Goal: Task Accomplishment & Management: Manage account settings

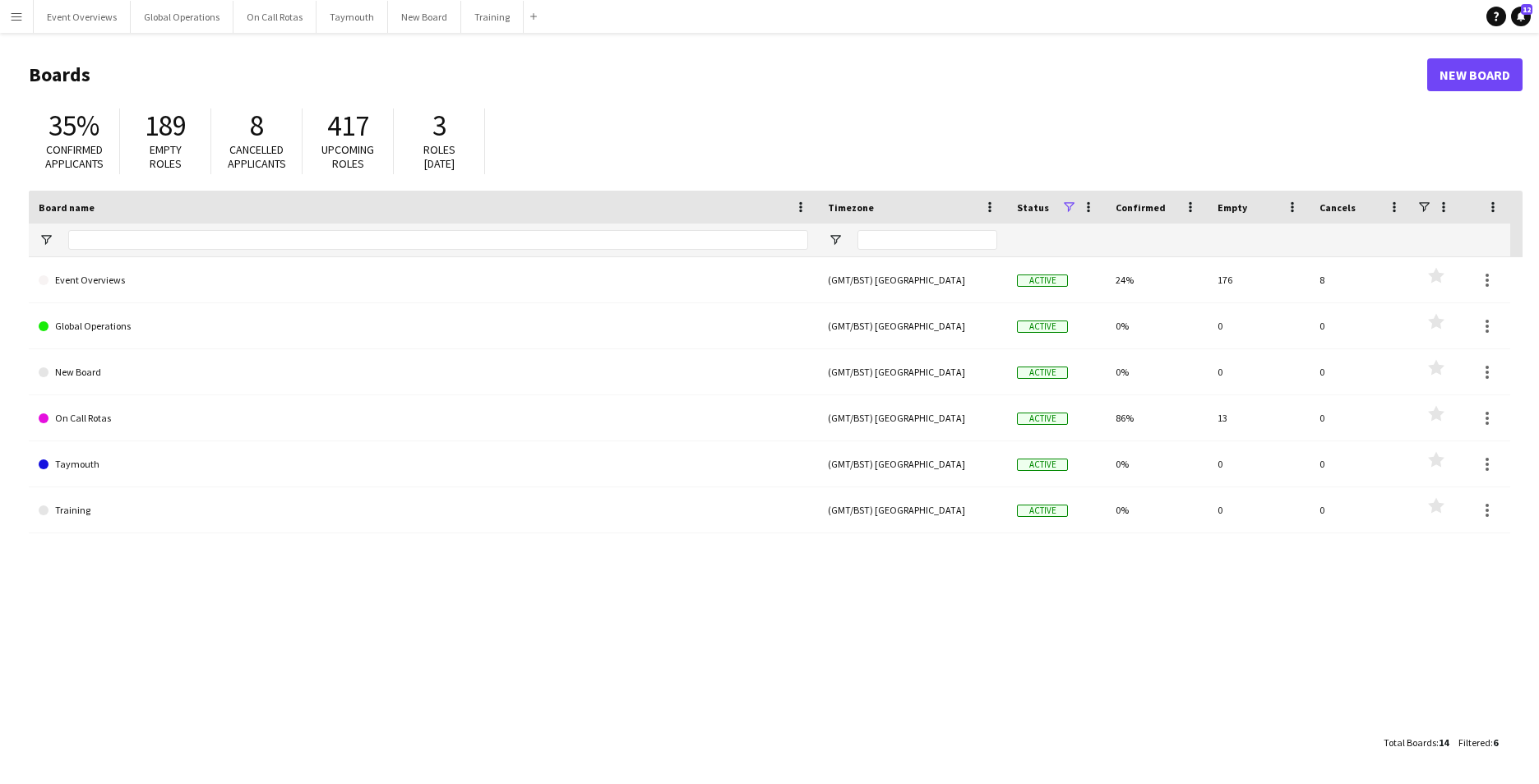
click at [15, 18] on app-icon "Menu" at bounding box center [16, 16] width 13 height 13
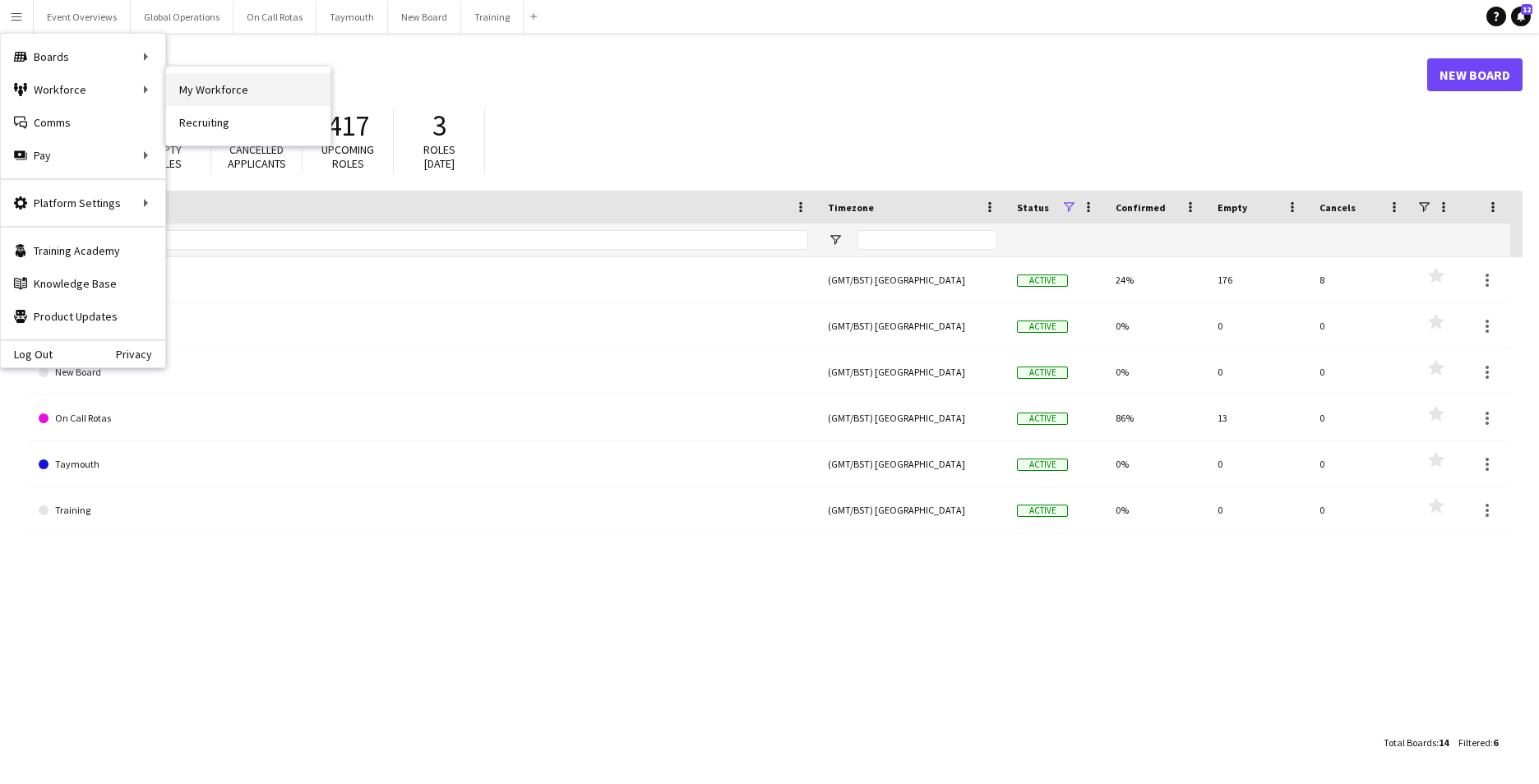
click at [237, 87] on link "My Workforce" at bounding box center [248, 89] width 165 height 33
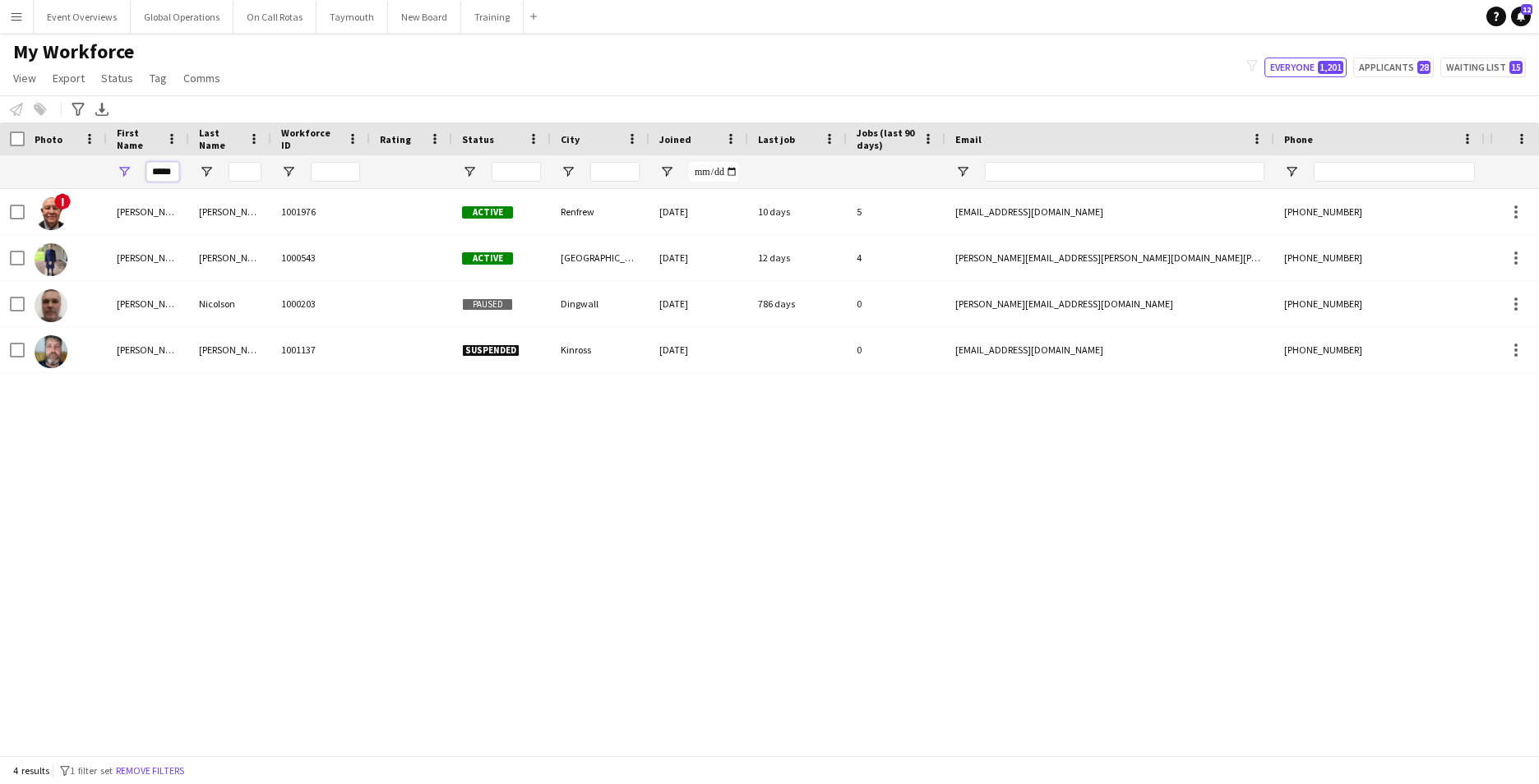
click at [175, 177] on input "*****" at bounding box center [162, 172] width 33 height 20
type input "*"
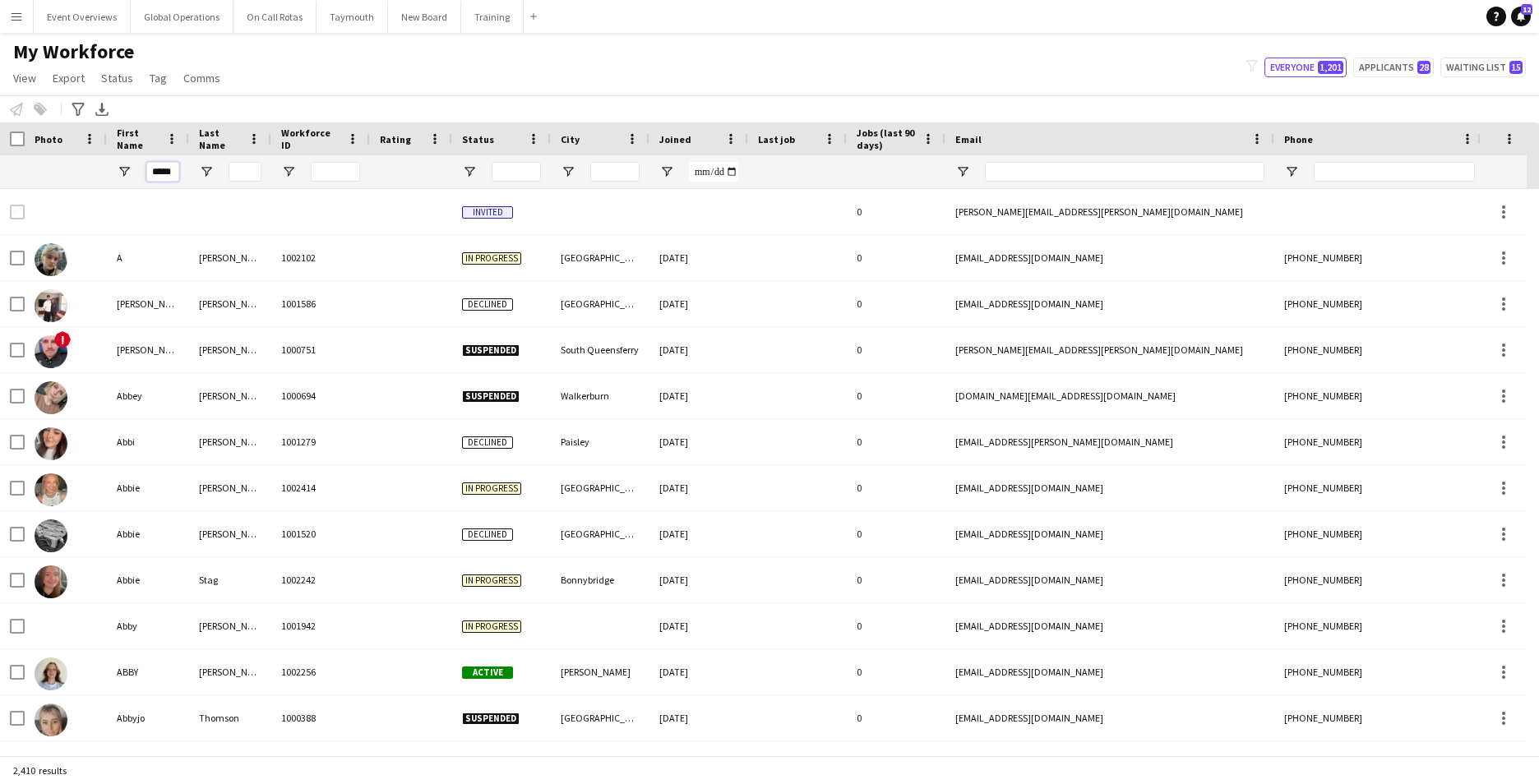
scroll to position [0, 4]
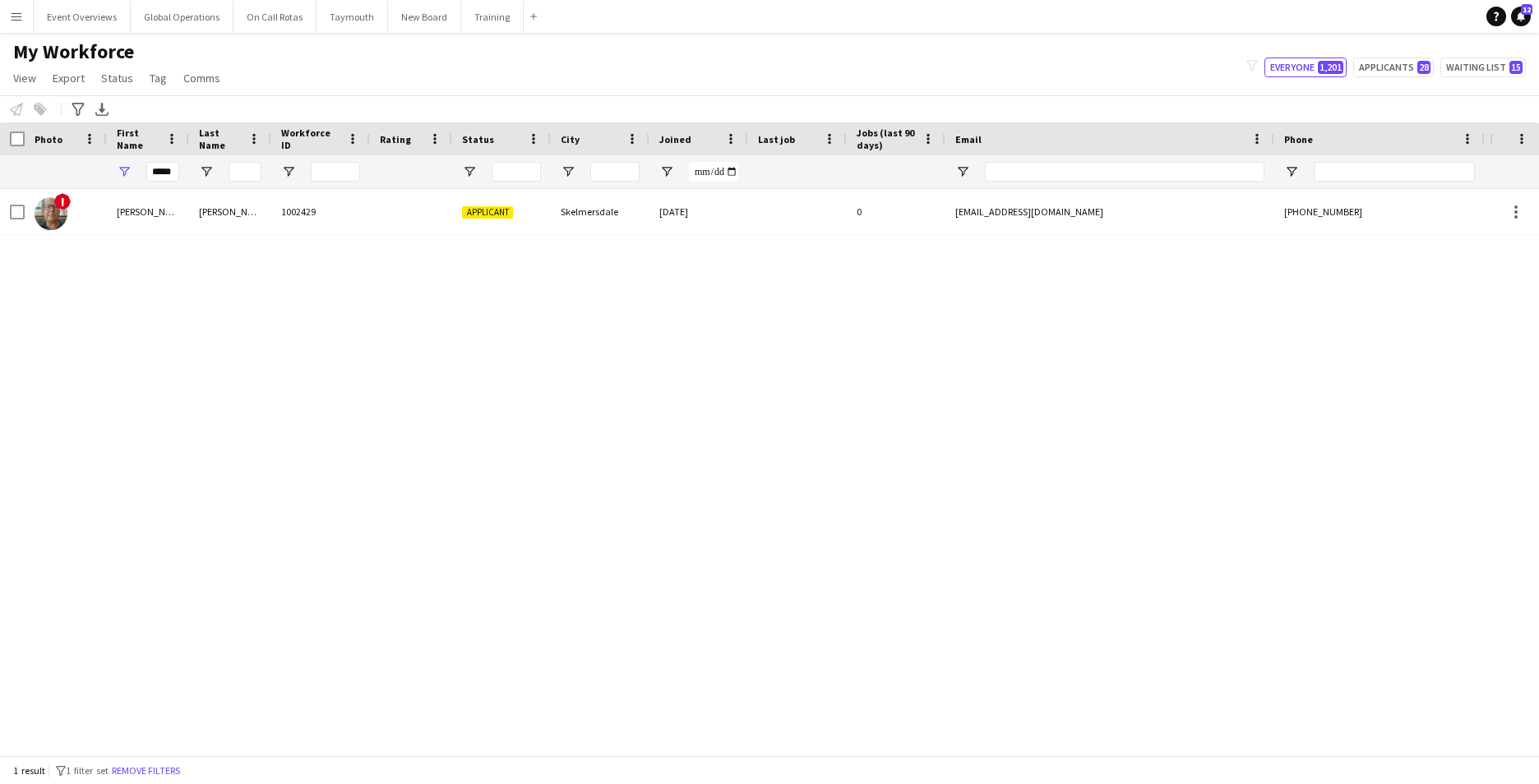
click at [87, 313] on div "! [PERSON_NAME] 1002429 Applicant Skelmersdale [DATE] 0 [EMAIL_ADDRESS][DOMAIN_…" at bounding box center [745, 465] width 1490 height 554
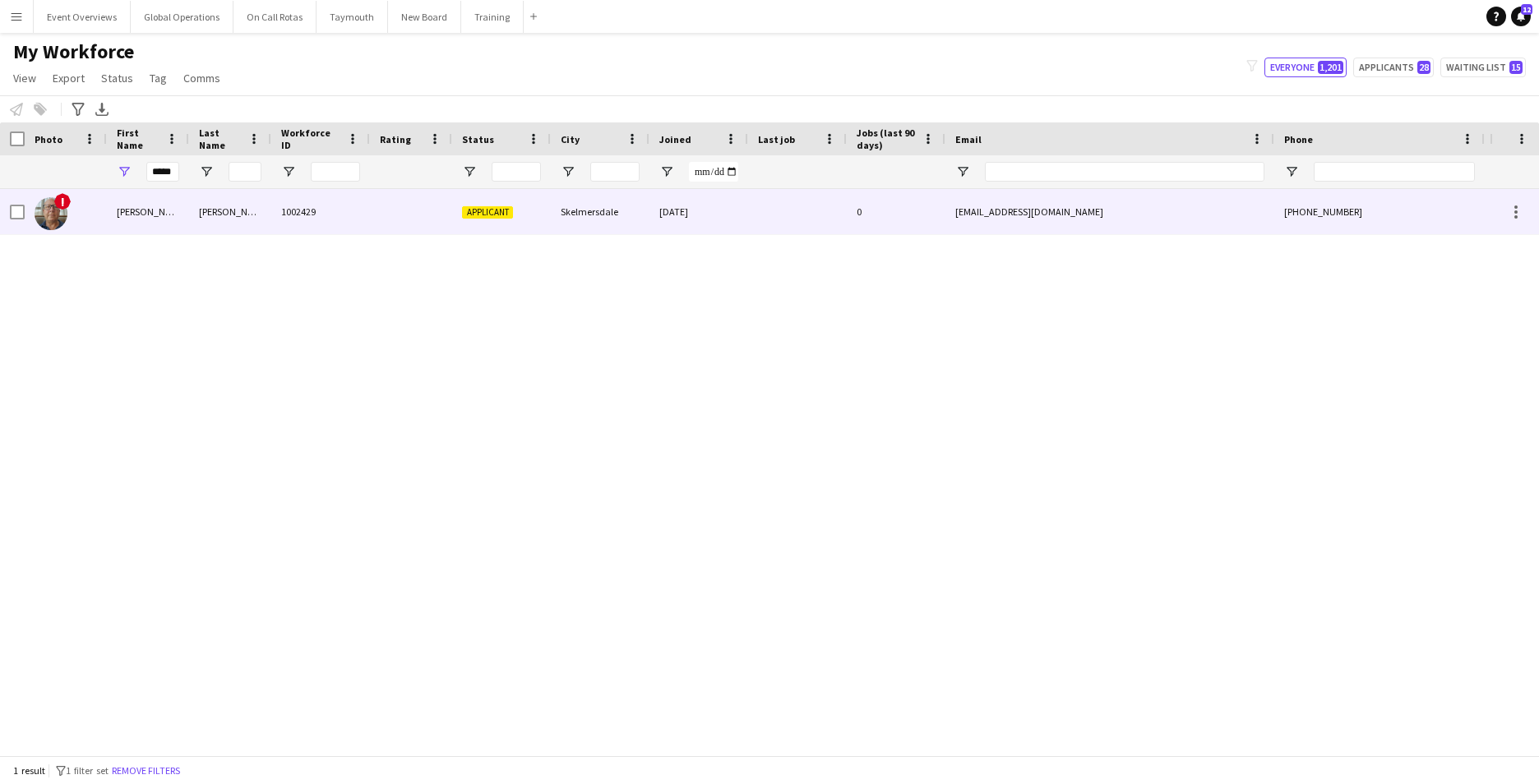
click at [130, 211] on div "[PERSON_NAME]" at bounding box center [148, 211] width 82 height 45
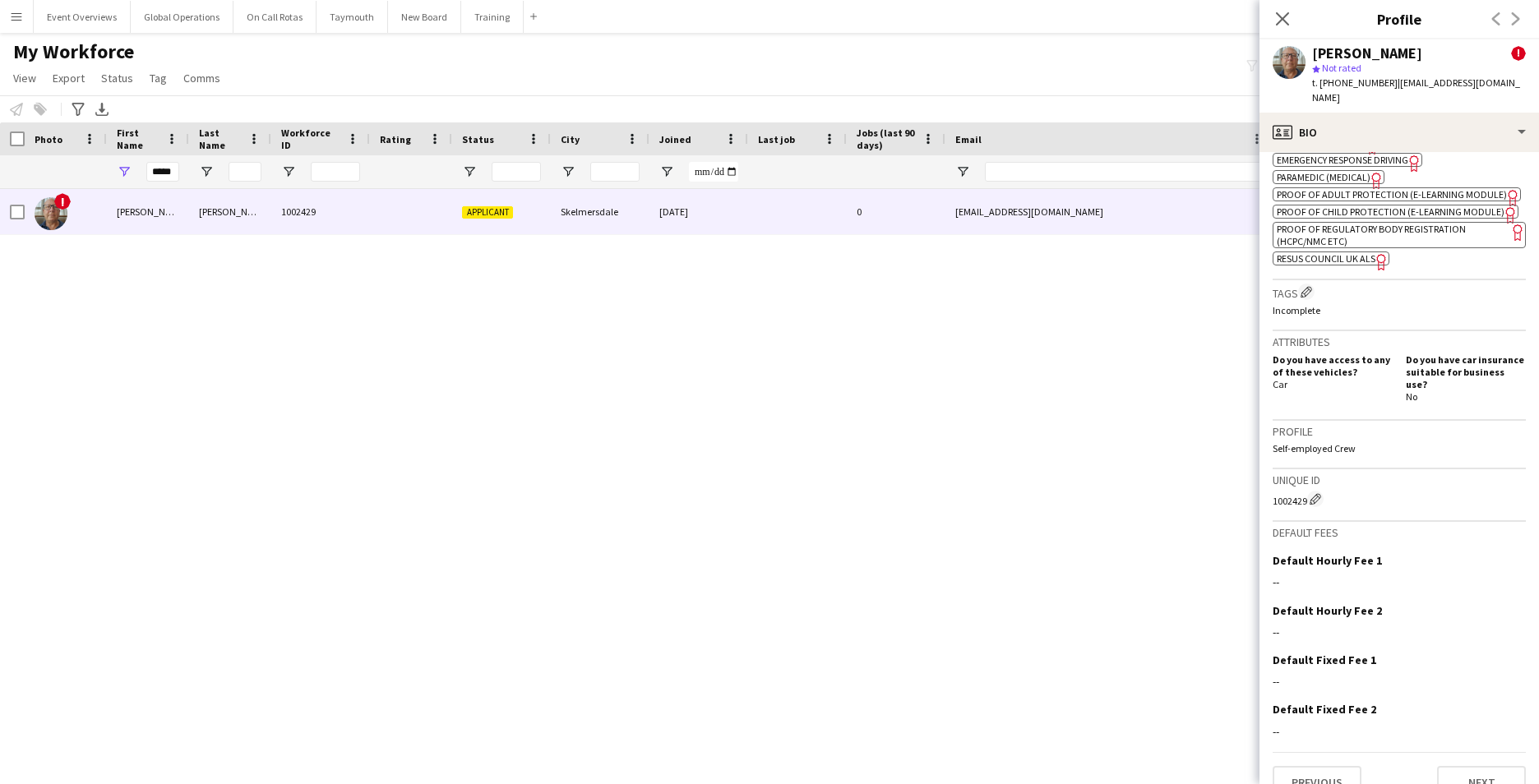
scroll to position [795, 0]
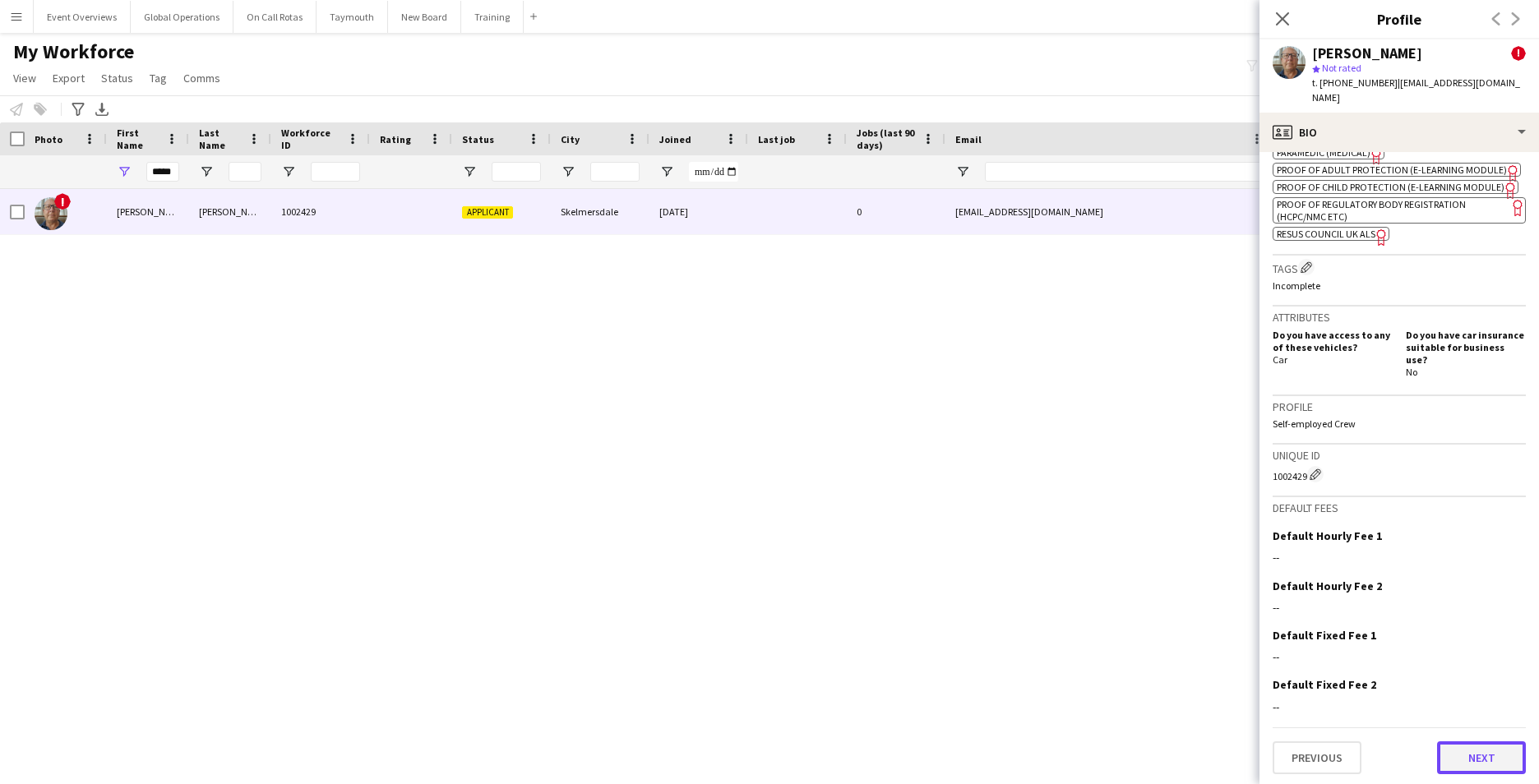
click at [1456, 751] on button "Next" at bounding box center [1481, 757] width 89 height 33
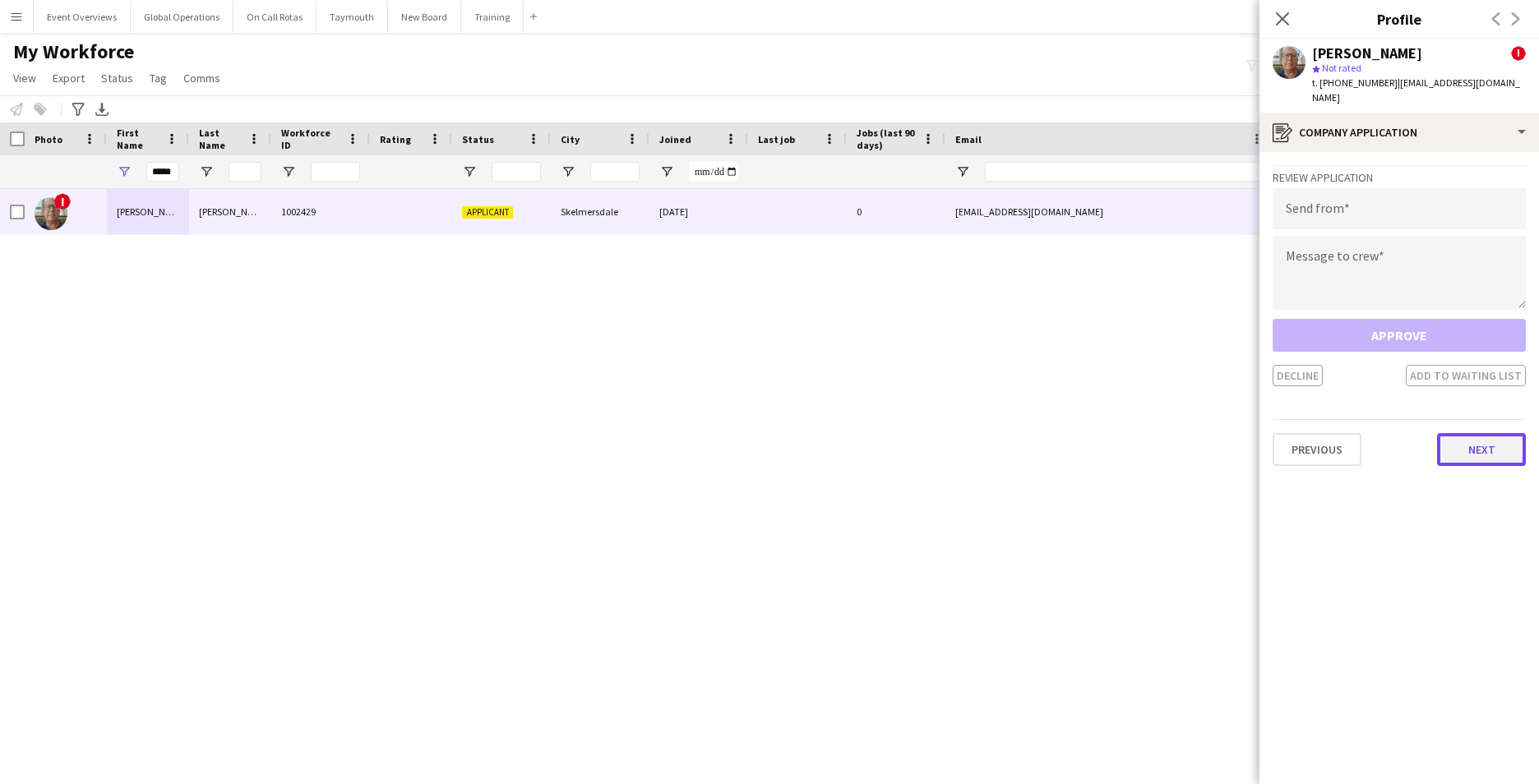
click at [1479, 433] on button "Next" at bounding box center [1481, 449] width 89 height 33
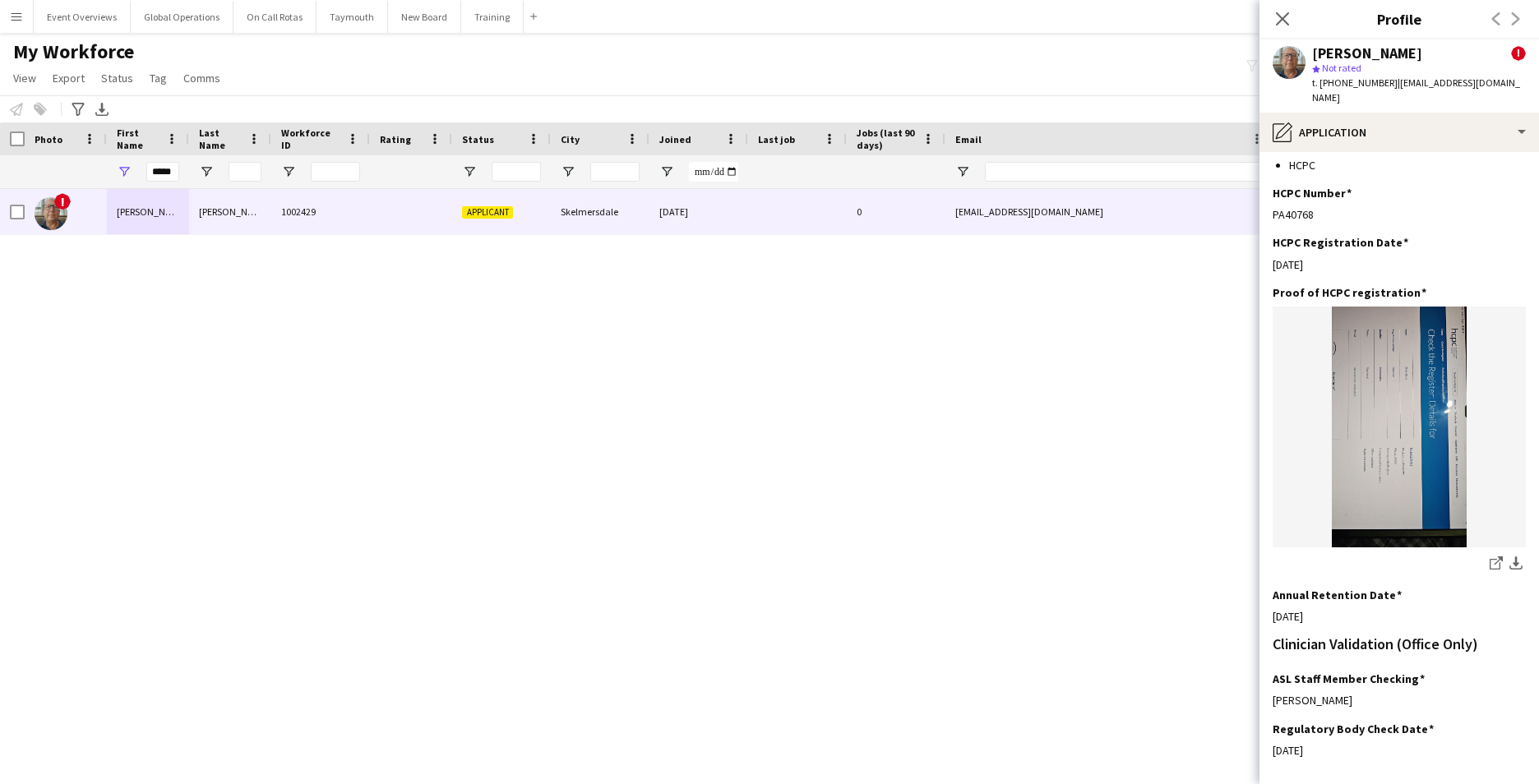
scroll to position [355, 0]
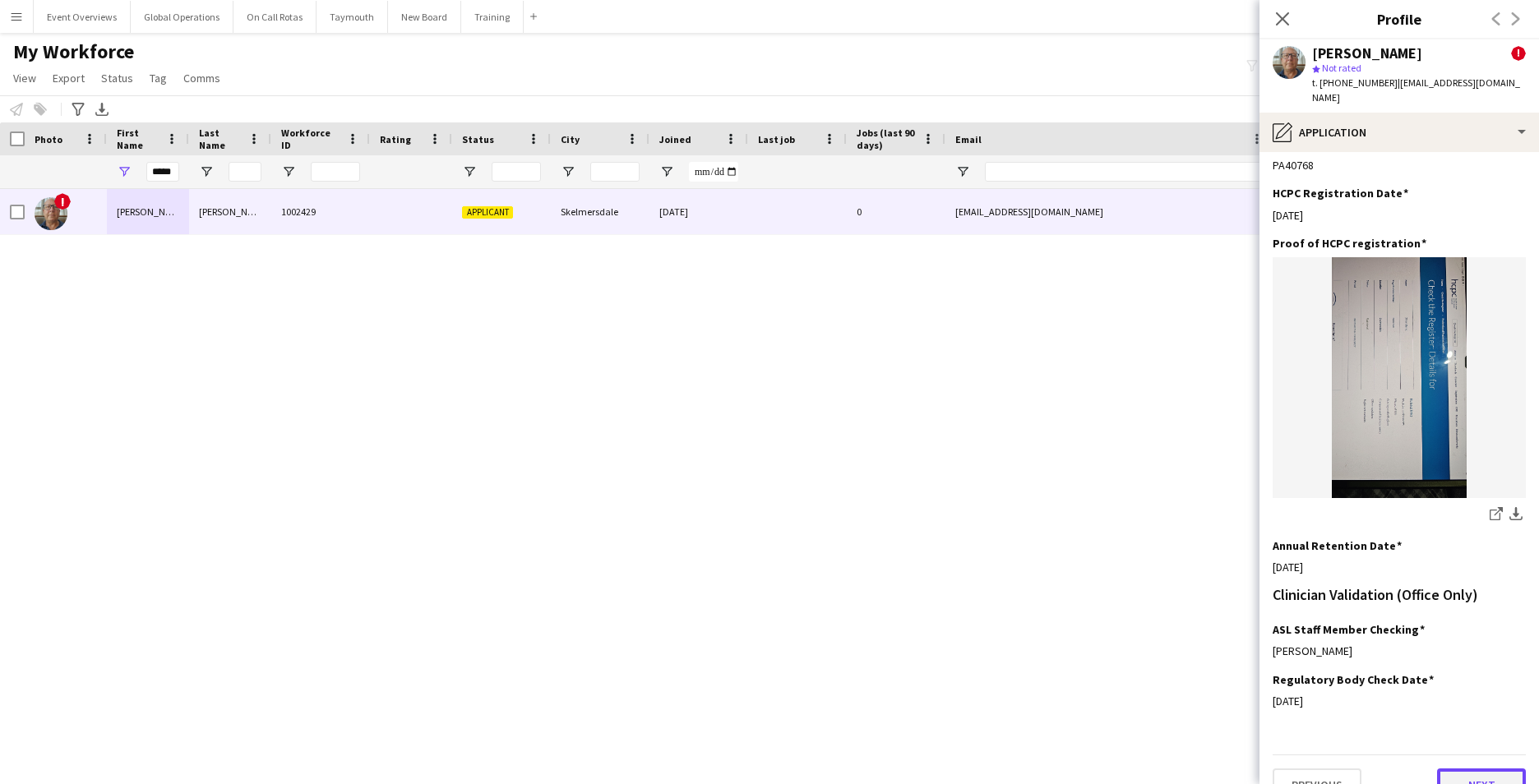
click at [1451, 768] on button "Next" at bounding box center [1481, 784] width 89 height 33
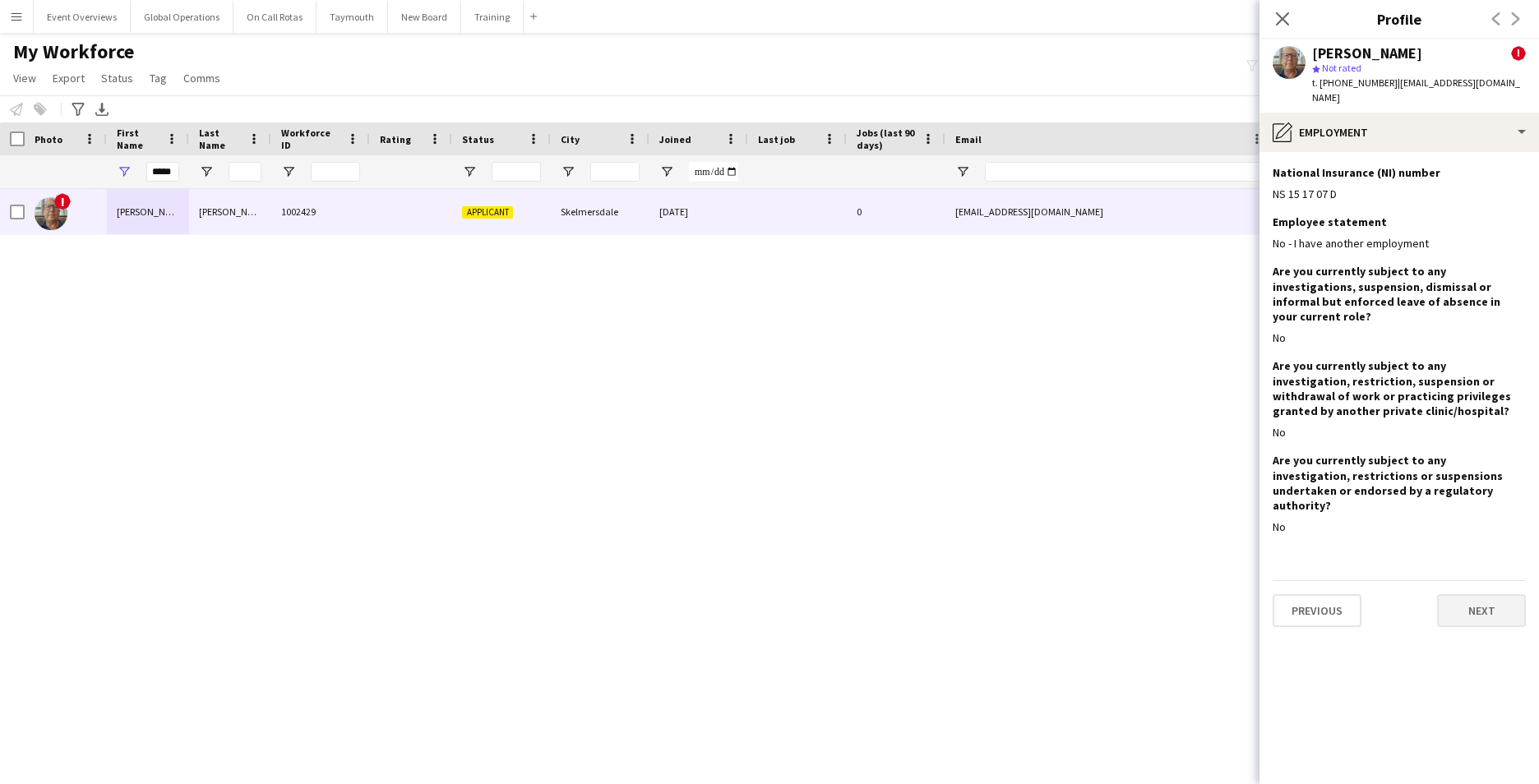
scroll to position [0, 0]
click at [1497, 594] on button "Next" at bounding box center [1481, 610] width 89 height 33
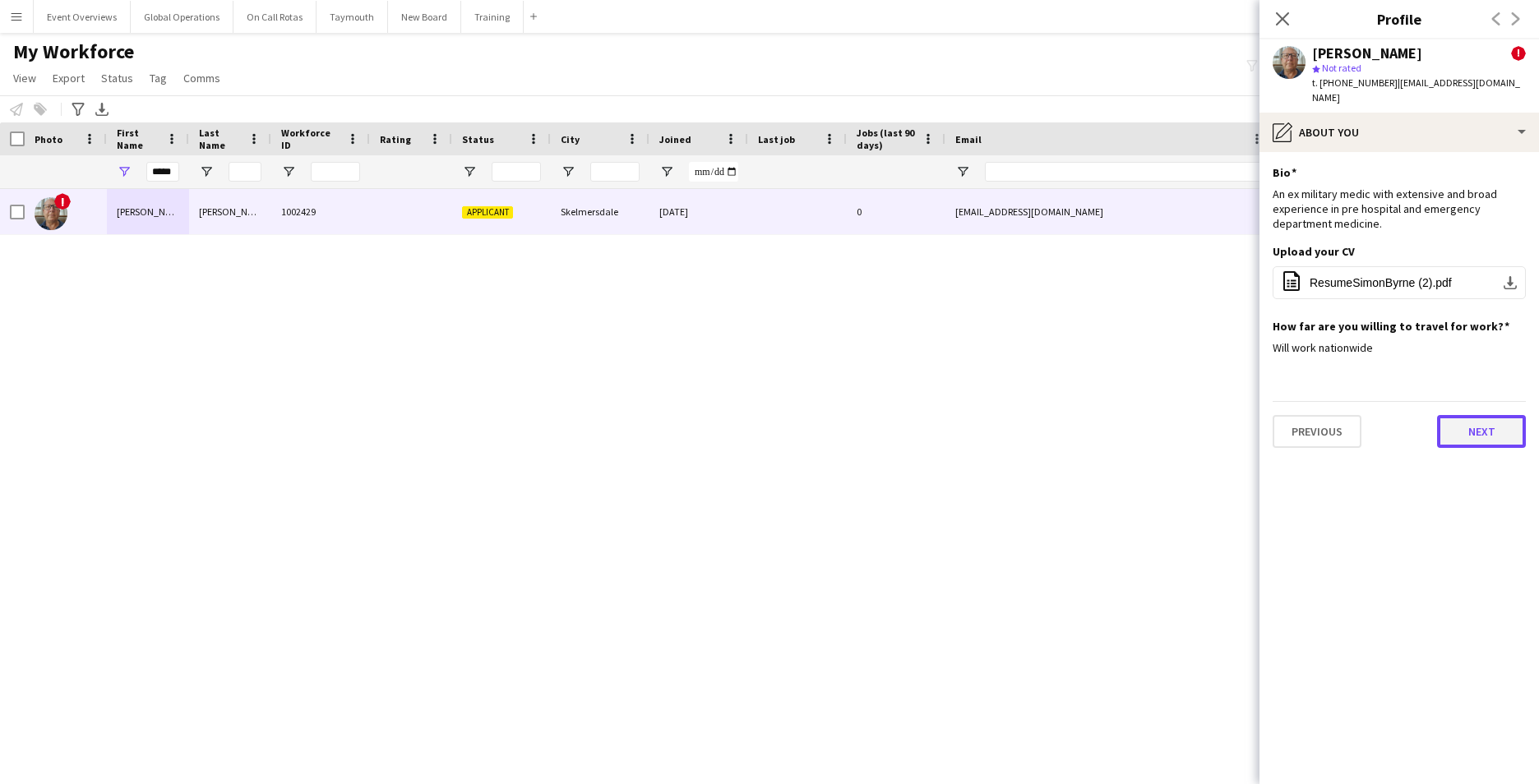
click at [1482, 418] on button "Next" at bounding box center [1481, 431] width 89 height 33
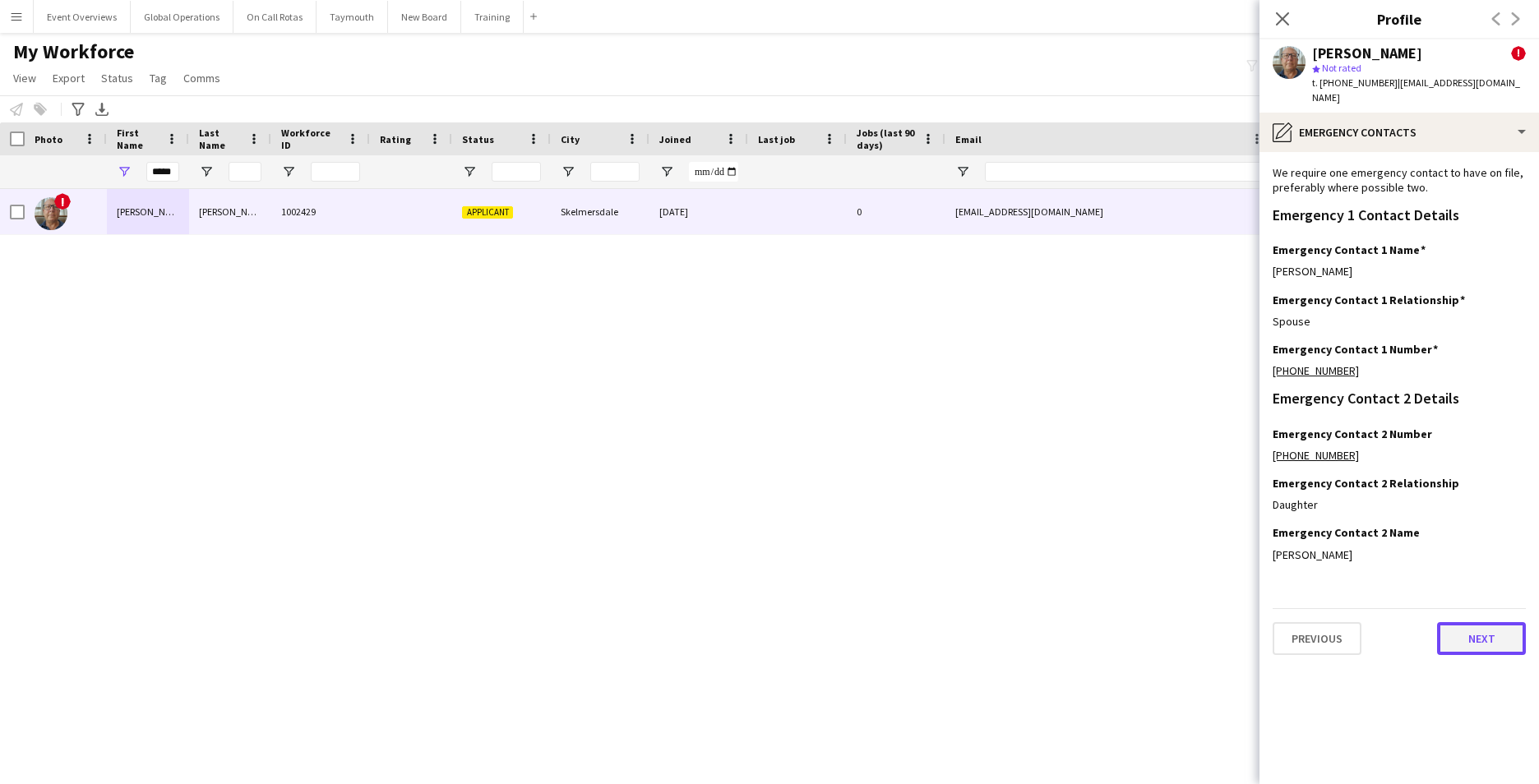
click at [1477, 625] on button "Next" at bounding box center [1481, 638] width 89 height 33
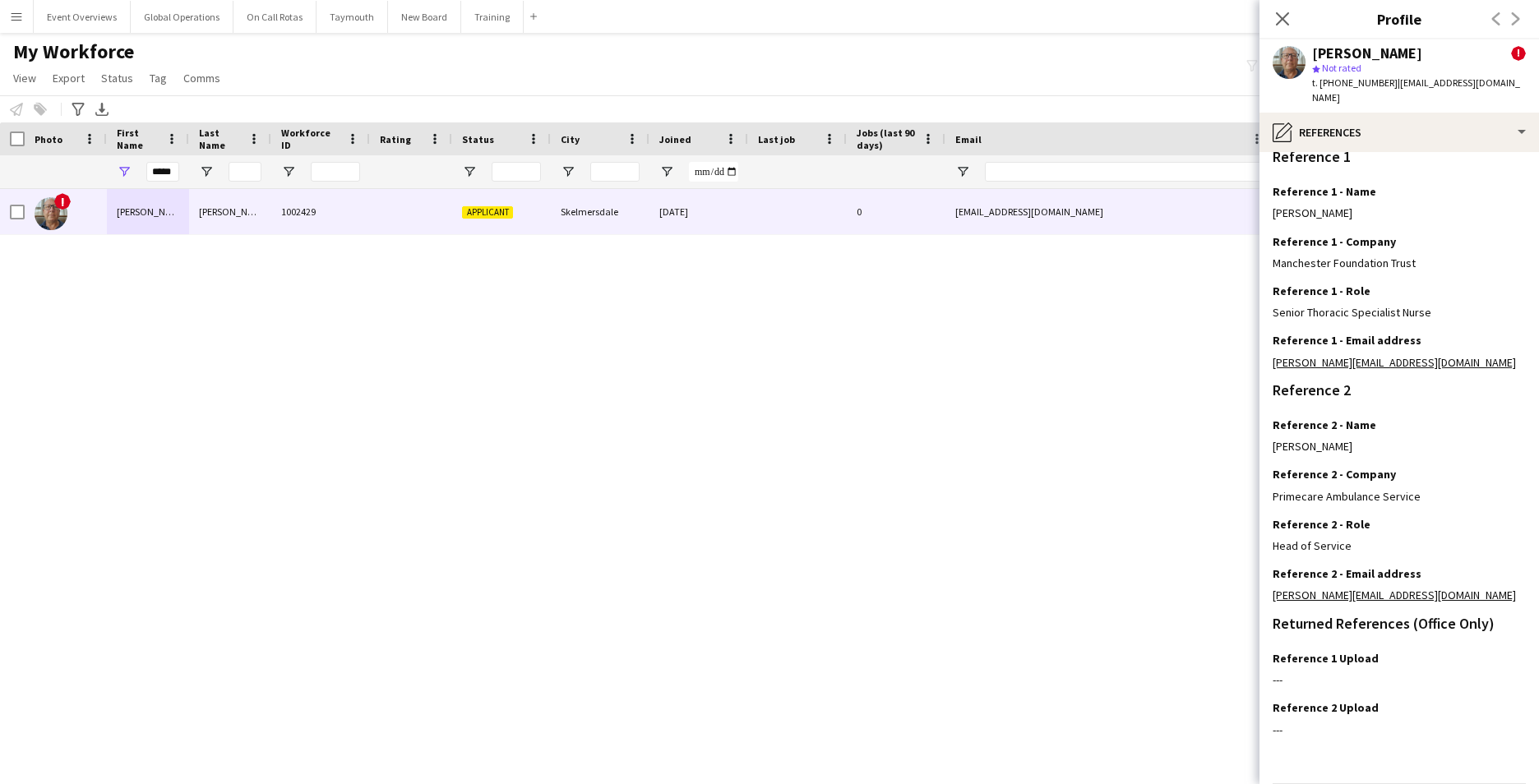
scroll to position [163, 0]
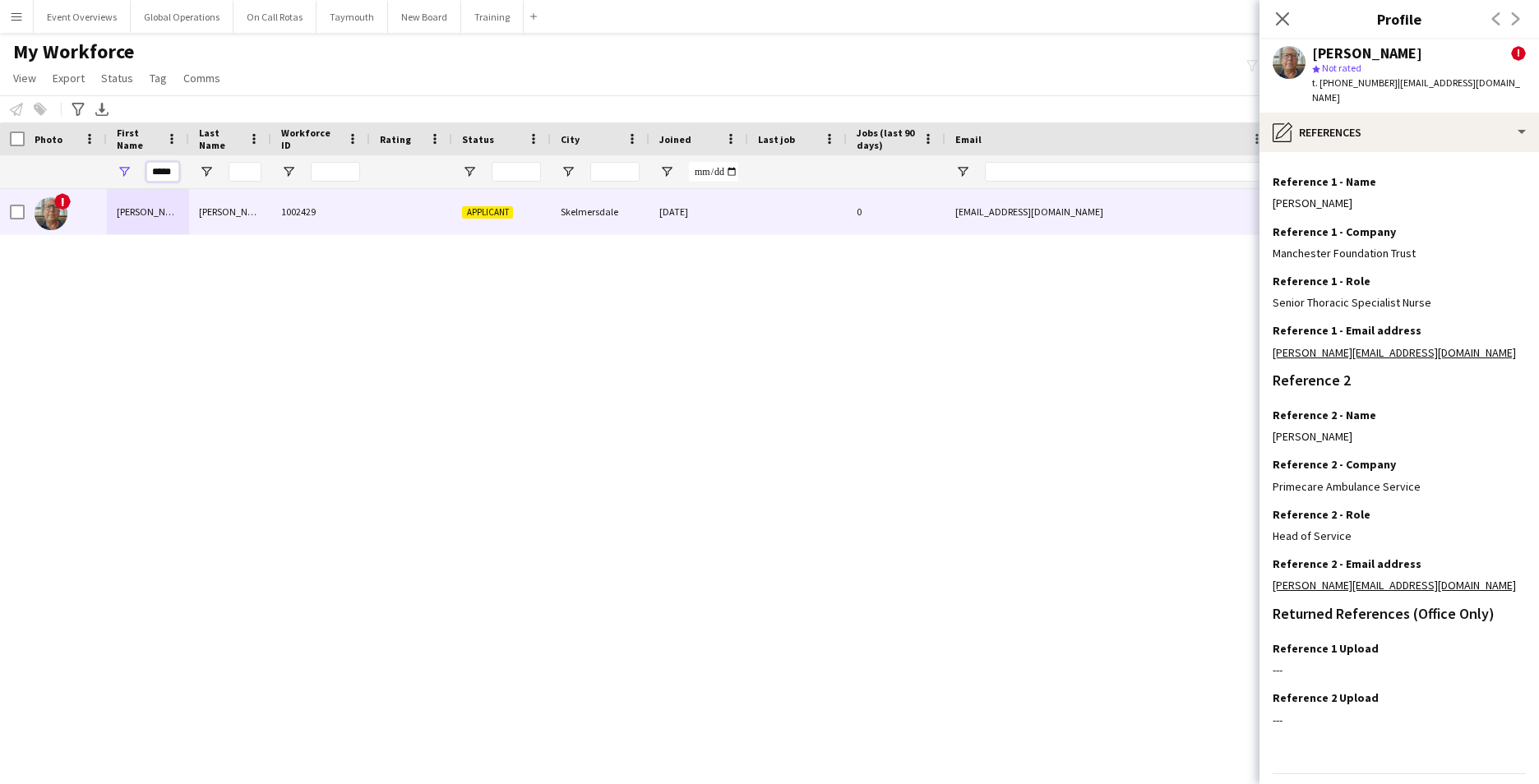
click at [175, 179] on input "*****" at bounding box center [162, 172] width 33 height 20
type input "*"
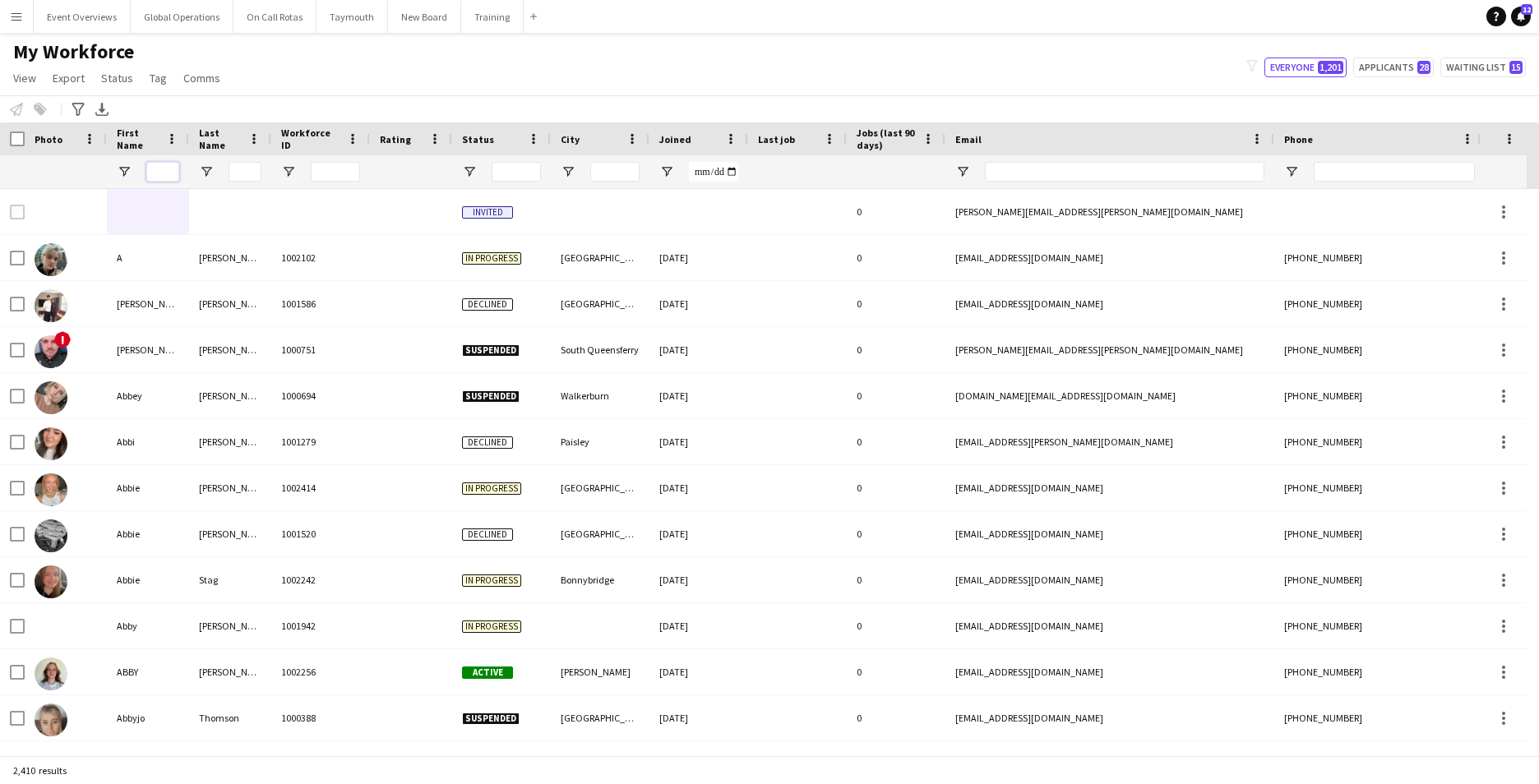
click at [175, 176] on input "First Name Filter Input" at bounding box center [162, 172] width 33 height 20
click at [5, 16] on button "Menu" at bounding box center [16, 16] width 33 height 33
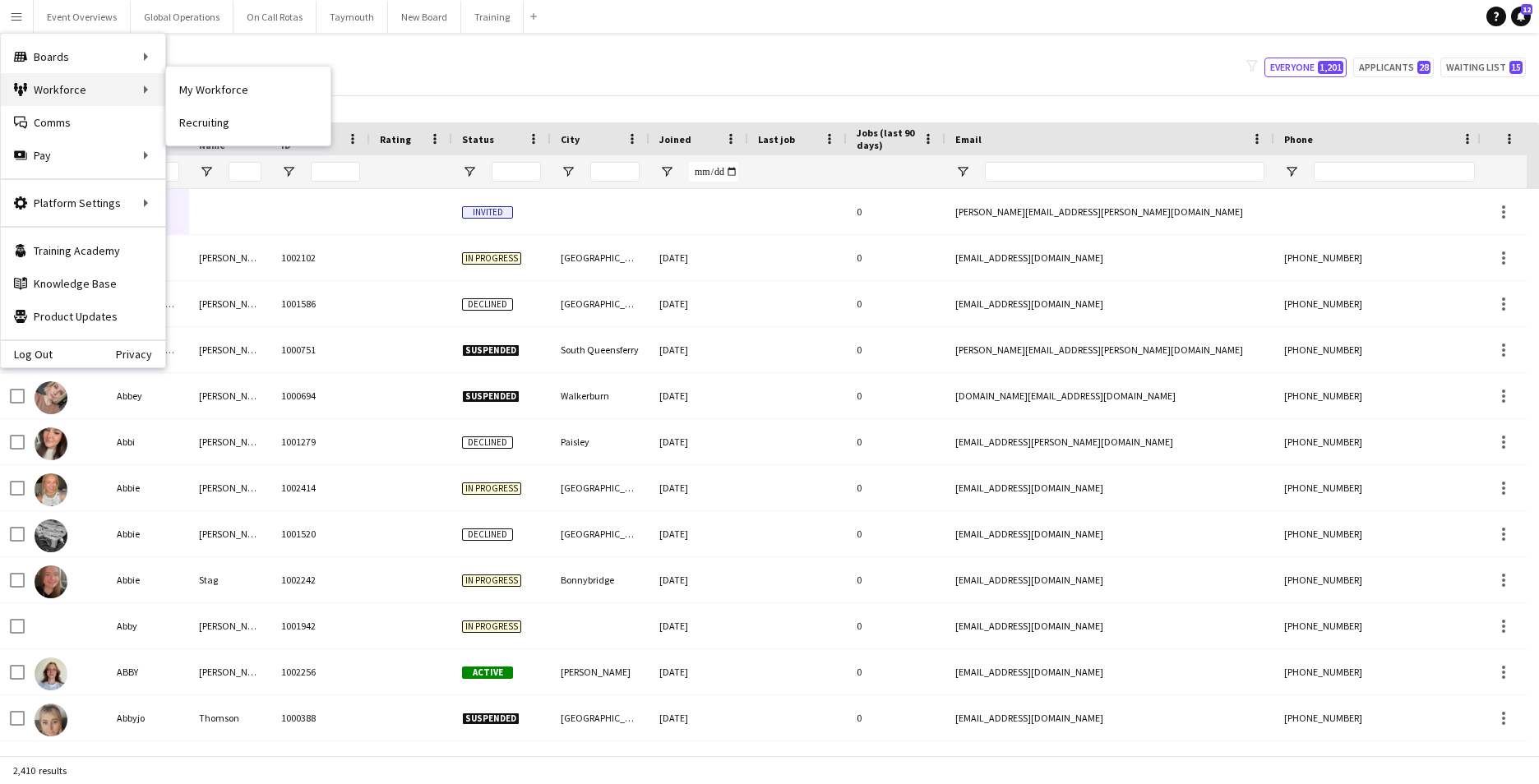
click at [48, 91] on div "Workforce Workforce" at bounding box center [83, 89] width 165 height 33
click at [224, 95] on link "My Workforce" at bounding box center [248, 89] width 165 height 33
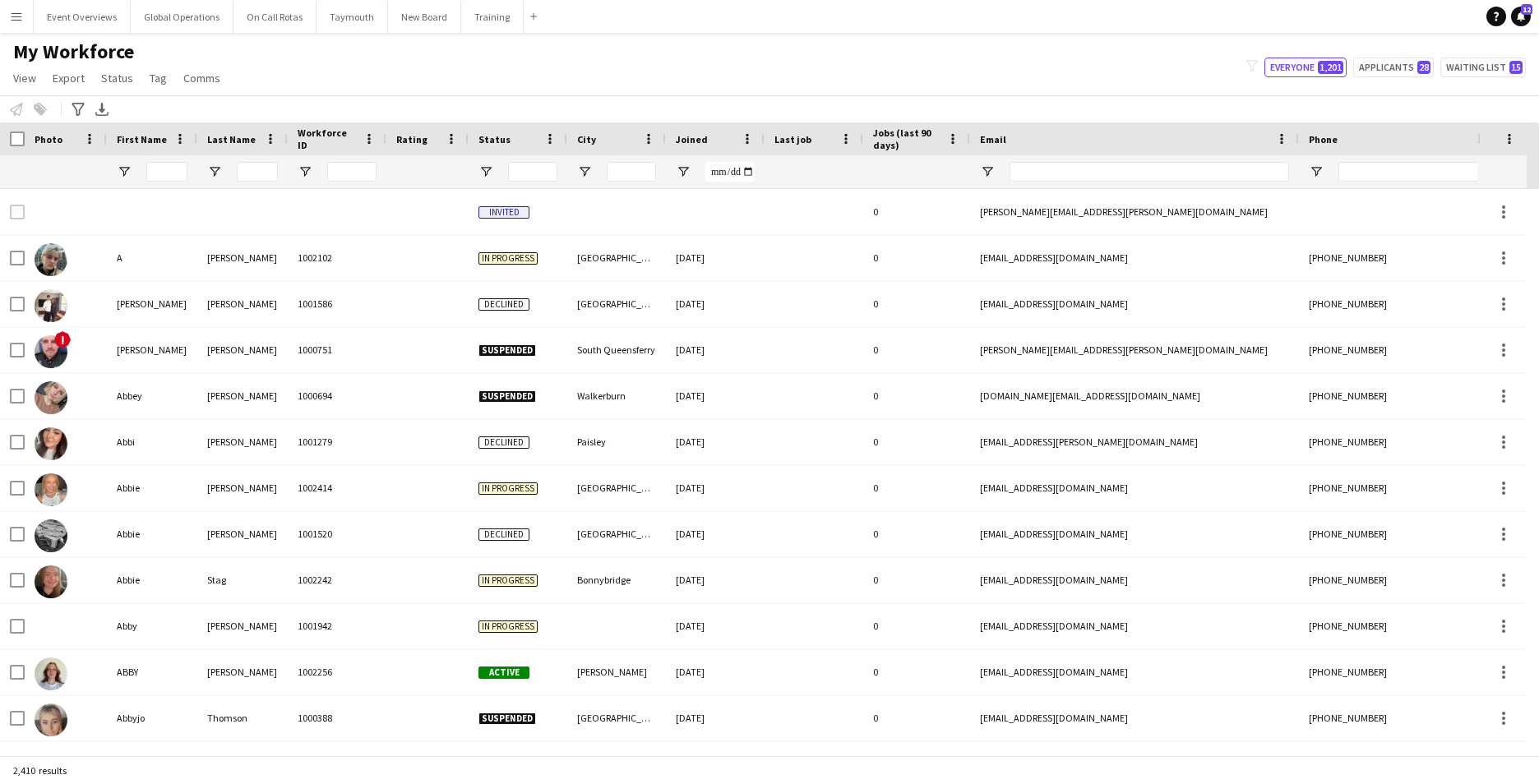
type input "**********"
click at [18, 19] on app-icon "Menu" at bounding box center [16, 16] width 13 height 13
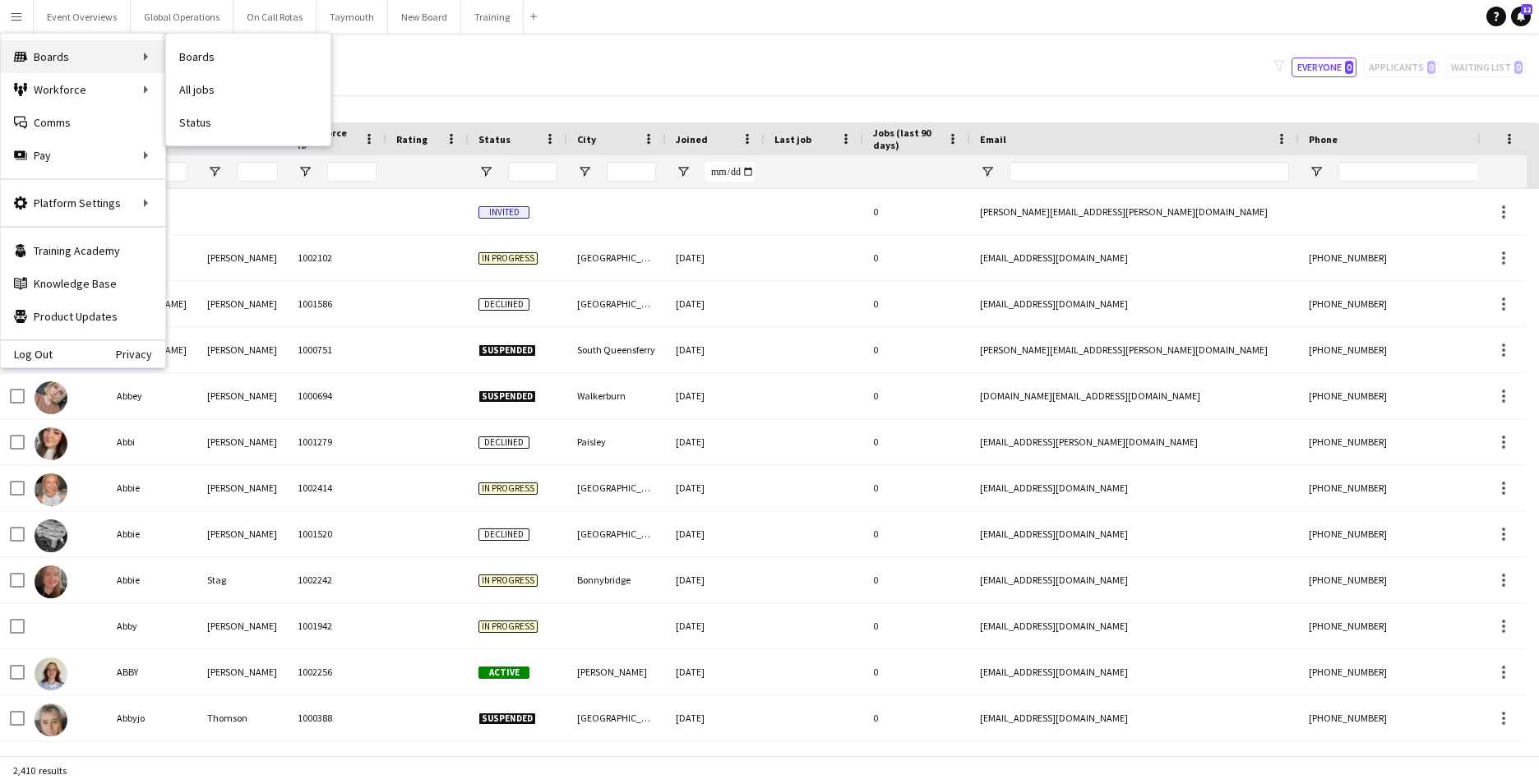
click at [54, 55] on div "Boards Boards" at bounding box center [83, 56] width 165 height 33
click at [186, 55] on link "Boards" at bounding box center [248, 56] width 165 height 33
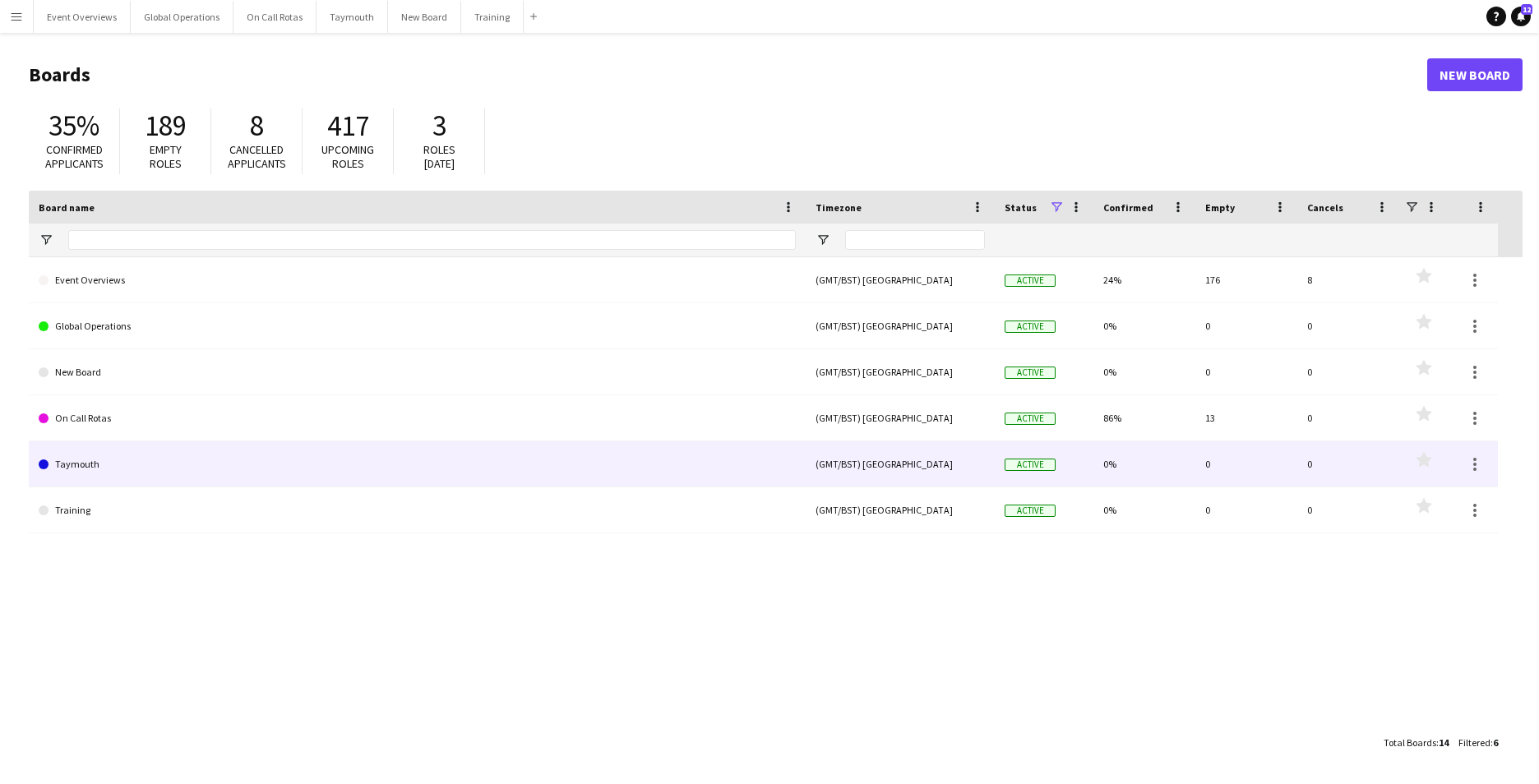
click at [63, 458] on link "Taymouth" at bounding box center [417, 464] width 757 height 46
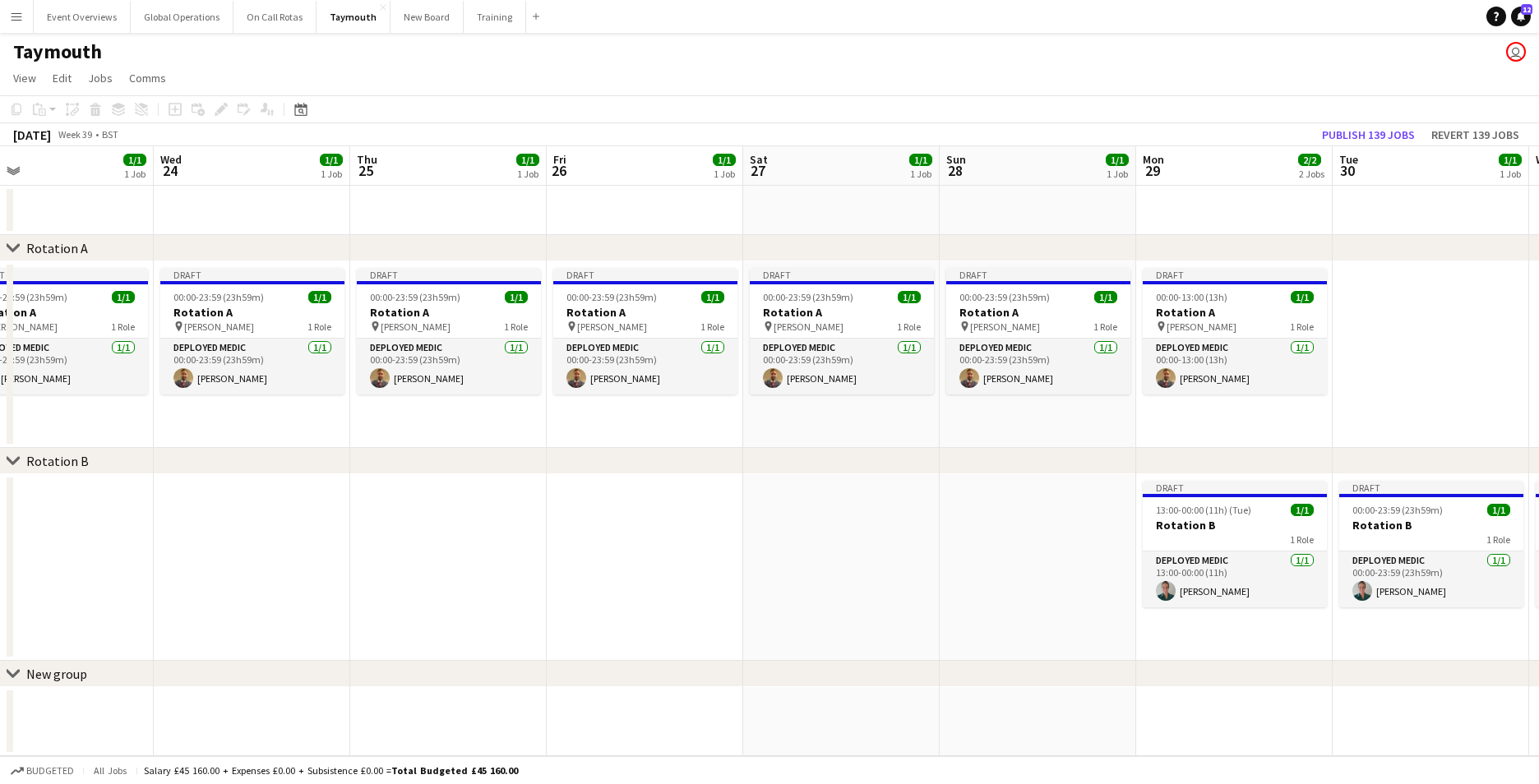
scroll to position [0, 633]
drag, startPoint x: 896, startPoint y: 581, endPoint x: 459, endPoint y: 570, distance: 437.1
click at [459, 570] on app-calendar-viewport "Sat 20 1/1 1 Job Sun 21 1/1 1 Job Mon 22 1/1 1 Job Tue 23 1/1 1 Job Wed 24 1/1 …" at bounding box center [769, 450] width 1539 height 609
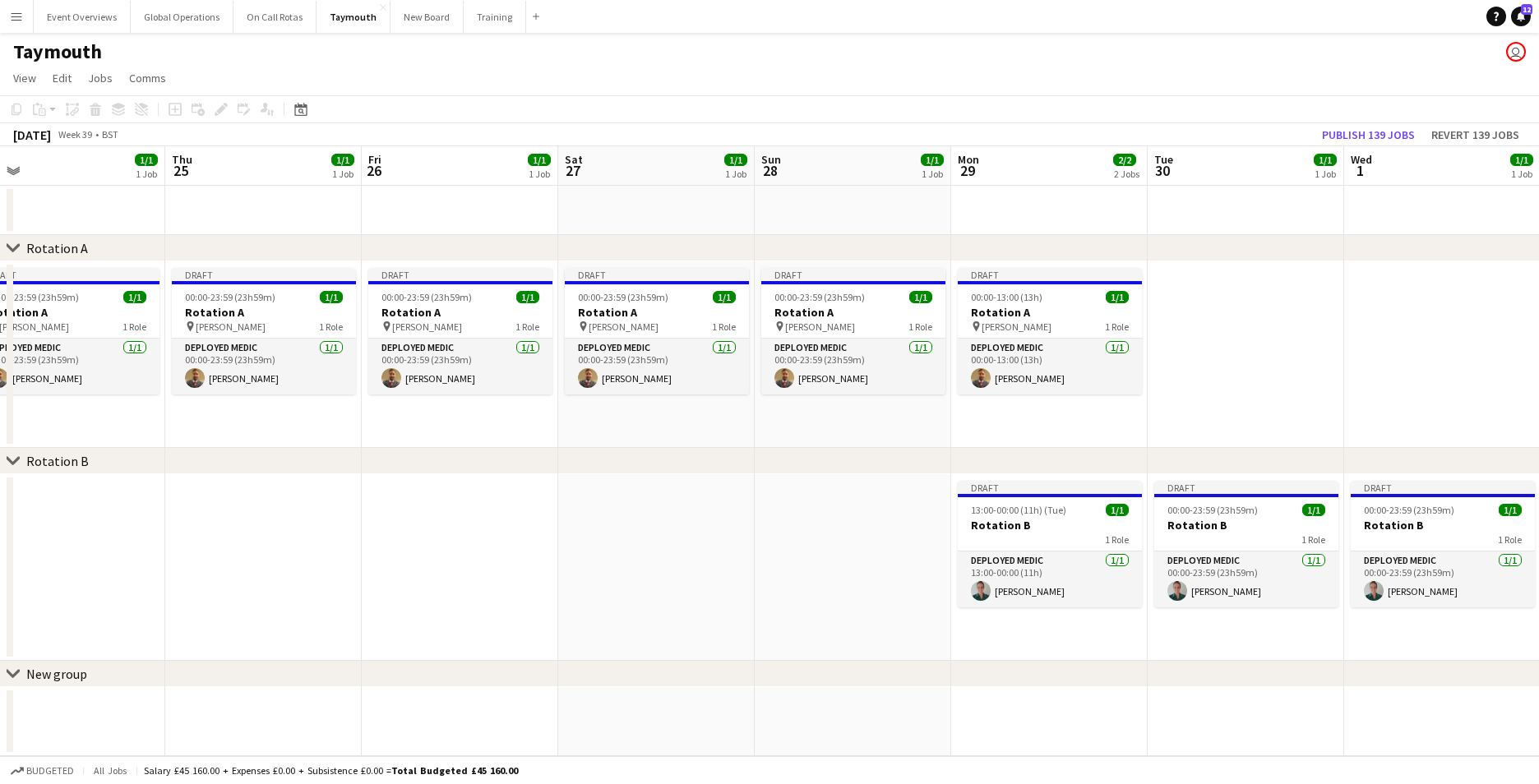
scroll to position [0, 423]
drag, startPoint x: 1435, startPoint y: 718, endPoint x: 1252, endPoint y: 748, distance: 185.4
click at [1252, 748] on app-calendar-viewport "Mon 22 1/1 1 Job Tue 23 1/1 1 Job Wed 24 1/1 1 Job Thu 25 1/1 1 Job Fri 26 1/1 …" at bounding box center [769, 450] width 1539 height 609
drag, startPoint x: 993, startPoint y: 524, endPoint x: 885, endPoint y: 614, distance: 140.6
click at [886, 614] on app-date-cell at bounding box center [853, 567] width 196 height 186
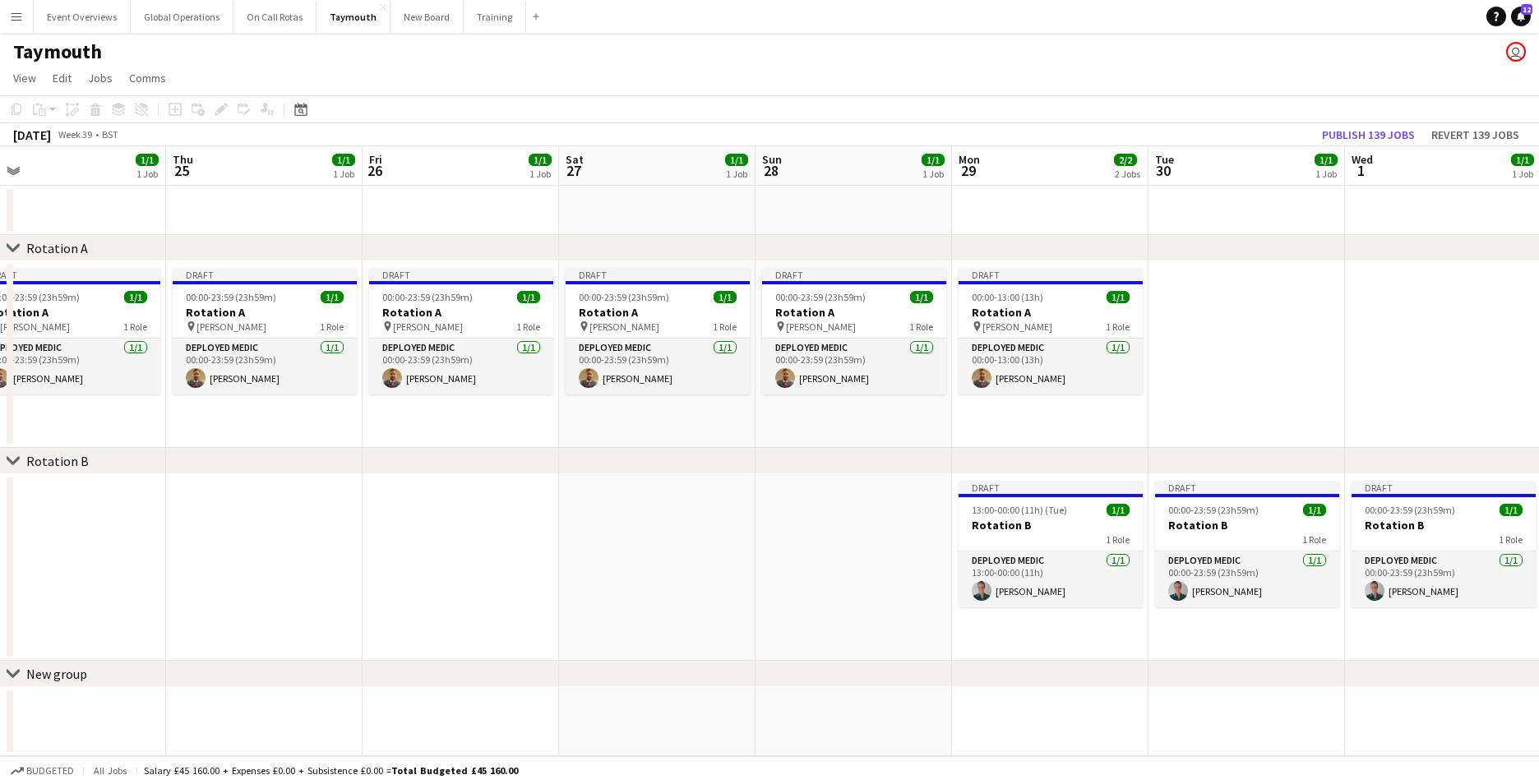
scroll to position [0, 424]
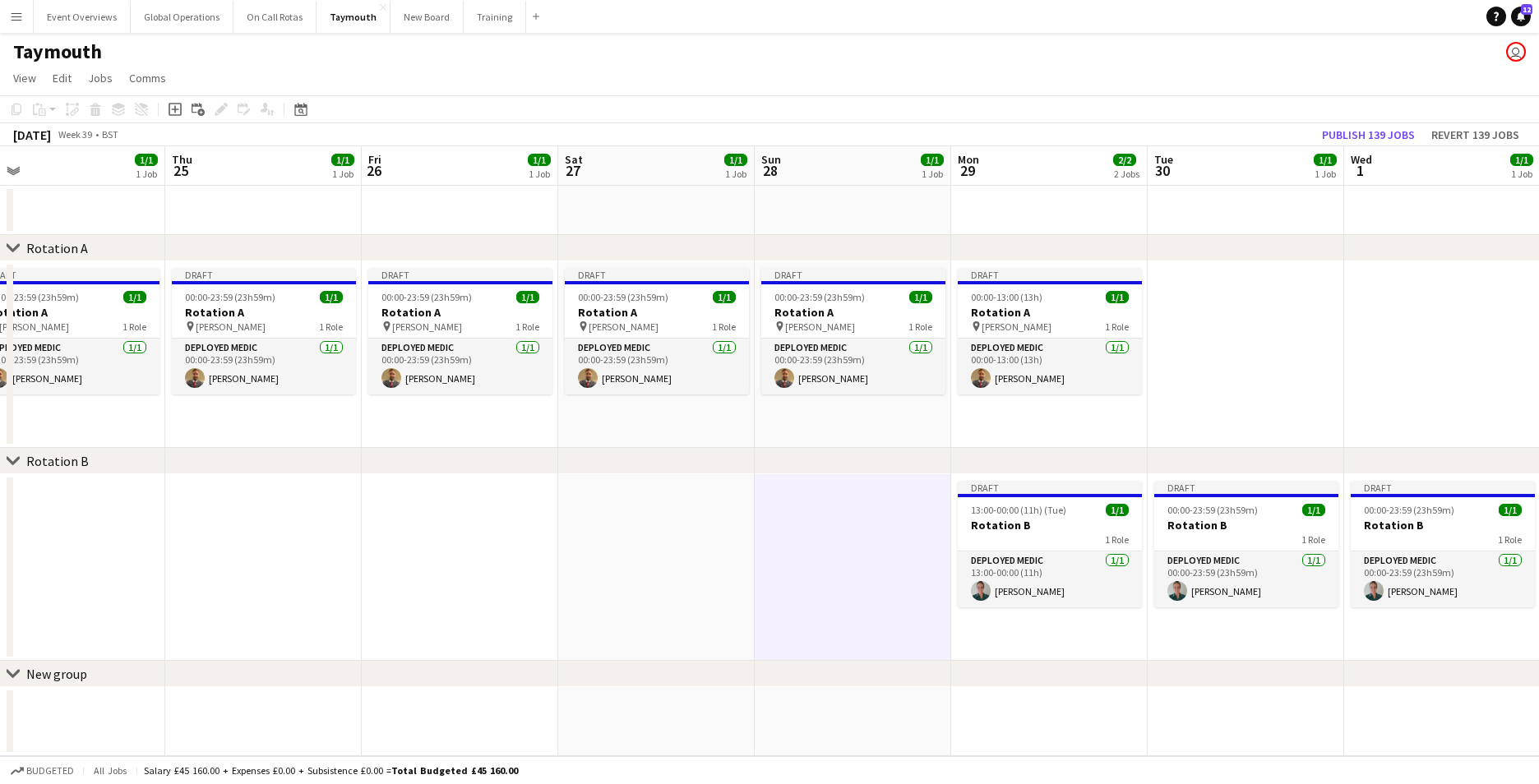
drag, startPoint x: 1002, startPoint y: 519, endPoint x: 870, endPoint y: 681, distance: 209.0
click at [870, 681] on div "chevron-right New group" at bounding box center [769, 674] width 1539 height 26
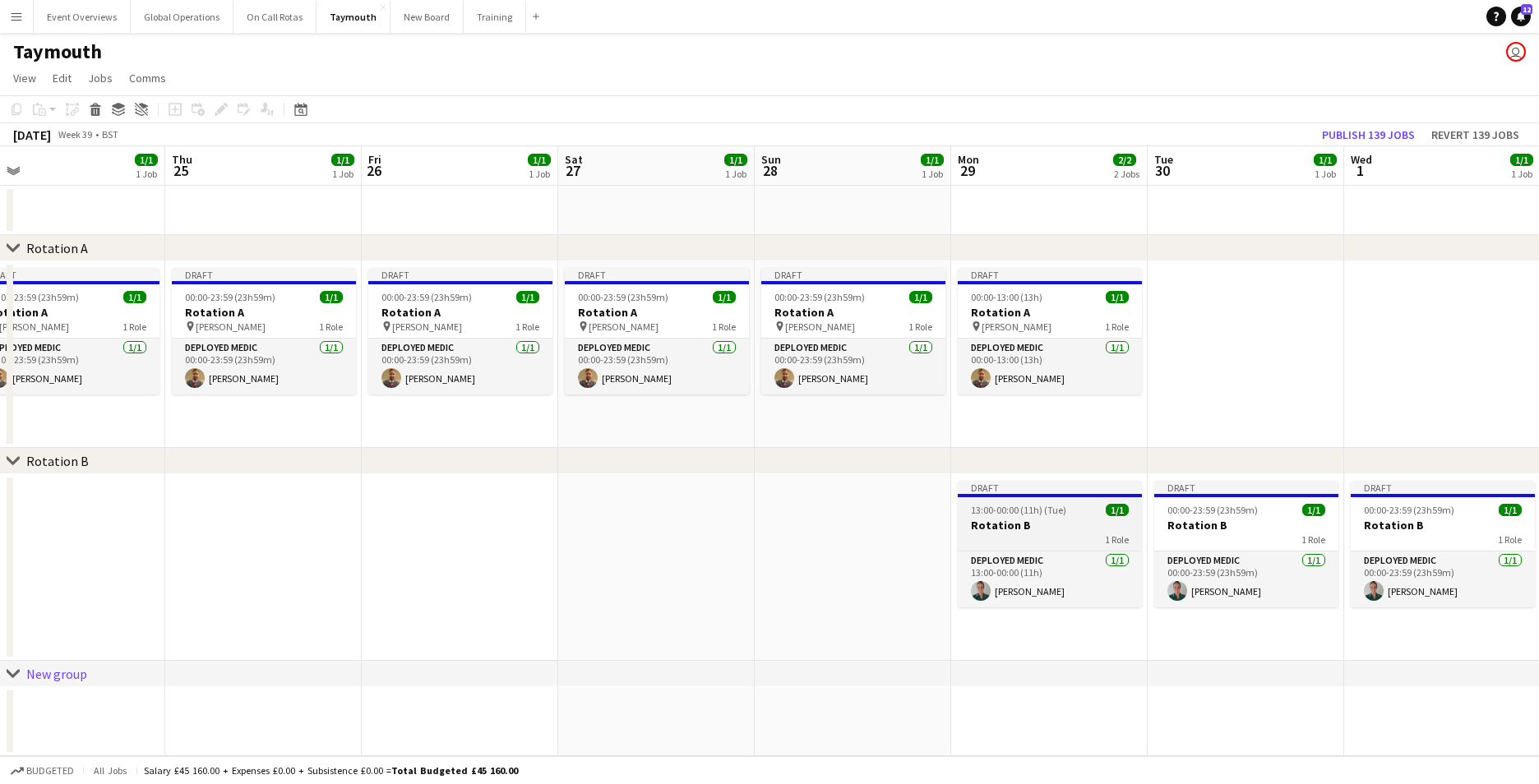
click at [984, 528] on h3 "Rotation B" at bounding box center [1050, 524] width 184 height 15
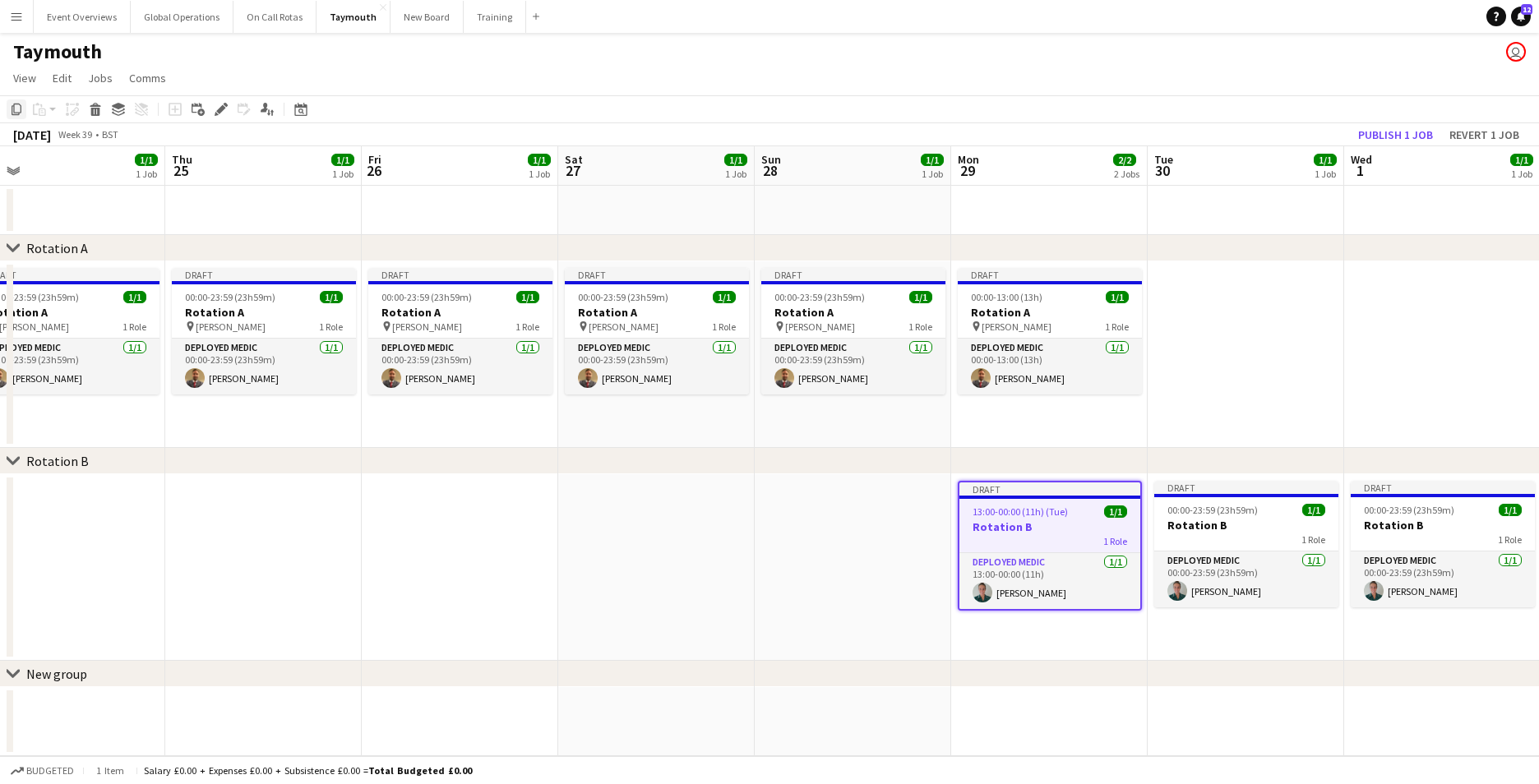
click at [21, 107] on icon at bounding box center [16, 109] width 10 height 12
click at [256, 516] on app-date-cell at bounding box center [263, 567] width 196 height 186
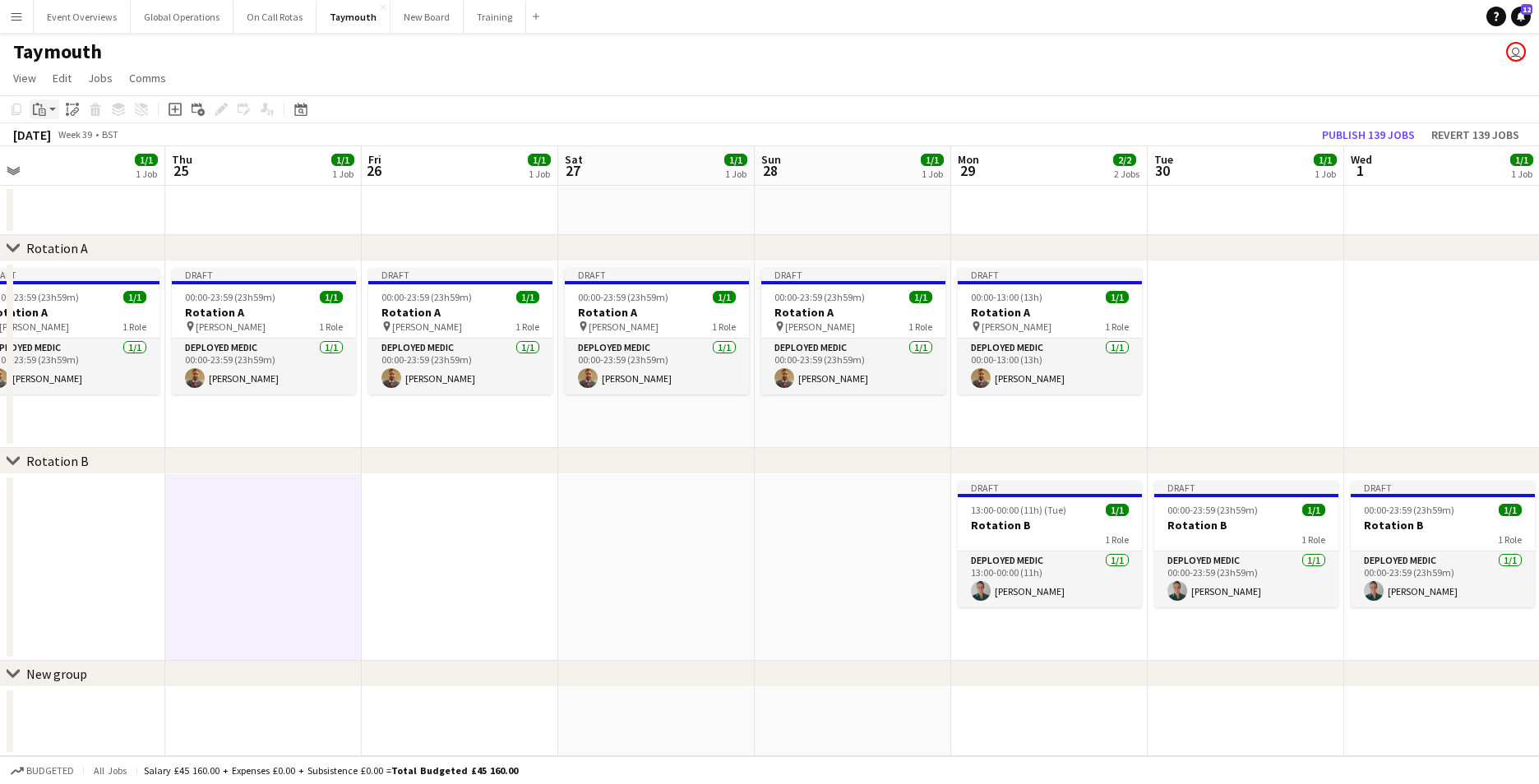
drag, startPoint x: 258, startPoint y: 516, endPoint x: 45, endPoint y: 110, distance: 458.5
click at [45, 110] on icon "Paste" at bounding box center [39, 109] width 13 height 13
click at [58, 139] on link "Paste Ctrl+V" at bounding box center [121, 141] width 155 height 15
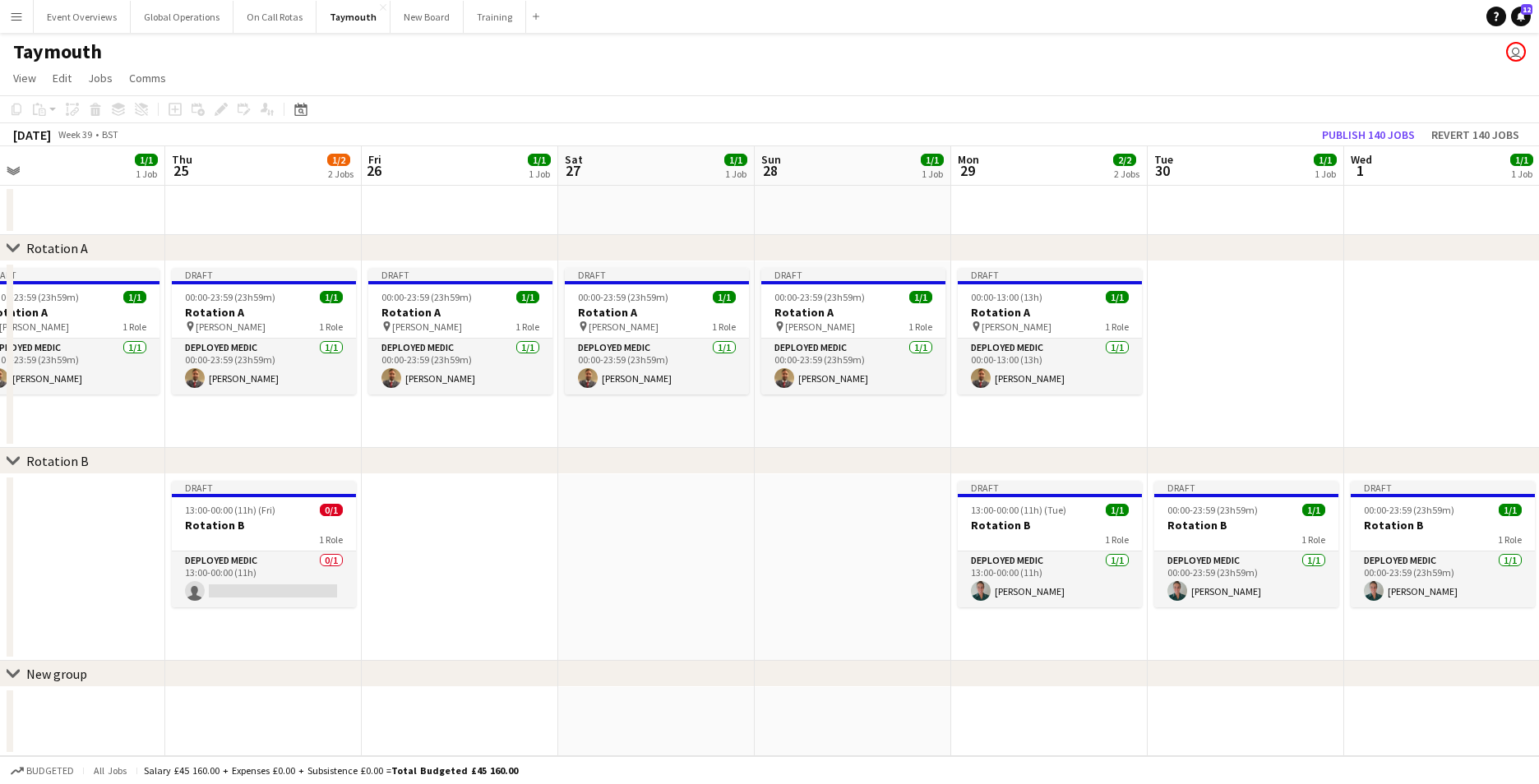
click at [410, 509] on app-date-cell at bounding box center [459, 567] width 196 height 186
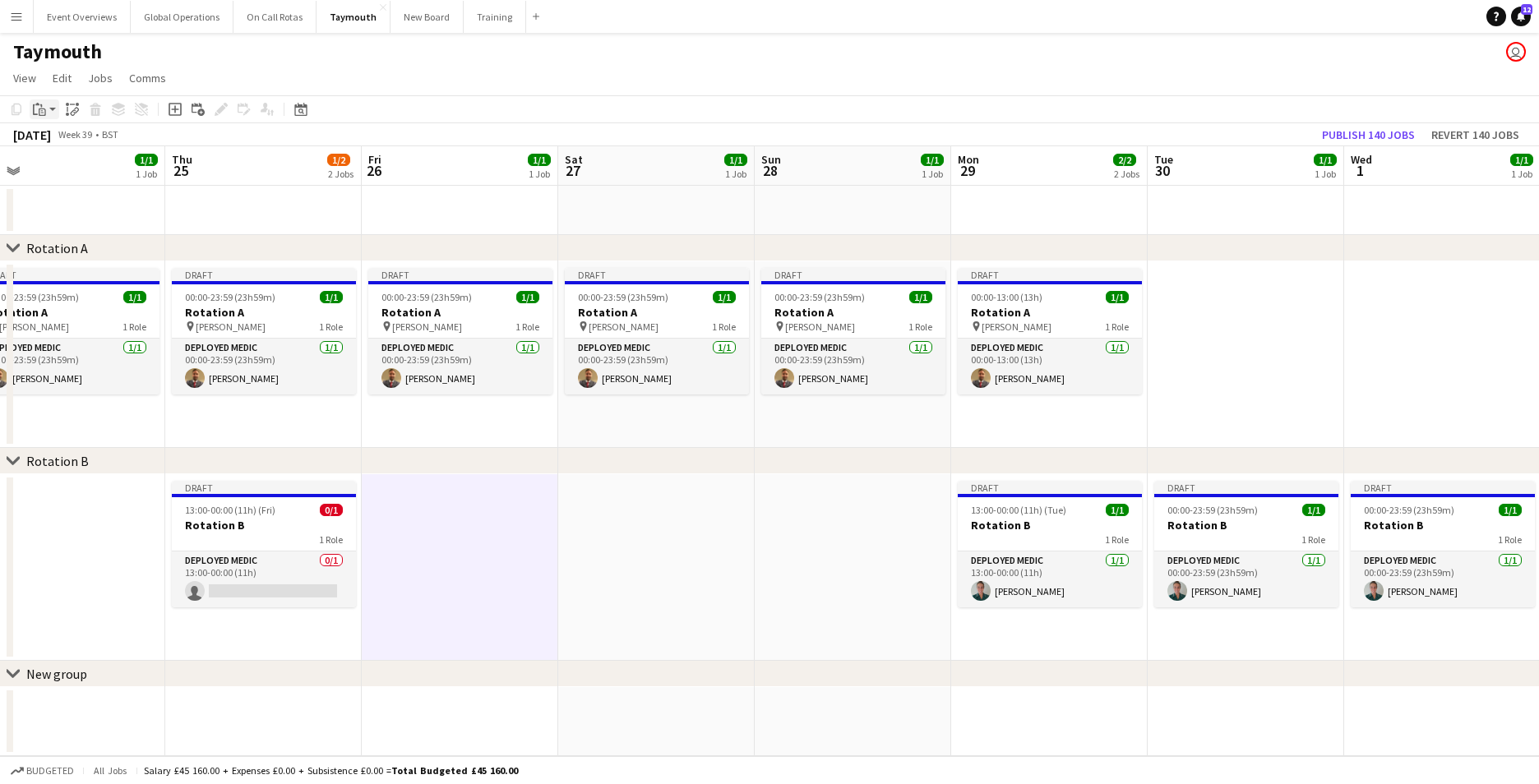
click at [35, 103] on icon "Paste" at bounding box center [39, 109] width 13 height 13
click at [62, 143] on link "Paste Ctrl+V" at bounding box center [121, 141] width 155 height 15
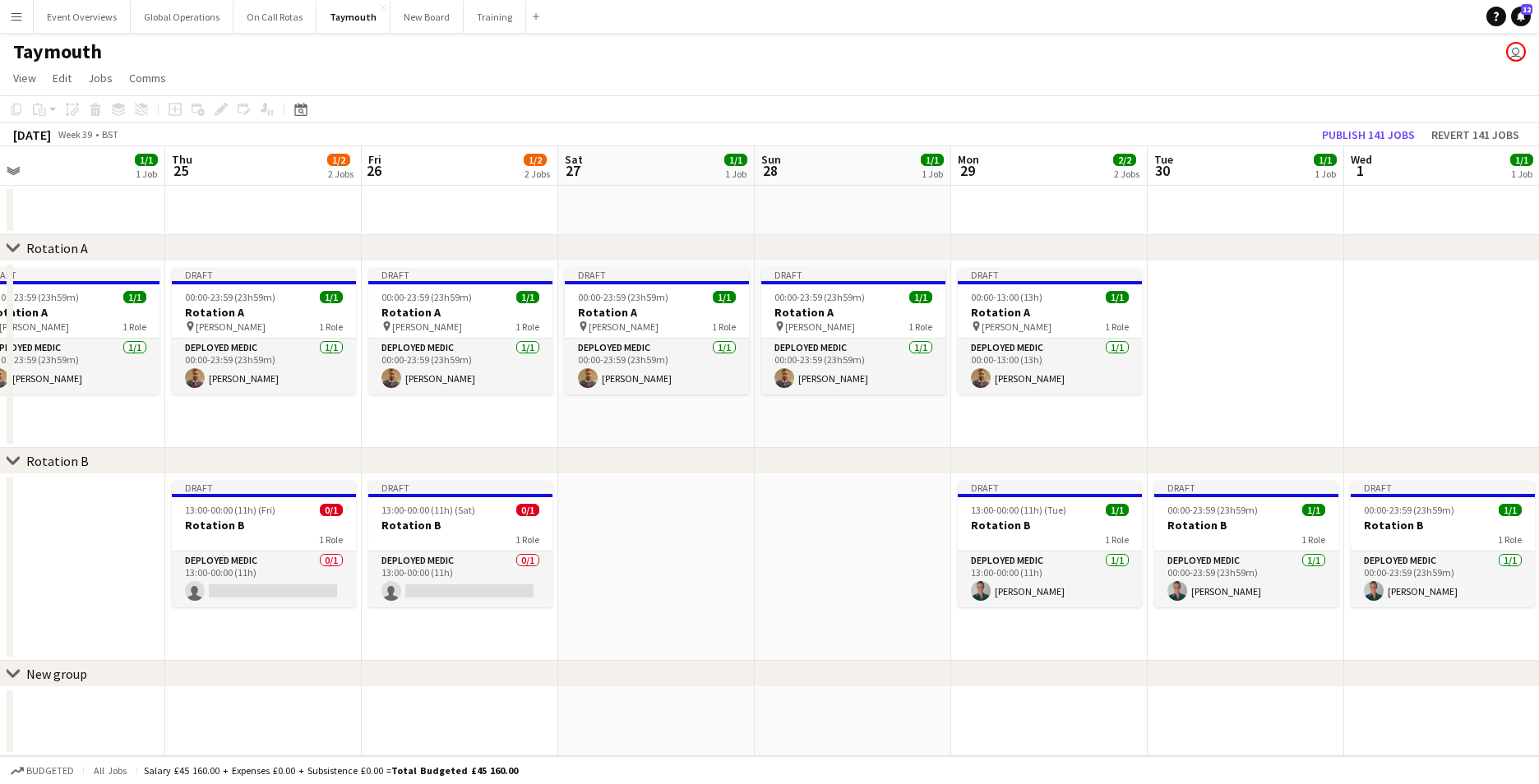
click at [640, 543] on app-date-cell at bounding box center [655, 567] width 196 height 186
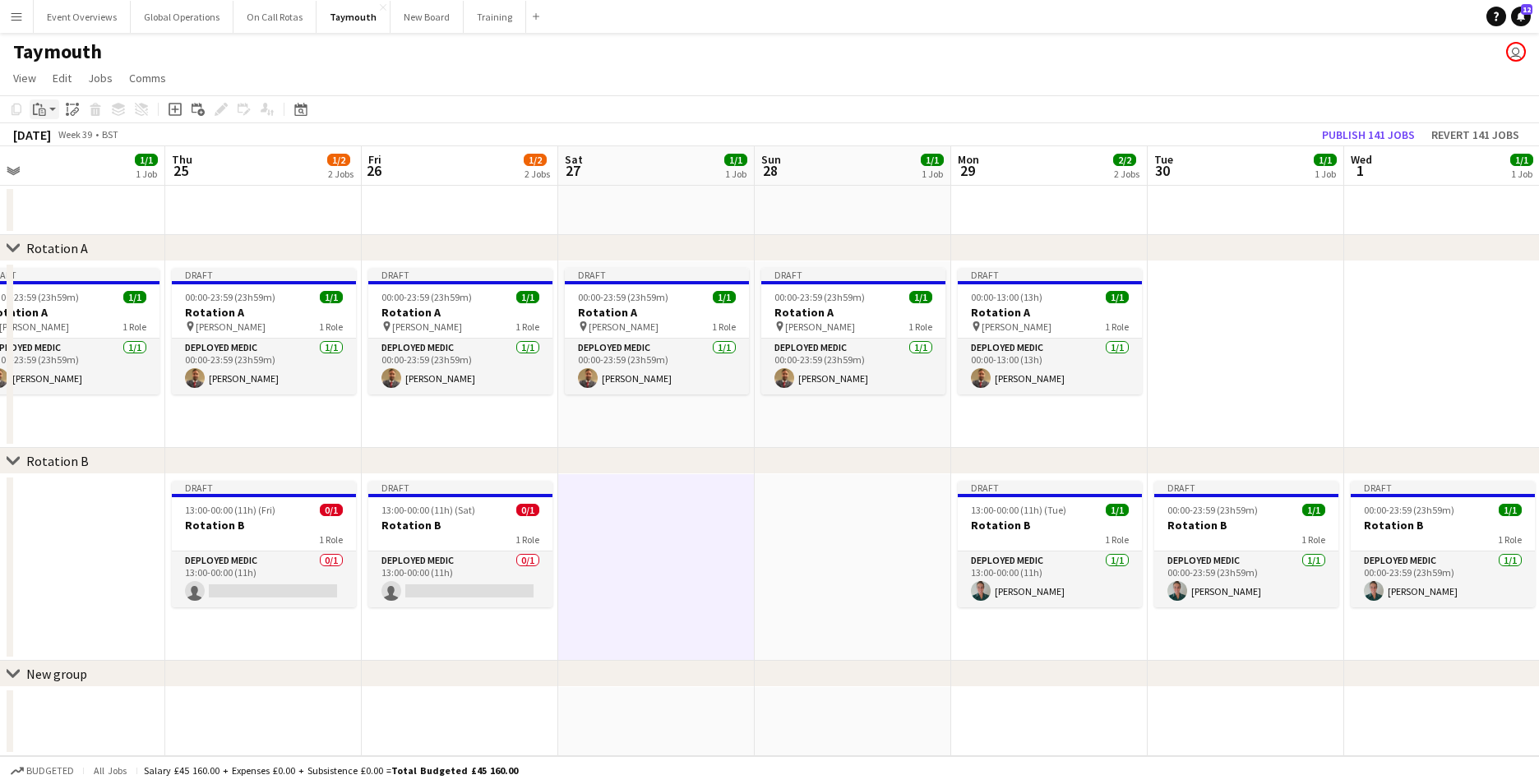
click at [30, 111] on div "Paste" at bounding box center [39, 109] width 20 height 20
click at [73, 139] on link "Paste Ctrl+V" at bounding box center [121, 141] width 155 height 15
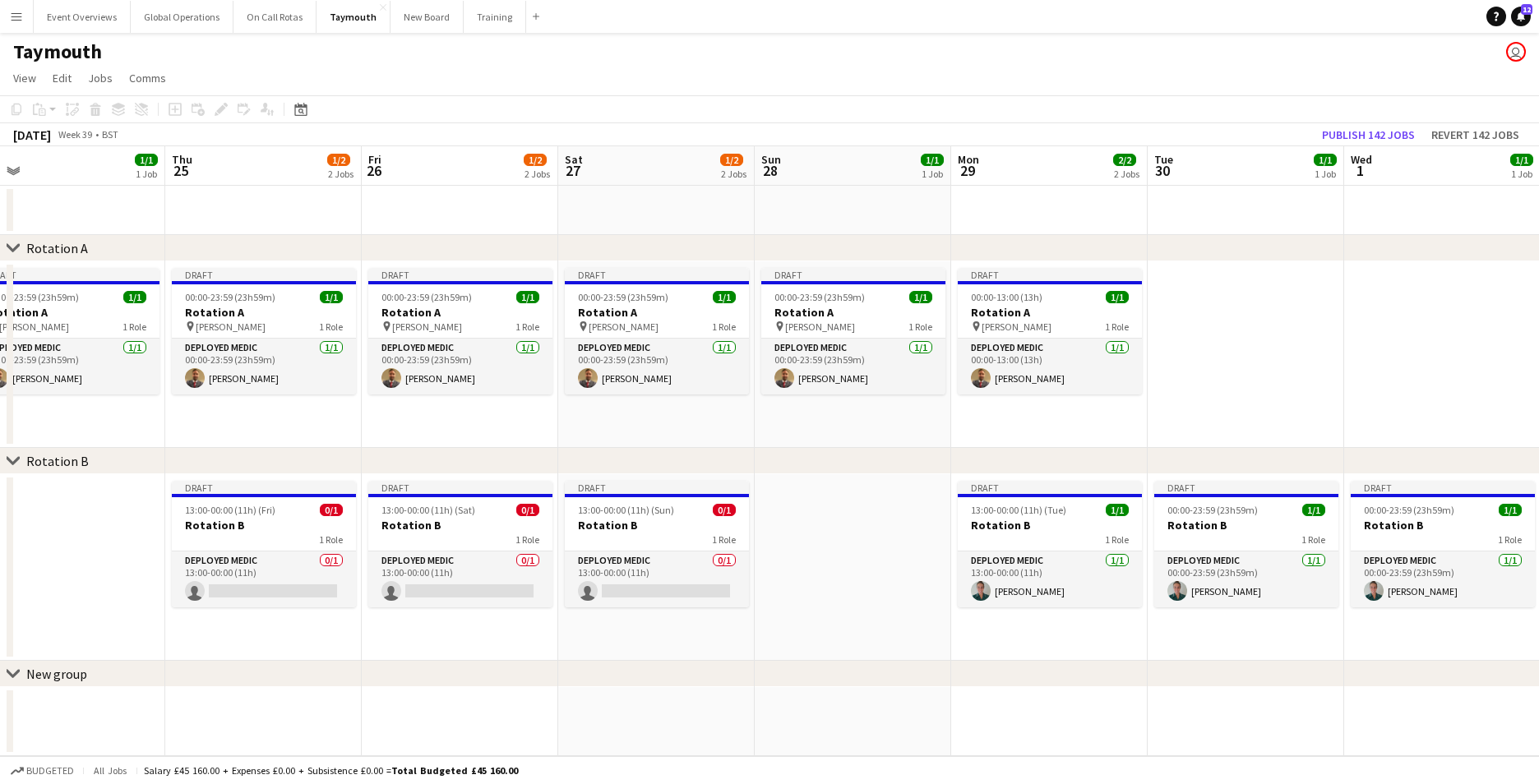
click at [833, 535] on app-date-cell at bounding box center [852, 567] width 196 height 186
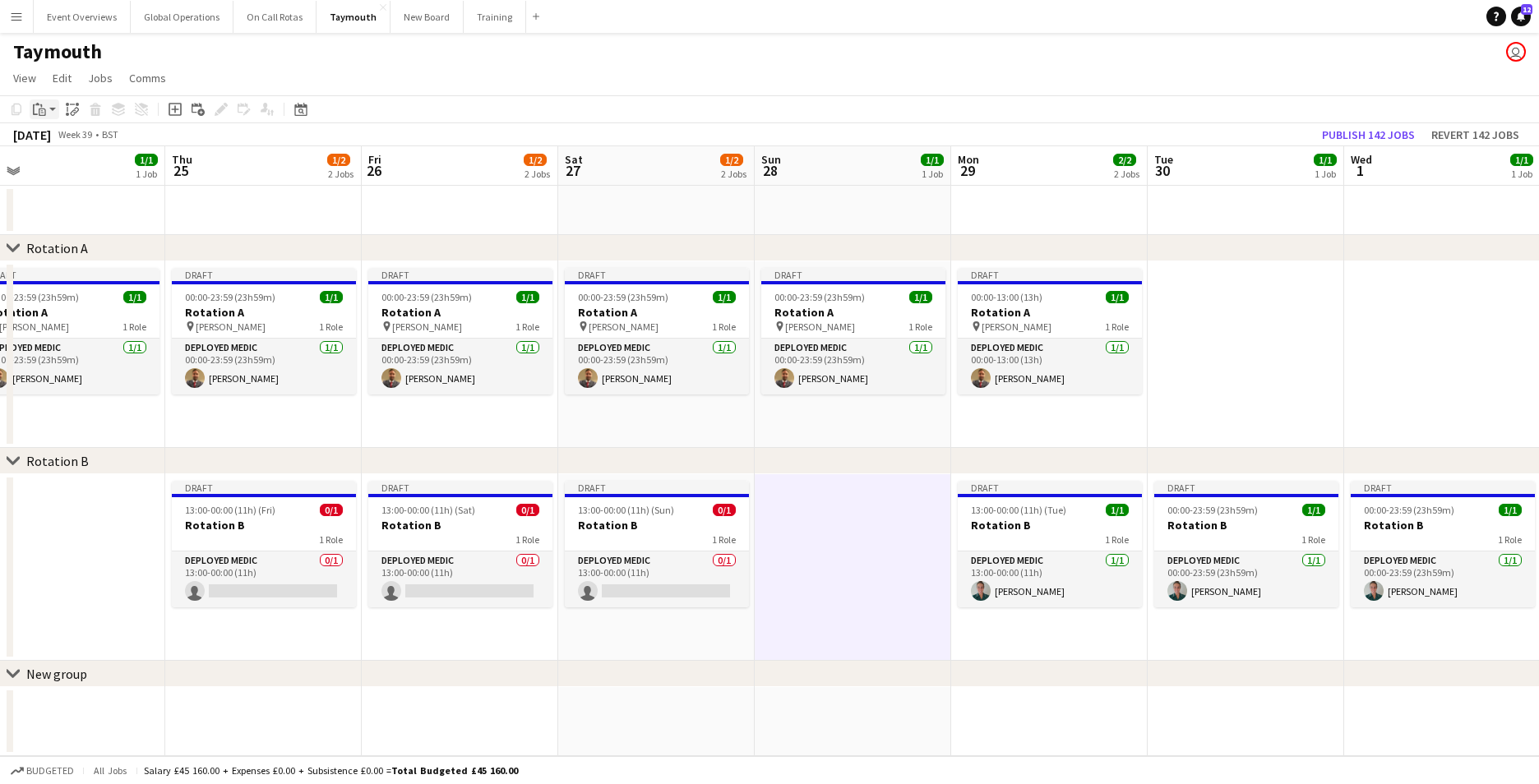
click at [35, 107] on icon "Paste" at bounding box center [39, 109] width 13 height 13
click at [64, 142] on link "Paste Ctrl+V" at bounding box center [121, 141] width 155 height 15
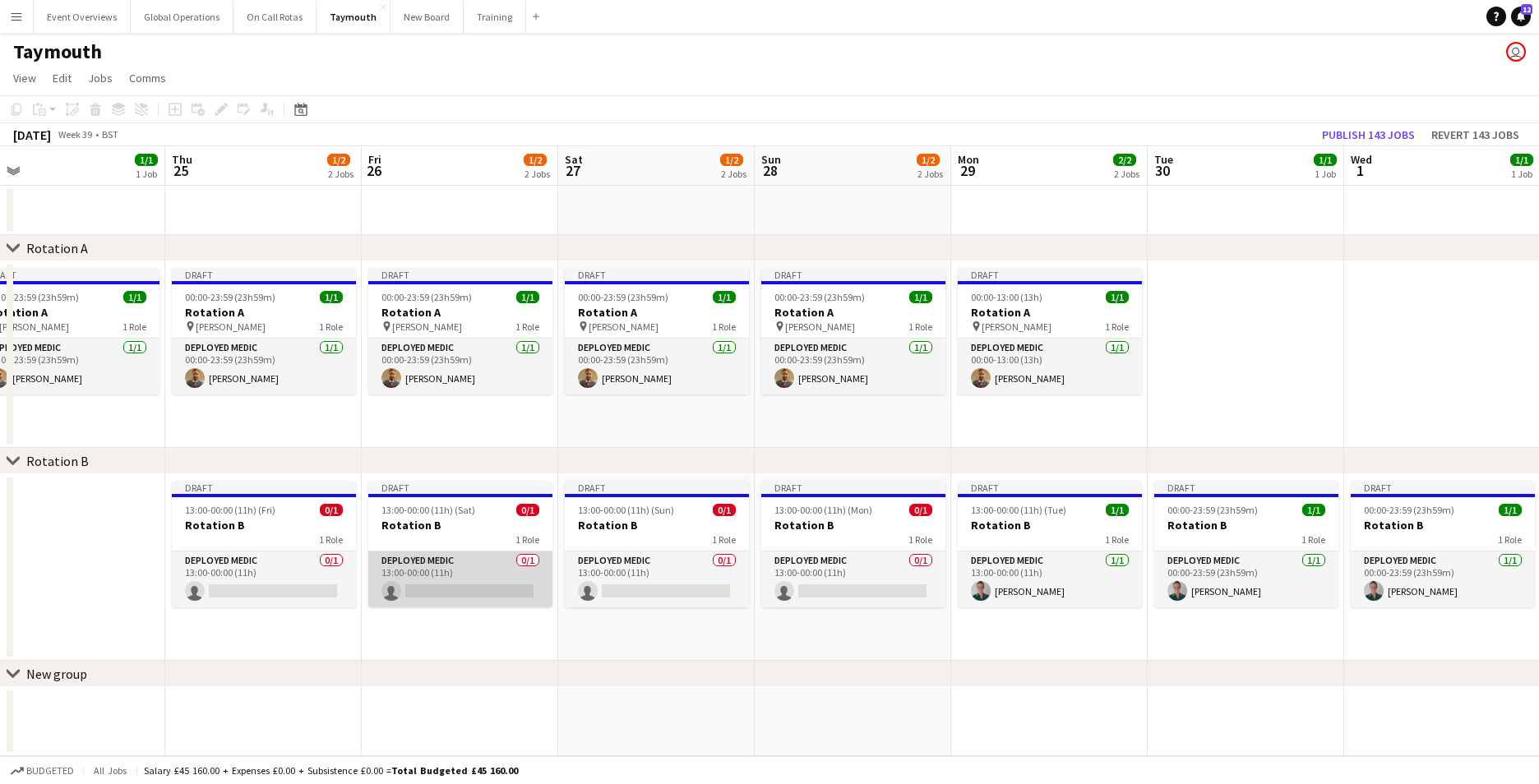
click at [431, 557] on app-card-role "Deployed Medic 0/1 13:00-00:00 (11h) single-neutral-actions" at bounding box center [460, 579] width 184 height 55
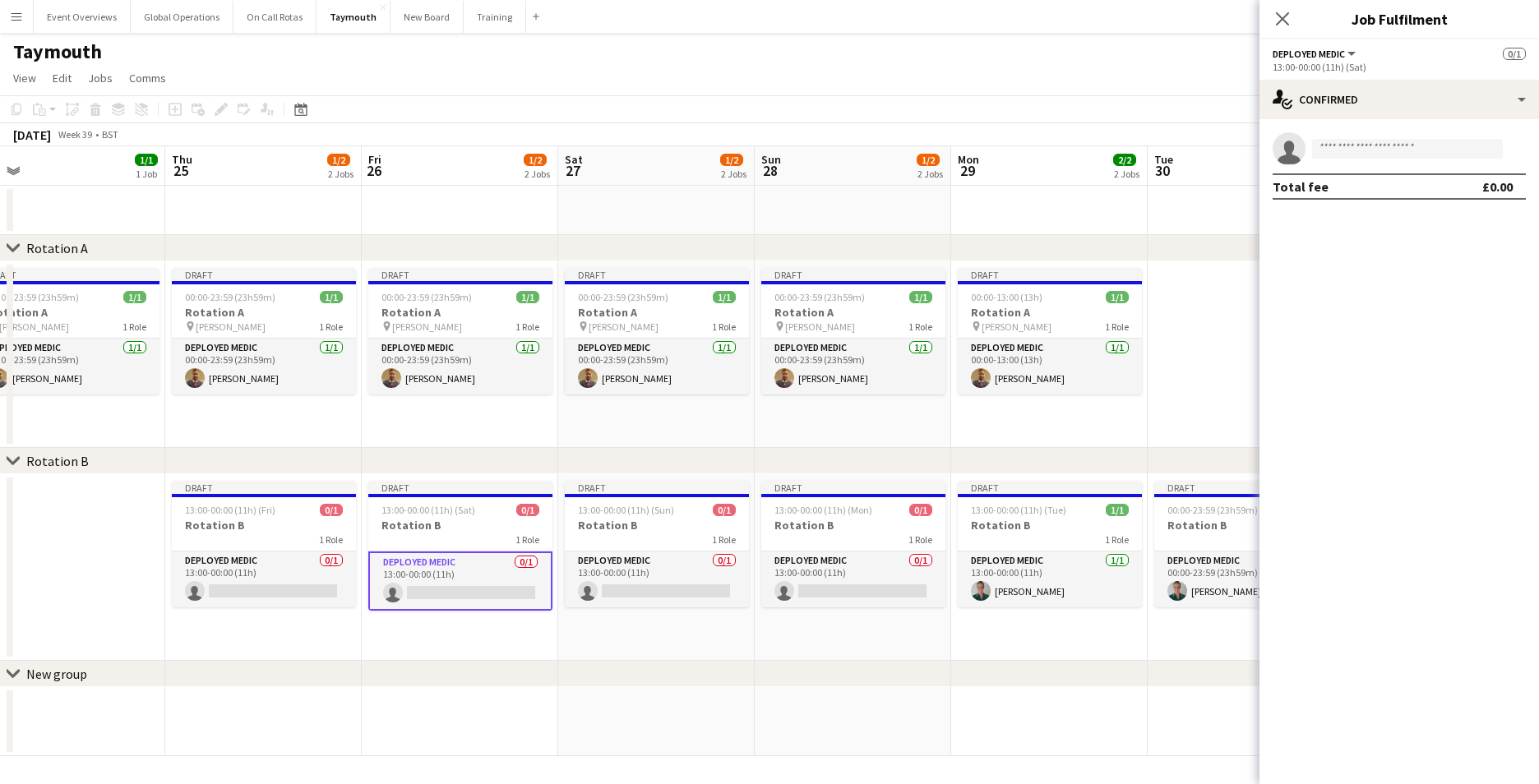
click at [1328, 53] on span "Deployed Medic" at bounding box center [1308, 54] width 73 height 13
click at [1518, 98] on div "single-neutral-actions-check-2 Confirmed" at bounding box center [1399, 99] width 279 height 39
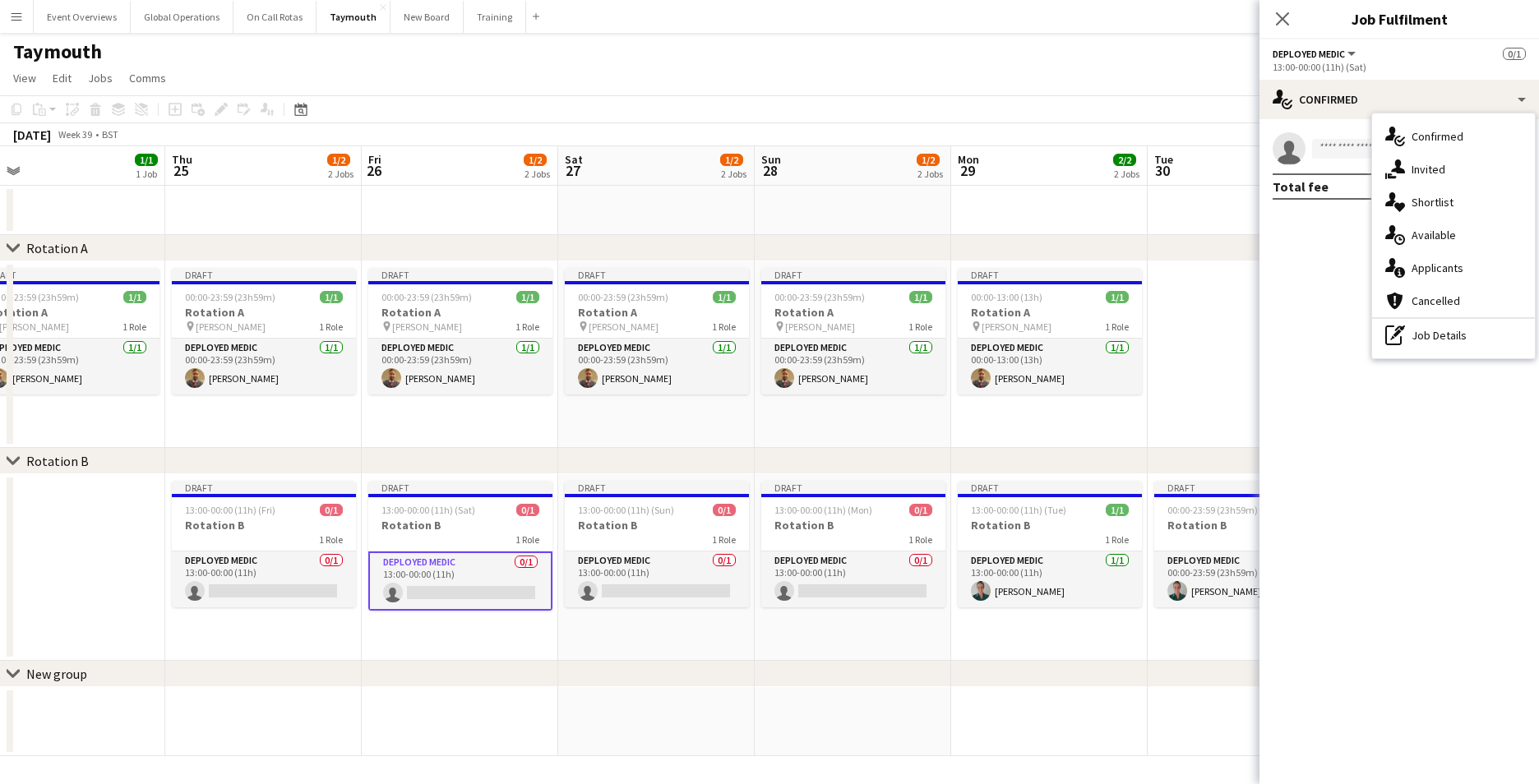
click at [1331, 249] on mat-expansion-panel "check Confirmed single-neutral-actions Total fee £0.00" at bounding box center [1399, 451] width 279 height 665
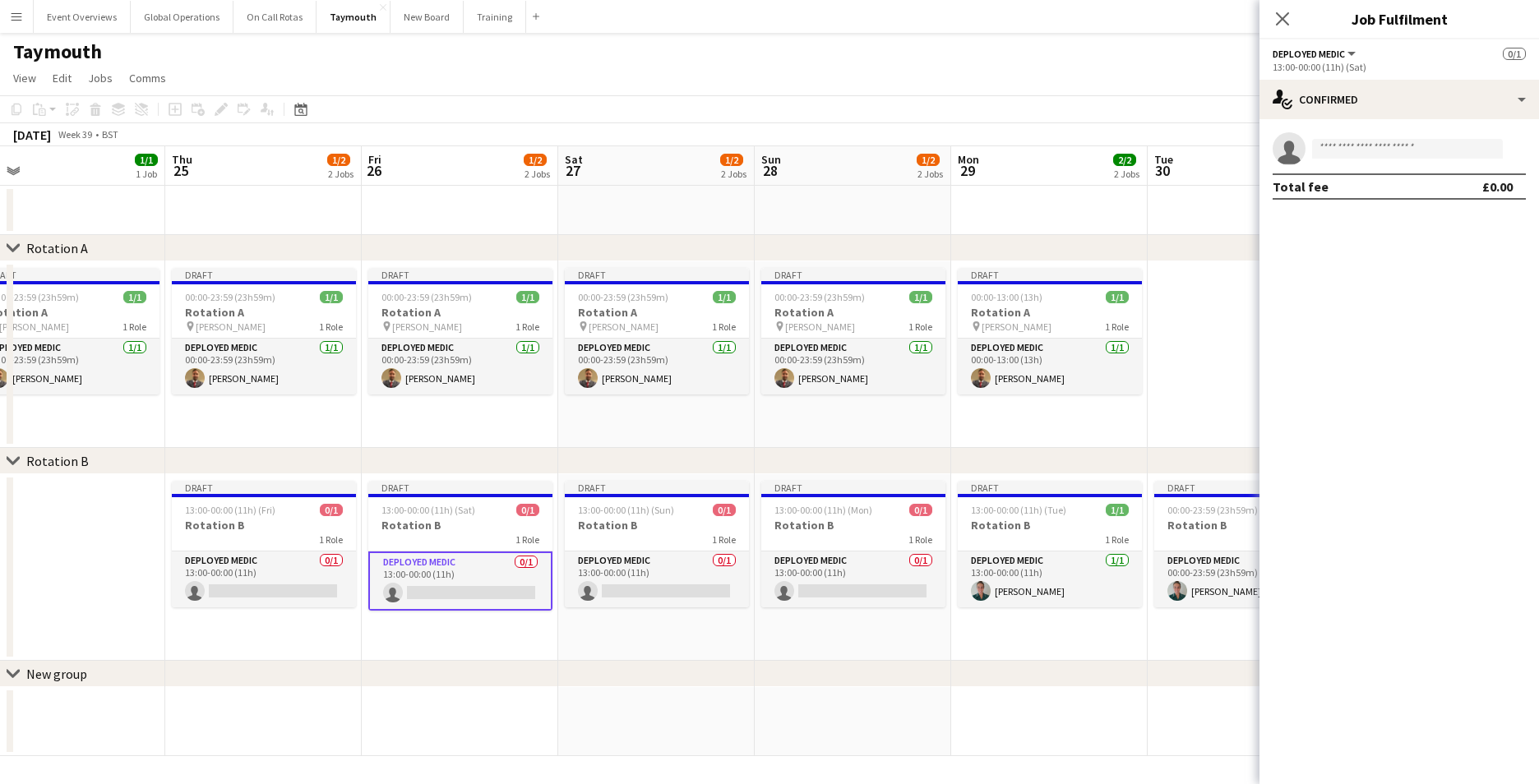
click at [1325, 59] on span "Deployed Medic" at bounding box center [1308, 54] width 73 height 13
click at [1323, 109] on li "Deployed Medic" at bounding box center [1328, 109] width 82 height 15
click at [1352, 56] on button "Deployed Medic" at bounding box center [1314, 54] width 85 height 13
click at [671, 738] on app-date-cell at bounding box center [655, 722] width 196 height 69
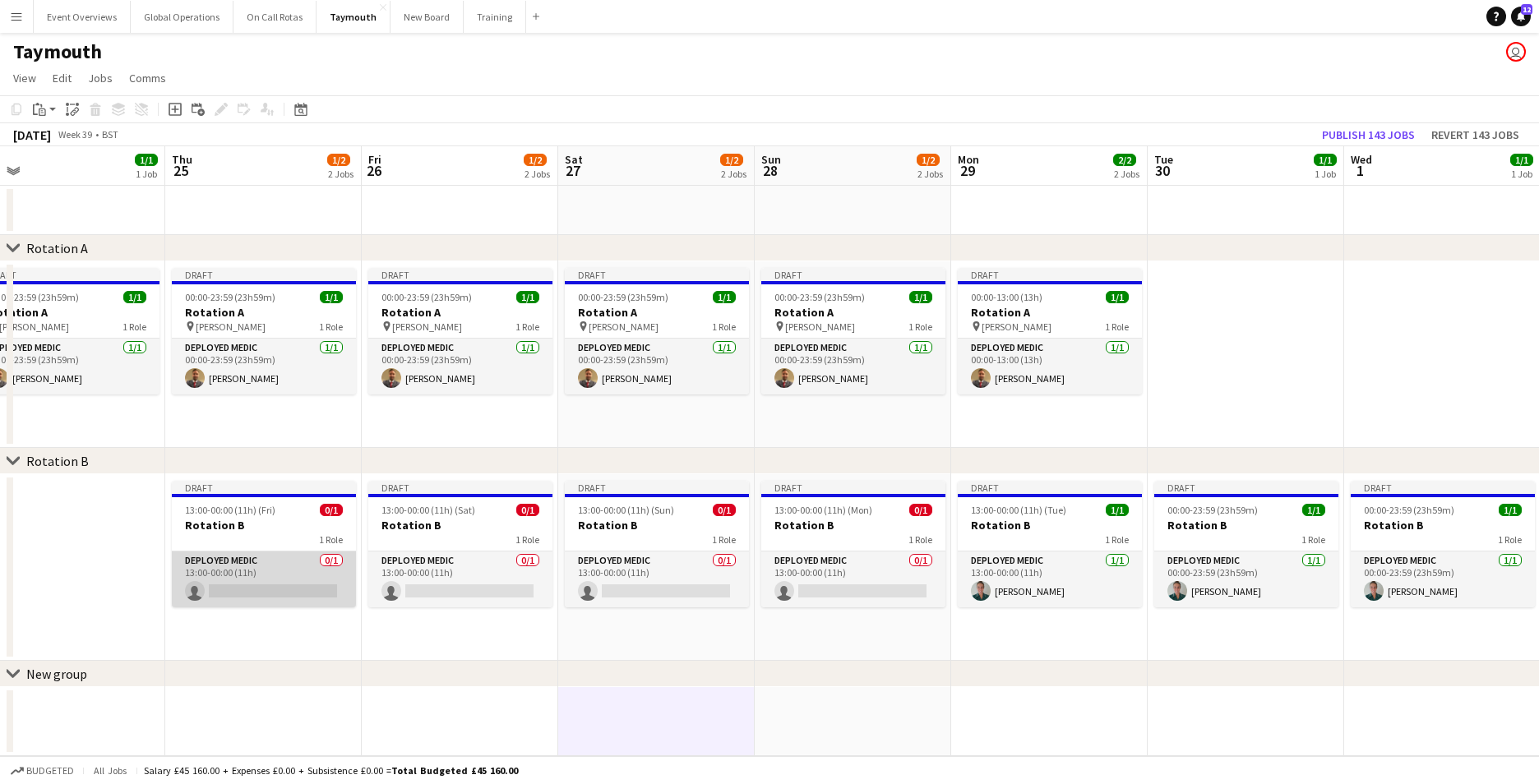
click at [216, 558] on app-card-role "Deployed Medic 0/1 13:00-00:00 (11h) single-neutral-actions" at bounding box center [264, 579] width 184 height 55
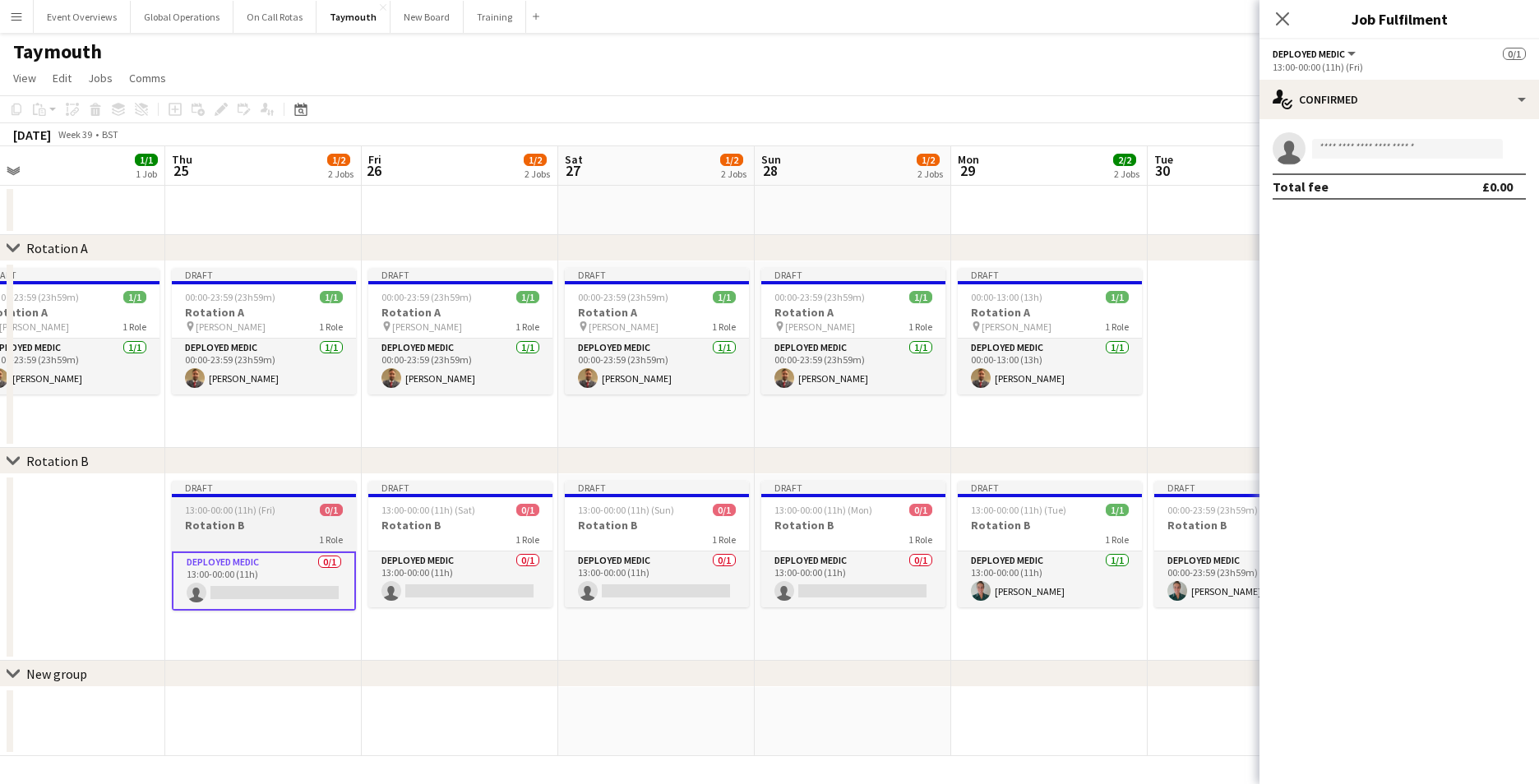
click at [205, 527] on h3 "Rotation B" at bounding box center [264, 524] width 184 height 15
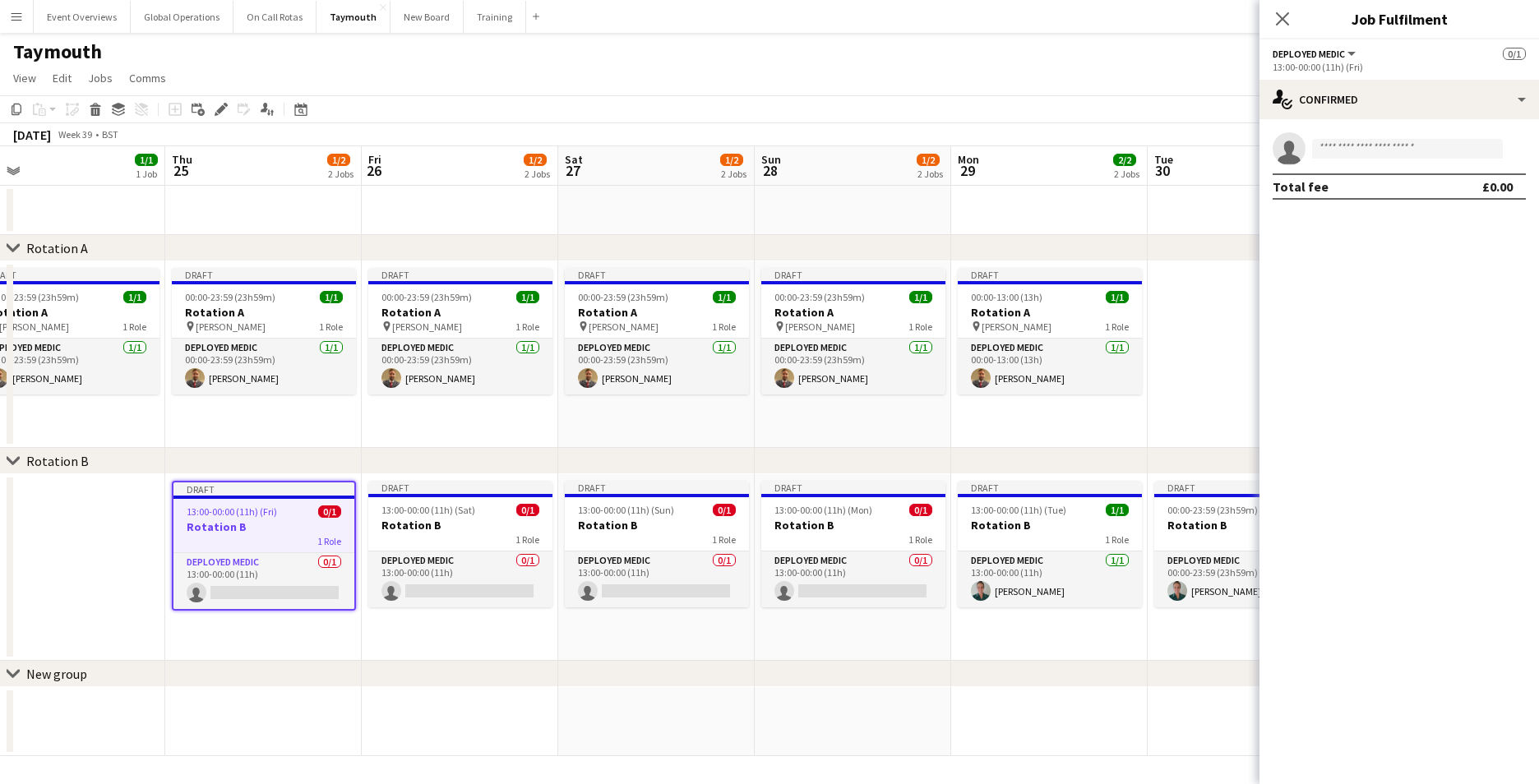
click at [1351, 58] on button "Deployed Medic" at bounding box center [1314, 54] width 85 height 13
click at [1327, 82] on li "All roles" at bounding box center [1328, 81] width 82 height 15
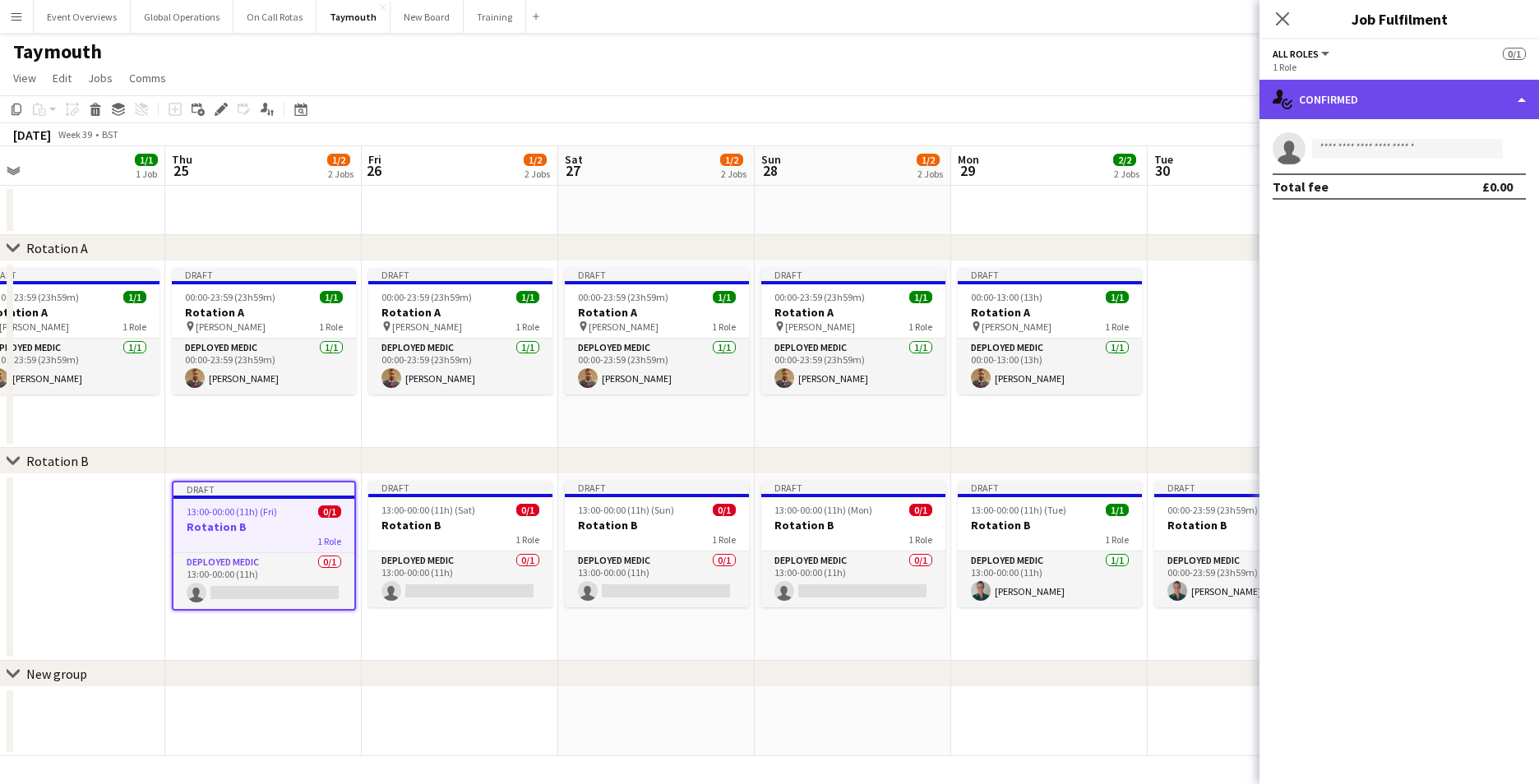
click at [1517, 99] on div "single-neutral-actions-check-2 Confirmed" at bounding box center [1399, 99] width 279 height 39
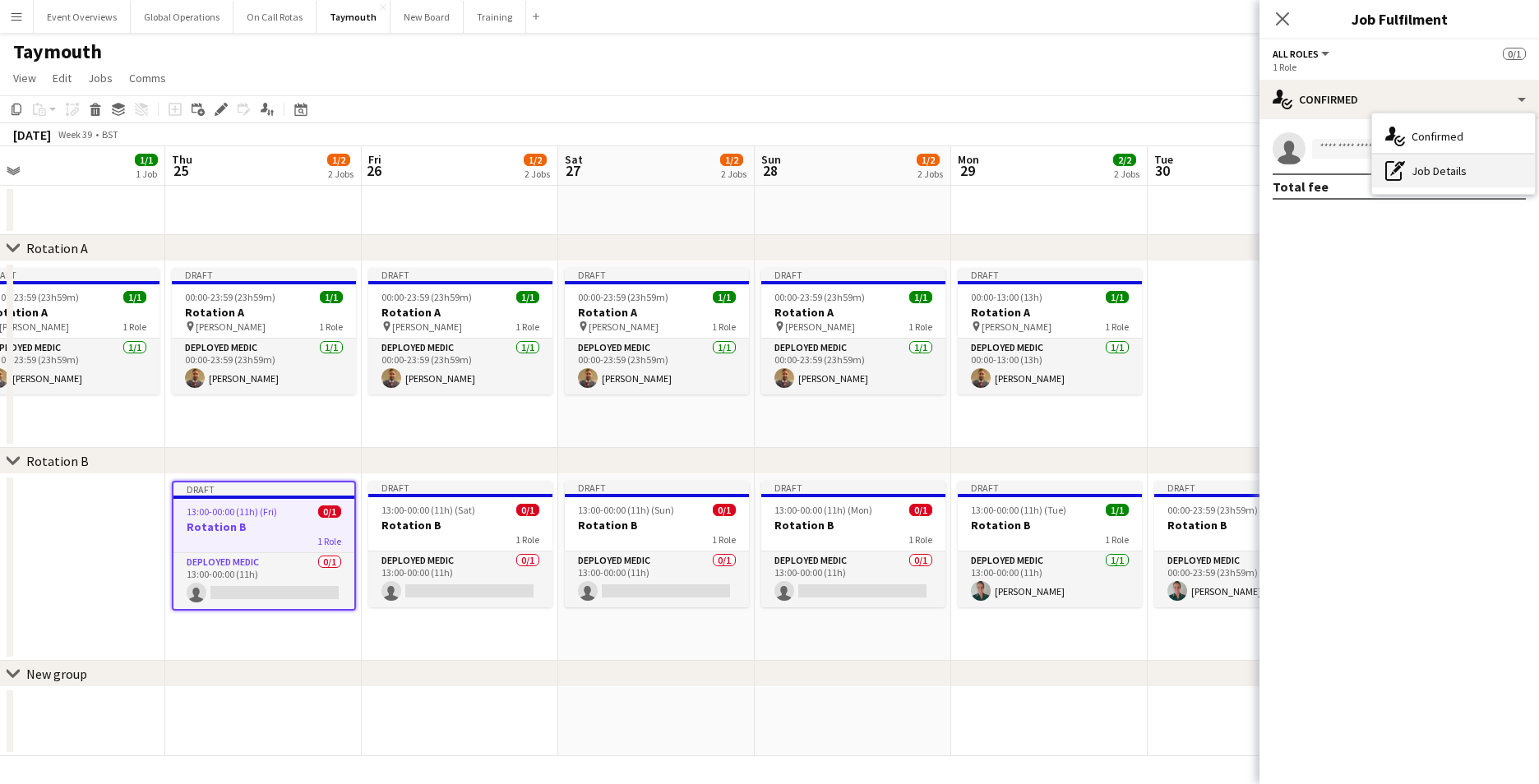
click at [1449, 172] on div "pen-write Job Details" at bounding box center [1453, 171] width 163 height 33
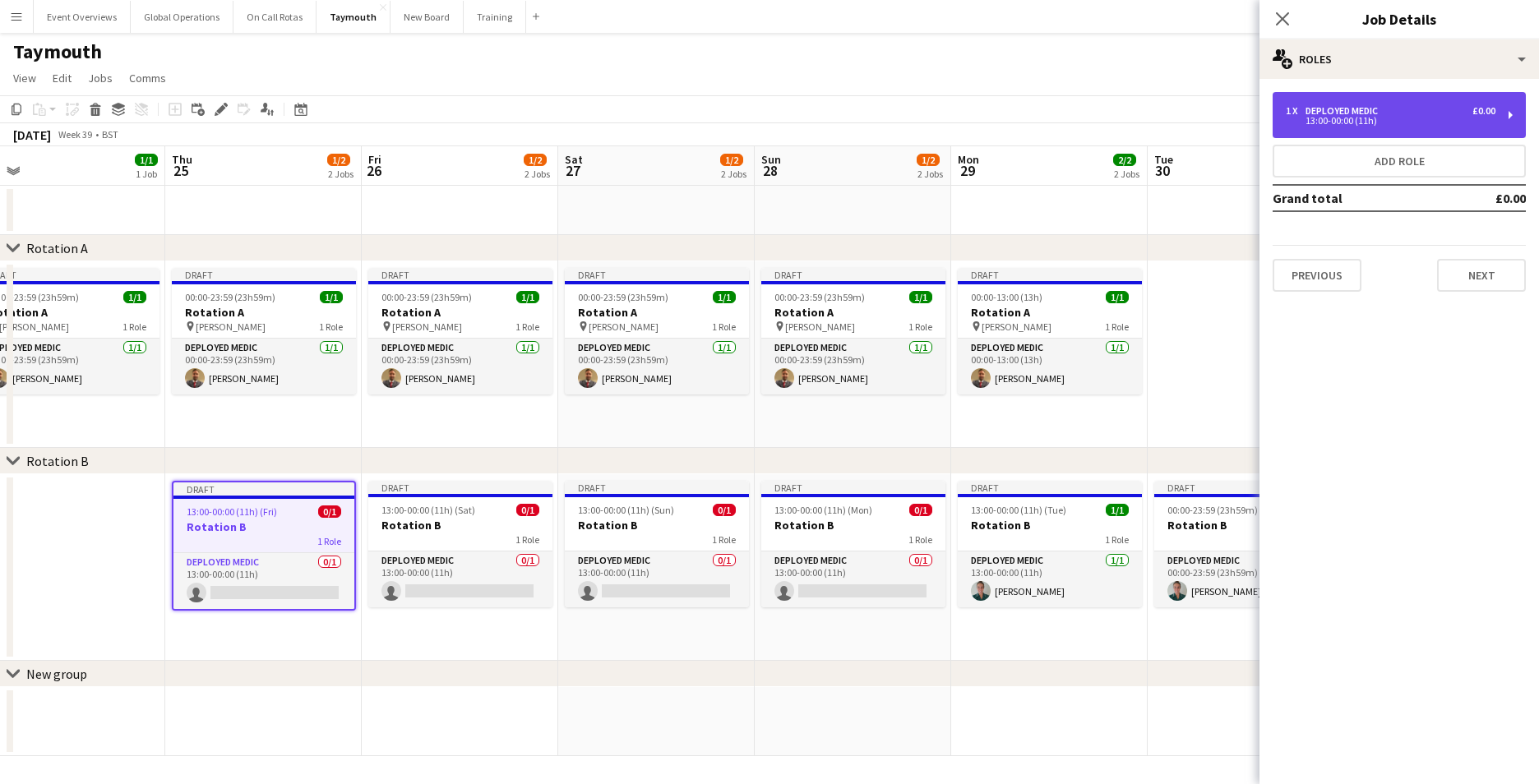
click at [1356, 116] on div "13:00-00:00 (11h)" at bounding box center [1390, 120] width 209 height 8
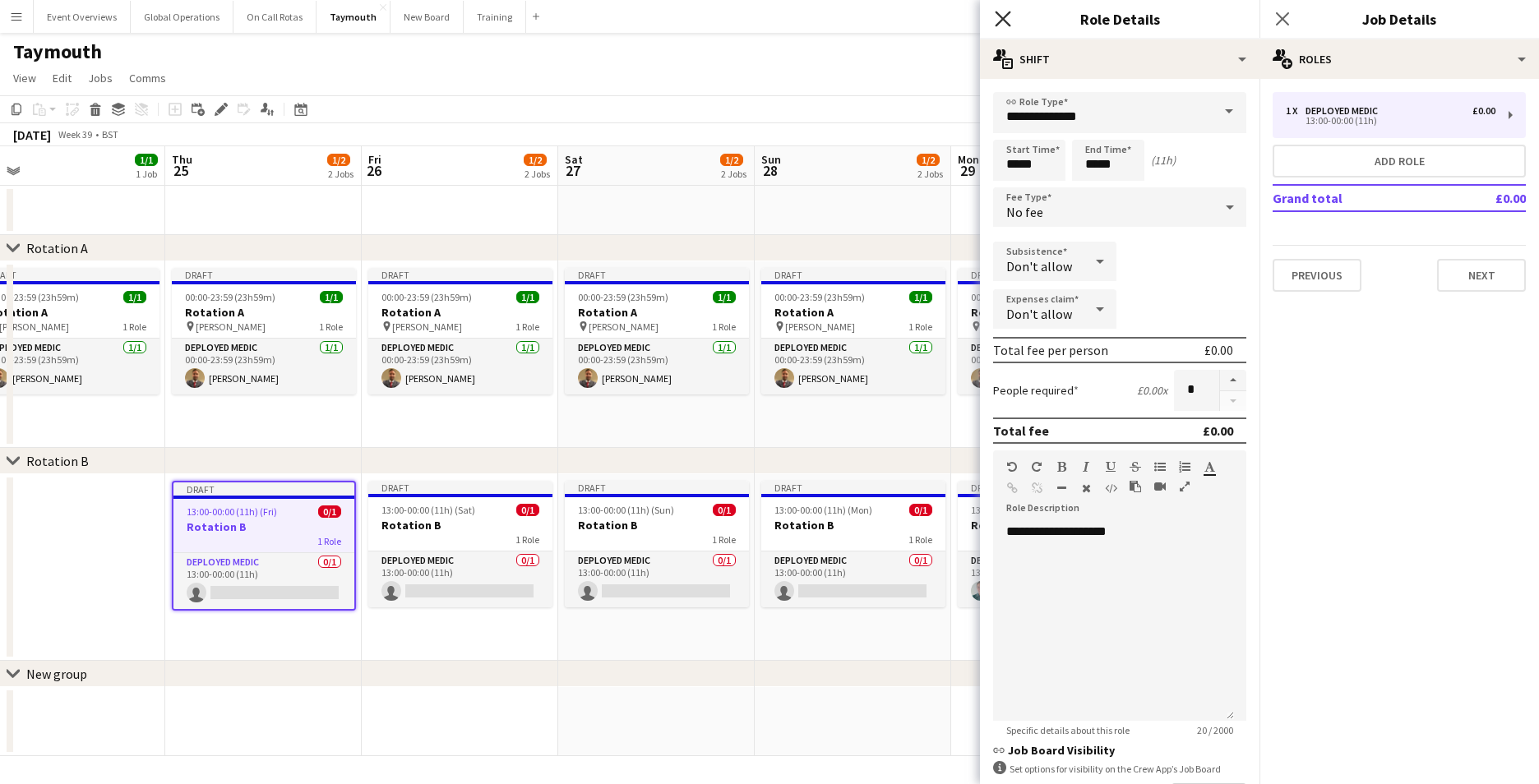
click at [1005, 25] on icon "Close pop-in" at bounding box center [1002, 18] width 15 height 15
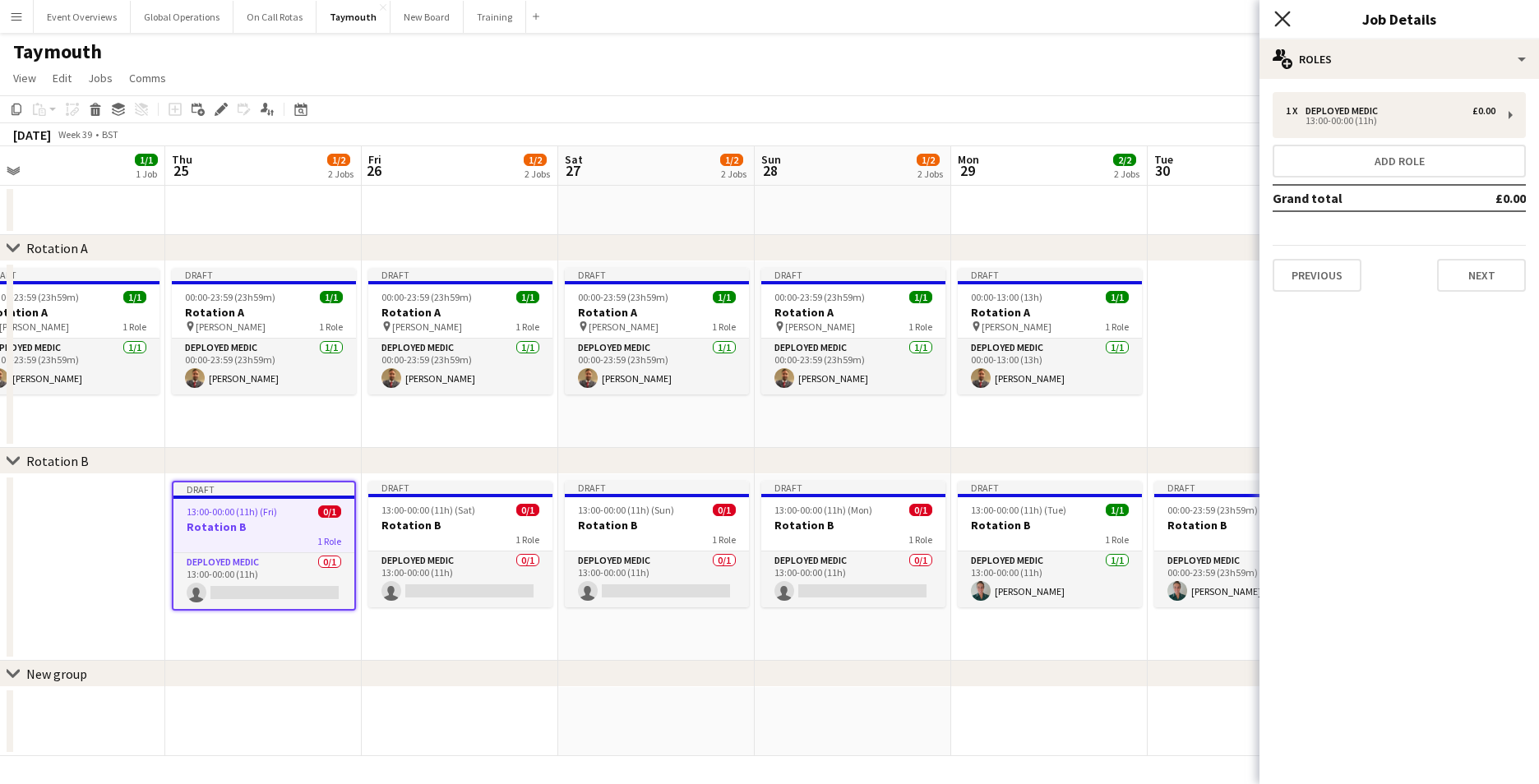
click at [1283, 21] on icon at bounding box center [1281, 18] width 15 height 15
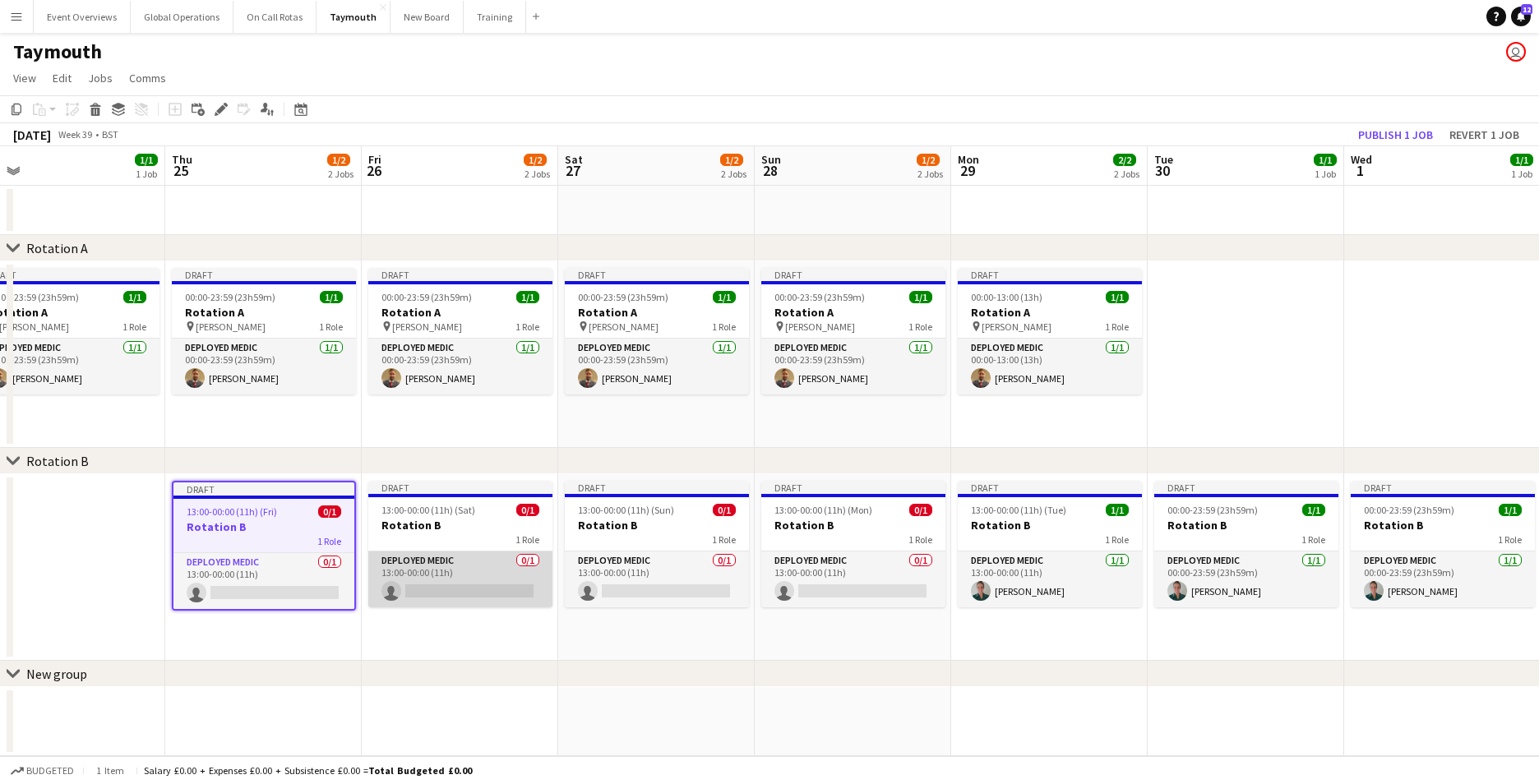
click at [412, 557] on app-card-role "Deployed Medic 0/1 13:00-00:00 (11h) single-neutral-actions" at bounding box center [460, 579] width 184 height 55
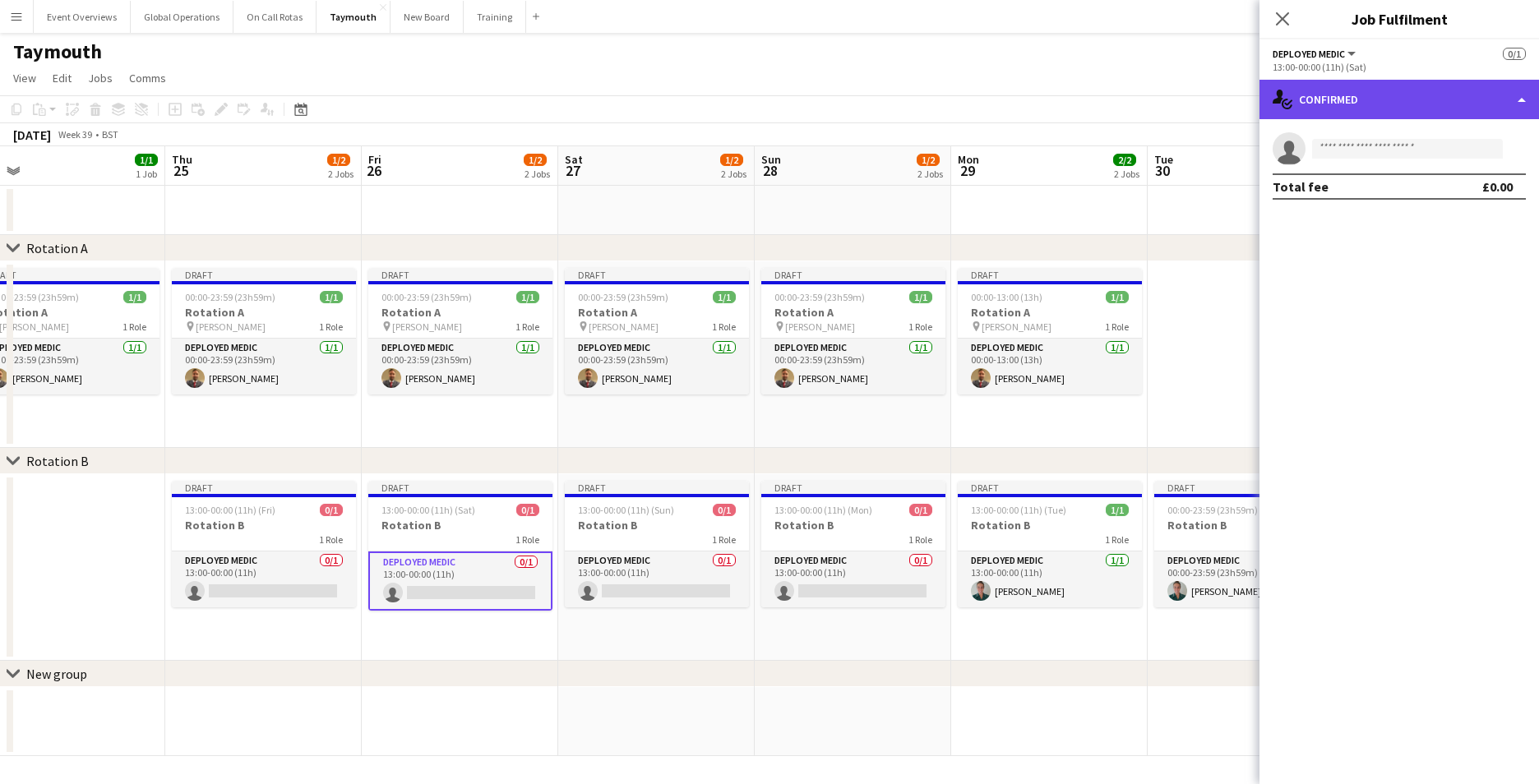
click at [1518, 101] on div "single-neutral-actions-check-2 Confirmed" at bounding box center [1399, 99] width 279 height 39
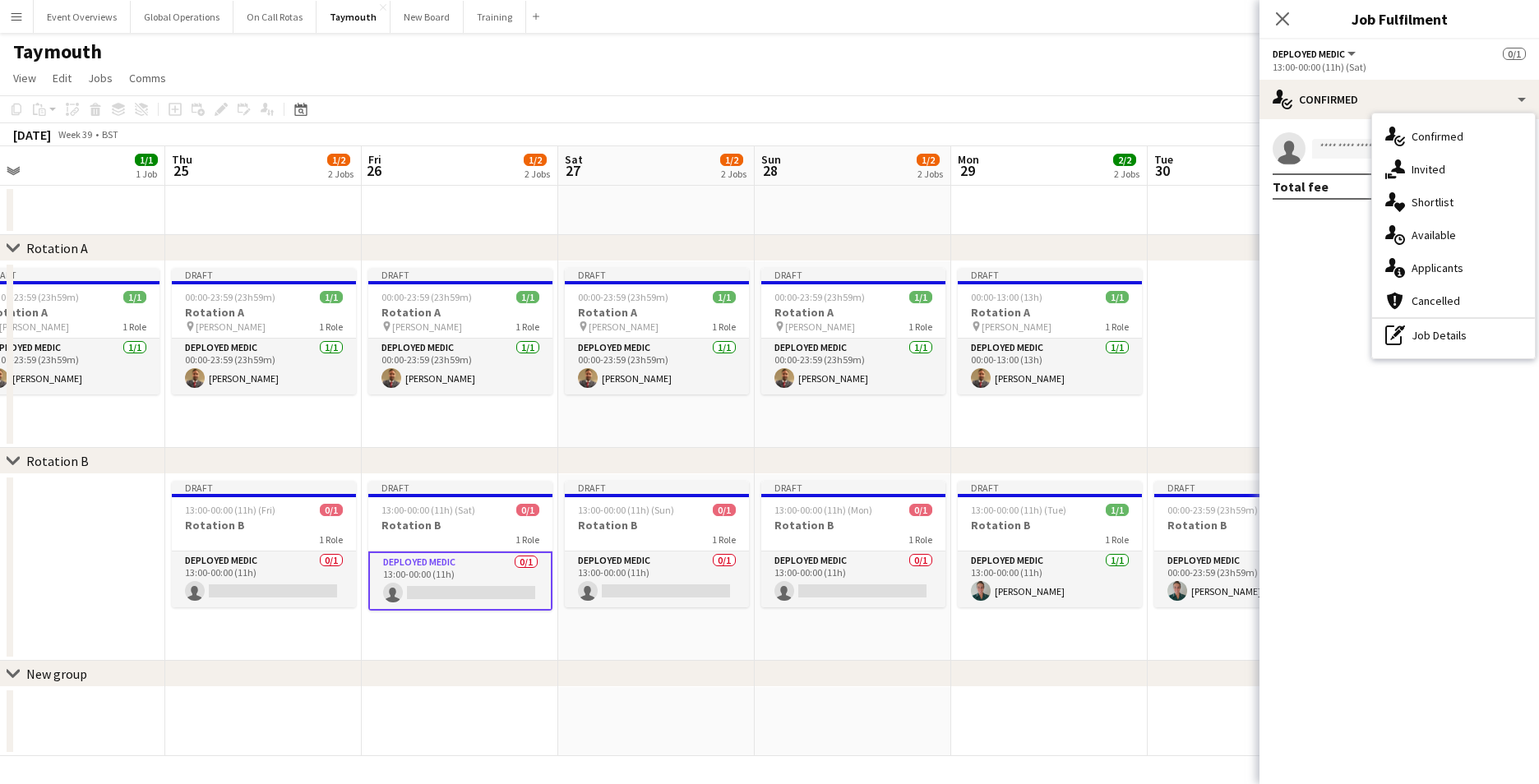
click at [1349, 52] on button "Deployed Medic" at bounding box center [1314, 54] width 85 height 13
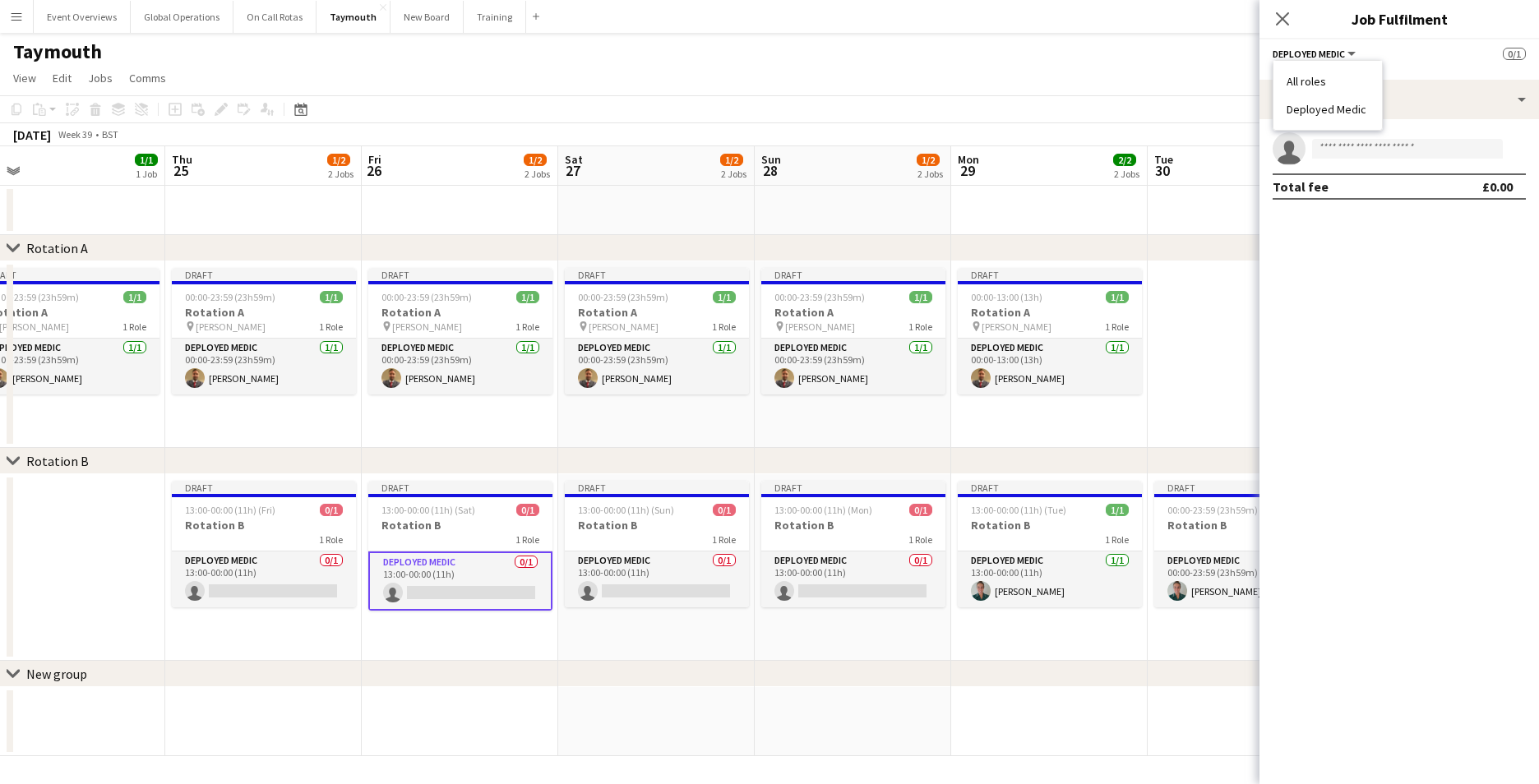
click at [1424, 75] on app-options-switcher "Deployed Medic All roles Deployed Medic 0/1 13:00-00:00 (11h) (Sat)" at bounding box center [1399, 59] width 279 height 40
click at [400, 512] on span "13:00-00:00 (11h) (Sat)" at bounding box center [428, 510] width 94 height 13
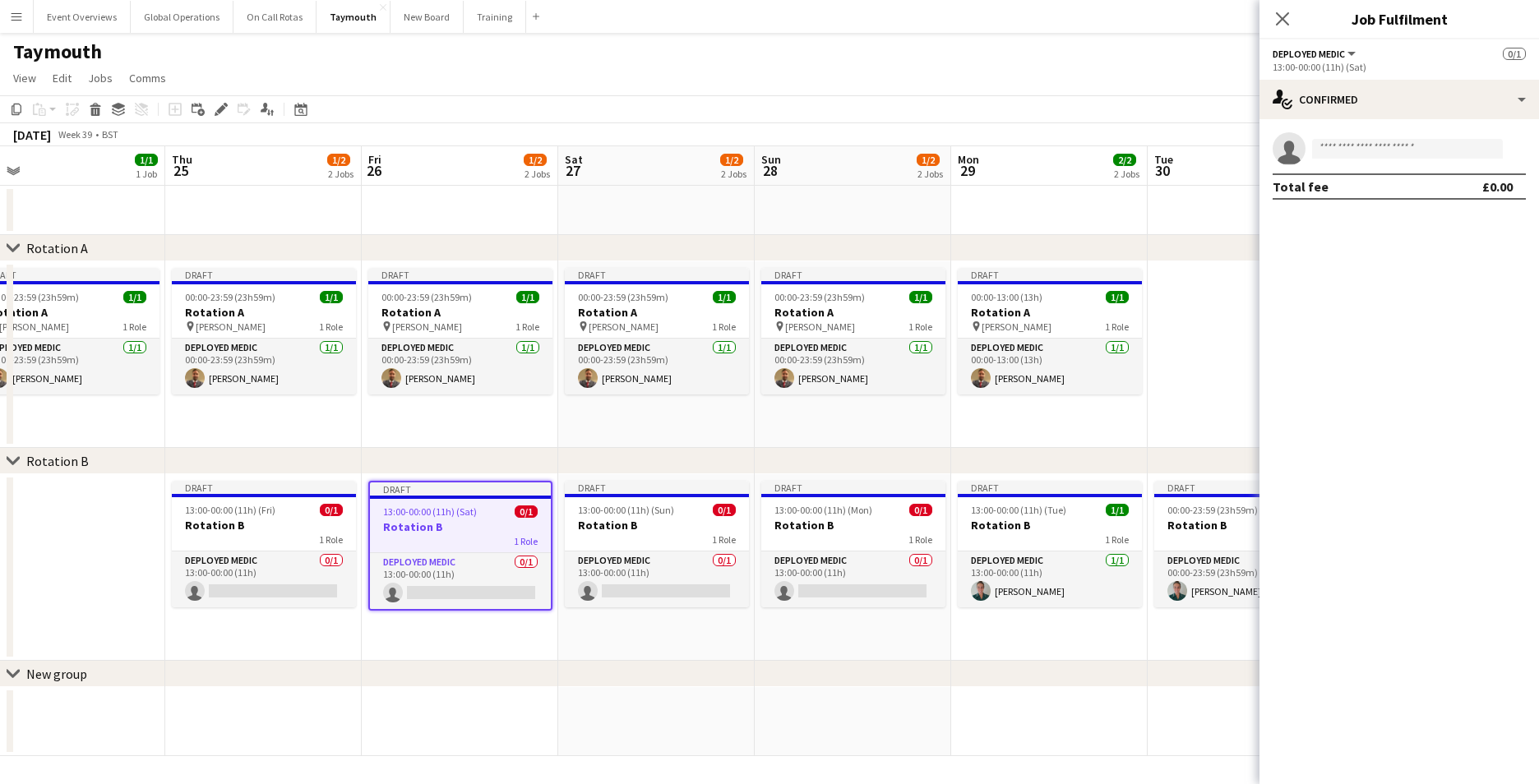
click at [1318, 60] on div "Deployed Medic All roles Deployed Medic" at bounding box center [1314, 53] width 85 height 15
click at [1354, 56] on button "Deployed Medic" at bounding box center [1314, 54] width 85 height 13
click at [1420, 69] on div "13:00-00:00 (11h) (Sat)" at bounding box center [1398, 67] width 253 height 13
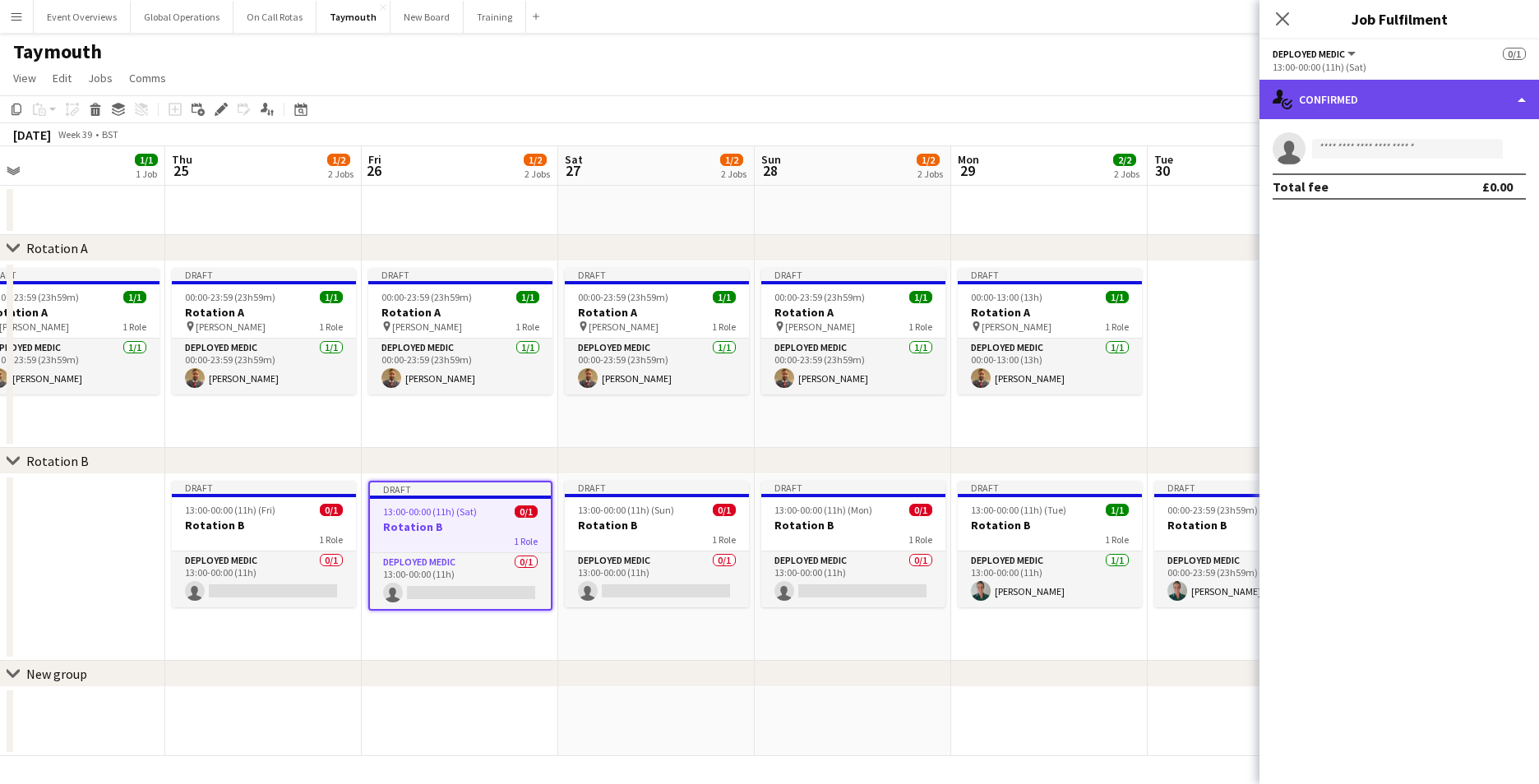
click at [1505, 96] on div "single-neutral-actions-check-2 Confirmed" at bounding box center [1399, 99] width 279 height 39
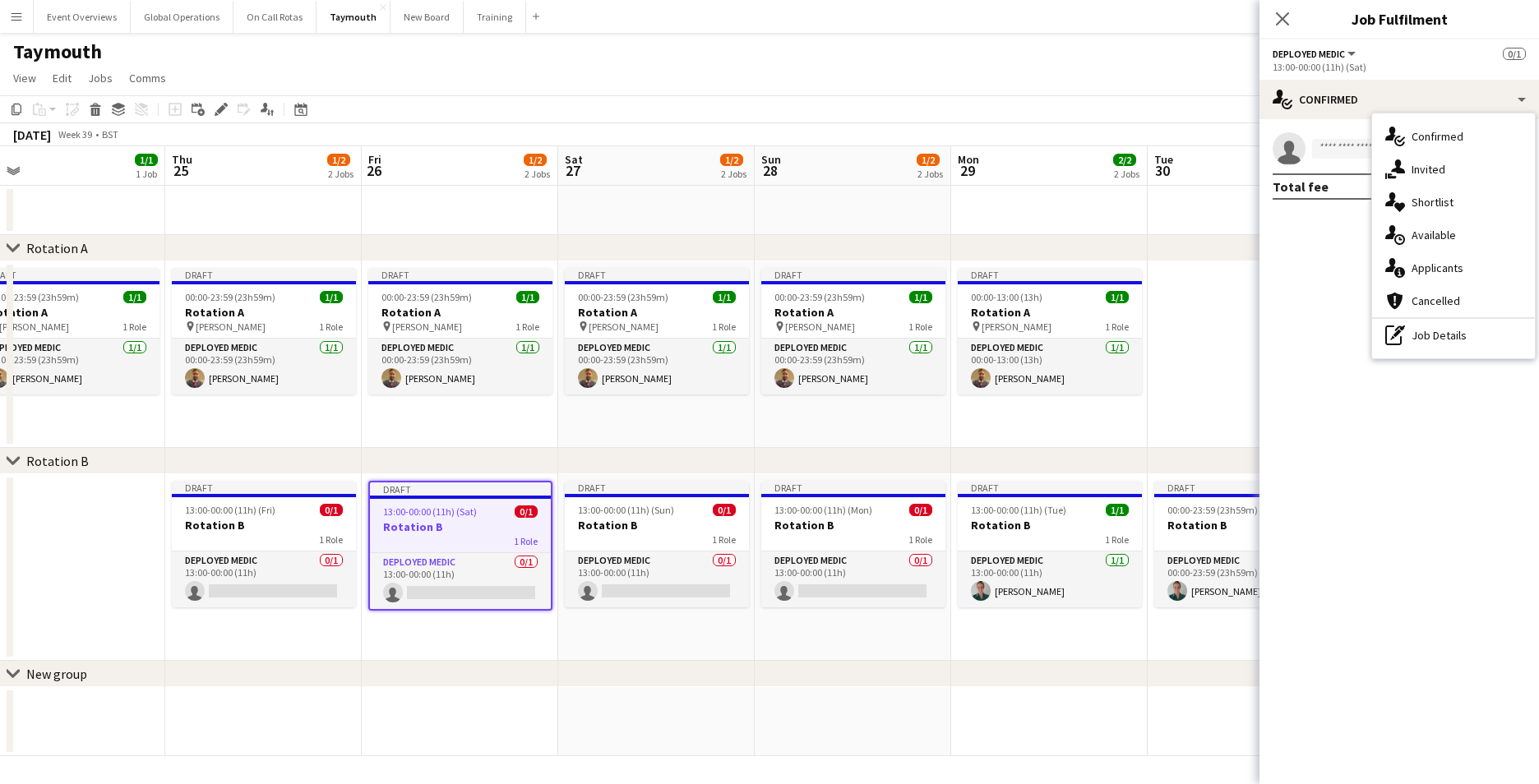
click at [1311, 284] on mat-expansion-panel "check Confirmed single-neutral-actions Total fee £0.00" at bounding box center [1399, 451] width 279 height 665
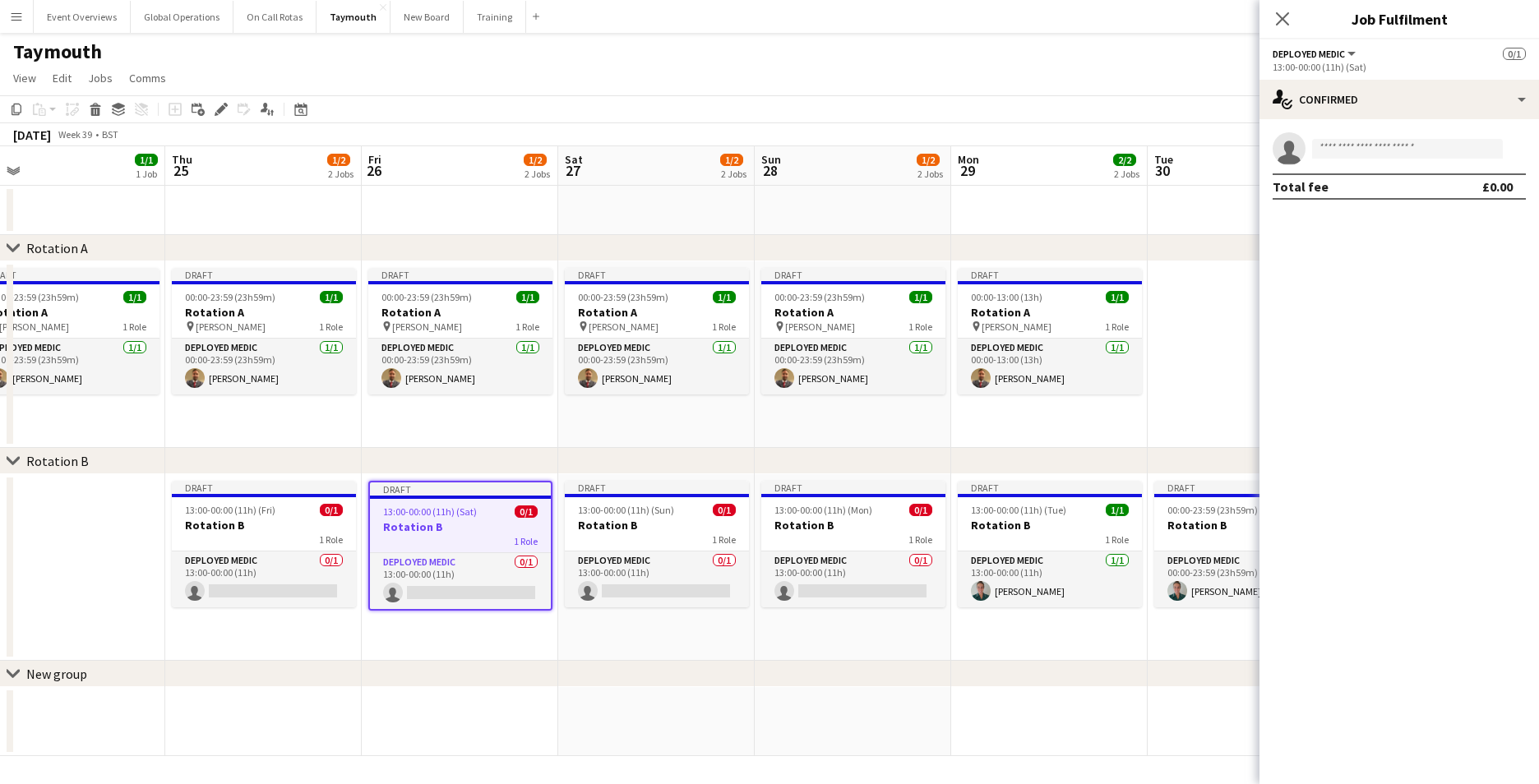
click at [430, 712] on app-date-cell at bounding box center [459, 722] width 196 height 69
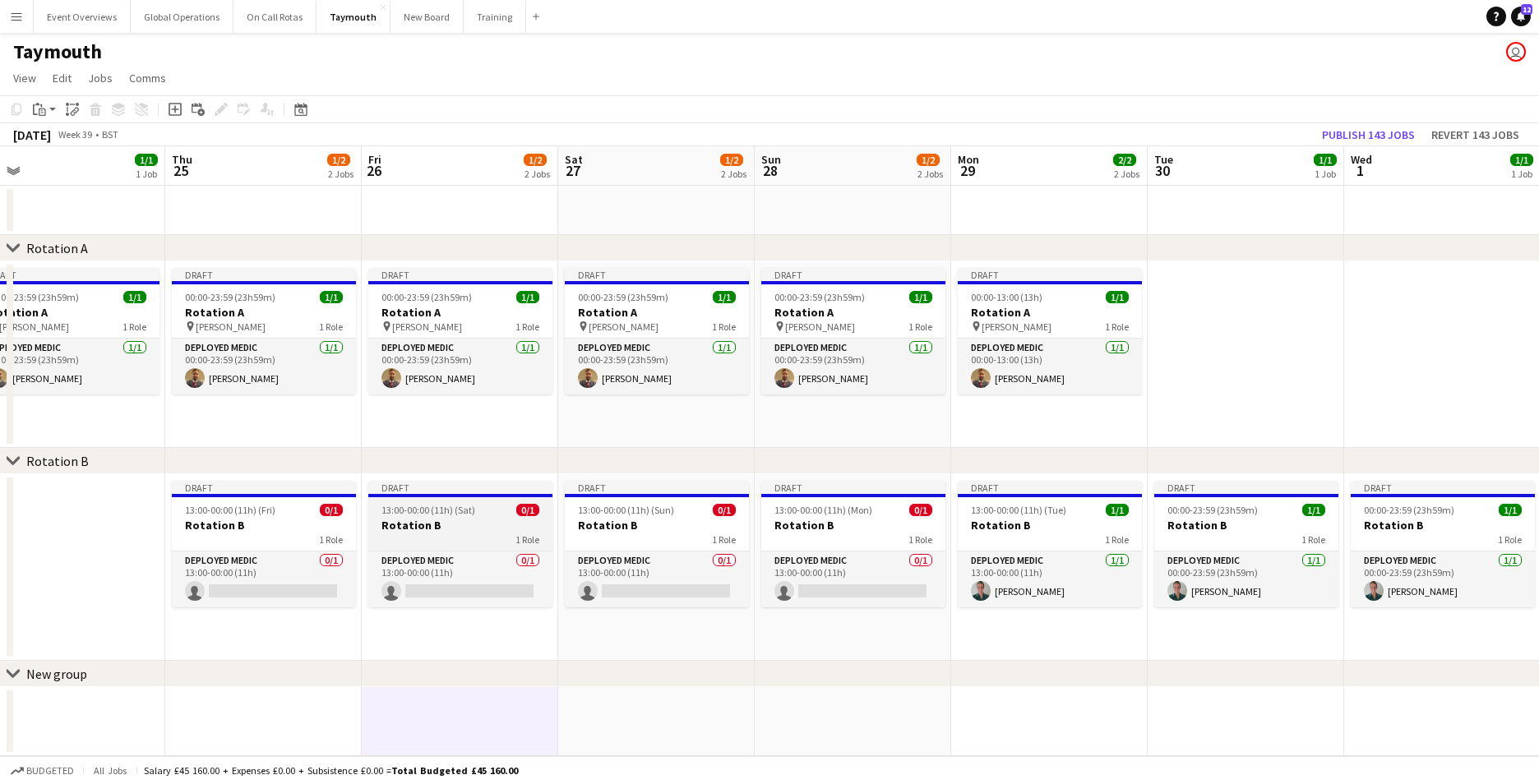
click at [417, 506] on span "13:00-00:00 (11h) (Sat)" at bounding box center [428, 510] width 94 height 13
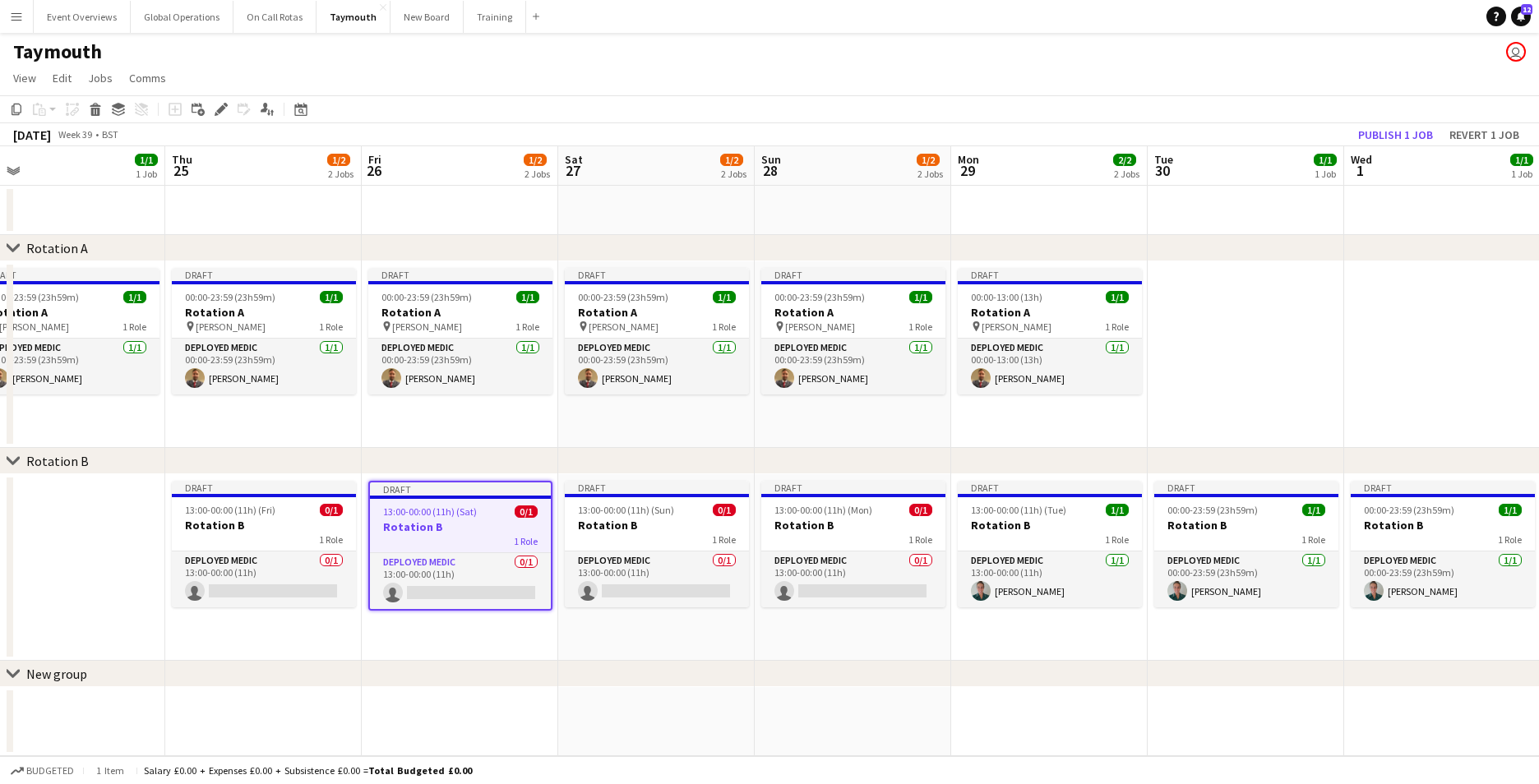
click at [414, 524] on h3 "Rotation B" at bounding box center [460, 526] width 181 height 15
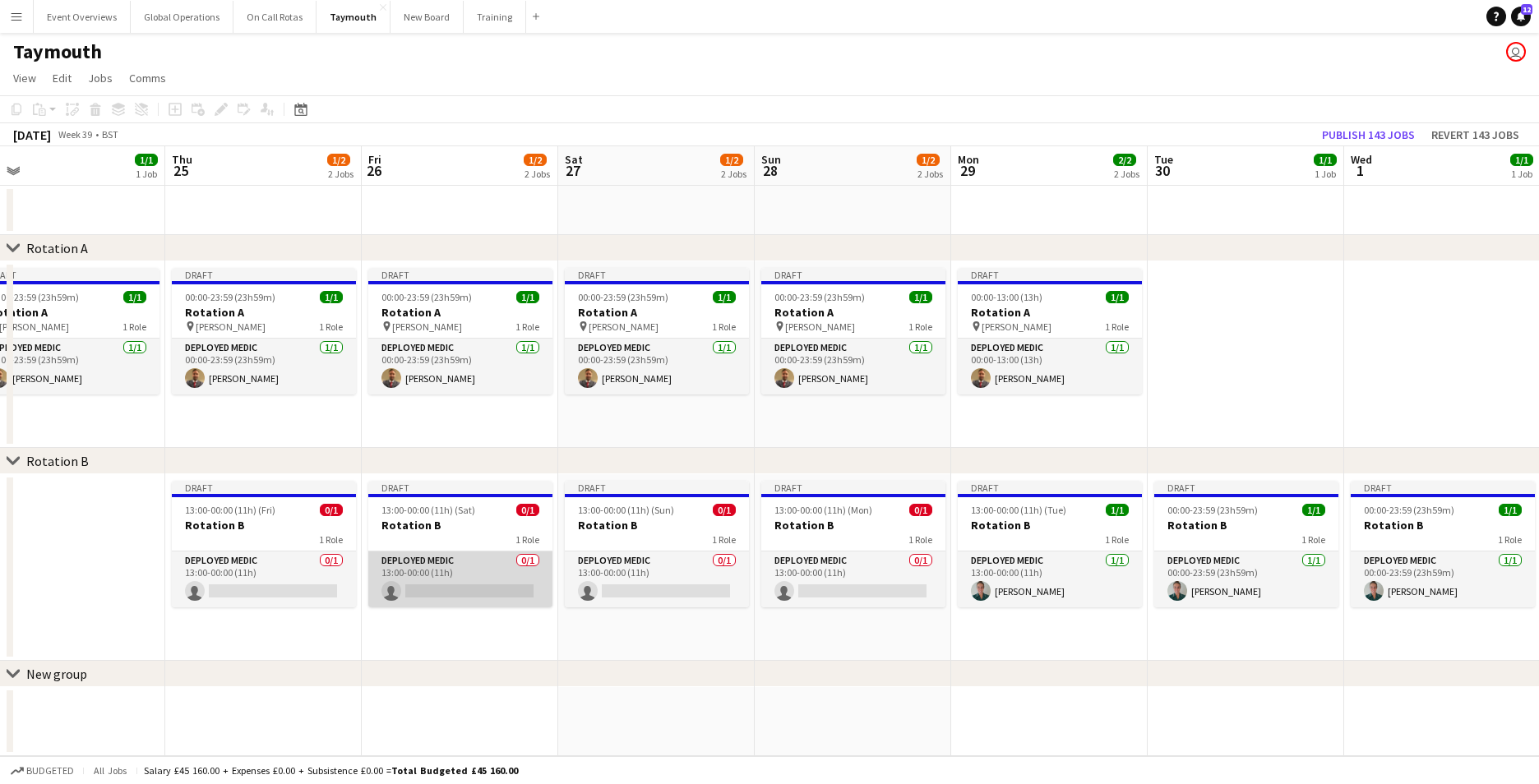
click at [415, 567] on app-card-role "Deployed Medic 0/1 13:00-00:00 (11h) single-neutral-actions" at bounding box center [460, 579] width 184 height 55
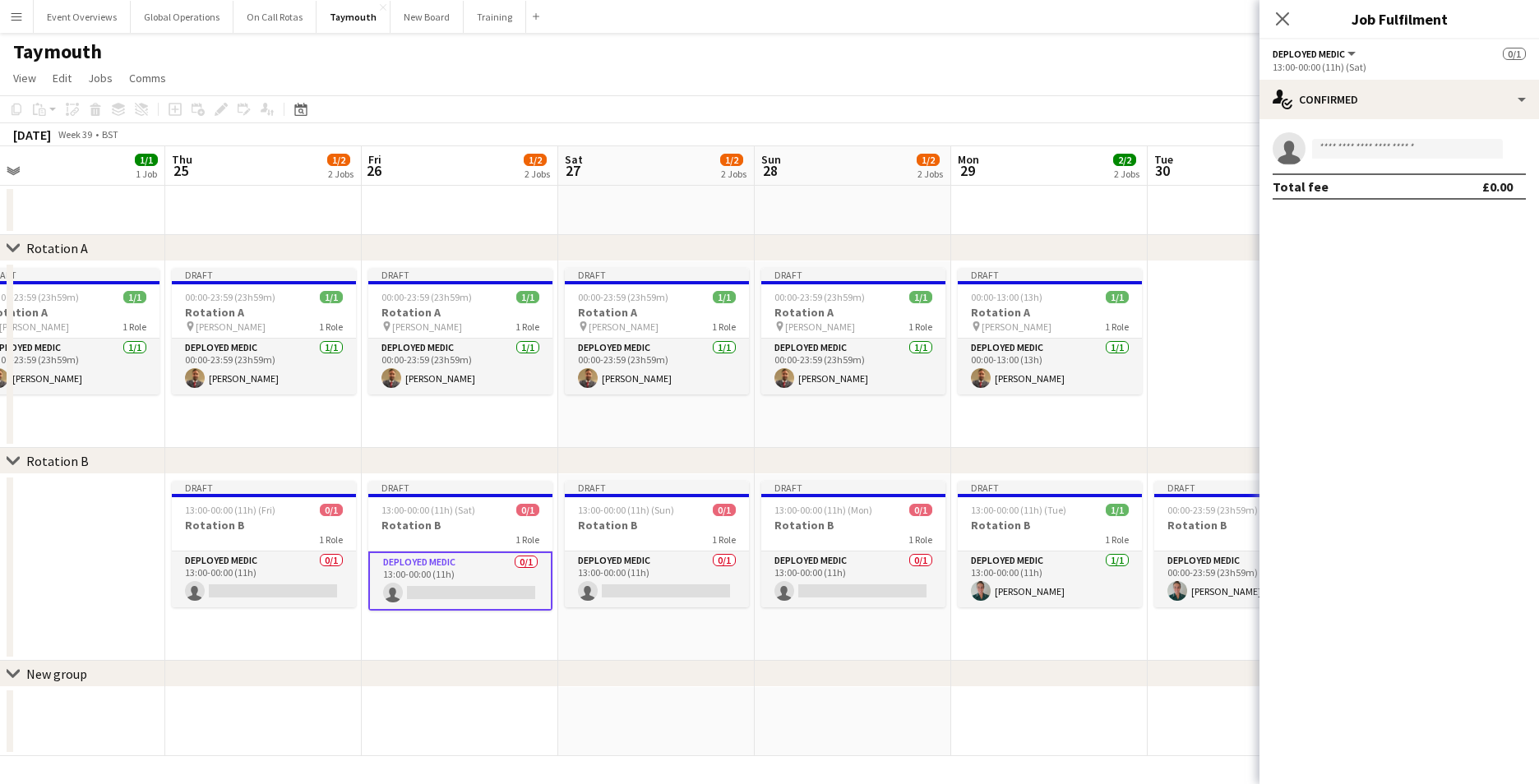
click at [1314, 64] on div "13:00-00:00 (11h) (Sat)" at bounding box center [1398, 67] width 253 height 13
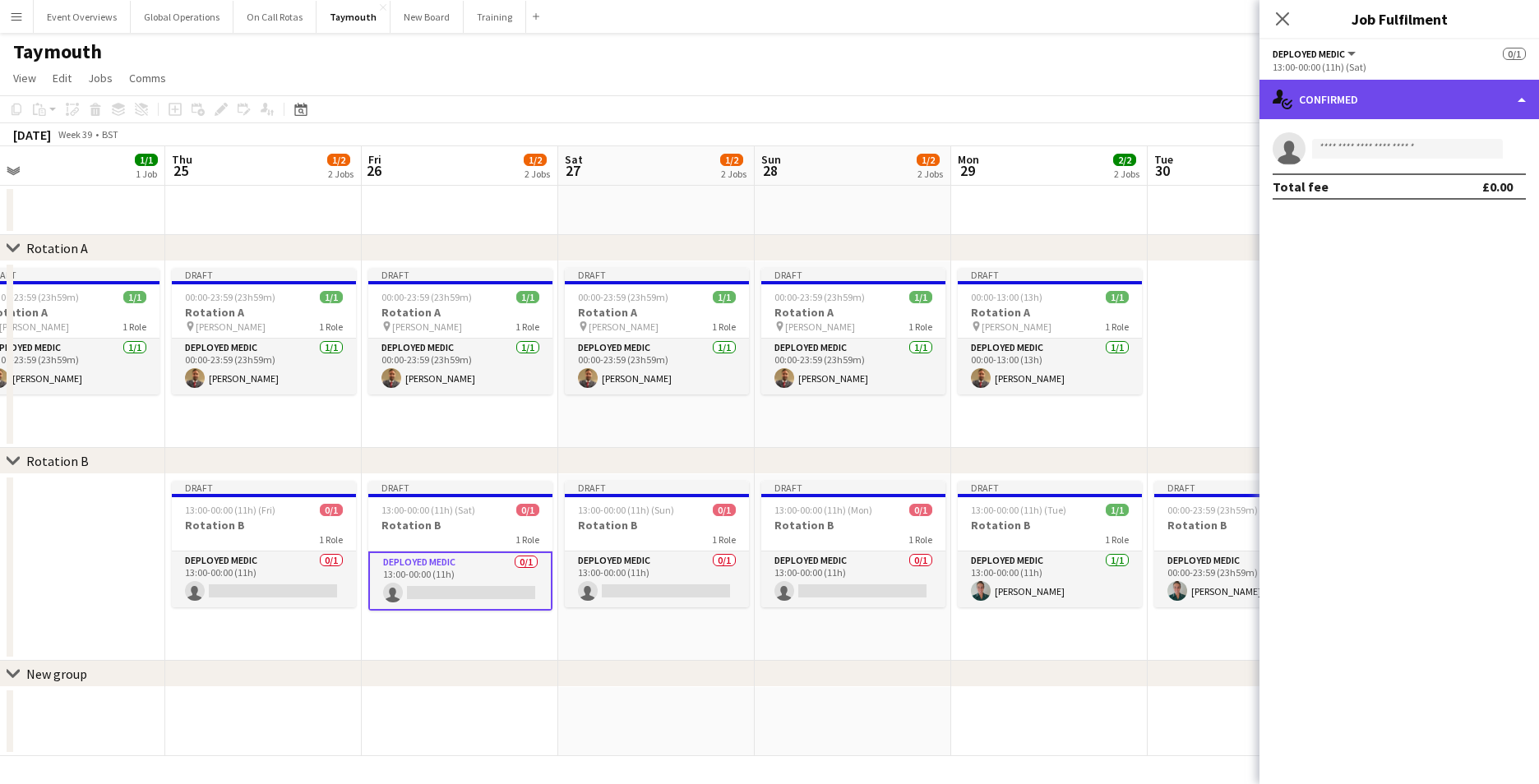
click at [1516, 95] on div "single-neutral-actions-check-2 Confirmed" at bounding box center [1399, 99] width 279 height 39
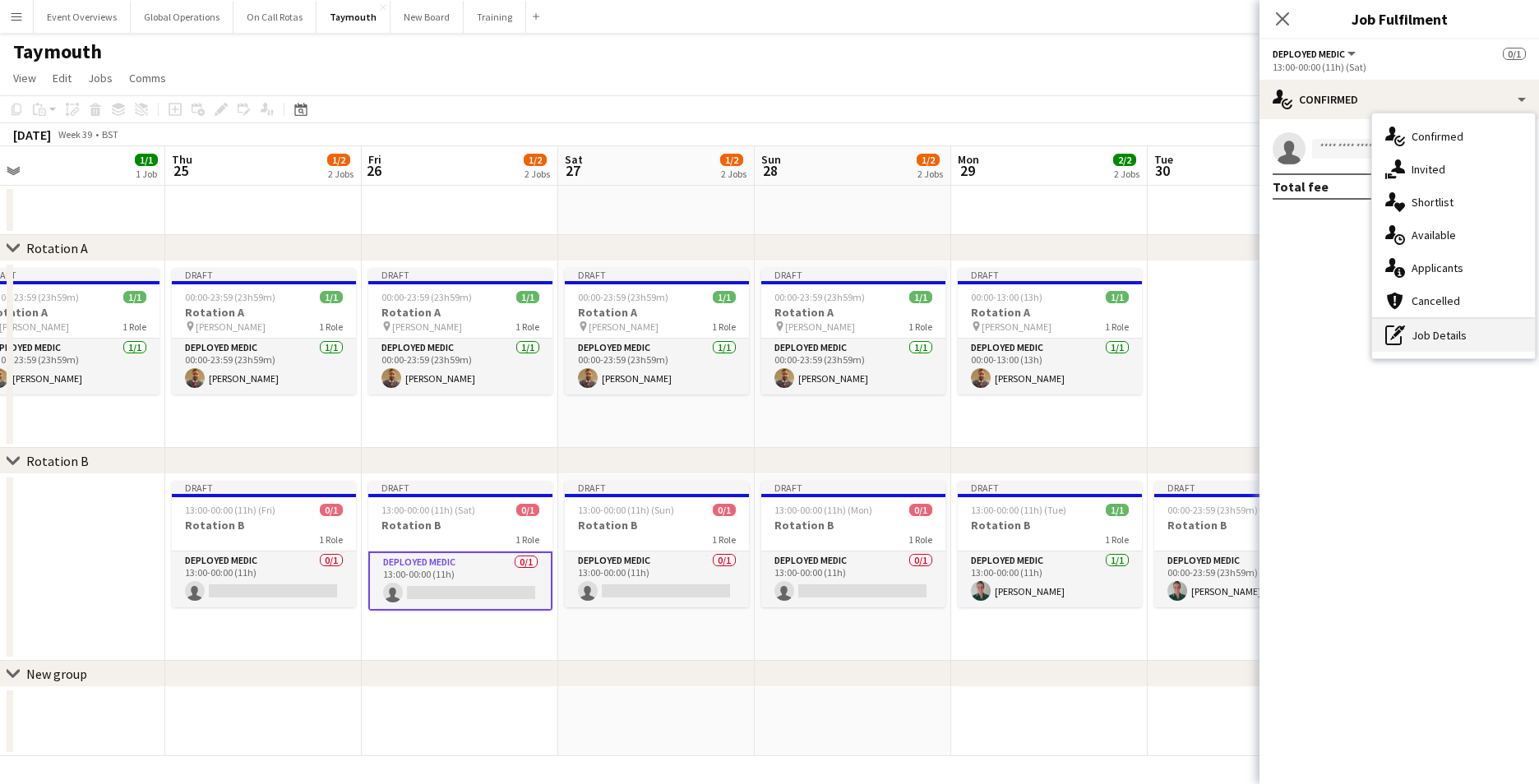
click at [1419, 336] on div "pen-write Job Details" at bounding box center [1453, 335] width 163 height 33
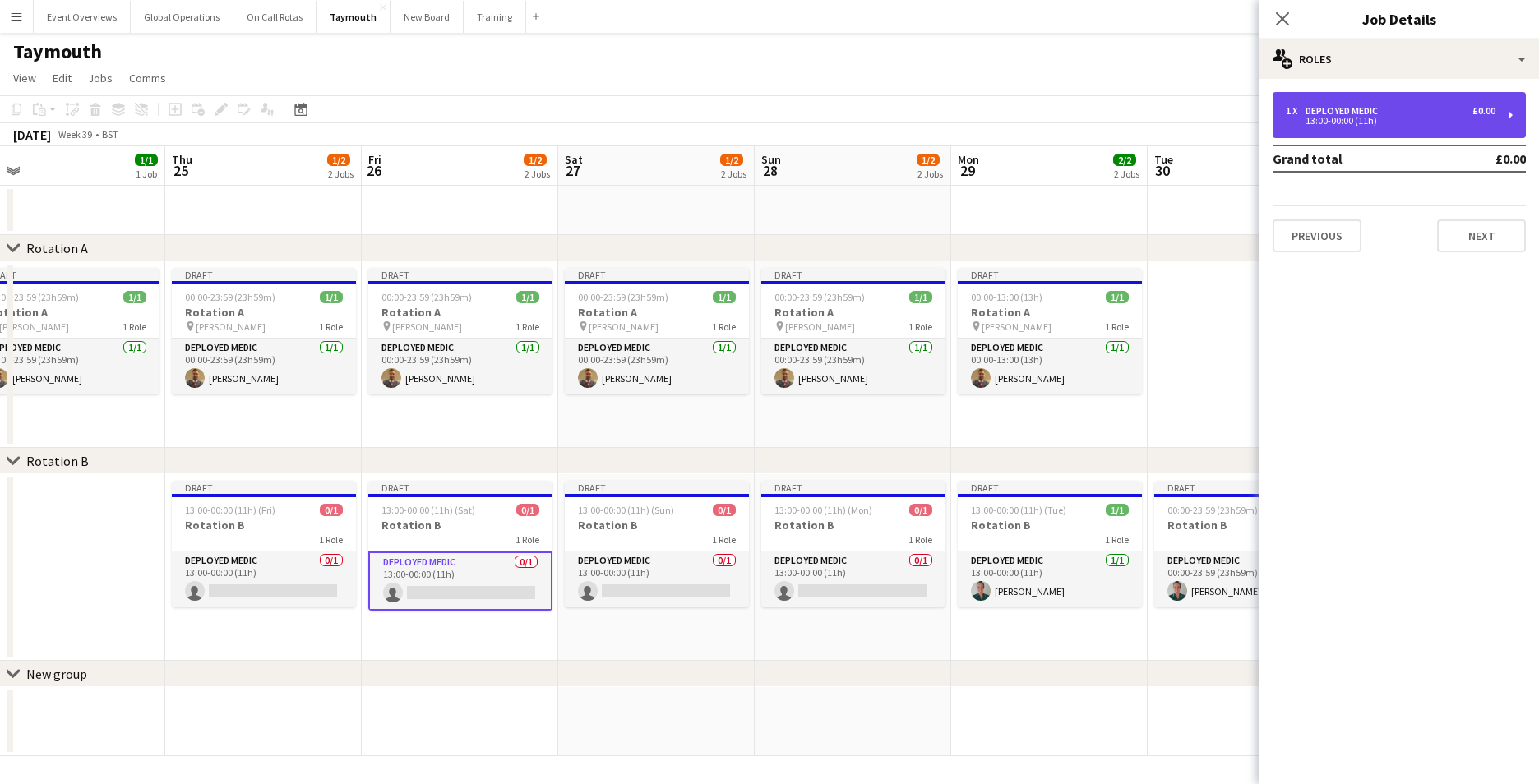
click at [1514, 114] on div "1 x Deployed Medic £0.00 13:00-00:00 (11h)" at bounding box center [1398, 115] width 253 height 46
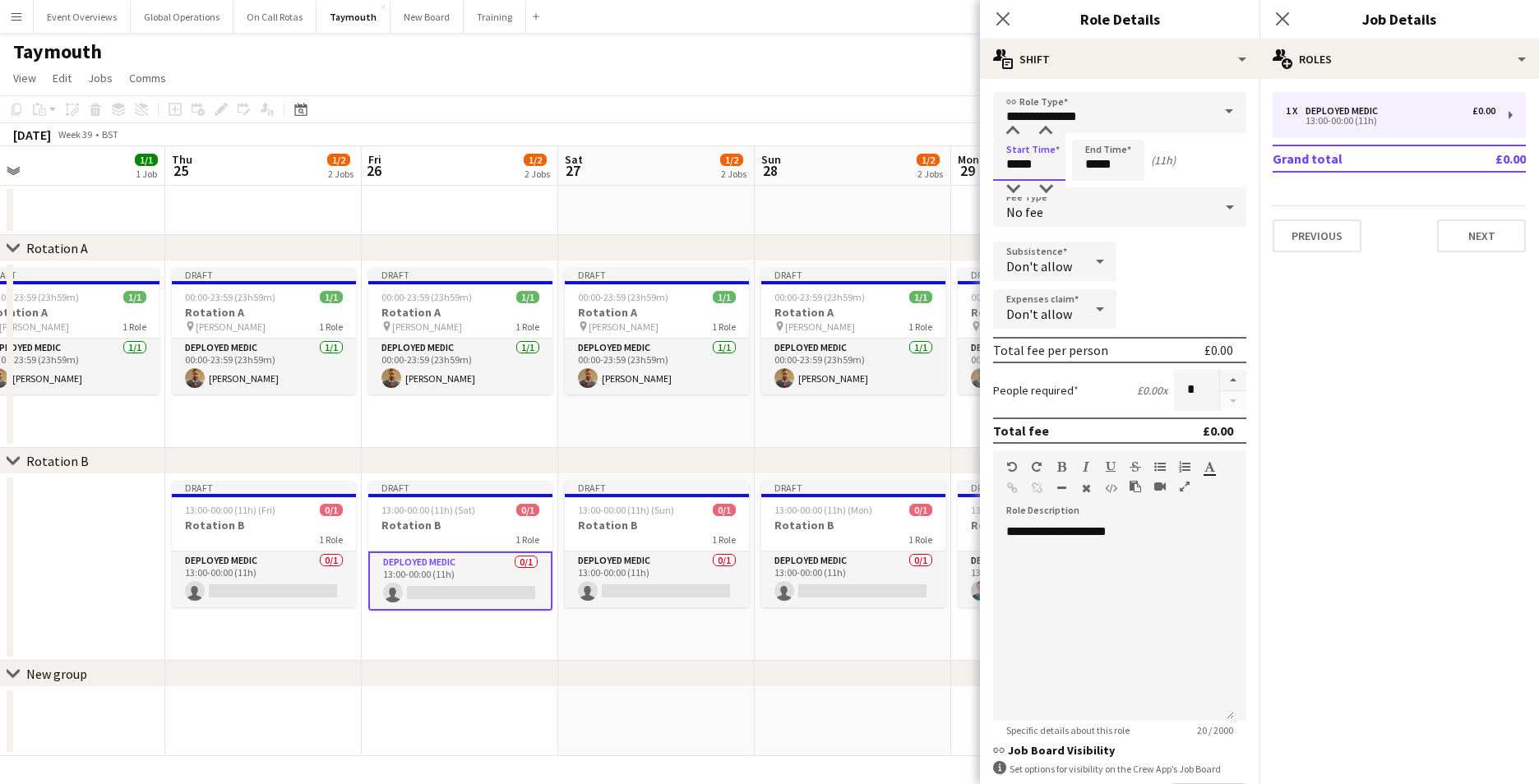
click at [1019, 166] on input "*****" at bounding box center [1029, 160] width 73 height 41
type input "*****"
click at [1099, 167] on input "*****" at bounding box center [1107, 160] width 73 height 41
click at [1114, 169] on input "*****" at bounding box center [1107, 160] width 73 height 41
type input "*****"
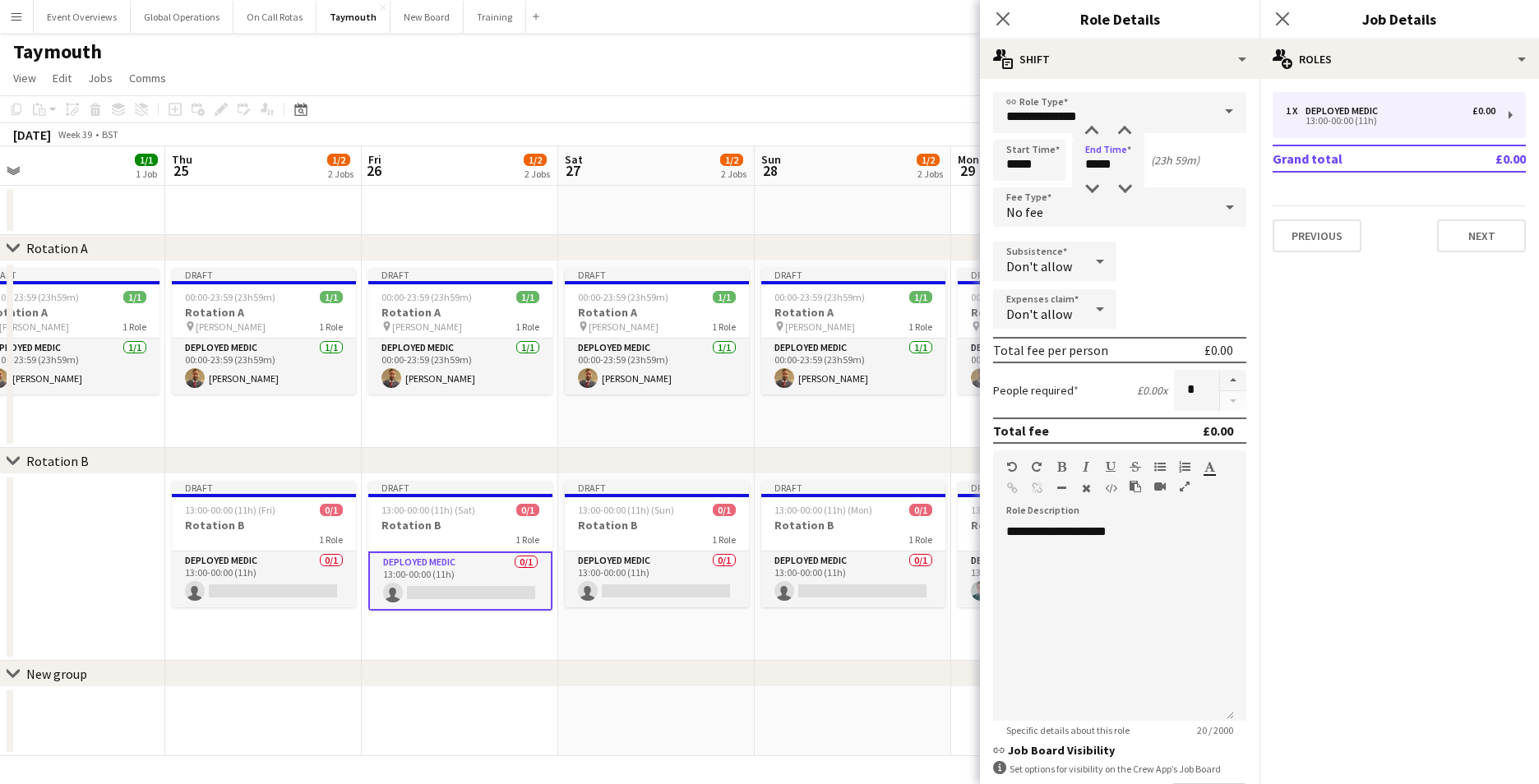
click at [1330, 367] on mat-expansion-panel "pencil3 General details 1 x Deployed Medic £0.00 13:00-00:00 (11h) Grand total …" at bounding box center [1399, 431] width 279 height 705
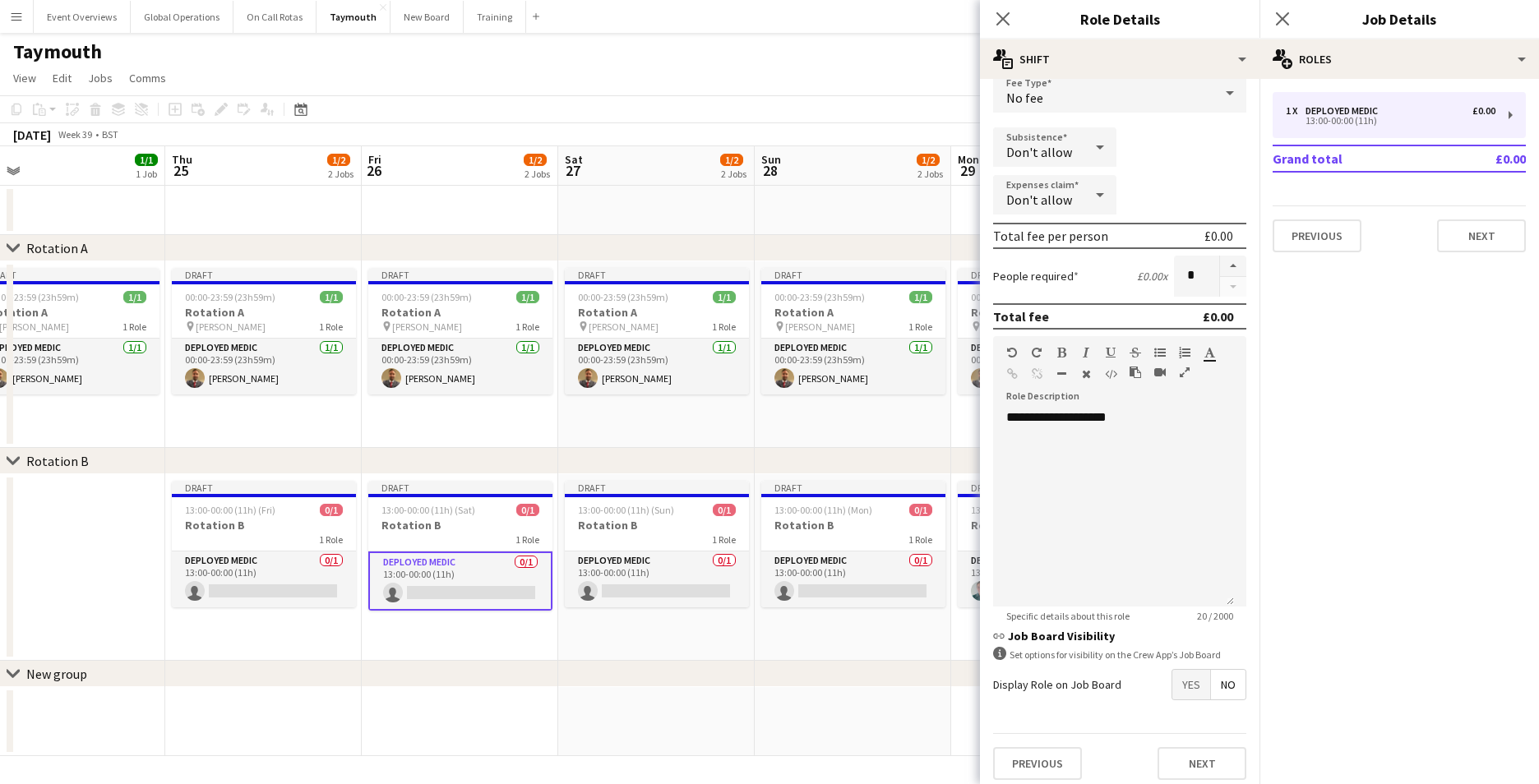
scroll to position [124, 0]
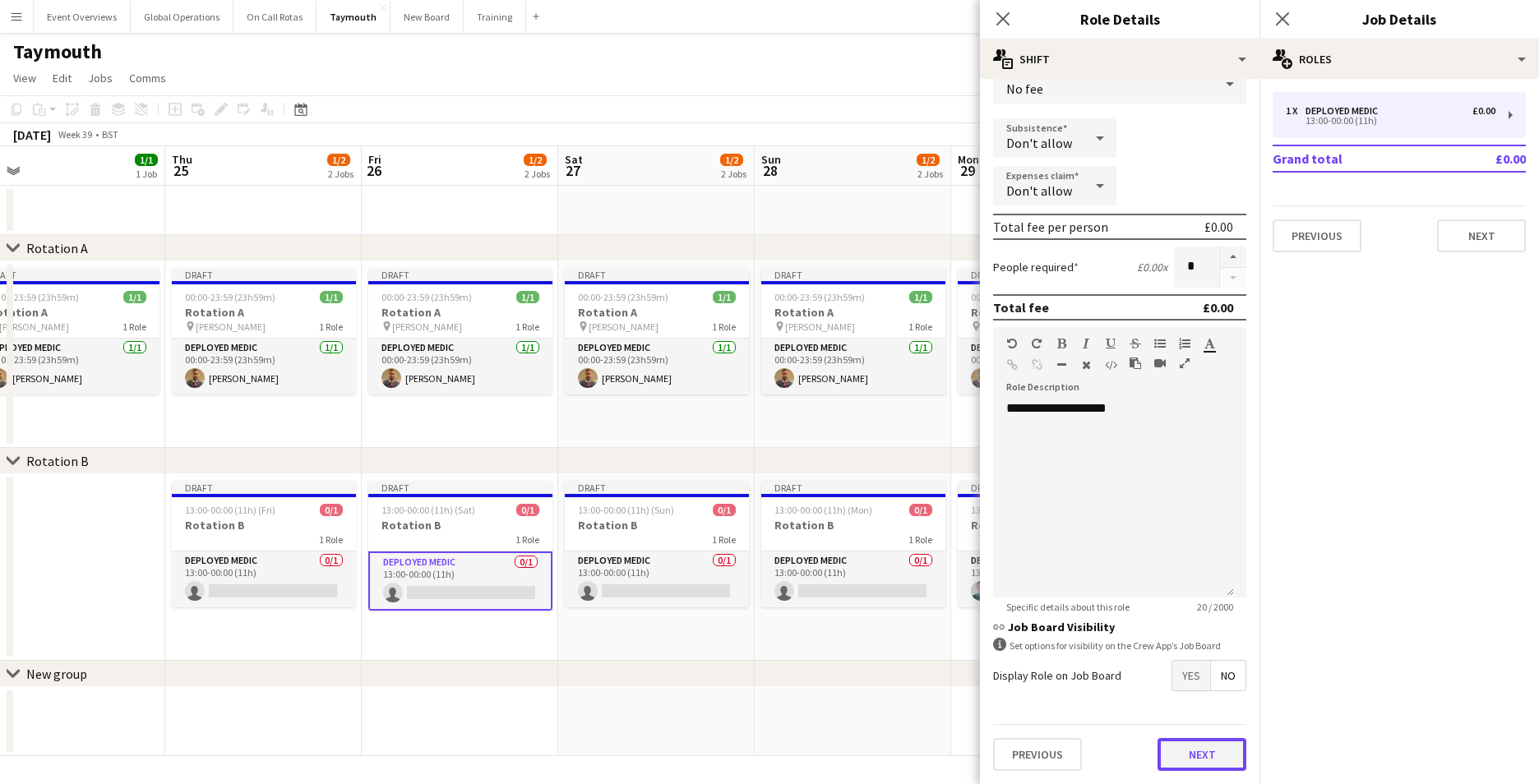
click at [1172, 756] on button "Next" at bounding box center [1201, 754] width 89 height 33
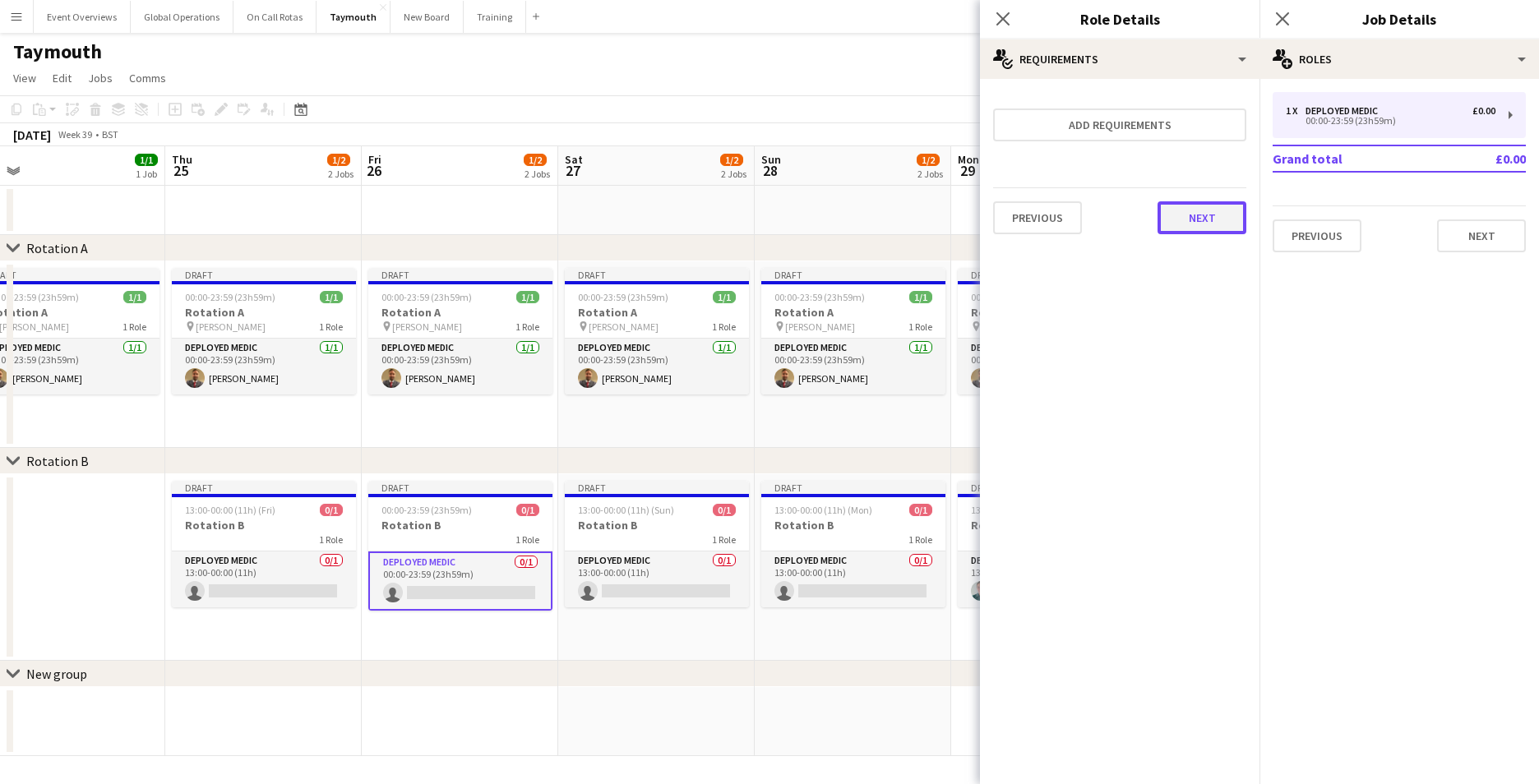
click at [1197, 219] on button "Next" at bounding box center [1201, 217] width 89 height 33
click at [1216, 222] on button "Finish" at bounding box center [1215, 220] width 62 height 33
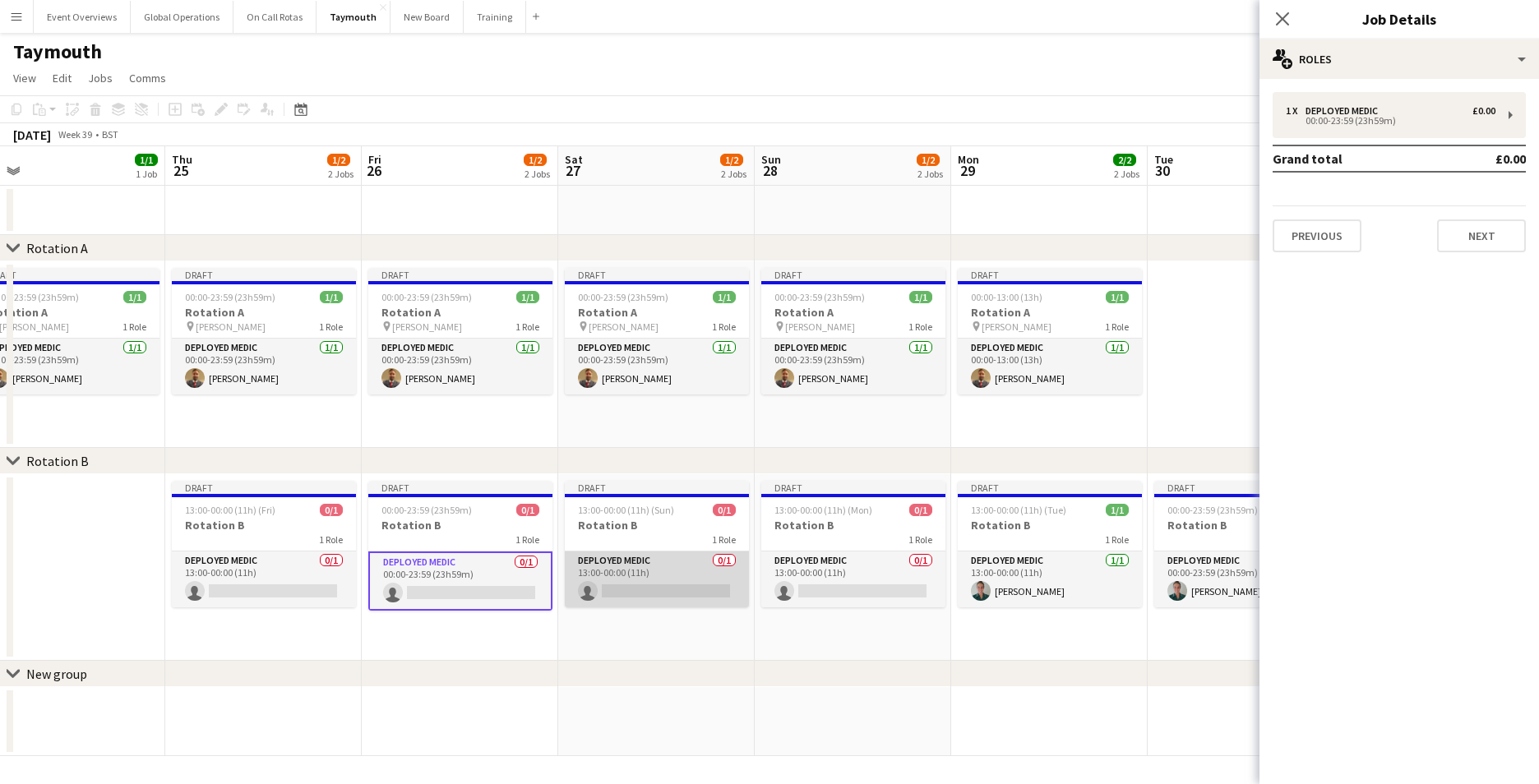
click at [624, 570] on app-card-role "Deployed Medic 0/1 13:00-00:00 (11h) single-neutral-actions" at bounding box center [657, 579] width 184 height 55
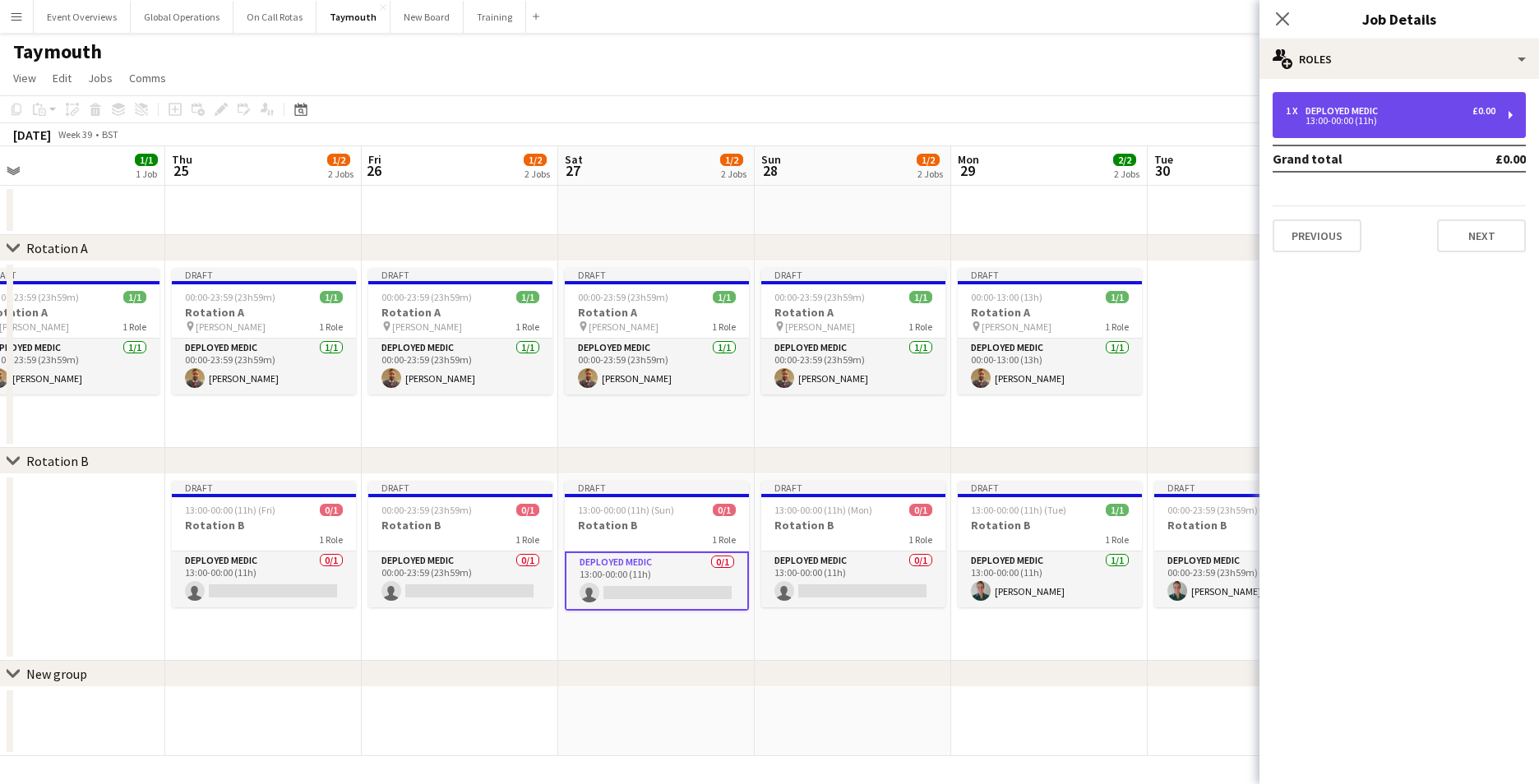
click at [1505, 117] on div "1 x Deployed Medic £0.00 13:00-00:00 (11h)" at bounding box center [1398, 115] width 253 height 46
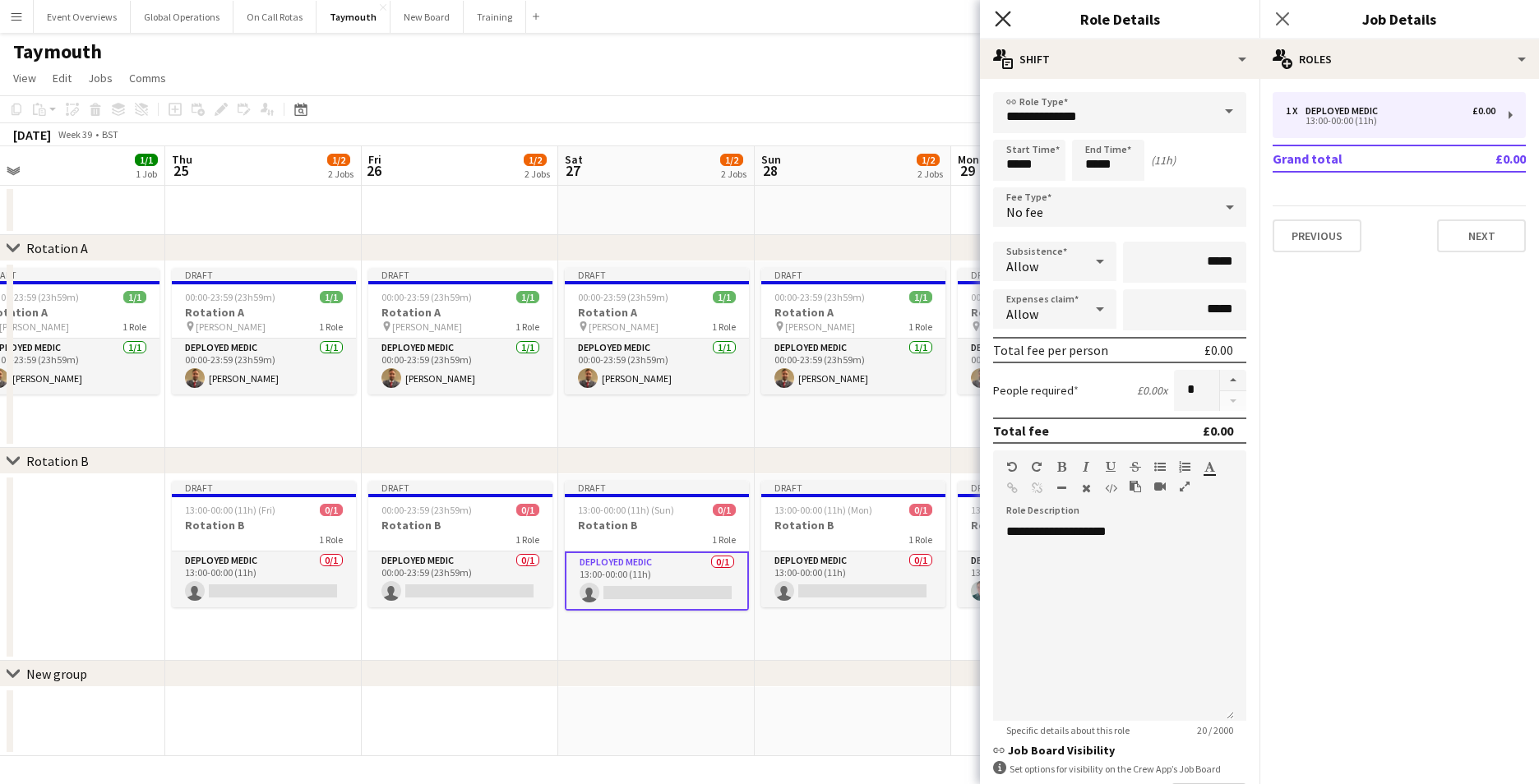
click at [1000, 15] on icon "Close pop-in" at bounding box center [1002, 18] width 15 height 15
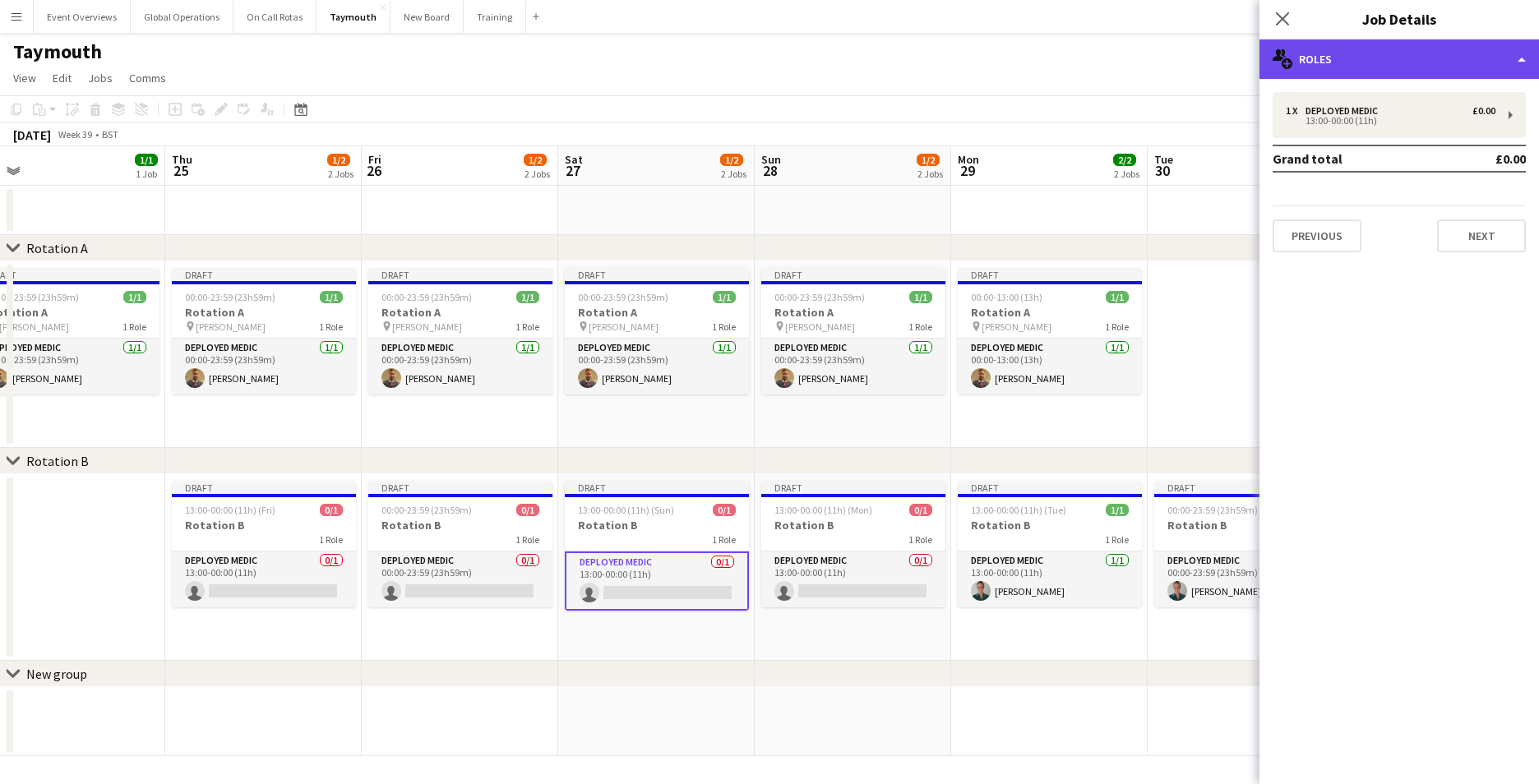
click at [1516, 53] on div "multiple-users-add Roles" at bounding box center [1399, 59] width 279 height 39
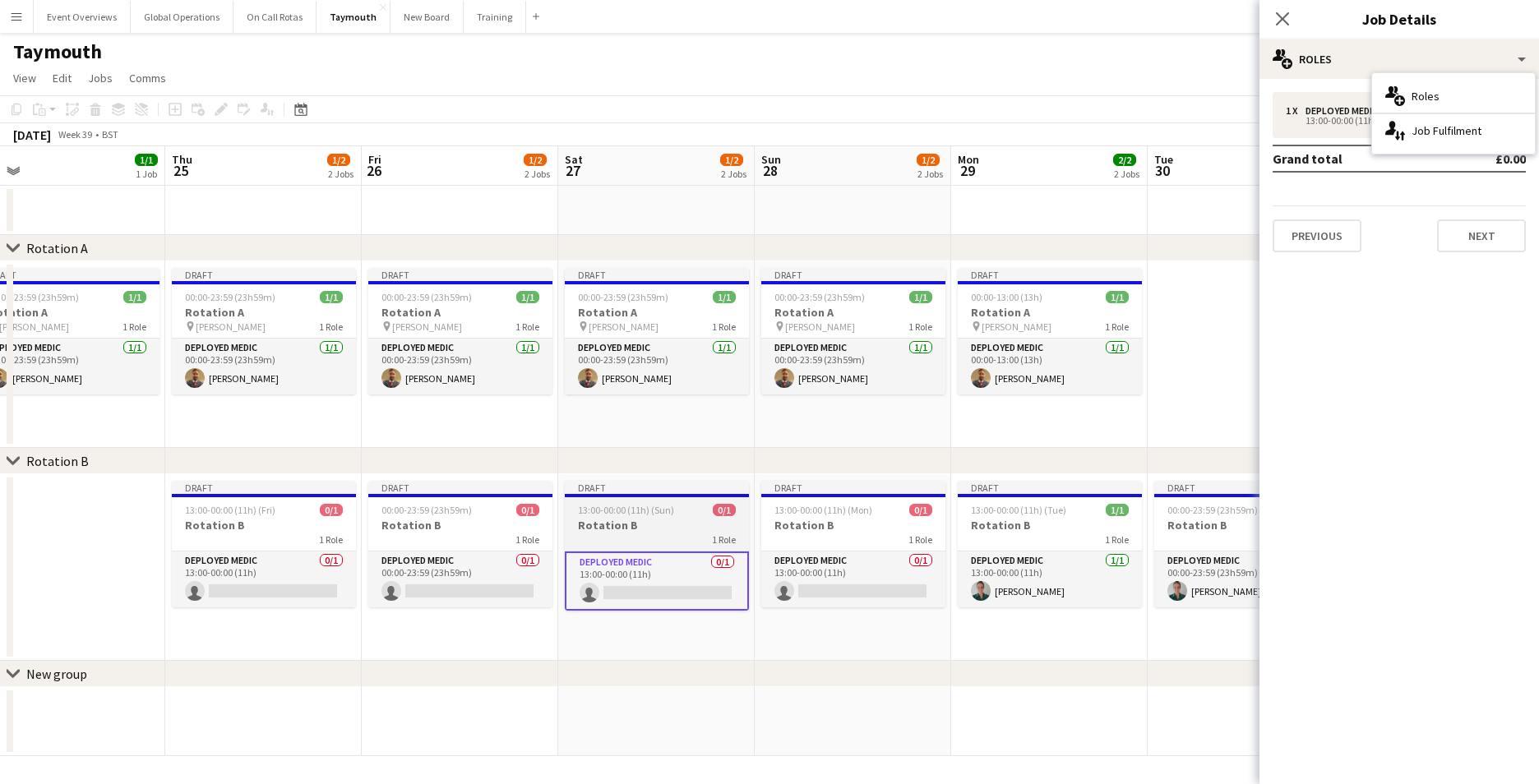
click at [603, 527] on h3 "Rotation B" at bounding box center [657, 524] width 184 height 15
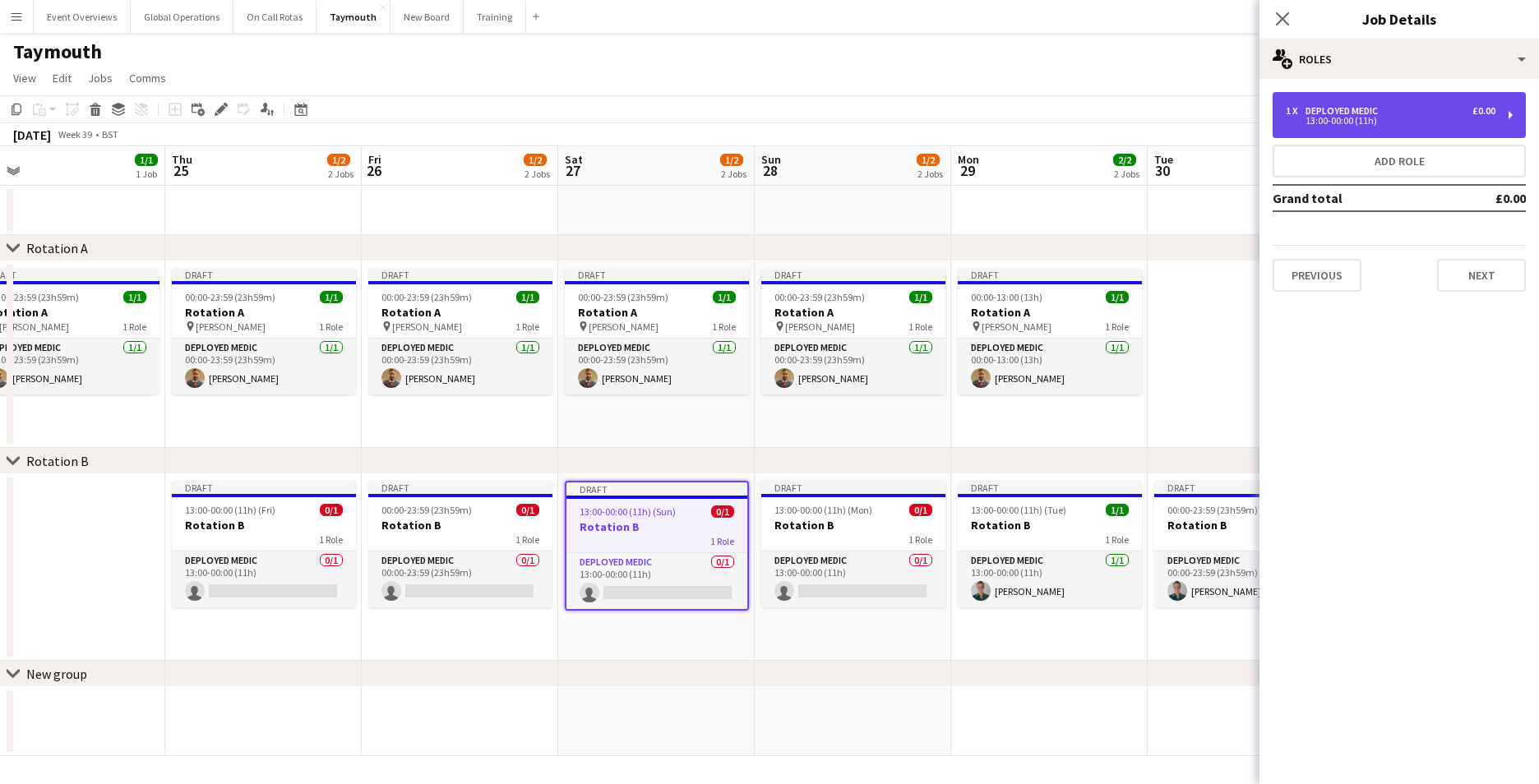
click at [1358, 110] on div "Deployed Medic" at bounding box center [1345, 111] width 79 height 12
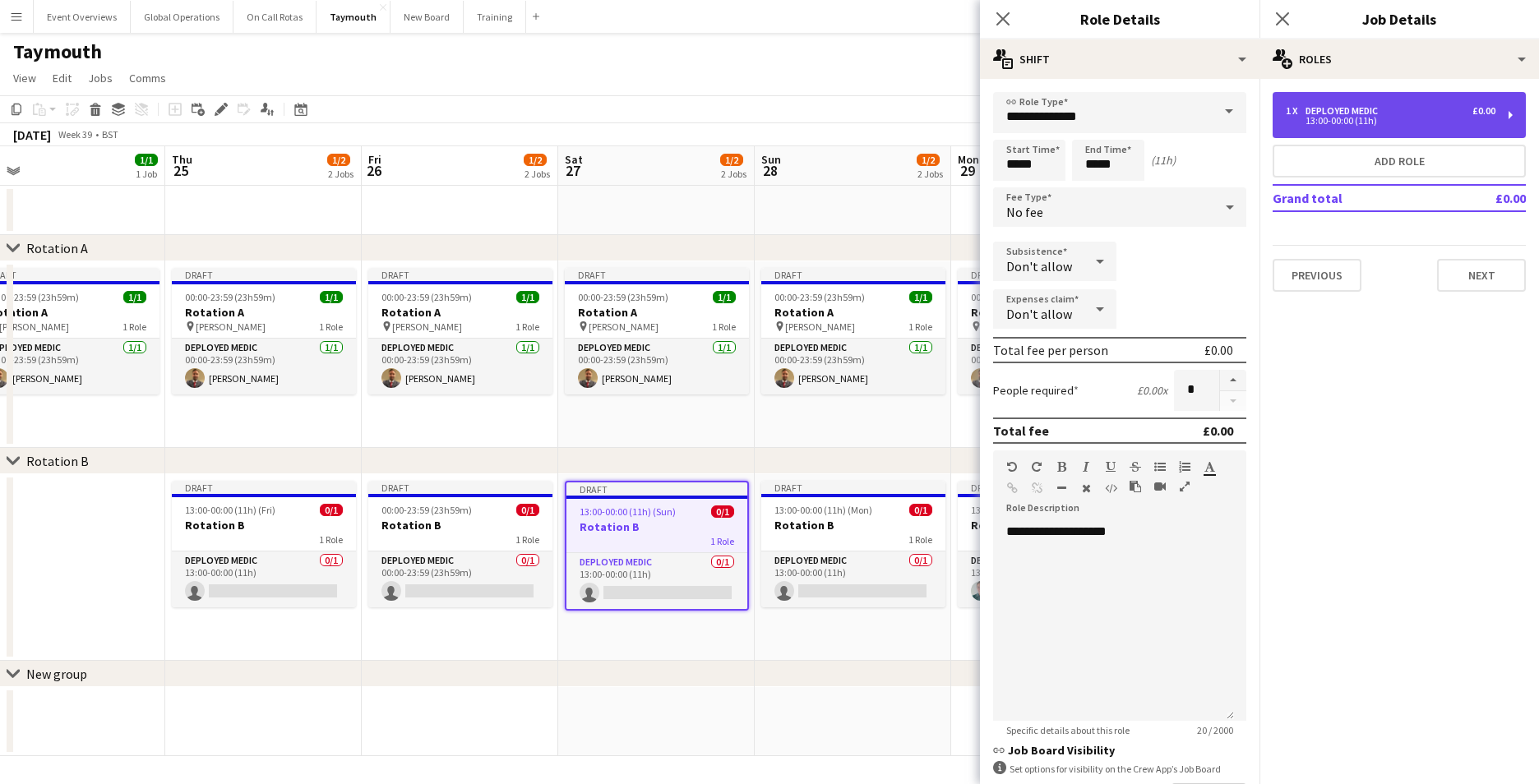
click at [1512, 109] on div "1 x Deployed Medic £0.00 13:00-00:00 (11h)" at bounding box center [1398, 115] width 253 height 46
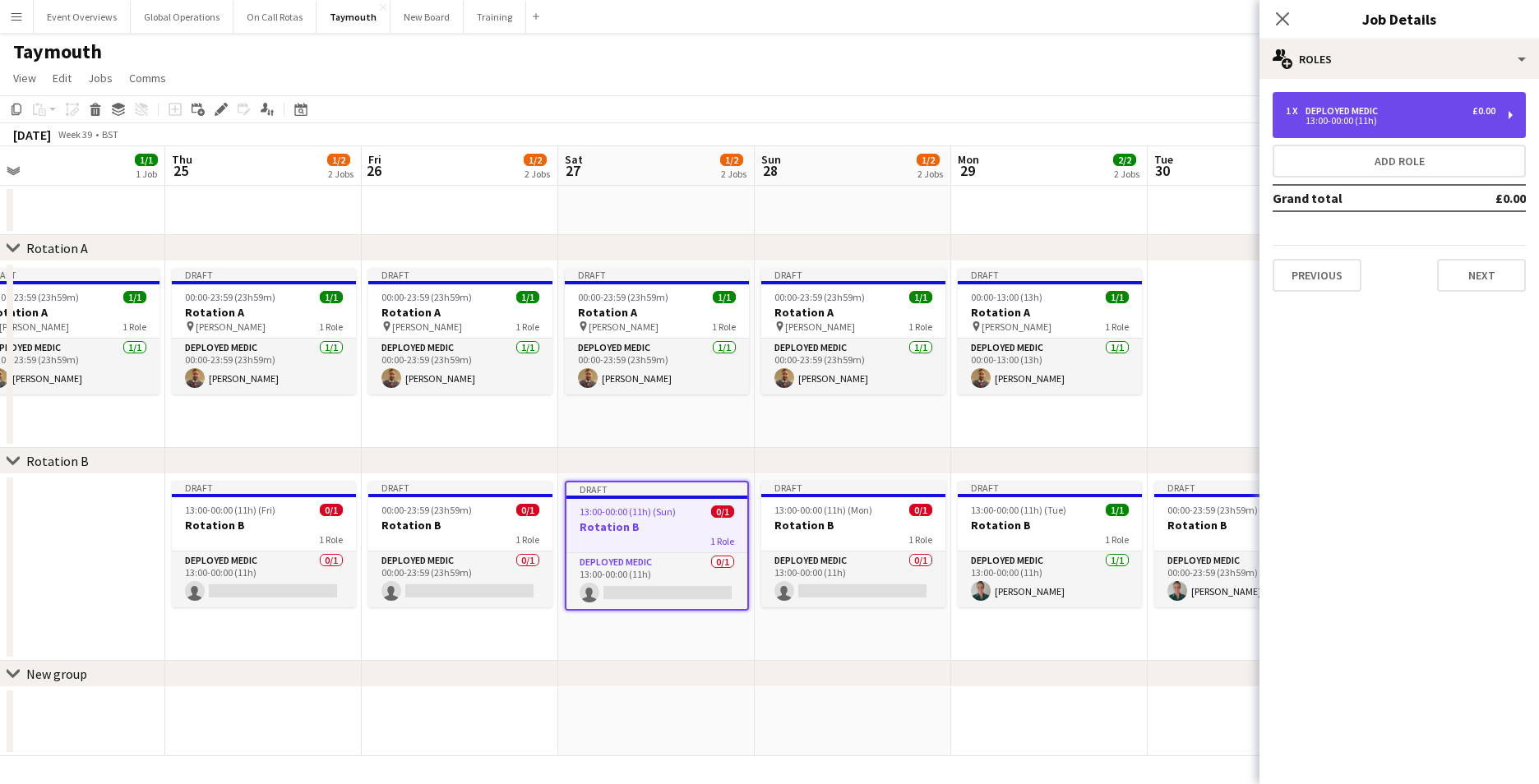
click at [1443, 118] on div "13:00-00:00 (11h)" at bounding box center [1390, 120] width 209 height 8
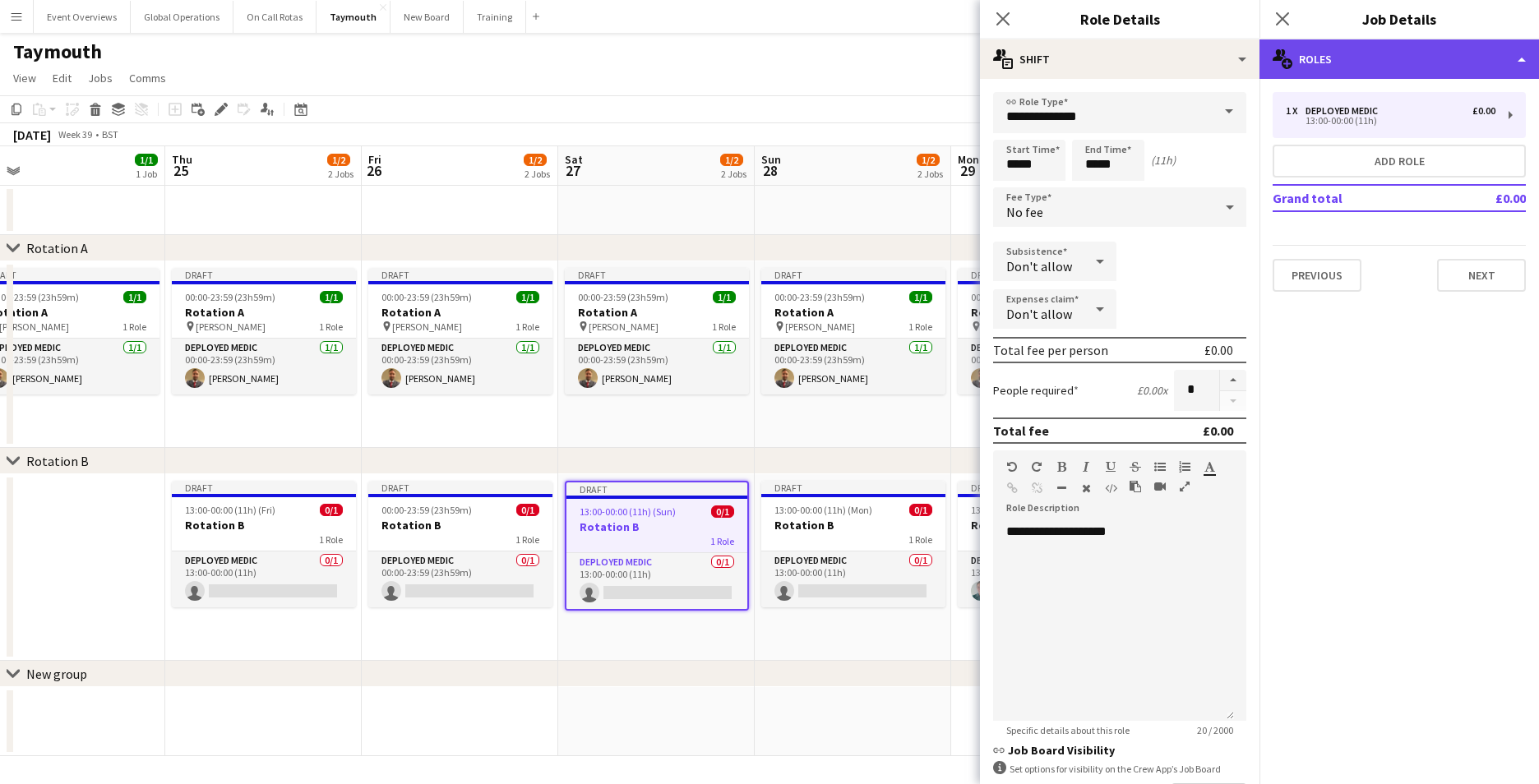
click at [1520, 55] on div "multiple-users-add Roles" at bounding box center [1399, 59] width 279 height 39
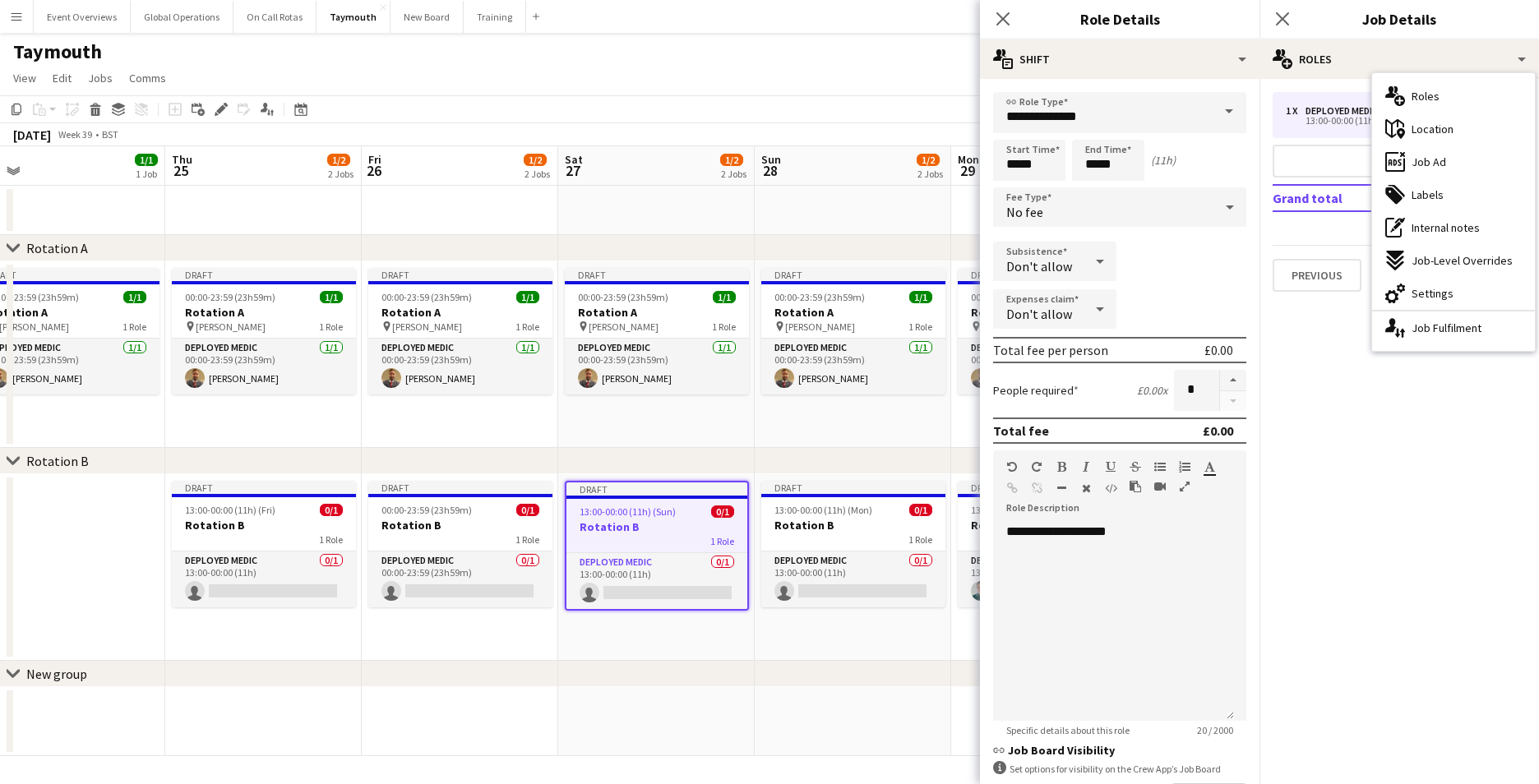
click at [1415, 418] on mat-expansion-panel "pencil3 General details 1 x Deployed Medic £0.00 13:00-00:00 (11h) Add role Gra…" at bounding box center [1399, 431] width 279 height 705
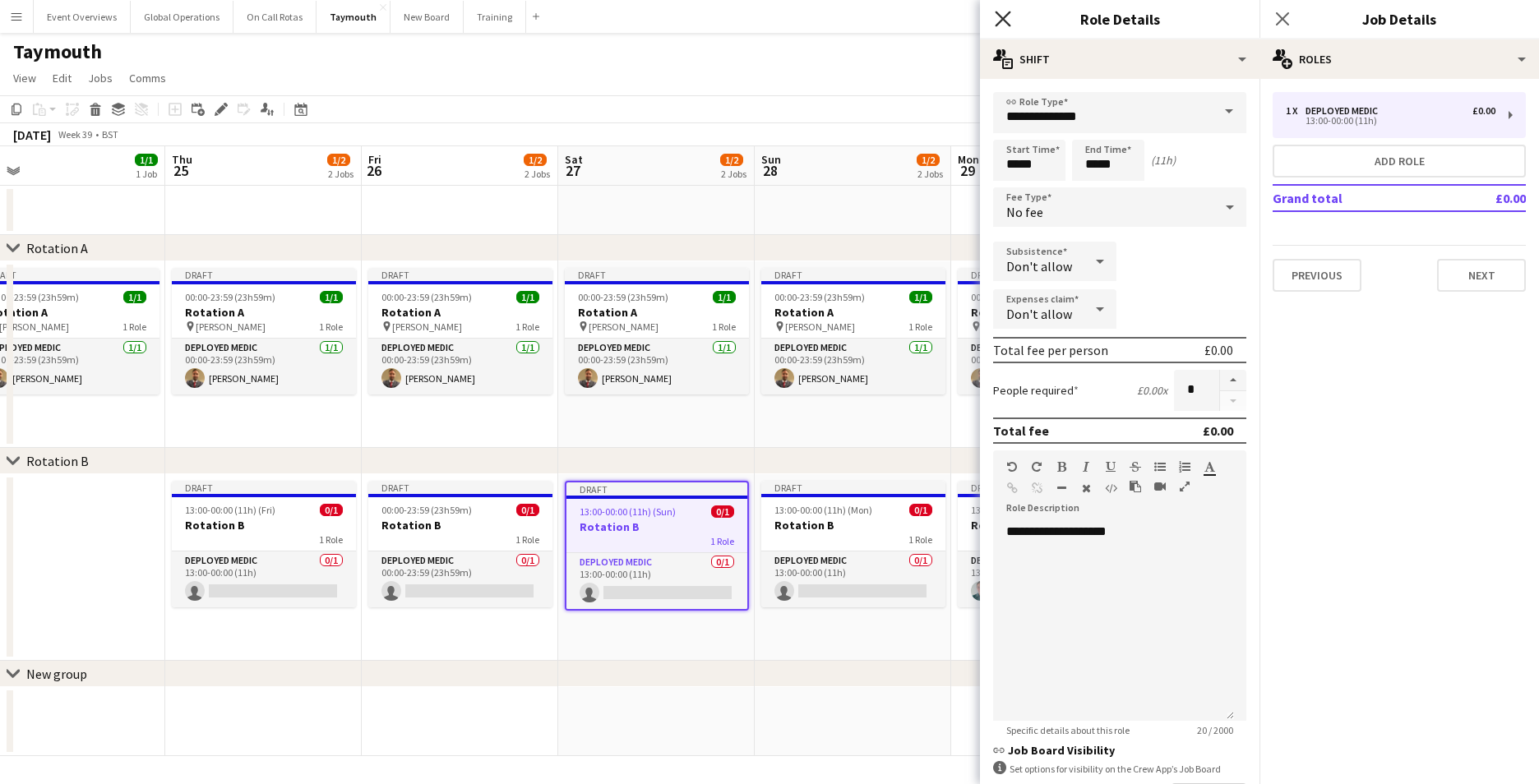
click at [1002, 16] on icon "Close pop-in" at bounding box center [1002, 18] width 15 height 15
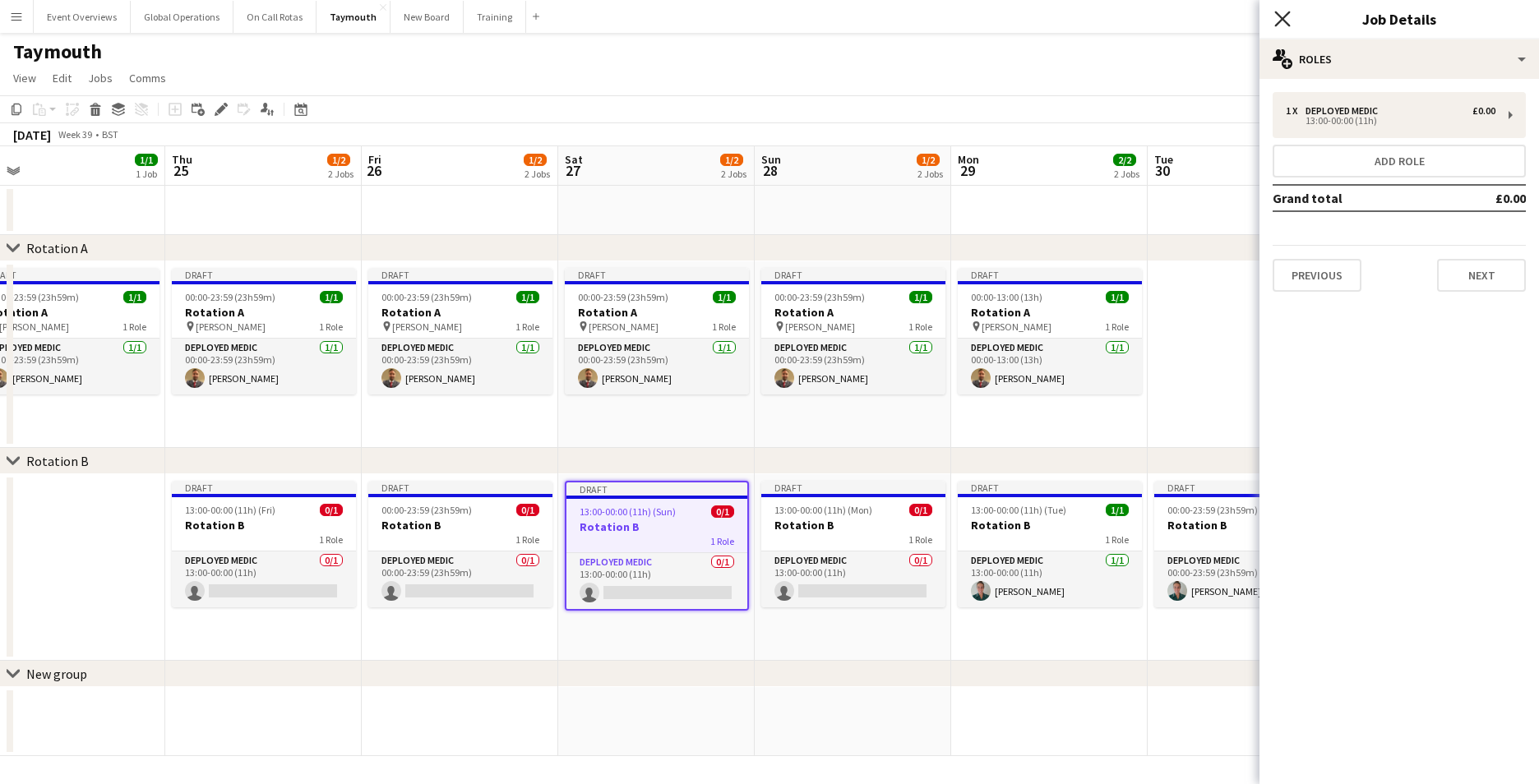
click at [1278, 19] on icon "Close pop-in" at bounding box center [1281, 18] width 15 height 15
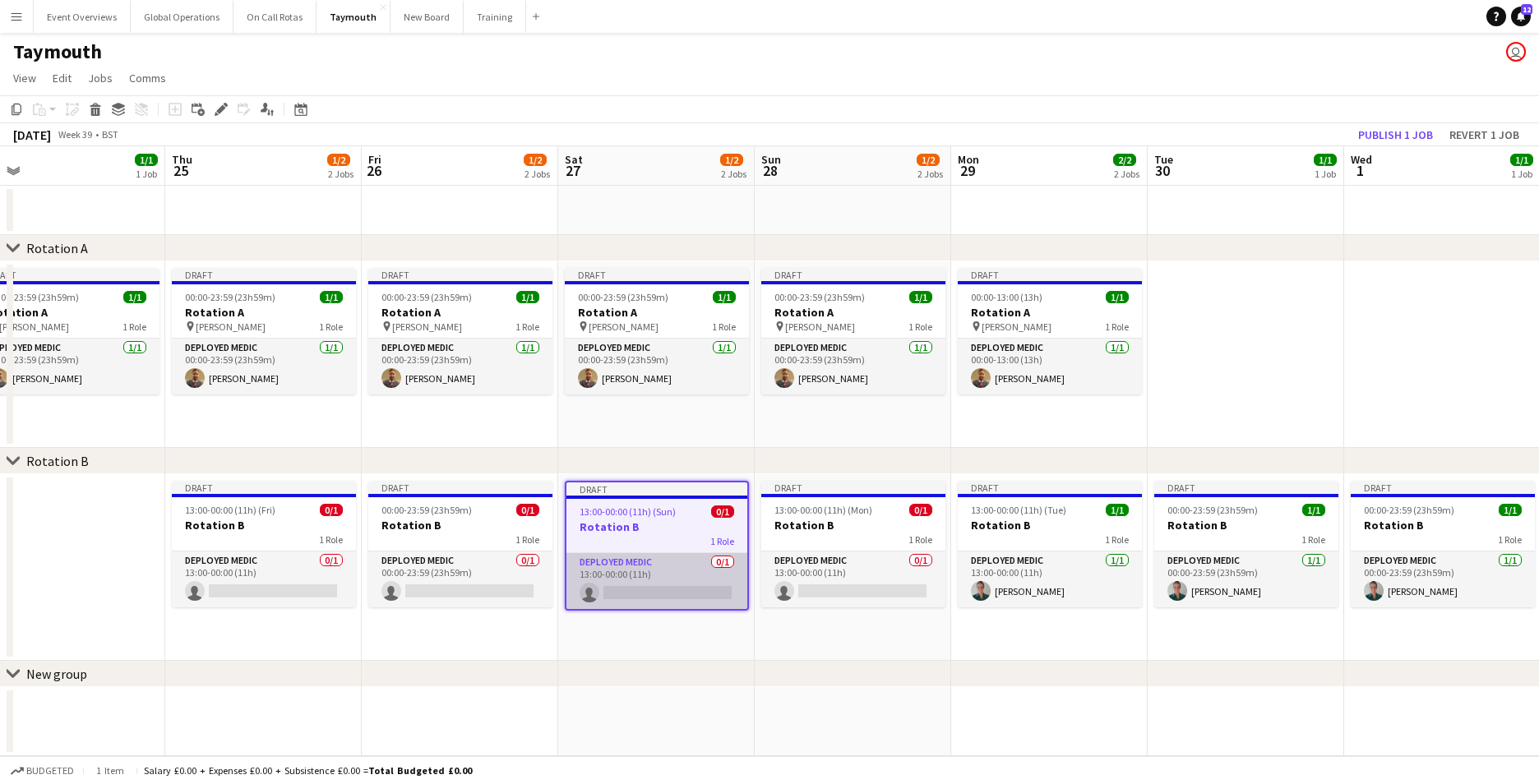
click at [627, 566] on app-card-role "Deployed Medic 0/1 13:00-00:00 (11h) single-neutral-actions" at bounding box center [657, 581] width 181 height 55
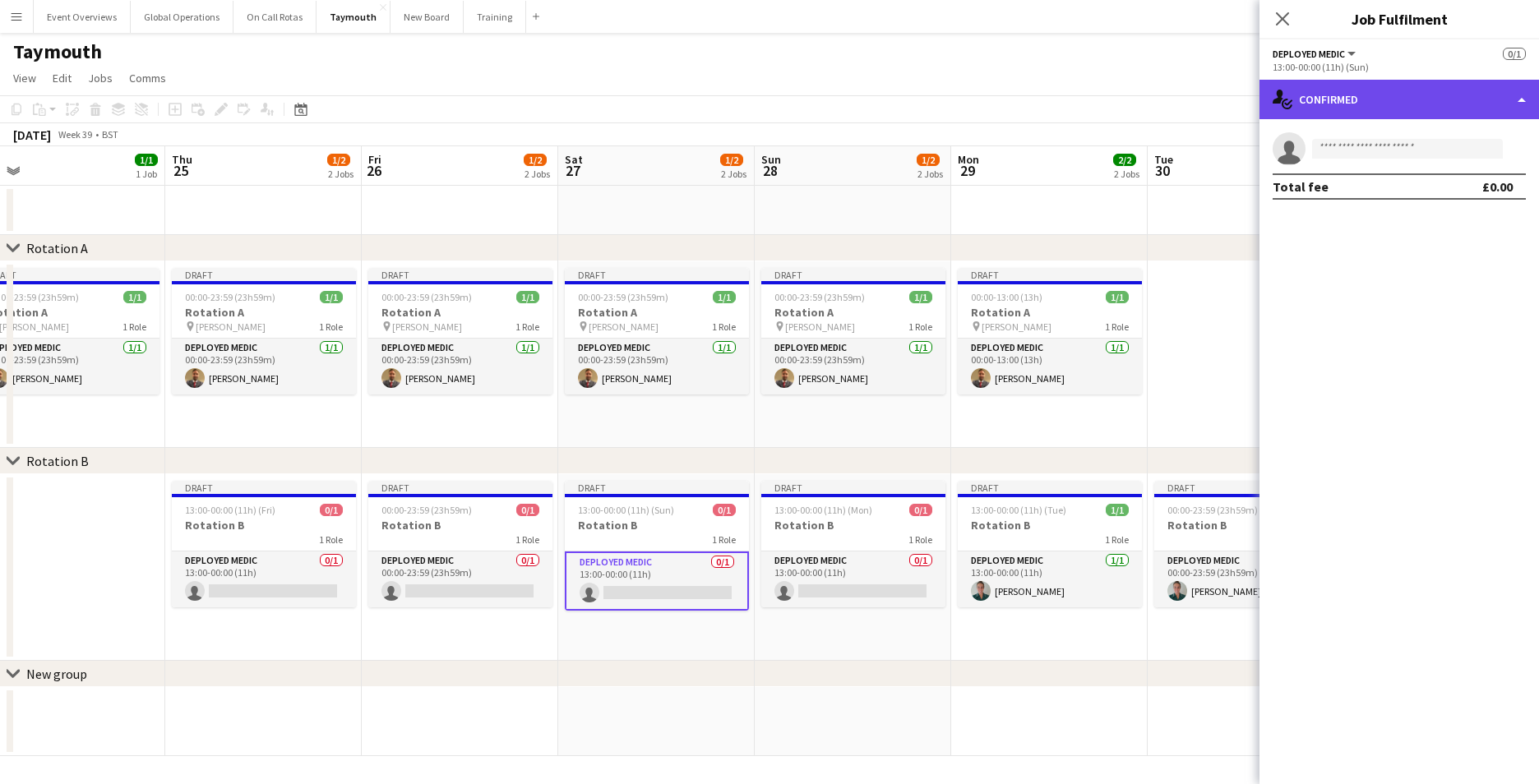
click at [1518, 98] on div "single-neutral-actions-check-2 Confirmed" at bounding box center [1399, 99] width 279 height 39
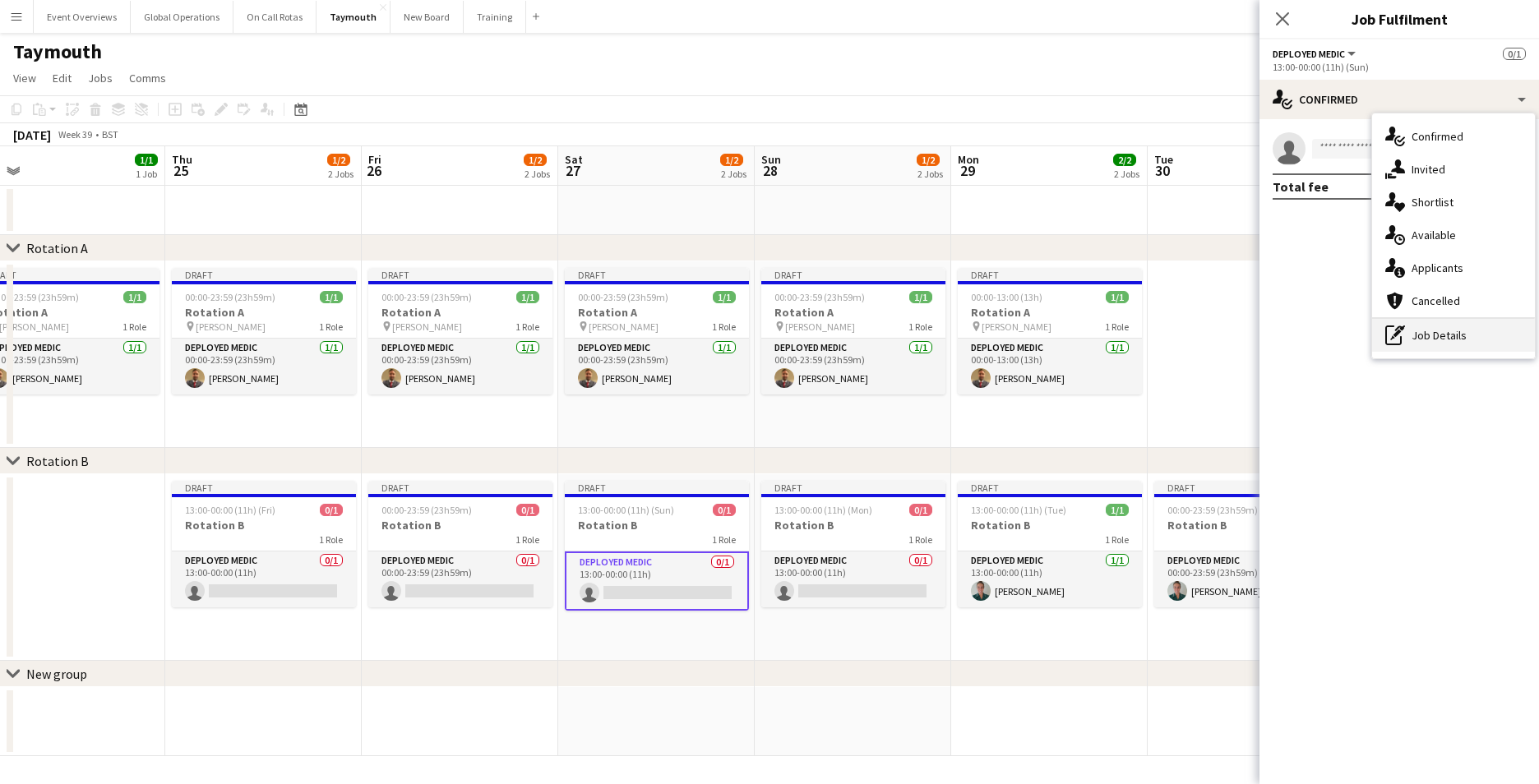
click at [1449, 330] on div "pen-write Job Details" at bounding box center [1453, 335] width 163 height 33
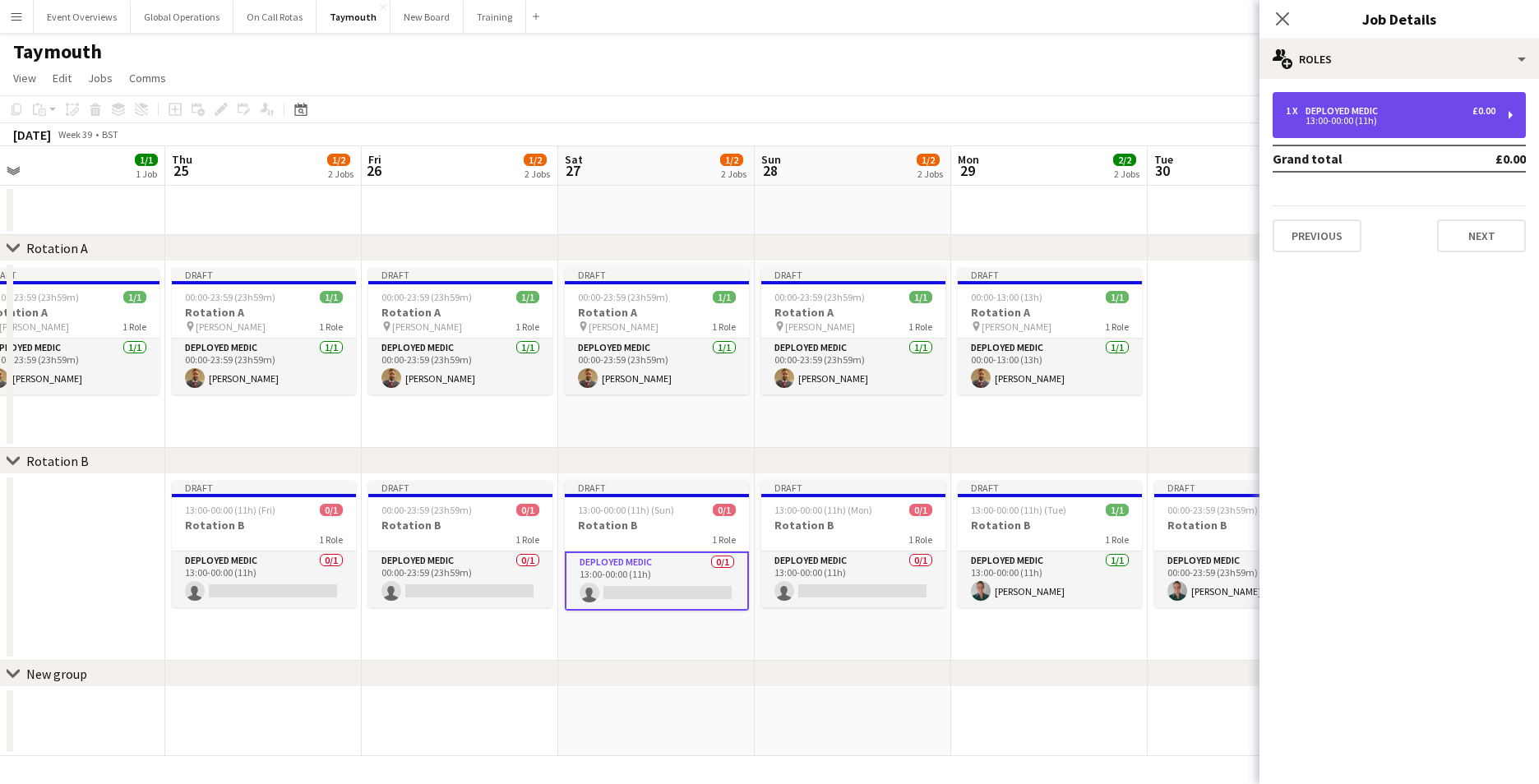
click at [1361, 119] on div "13:00-00:00 (11h)" at bounding box center [1390, 120] width 209 height 8
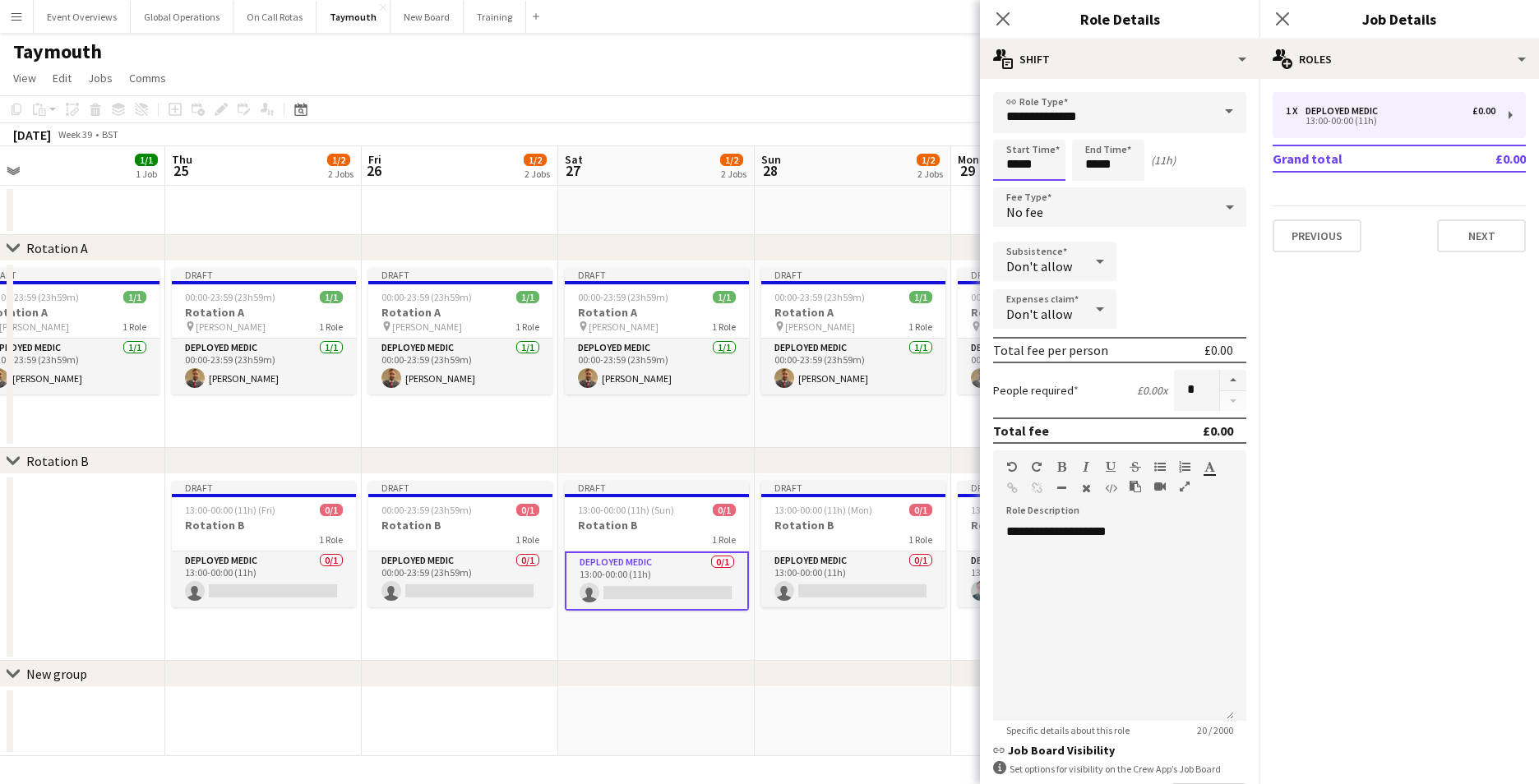
drag, startPoint x: 1018, startPoint y: 166, endPoint x: 1029, endPoint y: 177, distance: 15.6
click at [1019, 166] on input "*****" at bounding box center [1029, 160] width 73 height 41
type input "*****"
click at [1098, 166] on input "*****" at bounding box center [1107, 160] width 73 height 41
click at [1115, 172] on input "*****" at bounding box center [1107, 160] width 73 height 41
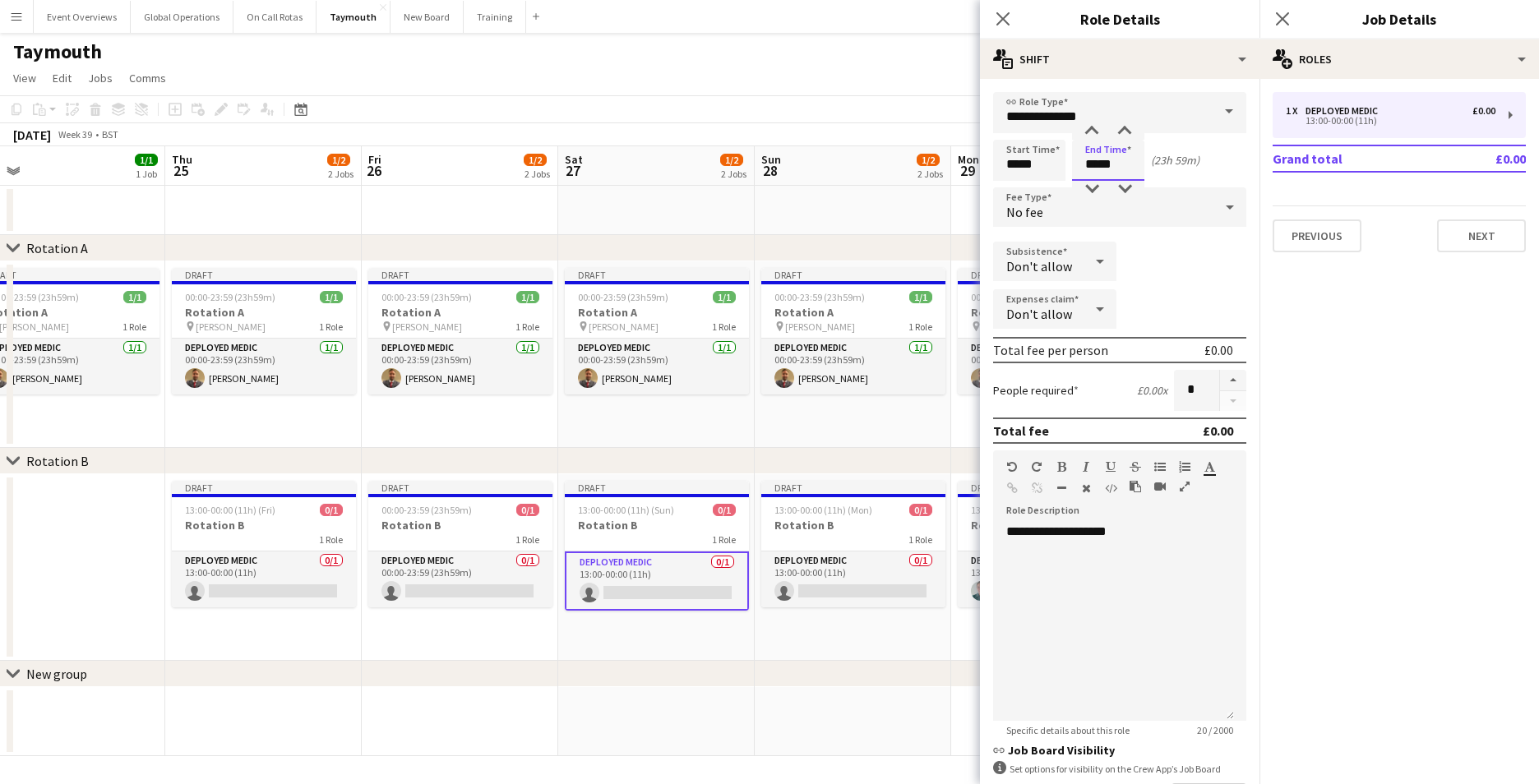
type input "*****"
click at [1364, 347] on mat-expansion-panel "pencil3 General details 1 x Deployed Medic £0.00 13:00-00:00 (11h) Grand total …" at bounding box center [1399, 431] width 279 height 705
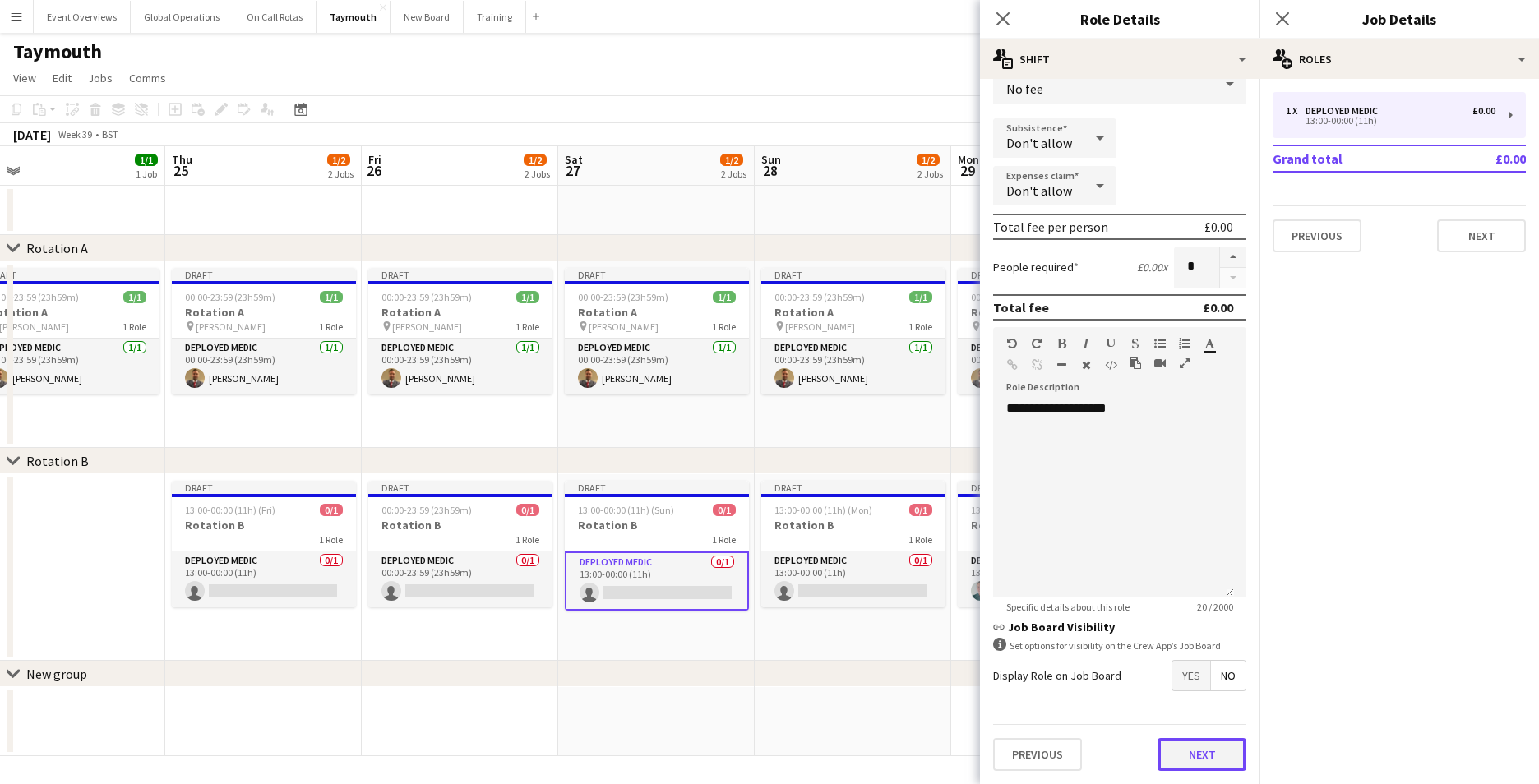
click at [1183, 754] on button "Next" at bounding box center [1201, 754] width 89 height 33
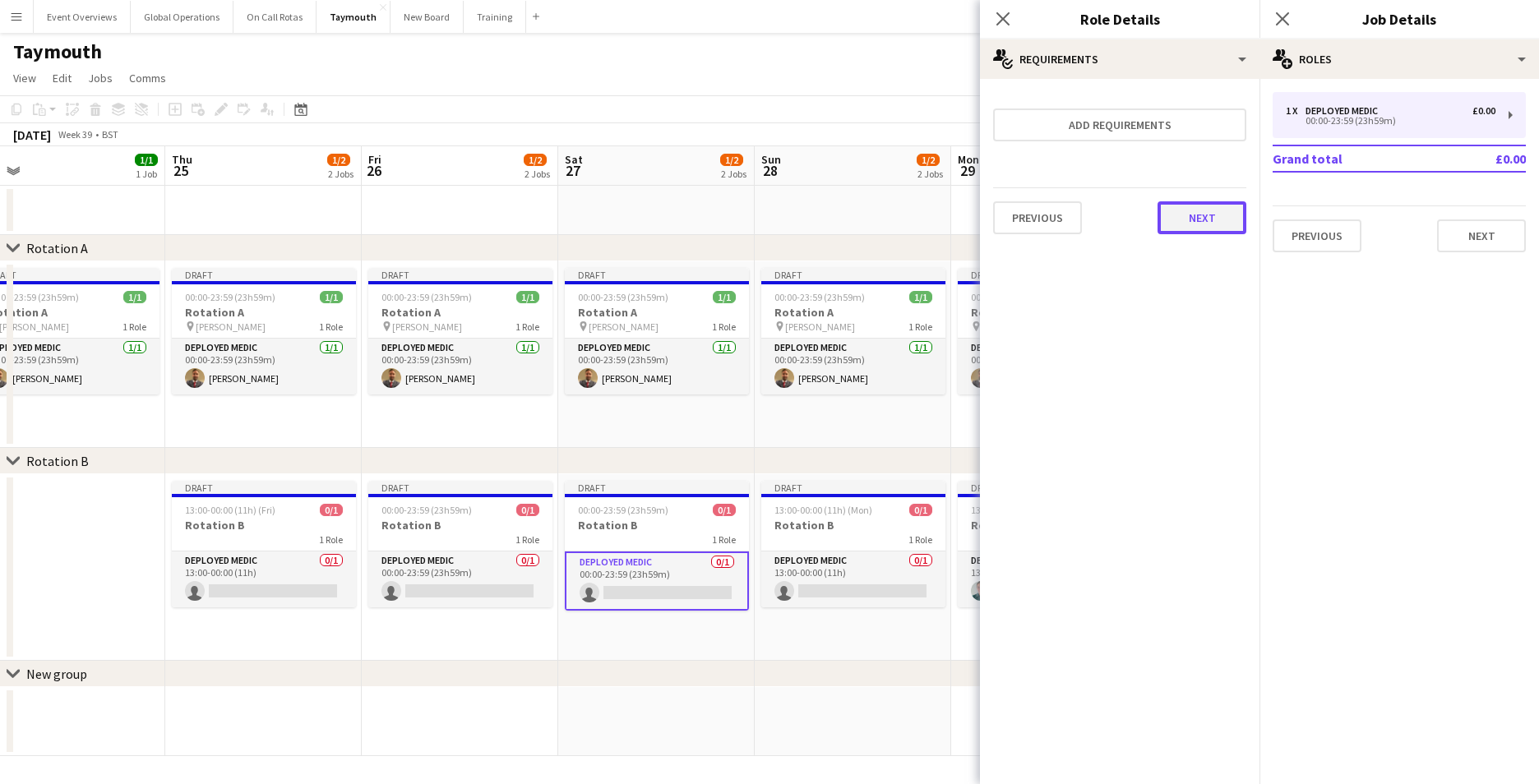
click at [1191, 221] on button "Next" at bounding box center [1201, 217] width 89 height 33
click at [1214, 212] on button "Finish" at bounding box center [1215, 220] width 62 height 33
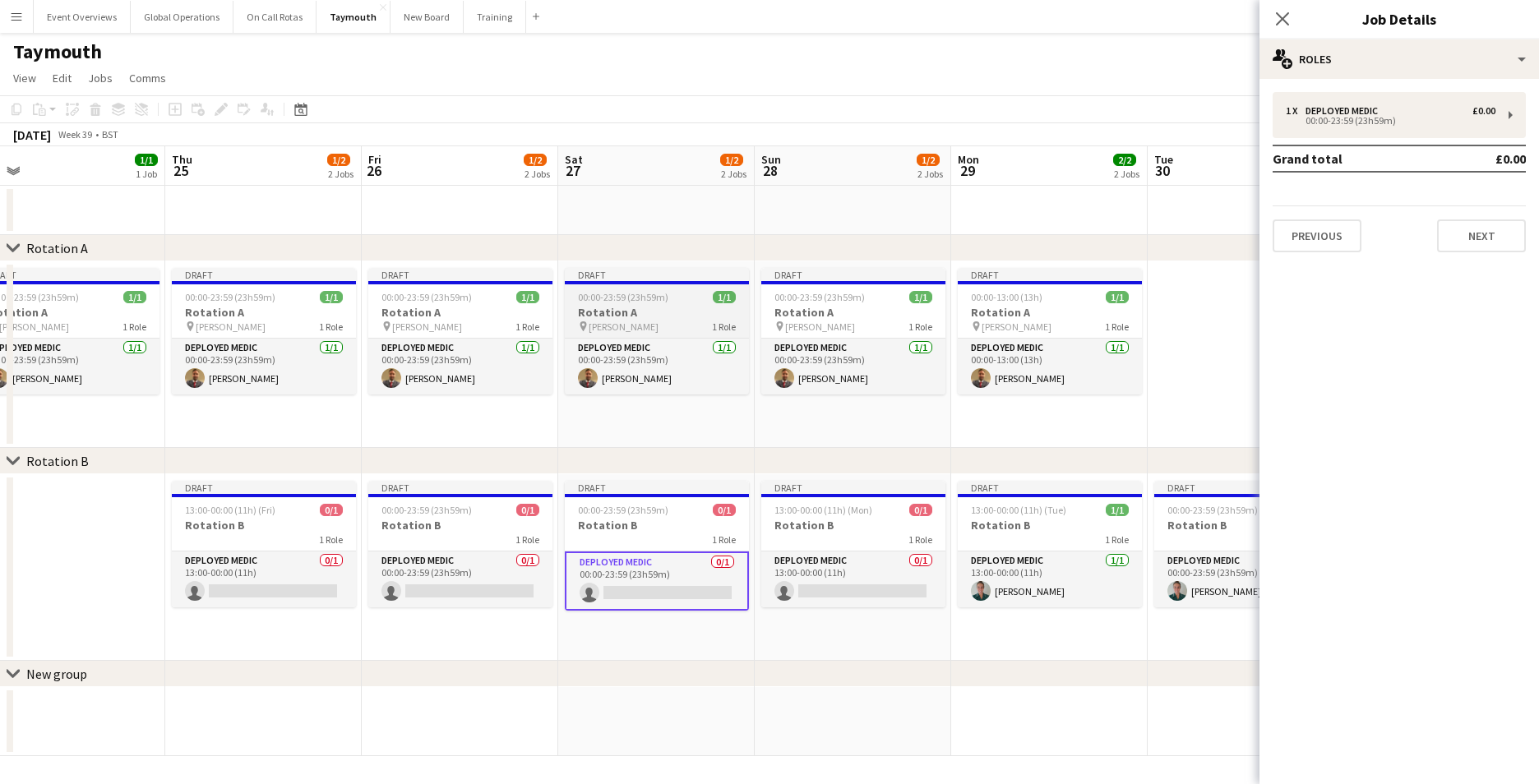
click at [608, 313] on h3 "Rotation A" at bounding box center [657, 312] width 184 height 15
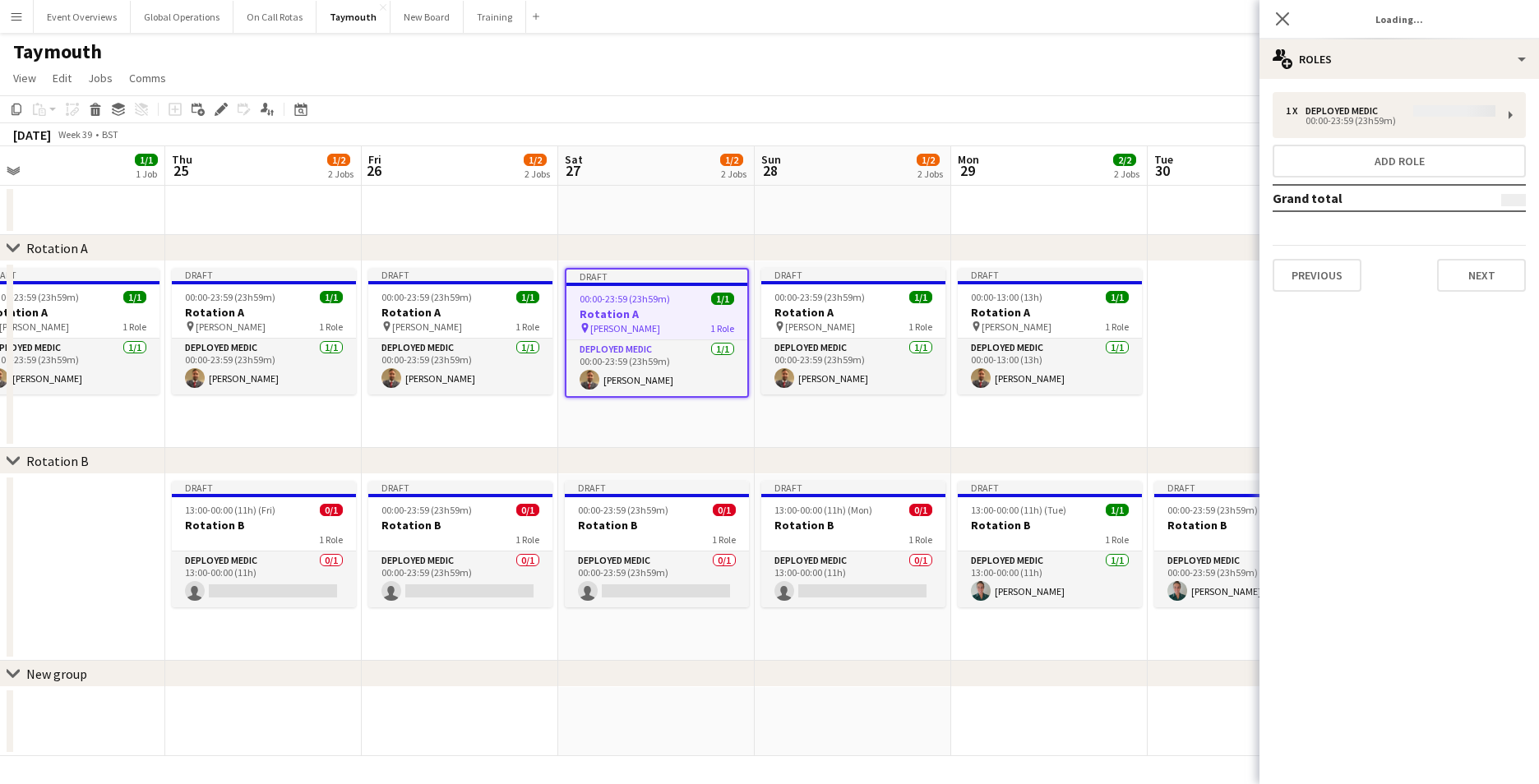
click at [1512, 114] on div "1 x Deployed Medic 00:00-23:59 (23h59m) Add role Grand total Previous Next" at bounding box center [1399, 192] width 279 height 200
click at [1506, 115] on div "1 x Deployed Medic 00:00-23:59 (23h59m) Add role Grand total Previous Next" at bounding box center [1399, 192] width 279 height 200
click at [608, 346] on app-card-role "Deployed Medic [DATE] 00:00-23:59 (23h59m) [PERSON_NAME]" at bounding box center [657, 368] width 181 height 55
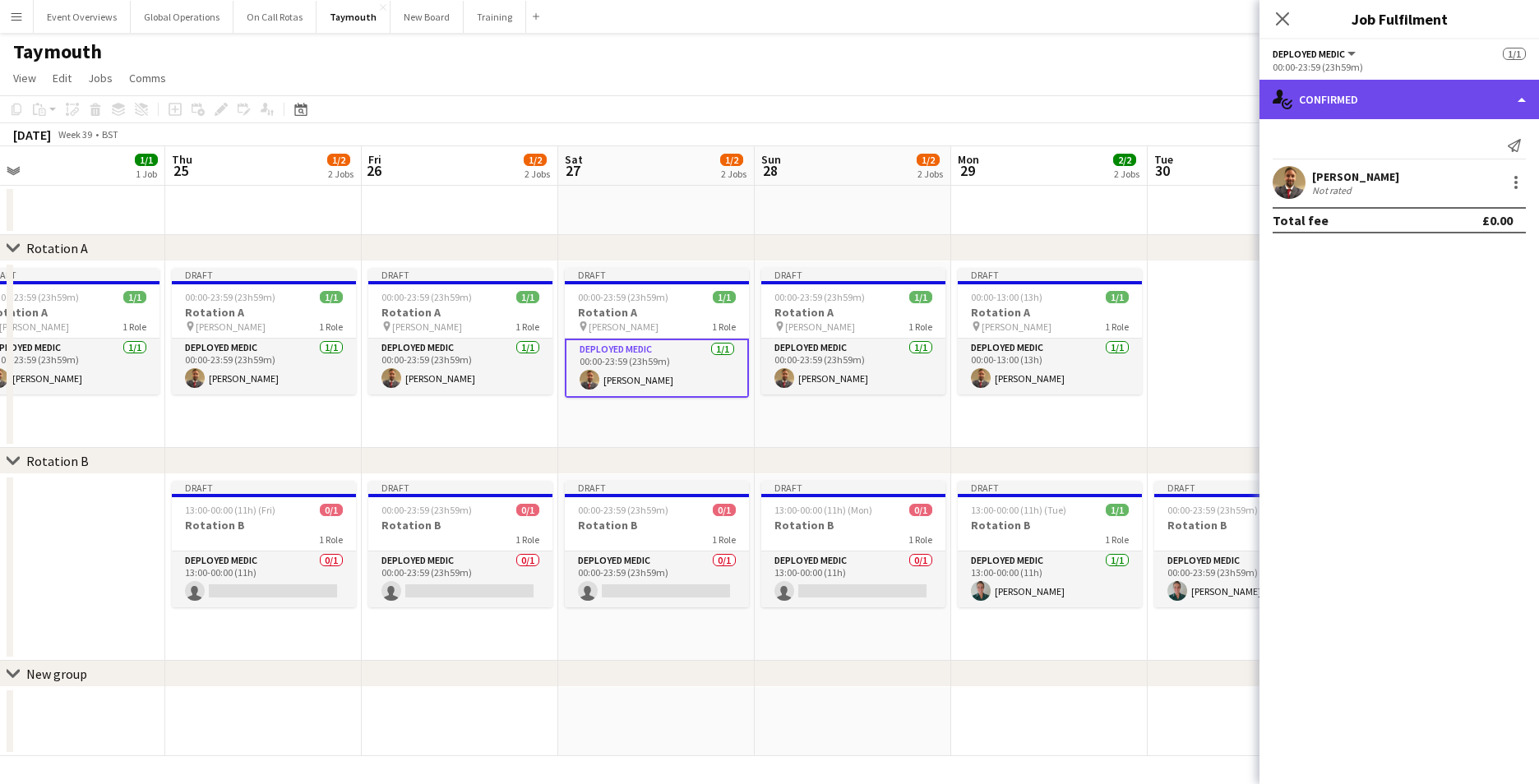
click at [1523, 98] on div "single-neutral-actions-check-2 Confirmed" at bounding box center [1399, 99] width 279 height 39
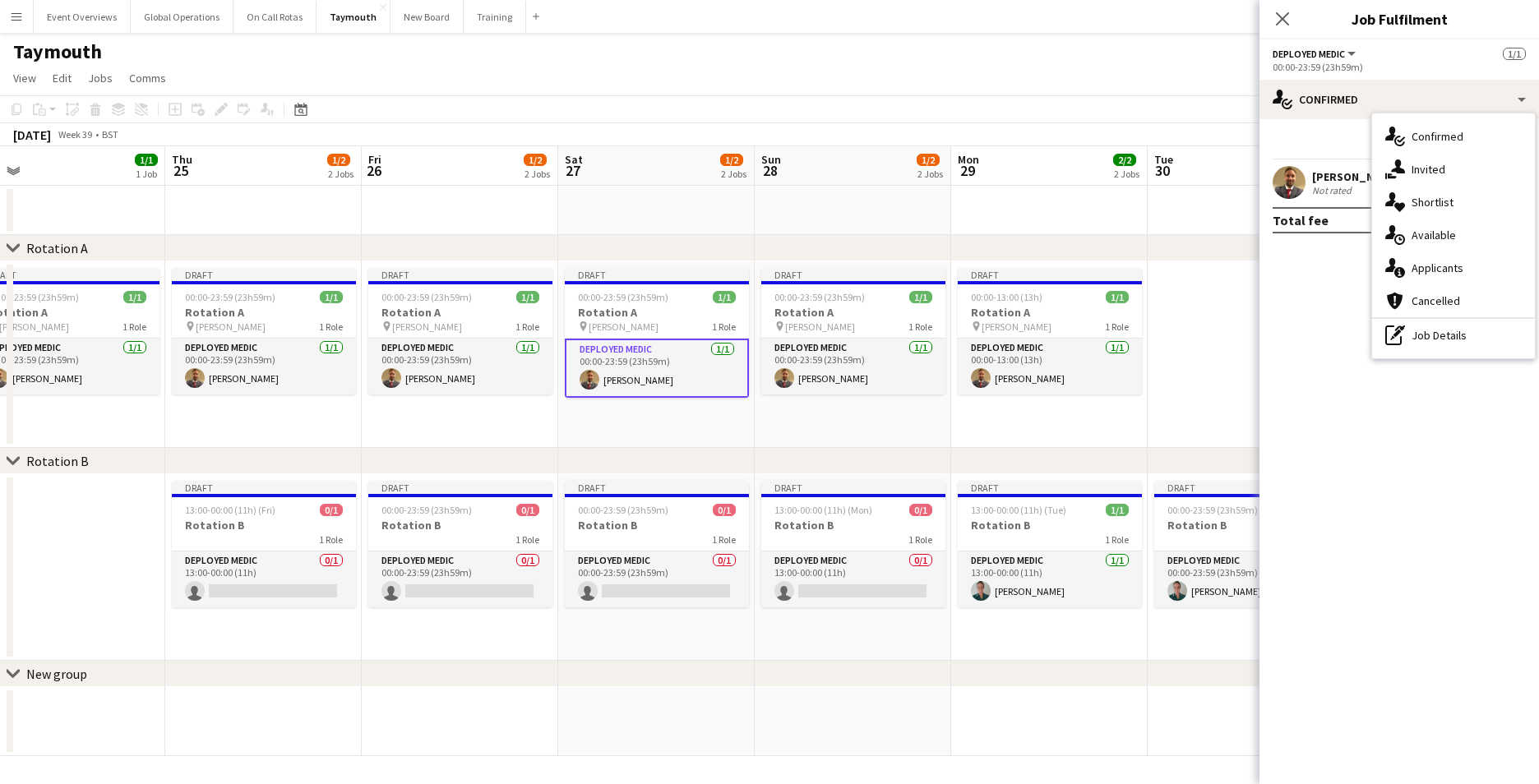
click at [634, 437] on app-date-cell "Draft 00:00-23:59 (23h59m) 1/1 Rotation A pin [PERSON_NAME] 1 Role Deployed Med…" at bounding box center [655, 354] width 196 height 186
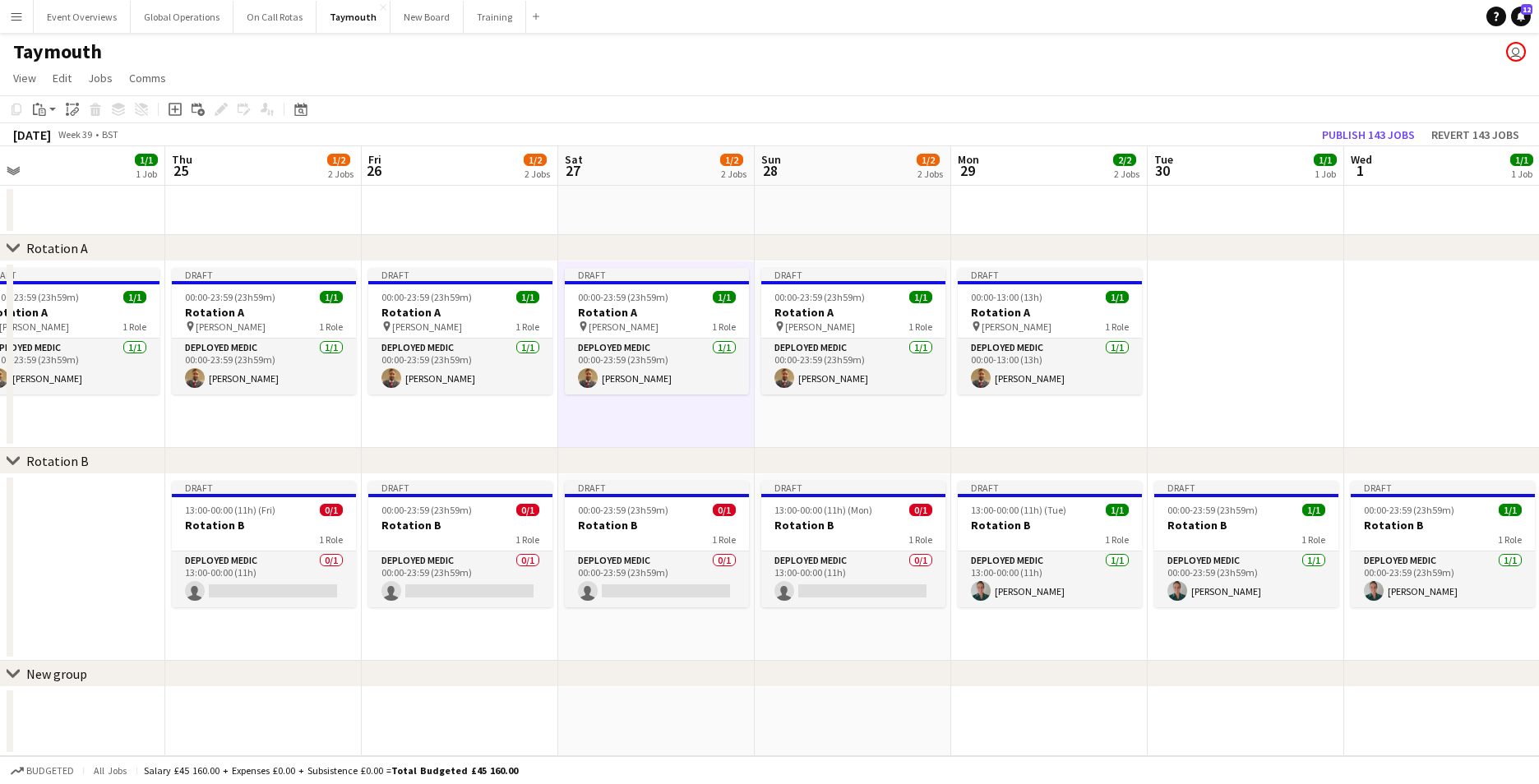
drag, startPoint x: 618, startPoint y: 308, endPoint x: 869, endPoint y: 228, distance: 263.4
click at [869, 228] on app-date-cell at bounding box center [852, 210] width 196 height 49
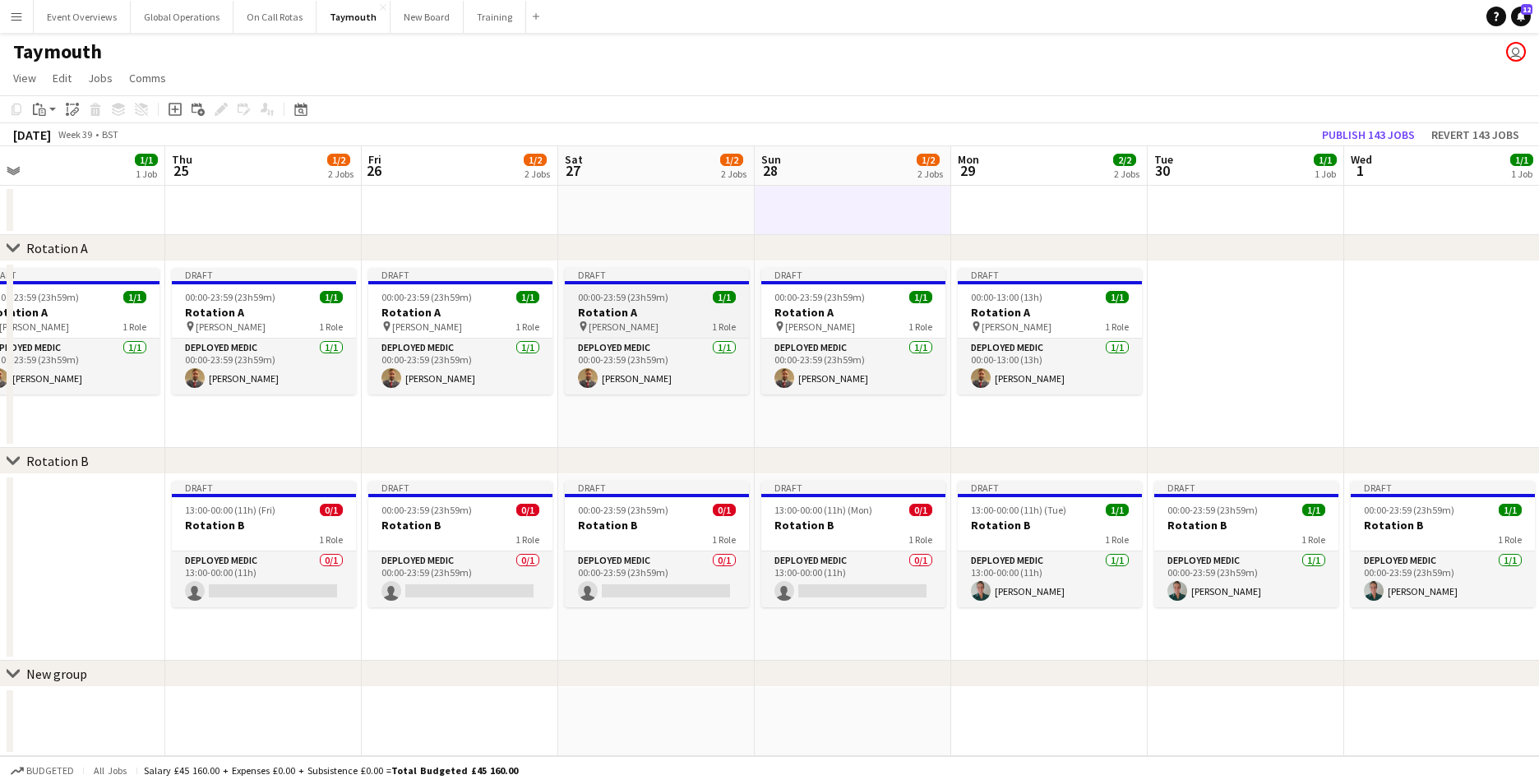
click at [606, 311] on h3 "Rotation A" at bounding box center [657, 312] width 184 height 15
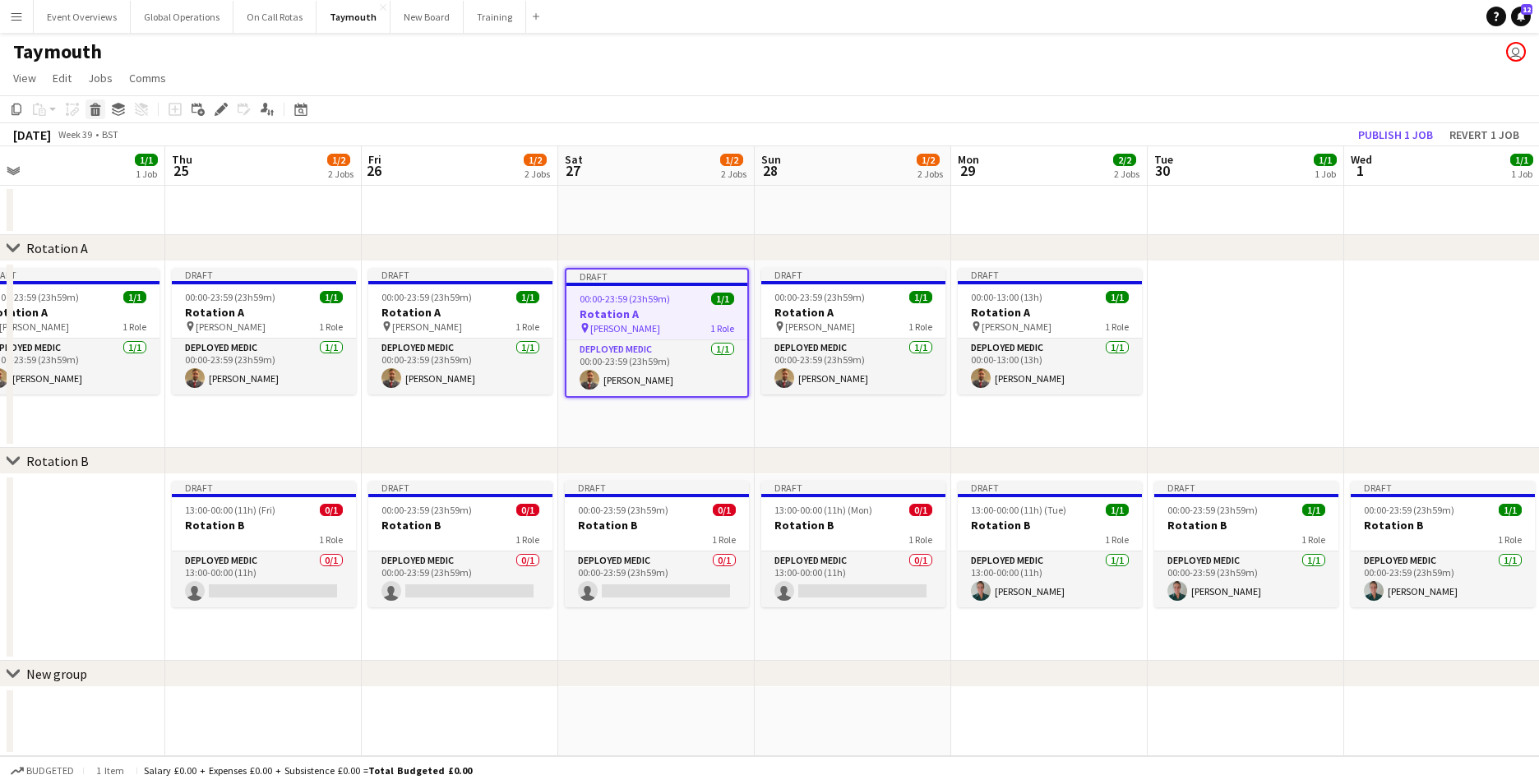
click at [94, 107] on icon "Delete" at bounding box center [95, 109] width 13 height 13
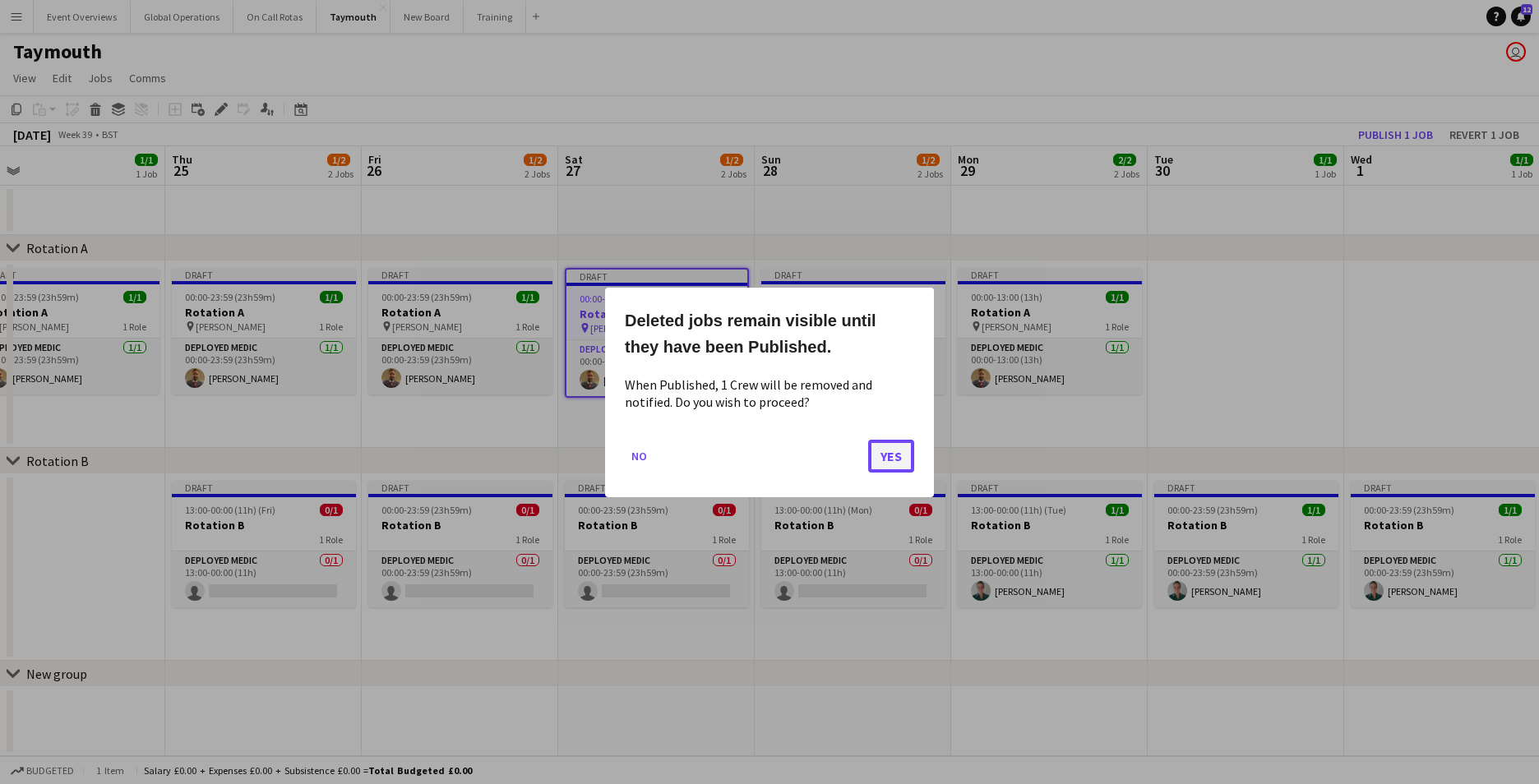
click at [888, 453] on button "Yes" at bounding box center [891, 455] width 46 height 33
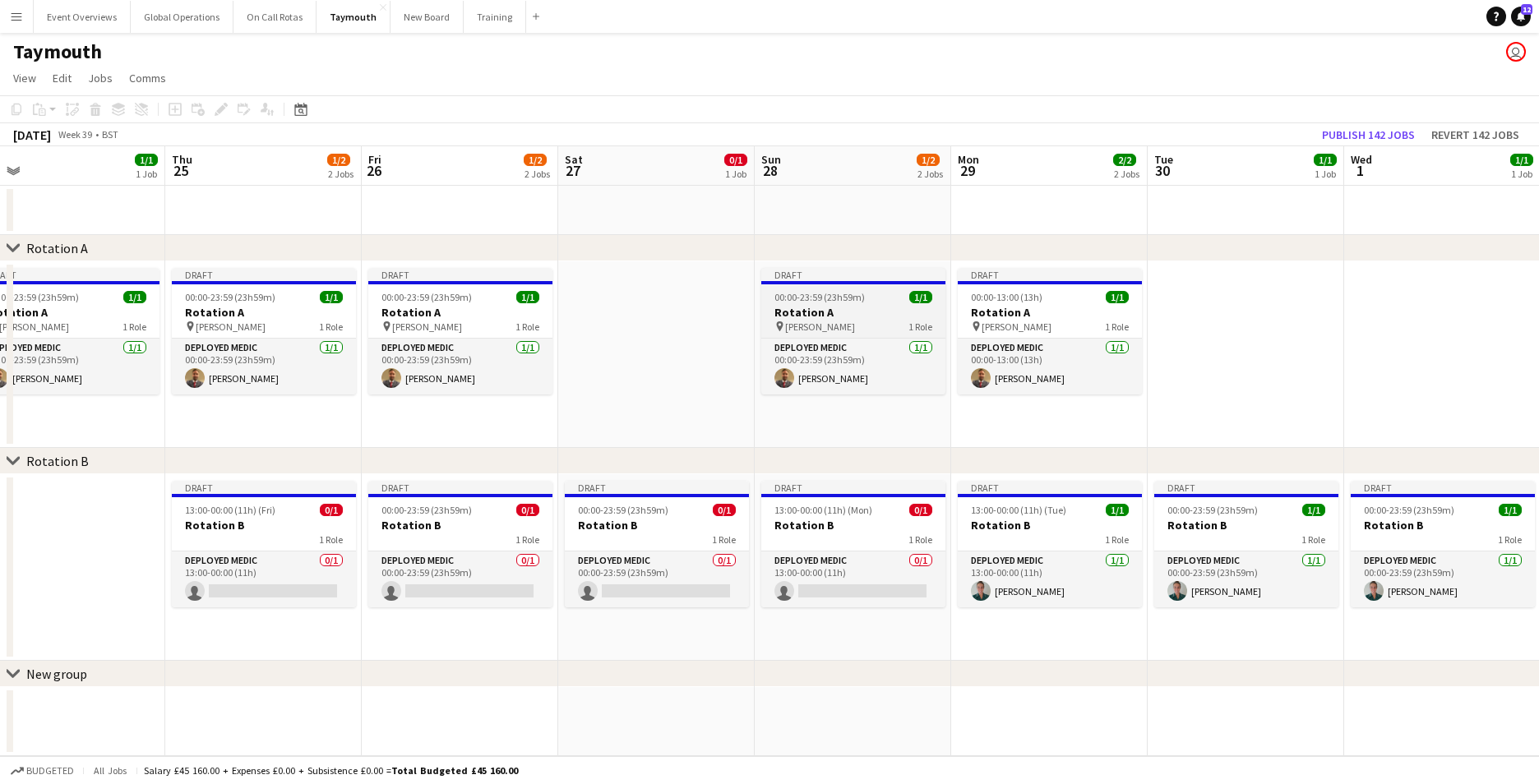
click at [805, 310] on h3 "Rotation A" at bounding box center [853, 312] width 184 height 15
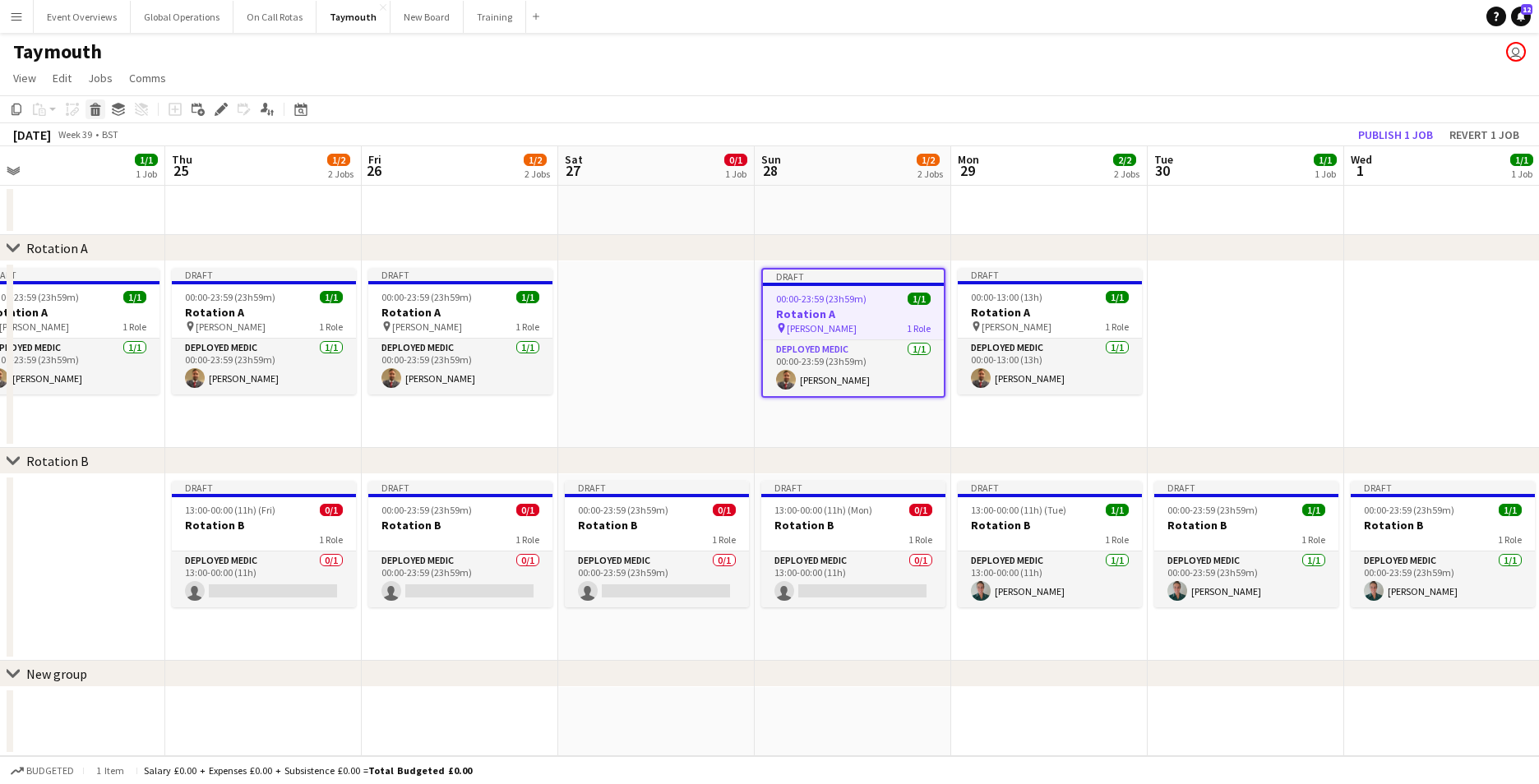
click at [91, 113] on icon at bounding box center [96, 111] width 9 height 8
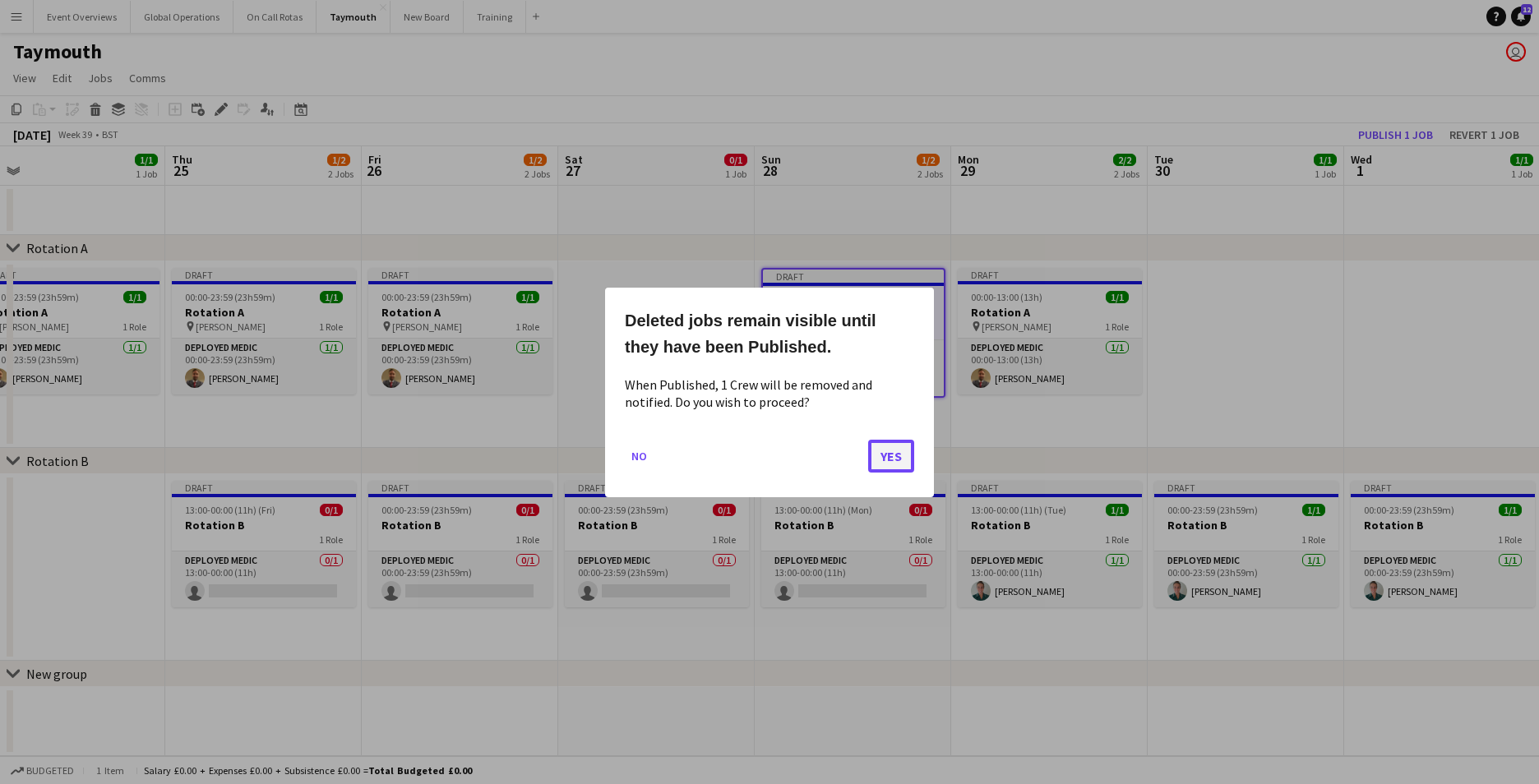
click at [871, 456] on button "Yes" at bounding box center [891, 455] width 46 height 33
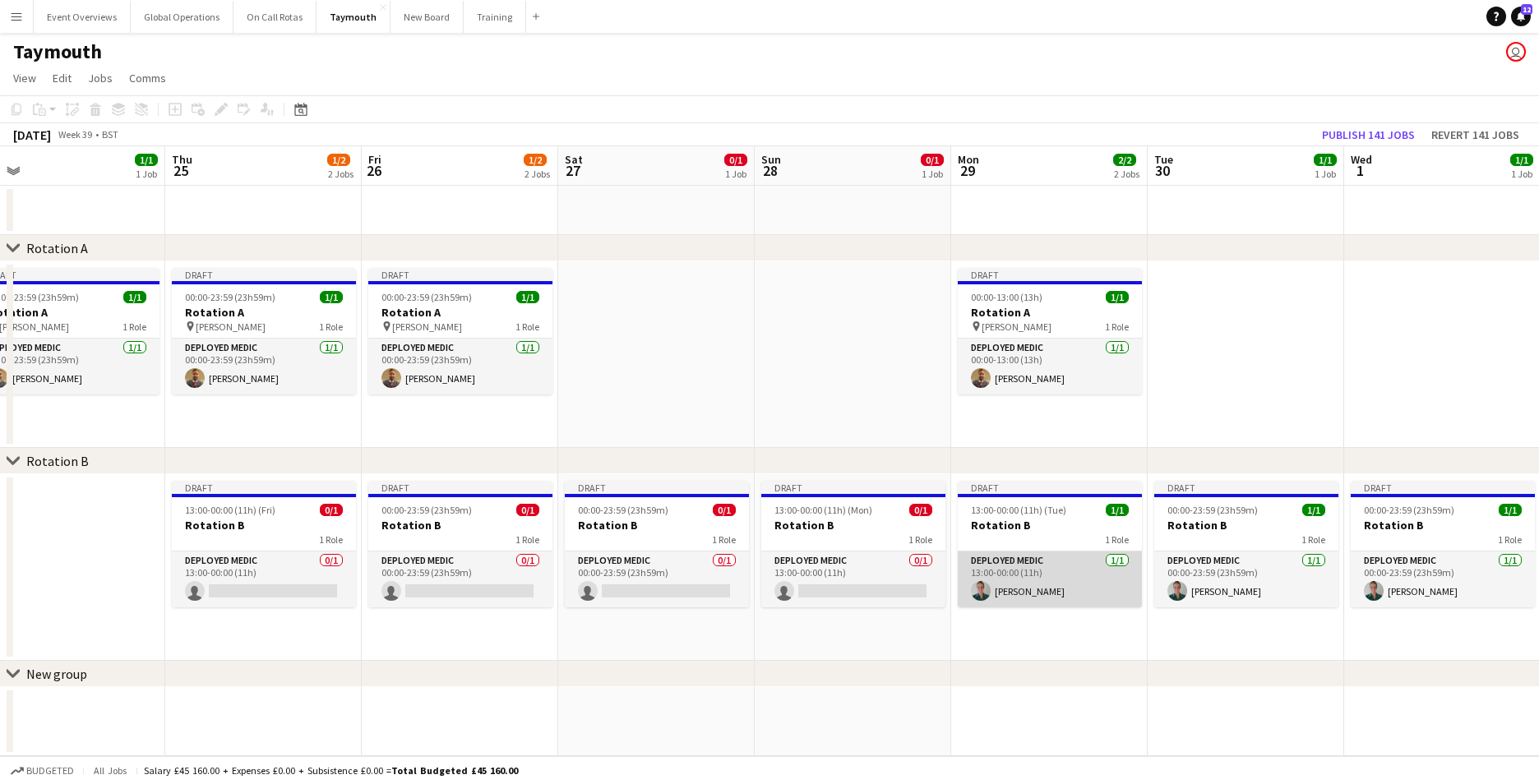
click at [1019, 584] on app-card-role "Deployed Medic [DATE] 13:00-00:00 (11h) [PERSON_NAME]" at bounding box center [1050, 579] width 184 height 55
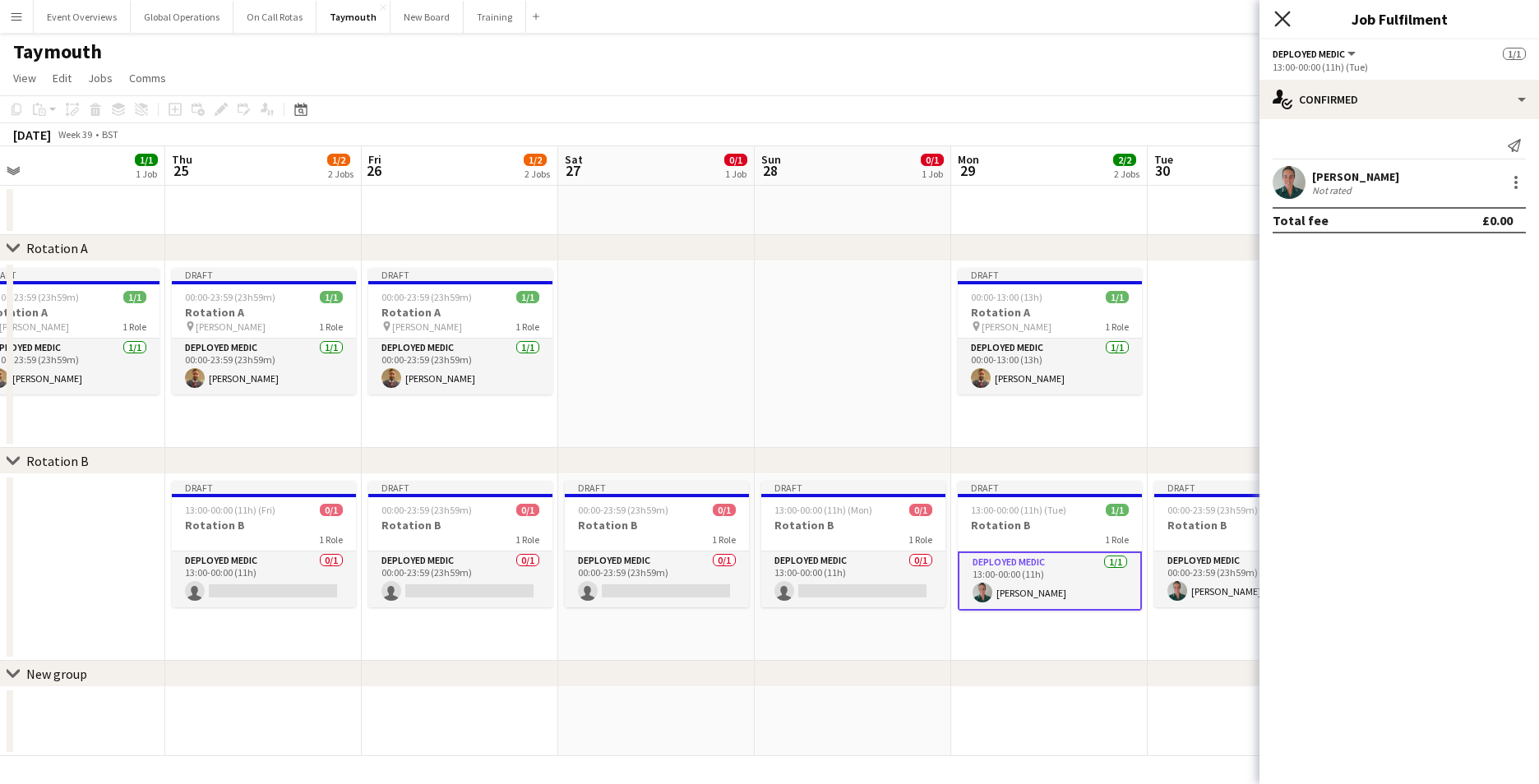
click at [1281, 21] on icon at bounding box center [1281, 18] width 15 height 15
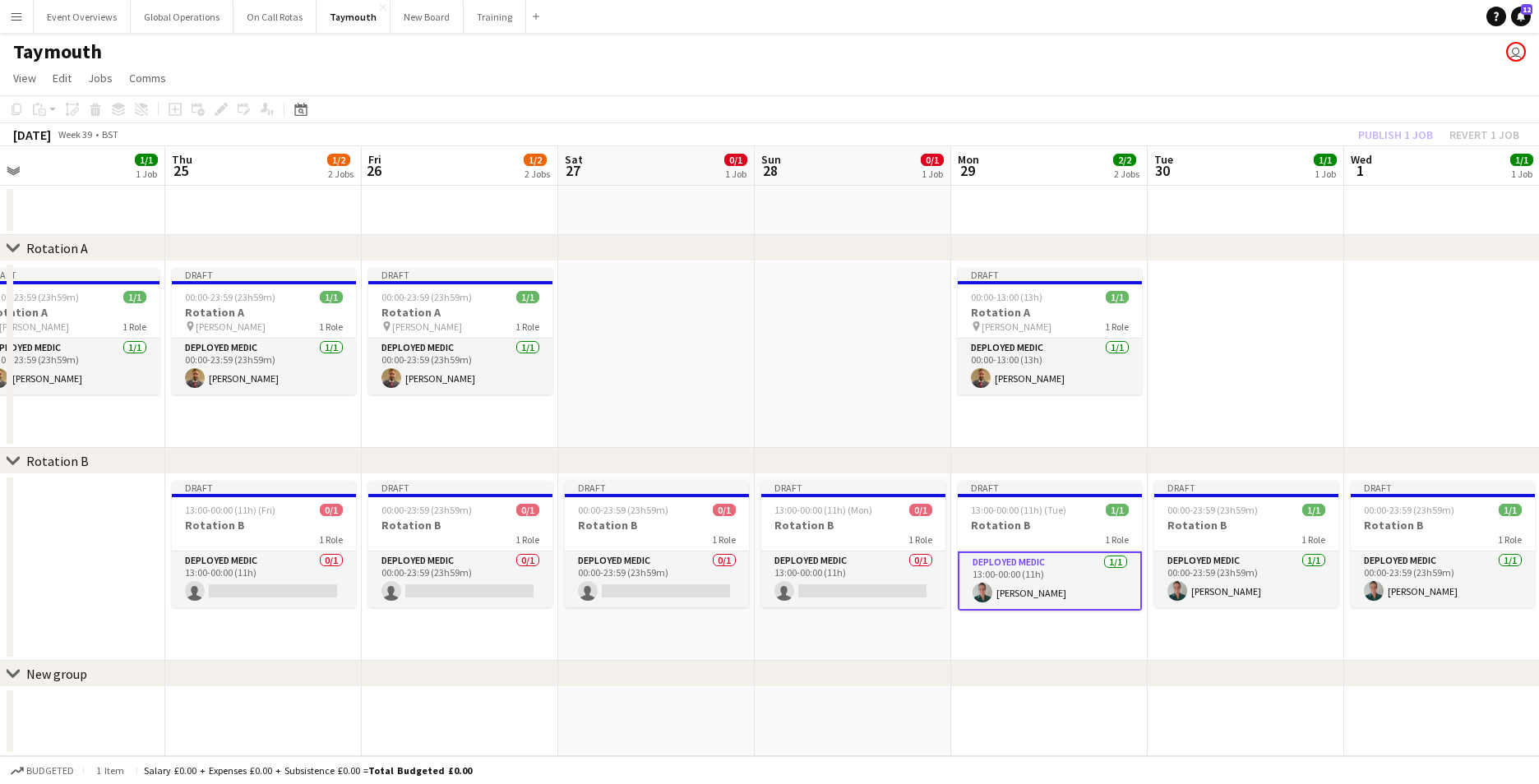
drag, startPoint x: 986, startPoint y: 313, endPoint x: 866, endPoint y: 365, distance: 130.8
click at [866, 365] on app-date-cell at bounding box center [852, 354] width 196 height 186
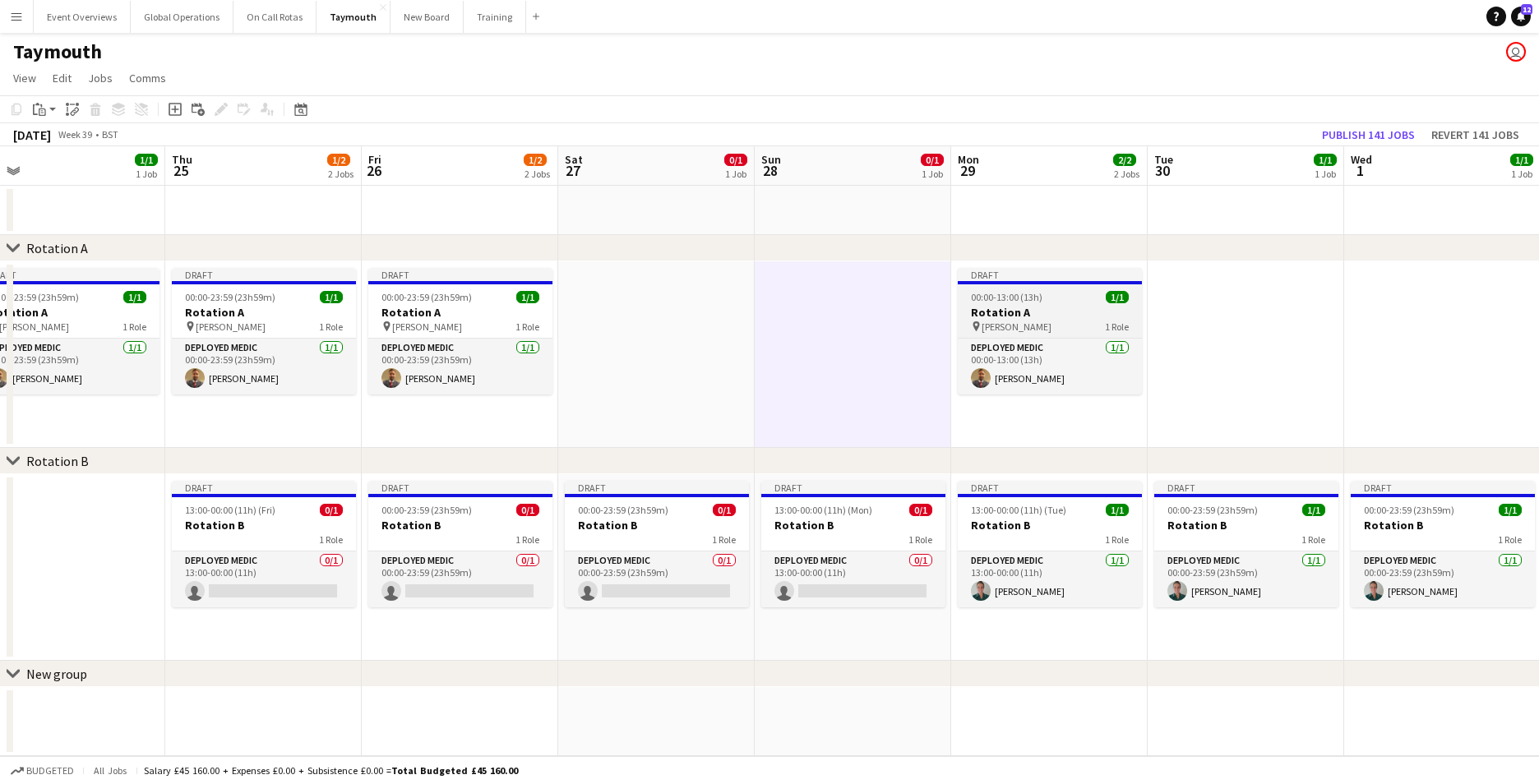
click at [999, 306] on h3 "Rotation A" at bounding box center [1050, 312] width 184 height 15
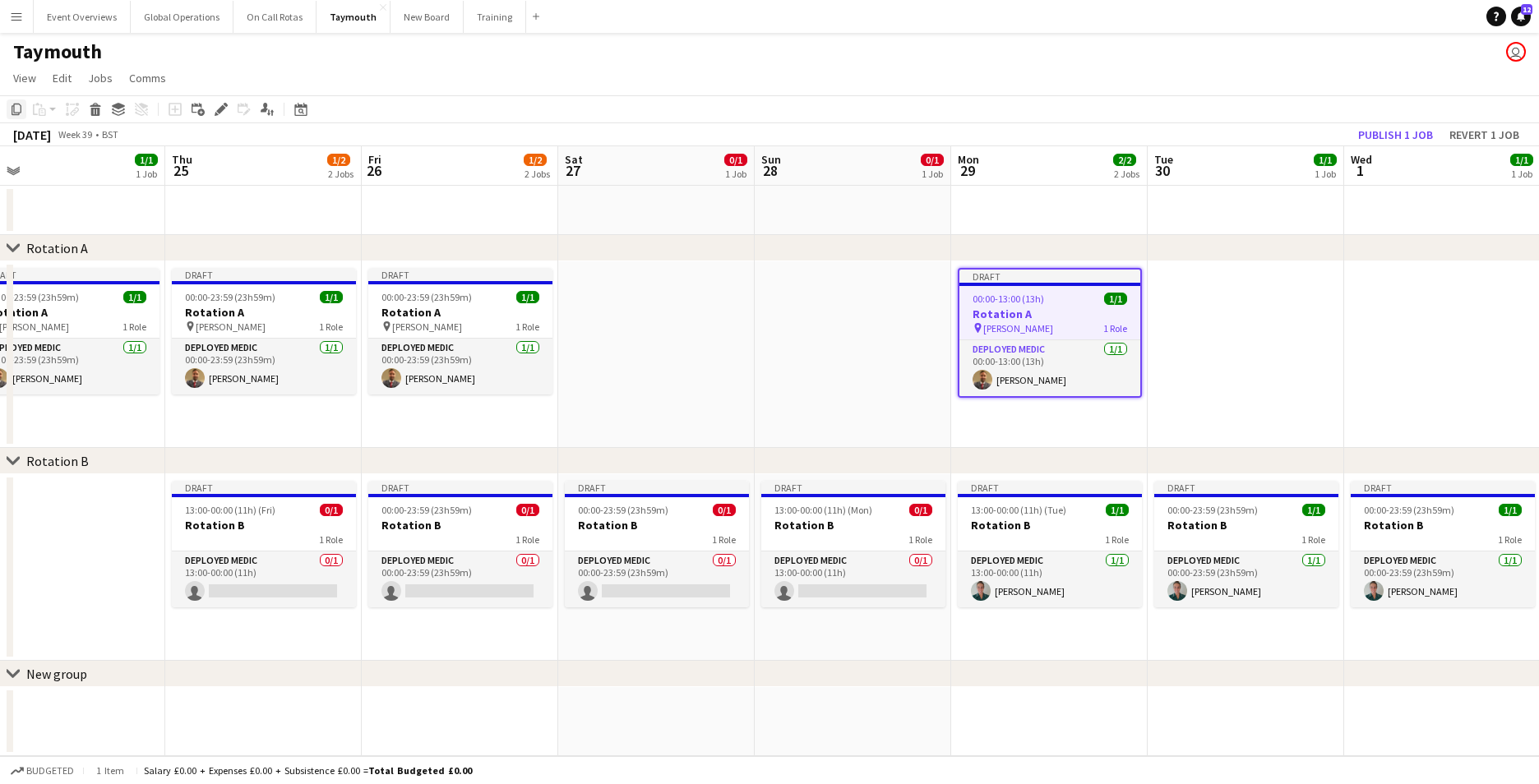
click at [15, 106] on icon "Copy" at bounding box center [16, 109] width 13 height 13
click at [1001, 675] on div "chevron-right New group" at bounding box center [769, 674] width 1539 height 26
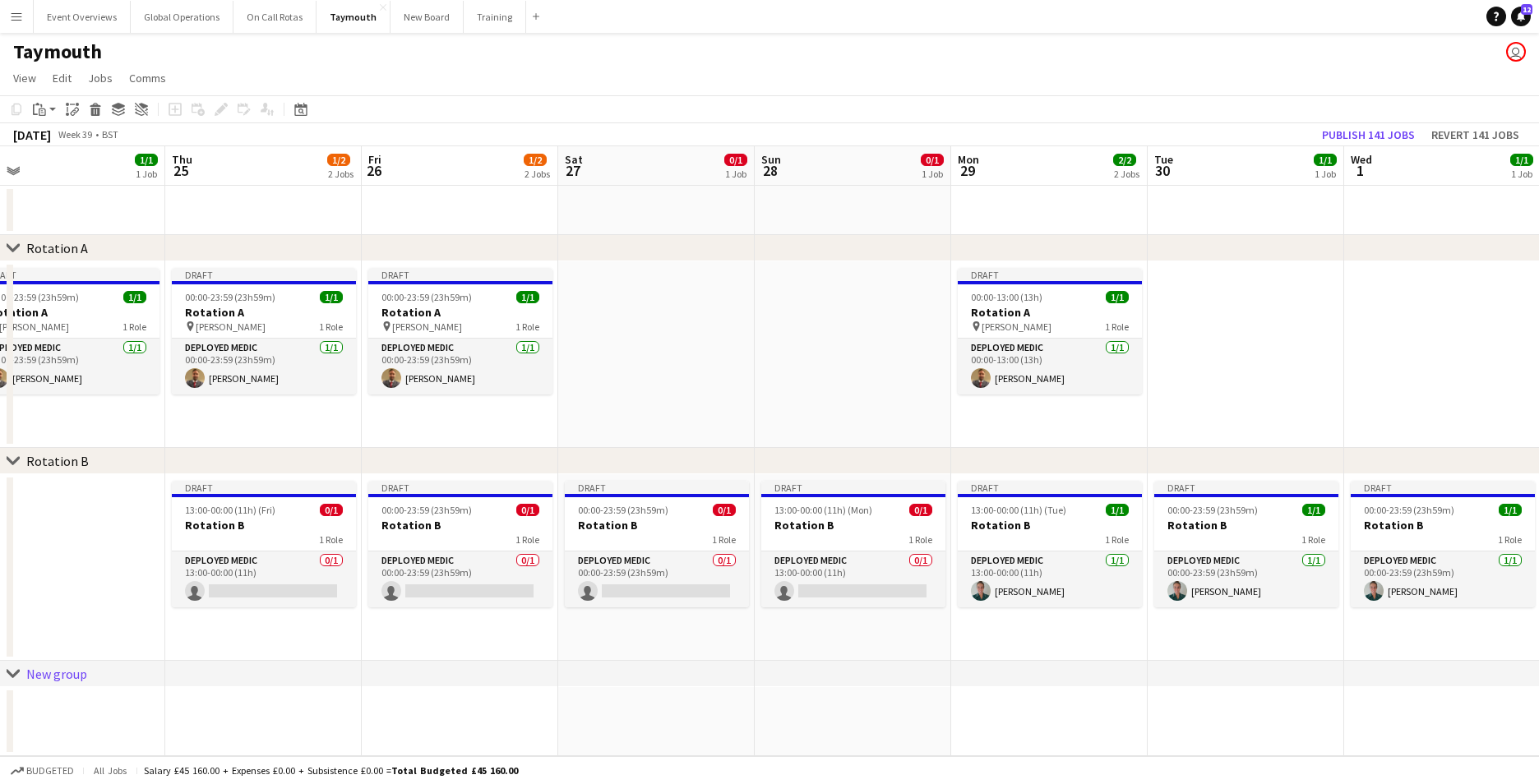
drag, startPoint x: 1001, startPoint y: 675, endPoint x: 894, endPoint y: 737, distance: 123.7
click at [894, 737] on app-date-cell at bounding box center [852, 722] width 196 height 69
click at [996, 688] on app-date-cell at bounding box center [1048, 722] width 196 height 69
click at [38, 107] on icon "Paste" at bounding box center [39, 109] width 13 height 13
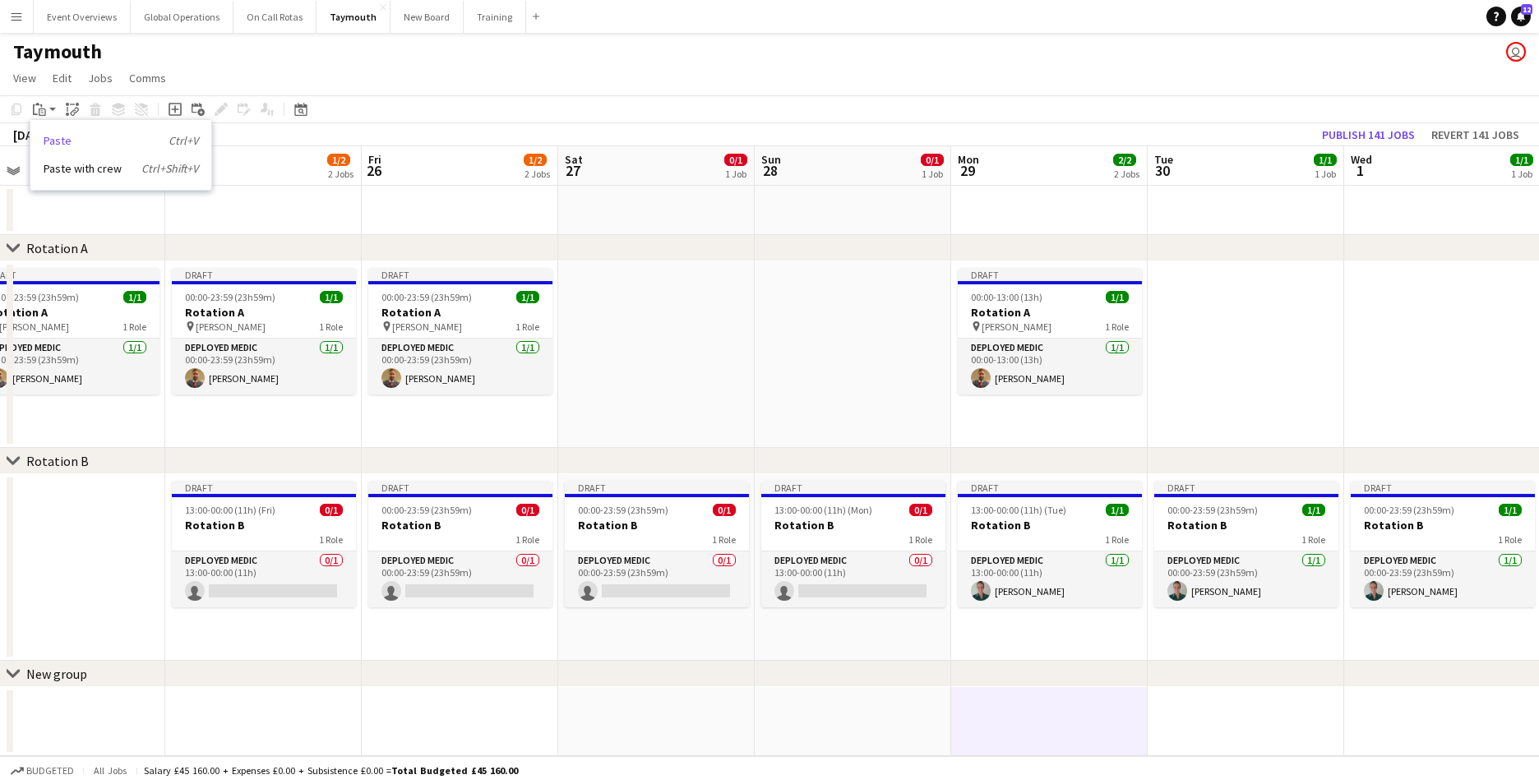
click at [51, 138] on link "Paste Ctrl+V" at bounding box center [121, 141] width 155 height 15
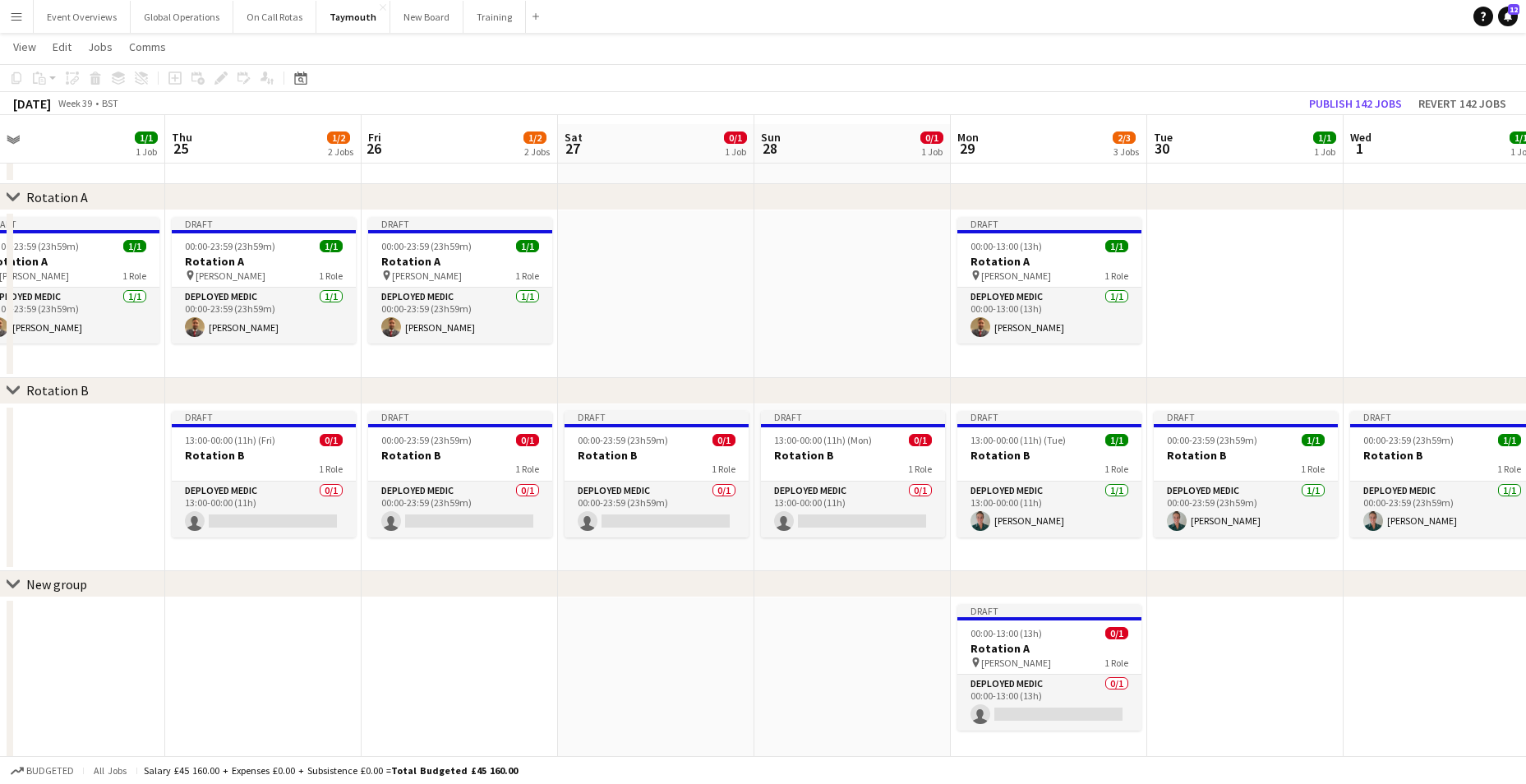
scroll to position [58, 0]
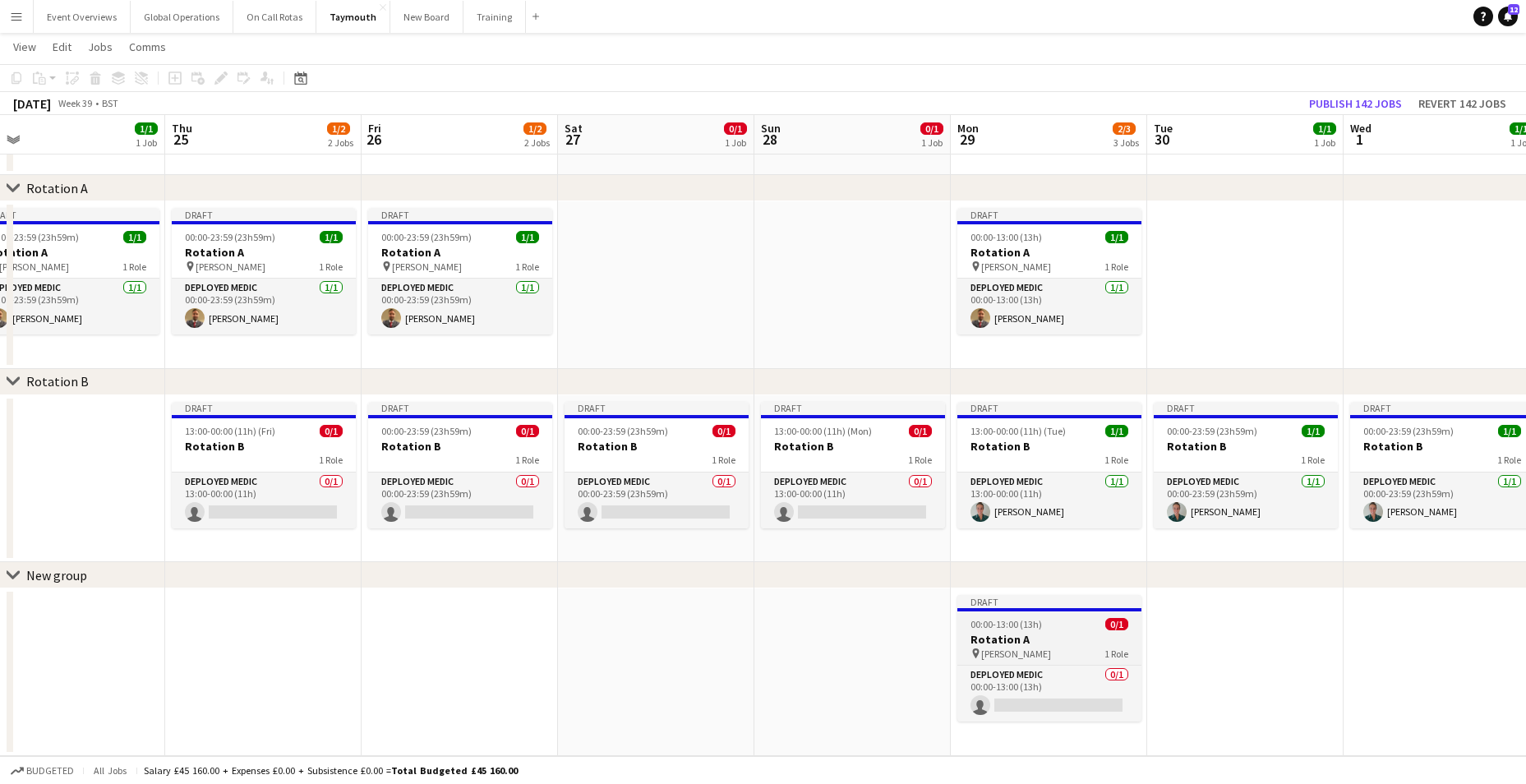
click at [995, 635] on h3 "Rotation A" at bounding box center [1050, 639] width 184 height 15
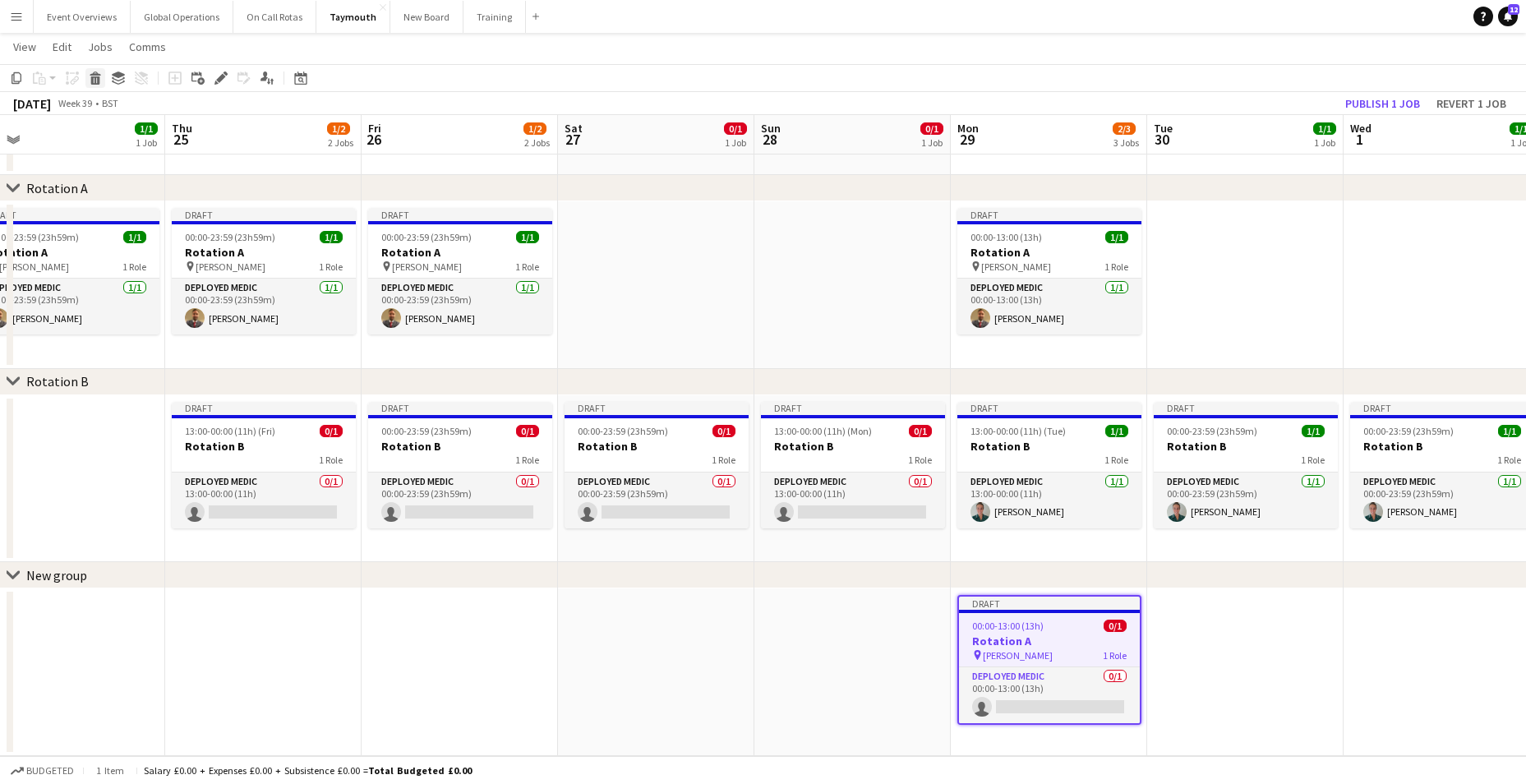
click at [93, 81] on icon at bounding box center [96, 80] width 9 height 8
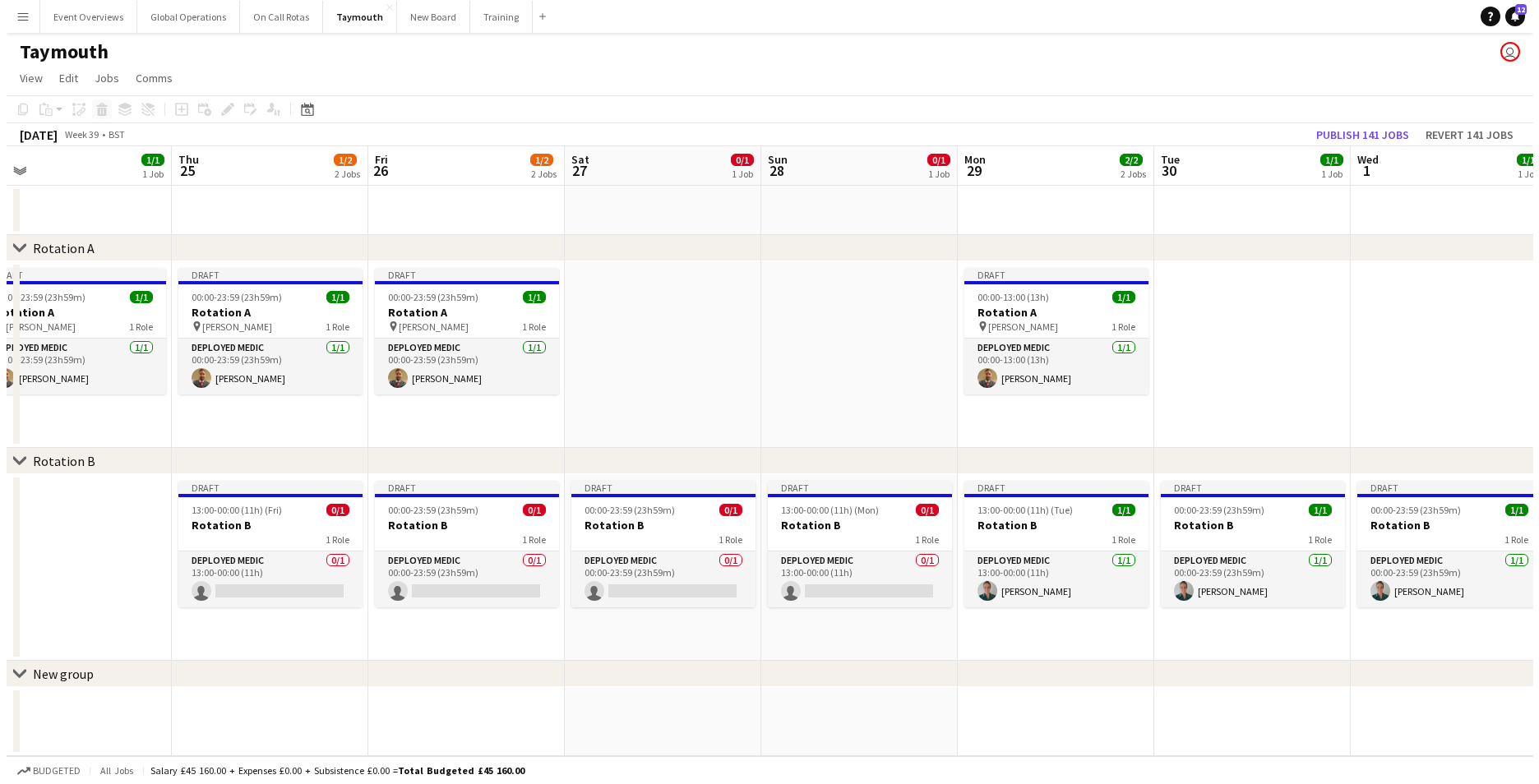
scroll to position [0, 0]
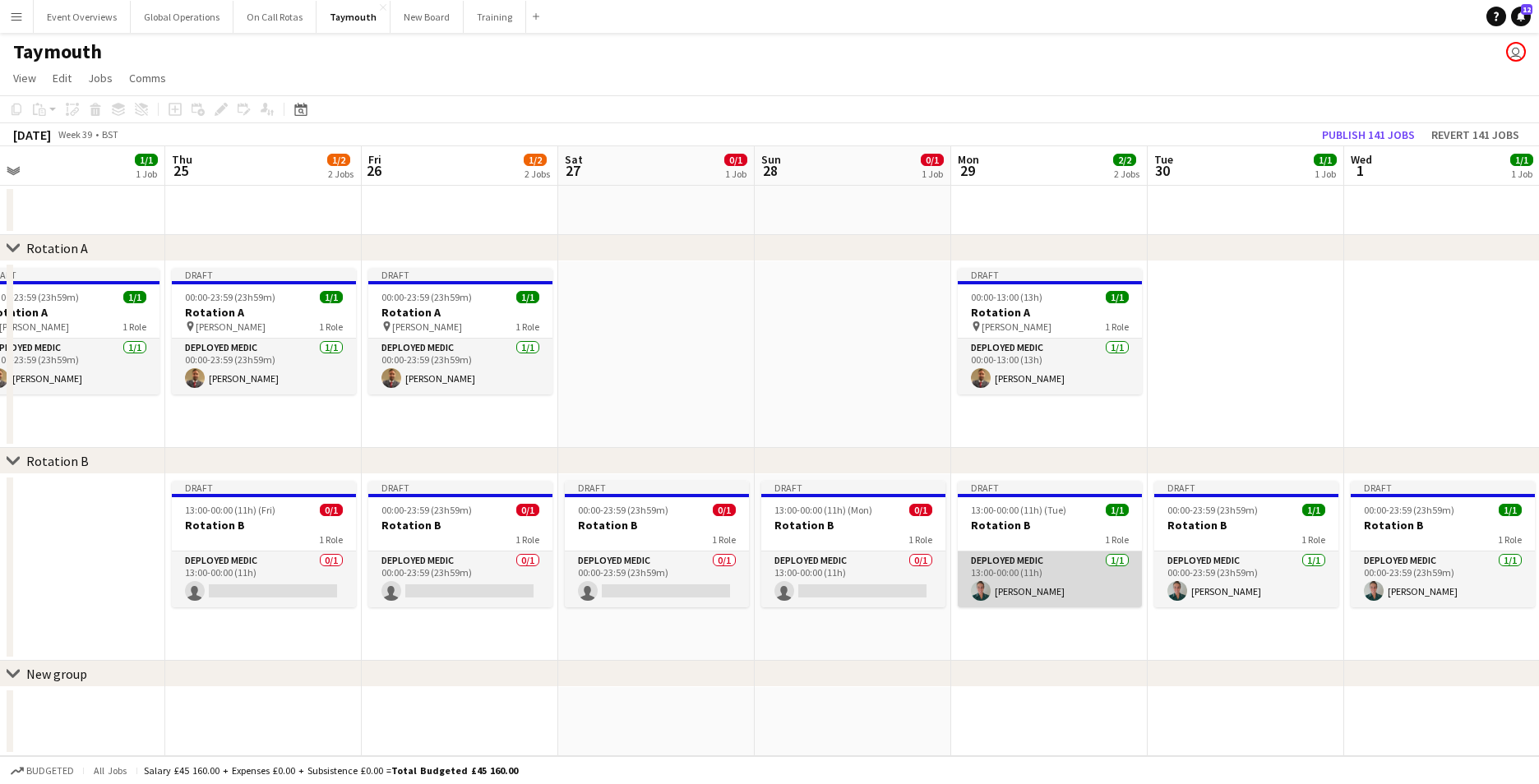
drag, startPoint x: 989, startPoint y: 522, endPoint x: 1021, endPoint y: 556, distance: 46.7
click at [1021, 556] on app-card-role "Deployed Medic [DATE] 13:00-00:00 (11h) [PERSON_NAME]" at bounding box center [1050, 579] width 184 height 55
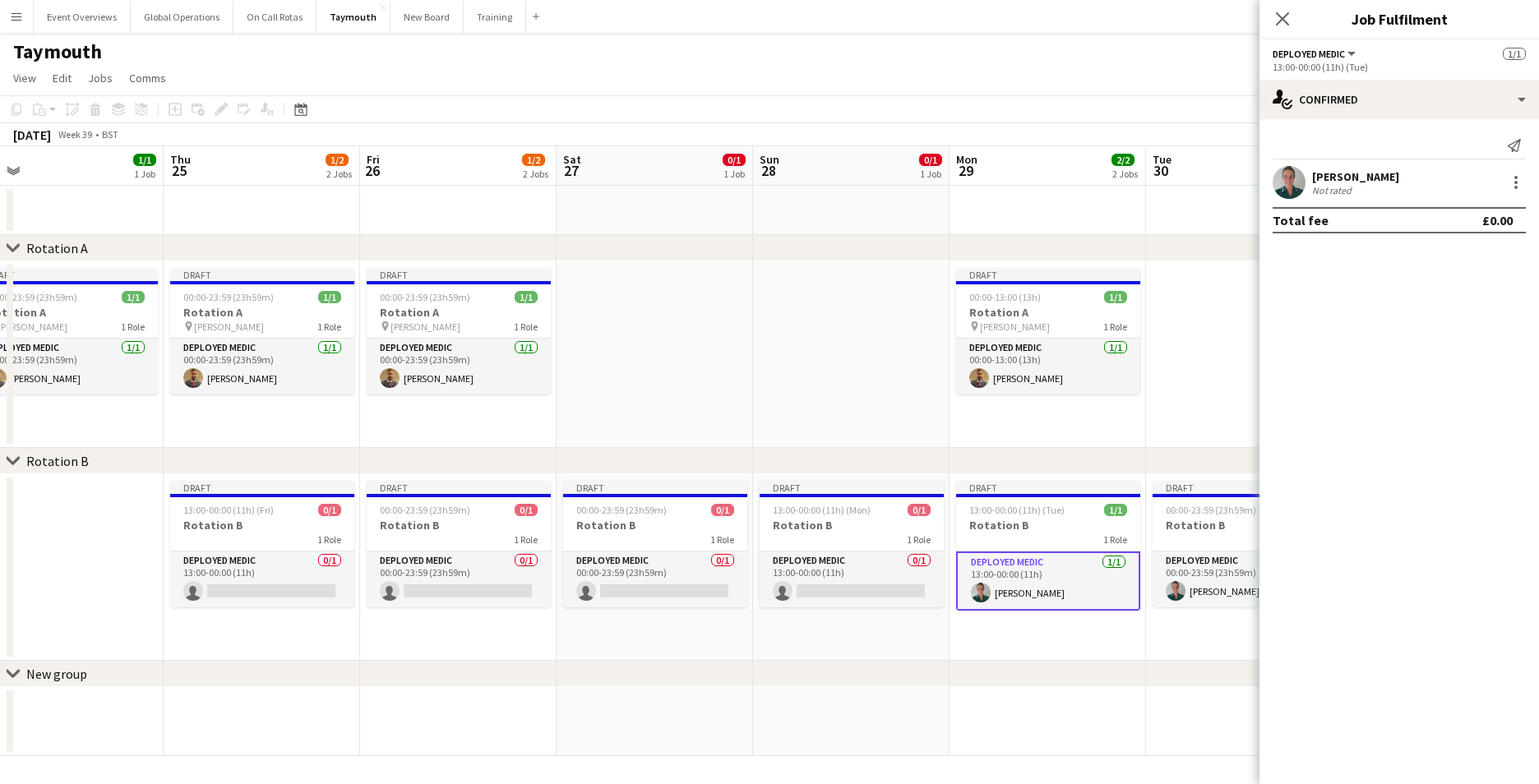
click at [1059, 733] on app-date-cell at bounding box center [1047, 722] width 196 height 69
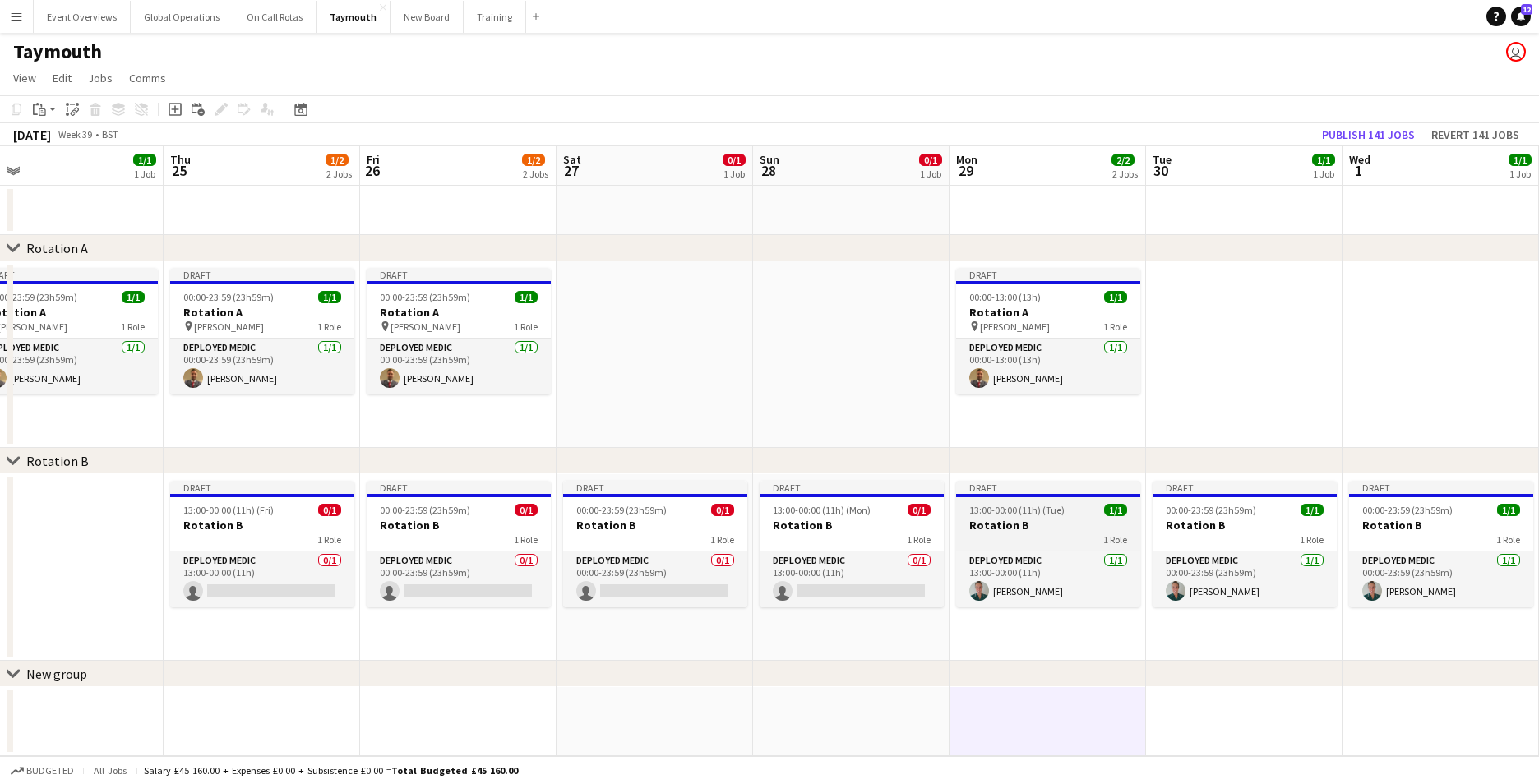
click at [989, 521] on h3 "Rotation B" at bounding box center [1048, 524] width 184 height 15
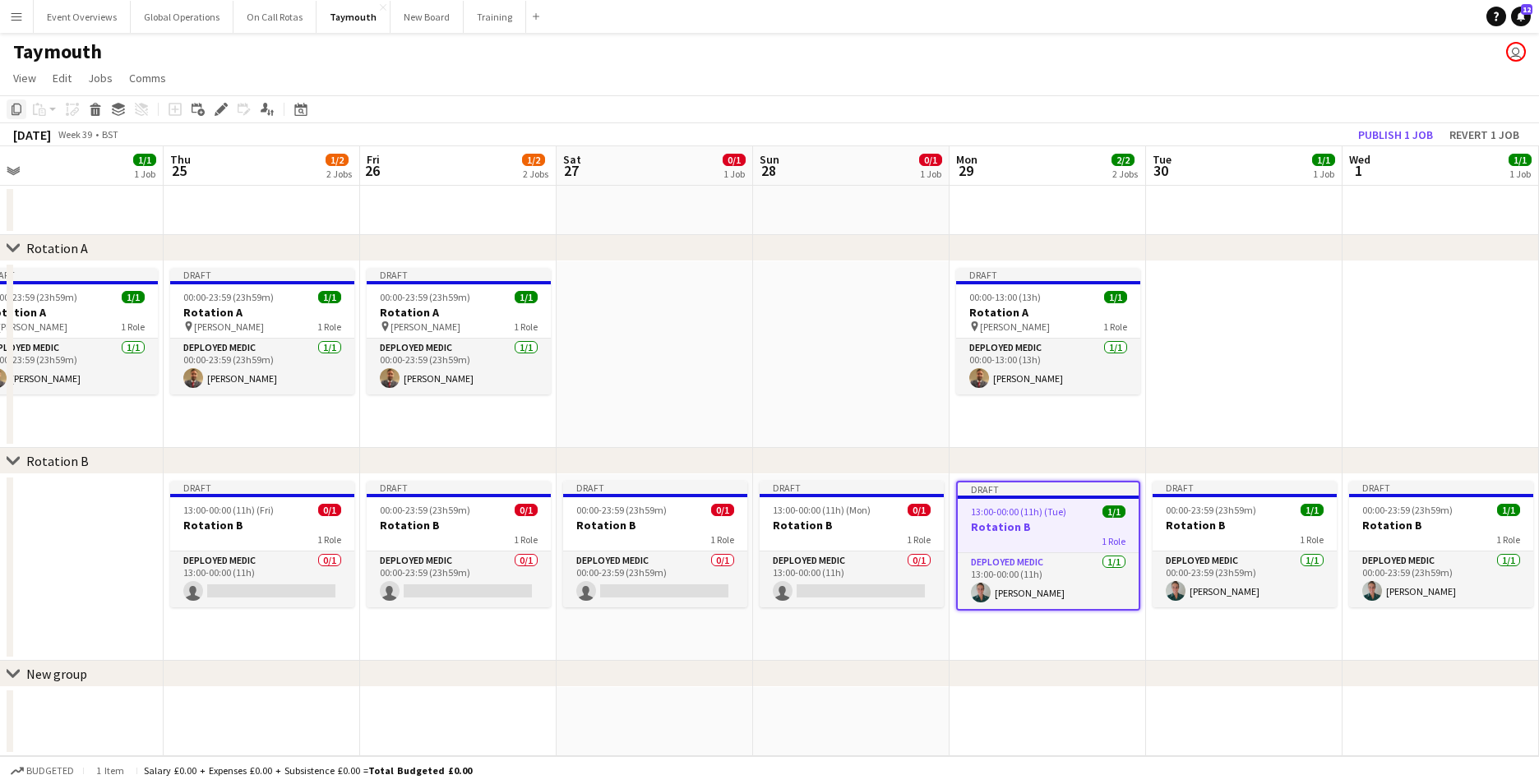
click at [14, 109] on icon at bounding box center [16, 109] width 10 height 12
click at [996, 697] on app-date-cell at bounding box center [1047, 722] width 196 height 69
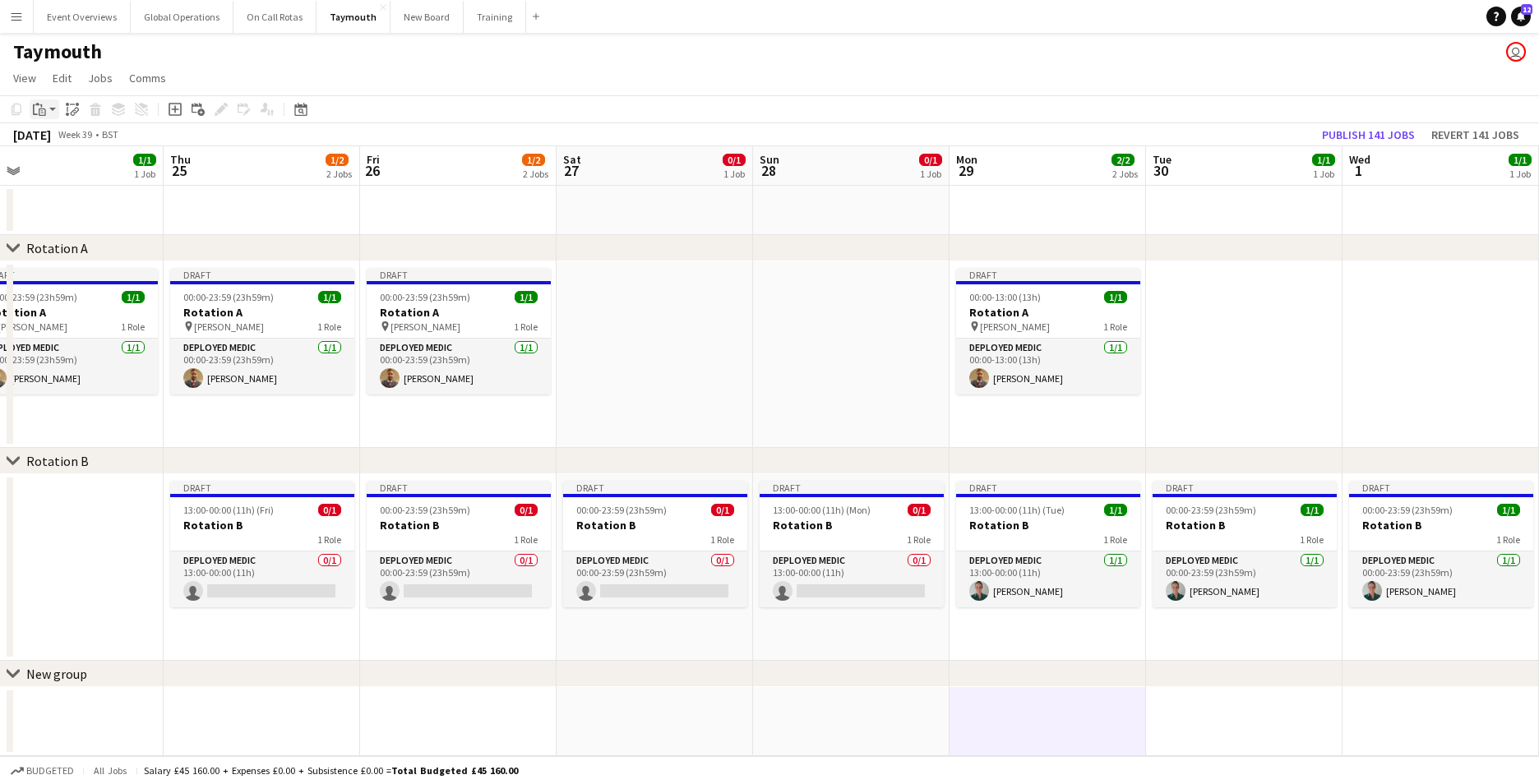
click at [41, 110] on icon "Paste" at bounding box center [39, 109] width 13 height 13
click at [65, 140] on link "Paste Ctrl+V" at bounding box center [121, 141] width 155 height 15
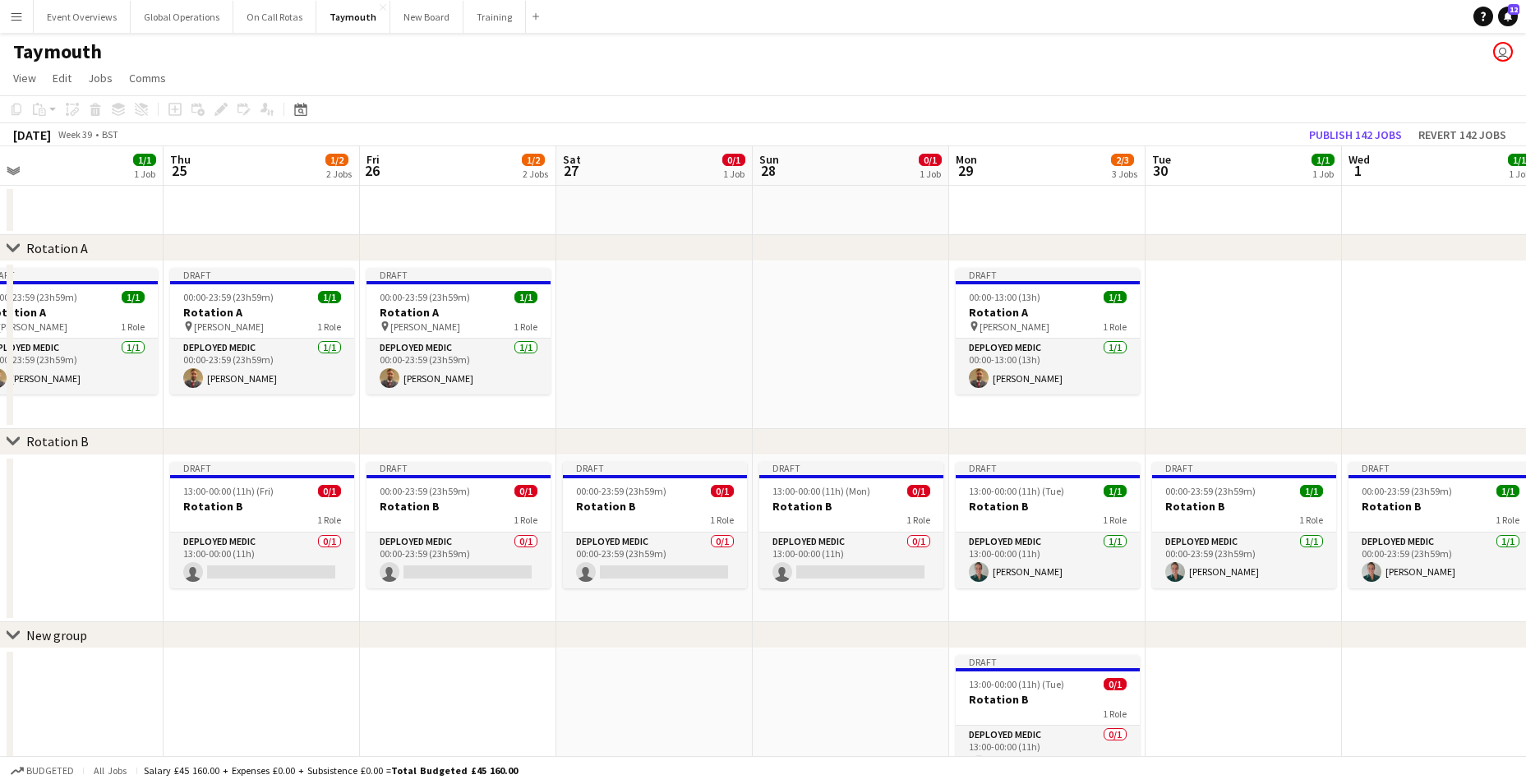
scroll to position [58, 0]
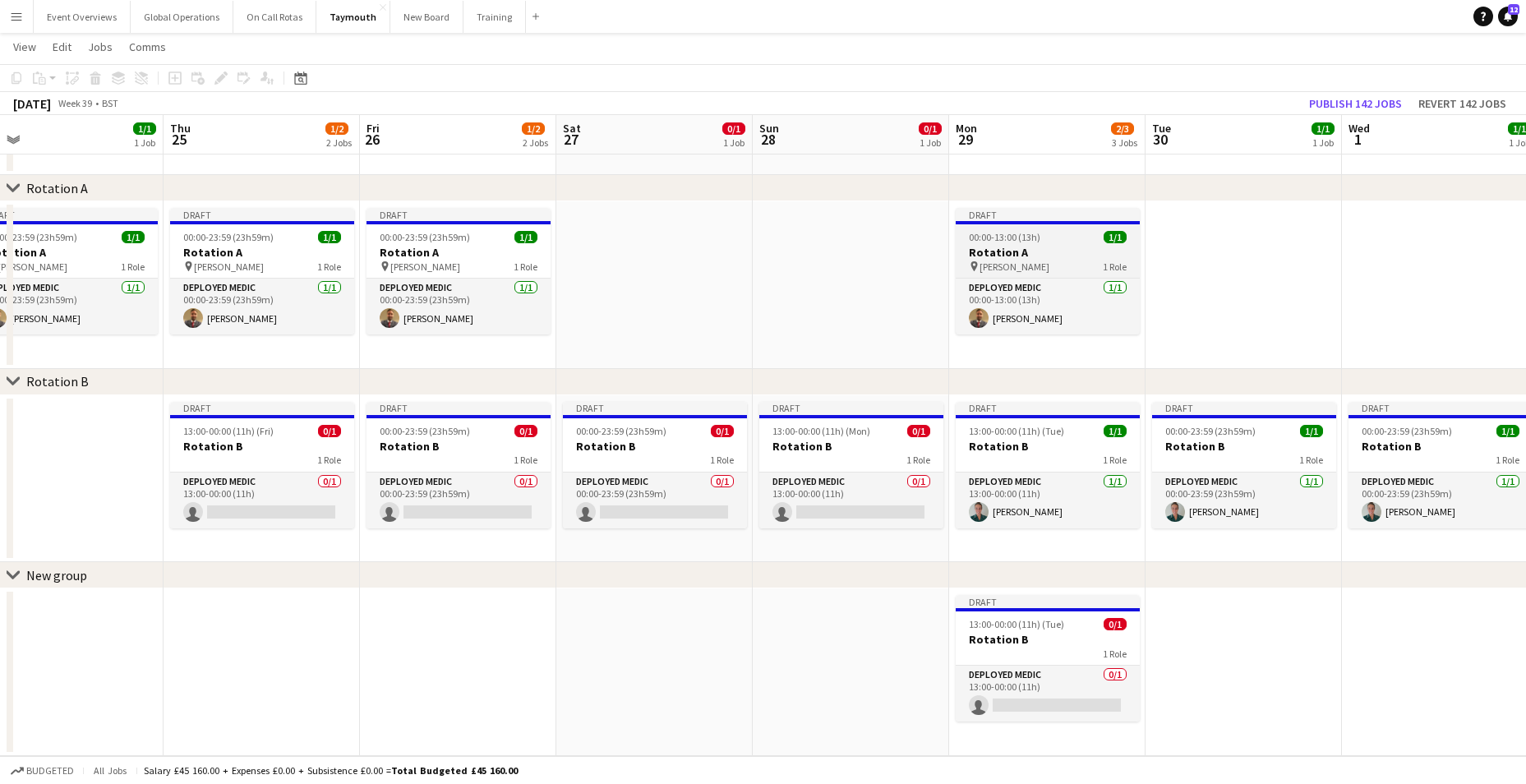
click at [991, 248] on h3 "Rotation A" at bounding box center [1048, 252] width 184 height 15
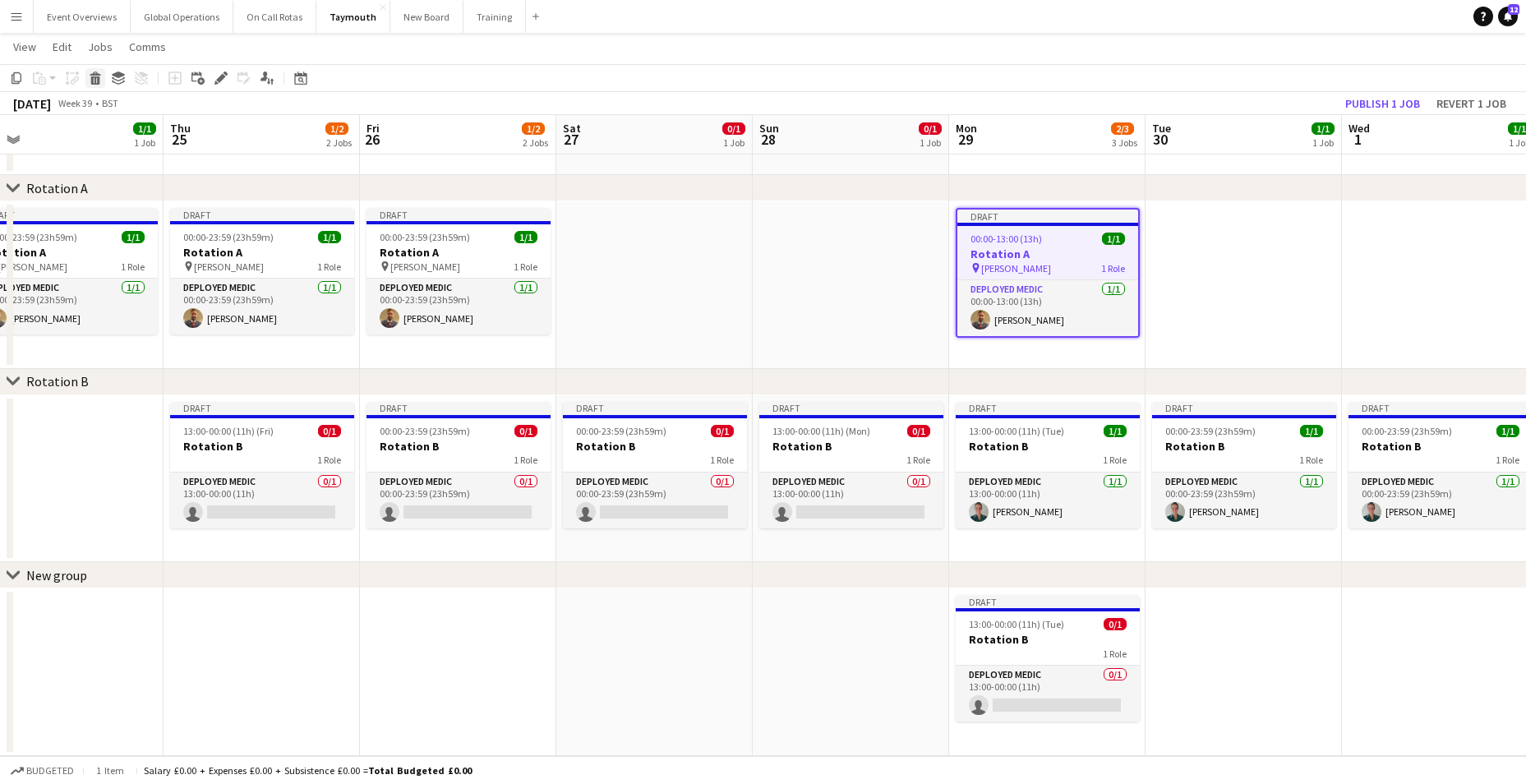
click at [89, 75] on icon "Delete" at bounding box center [95, 78] width 13 height 13
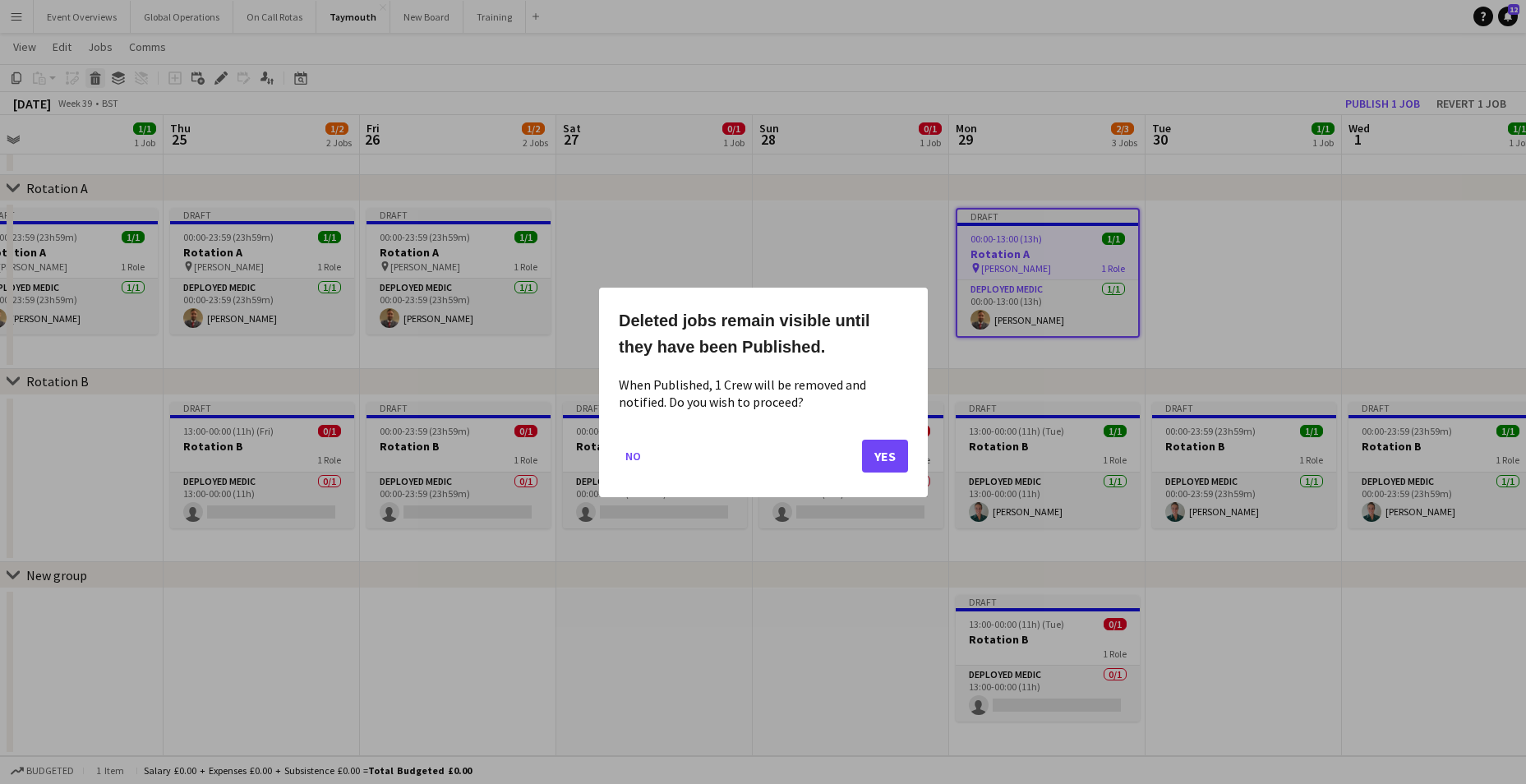
scroll to position [0, 0]
click at [886, 447] on button "Yes" at bounding box center [884, 455] width 46 height 33
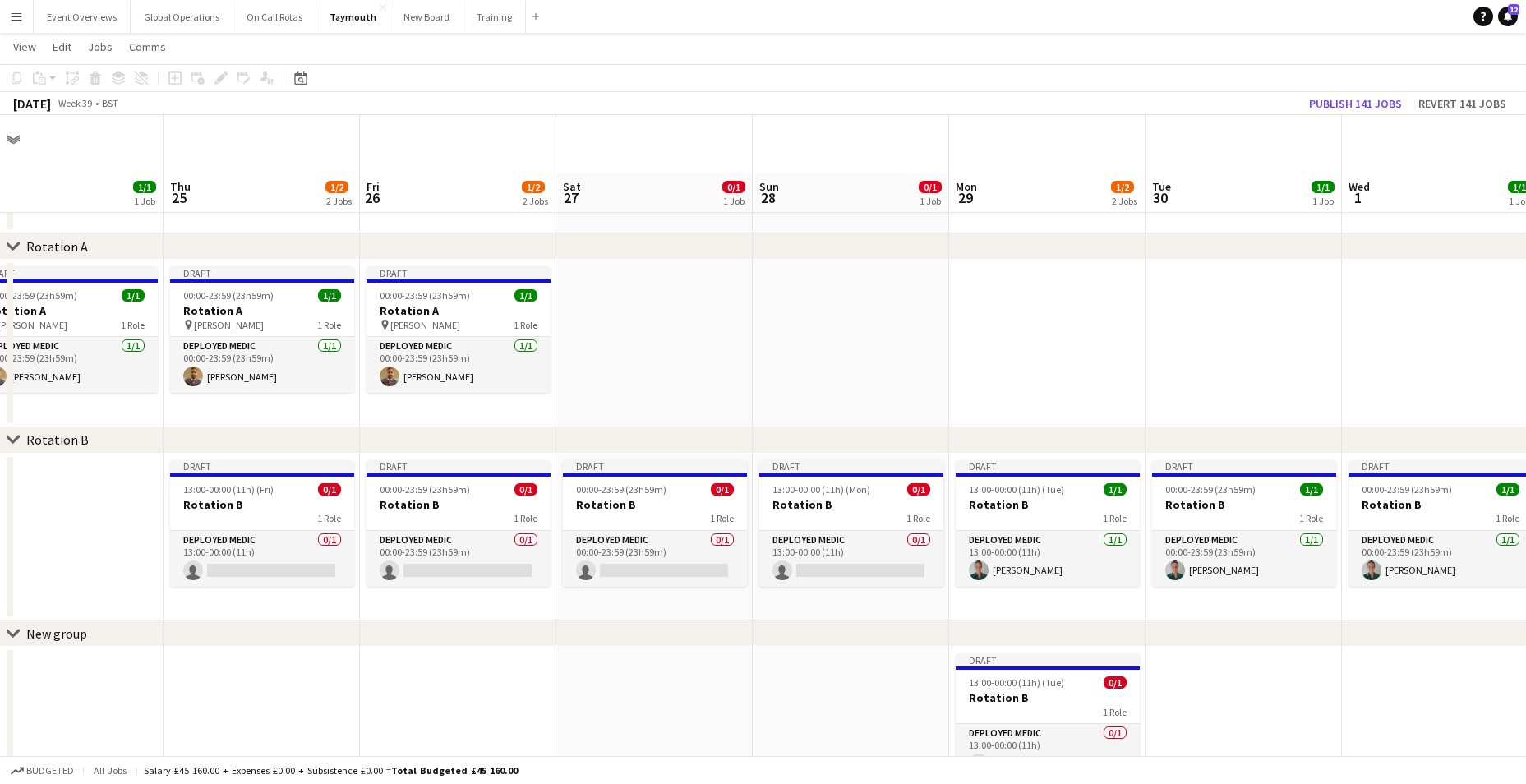
scroll to position [58, 0]
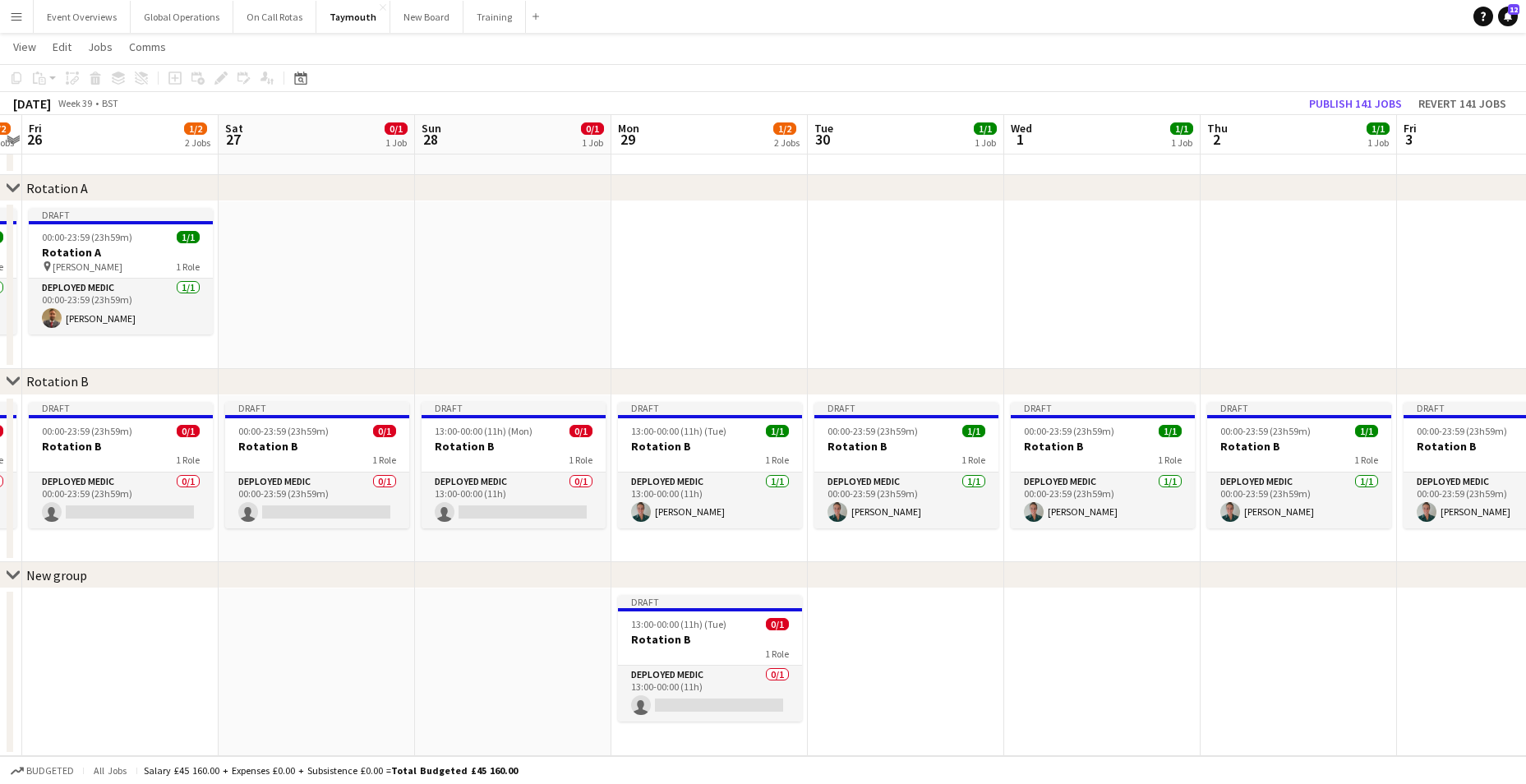
drag, startPoint x: 1308, startPoint y: 695, endPoint x: 761, endPoint y: 698, distance: 547.0
click at [761, 698] on app-calendar-viewport "Tue 23 1/1 1 Job Wed 24 1/1 1 Job Thu 25 1/2 2 Jobs Fri 26 1/2 2 Jobs Sat 27 0/…" at bounding box center [763, 380] width 1526 height 750
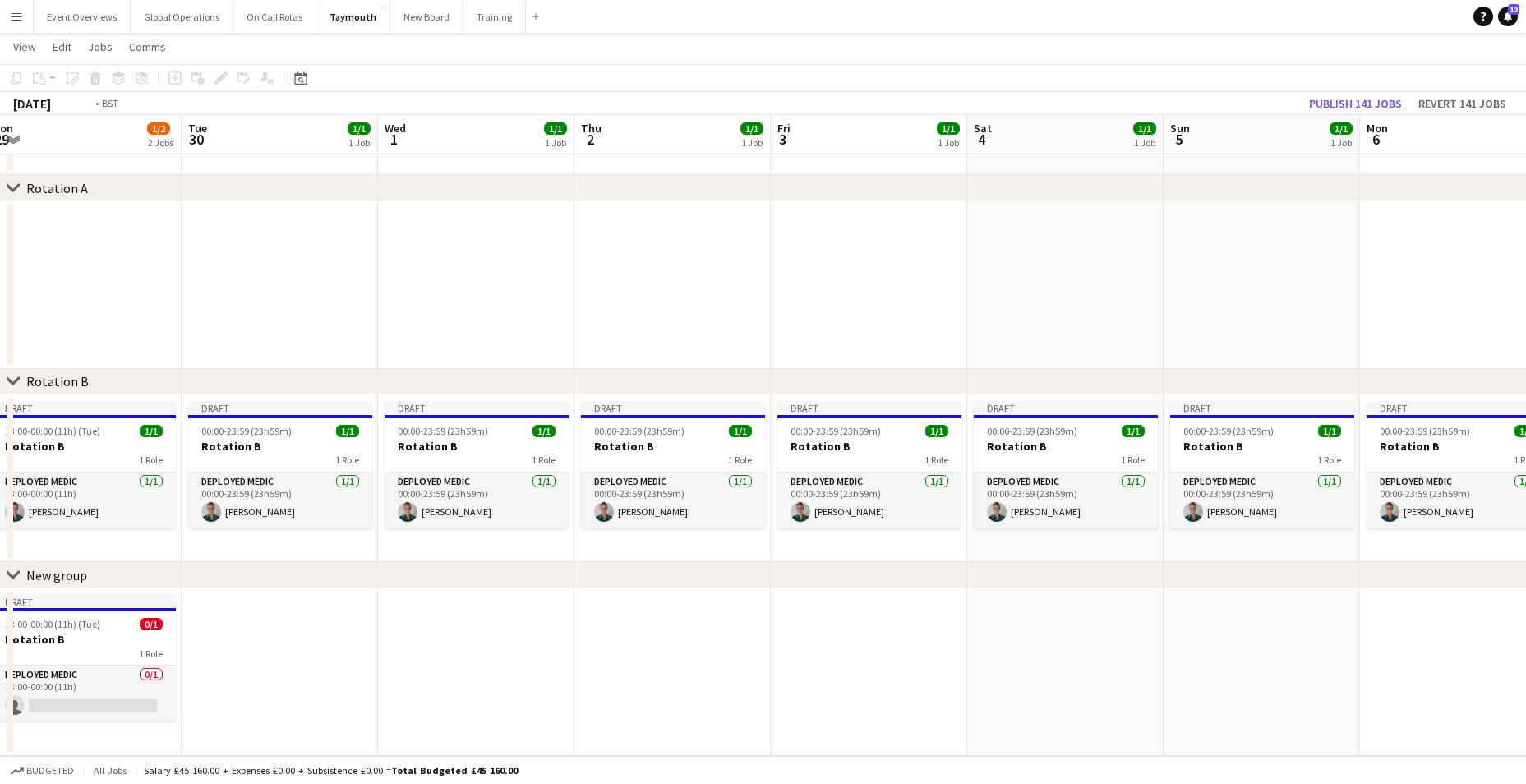
drag, startPoint x: 1370, startPoint y: 728, endPoint x: 448, endPoint y: 720, distance: 922.0
click at [448, 720] on app-calendar-viewport "Fri 26 1/2 2 Jobs Sat 27 0/1 1 Job Sun 28 0/1 1 Job Mon 29 1/2 2 Jobs Tue 30 1/…" at bounding box center [763, 380] width 1526 height 750
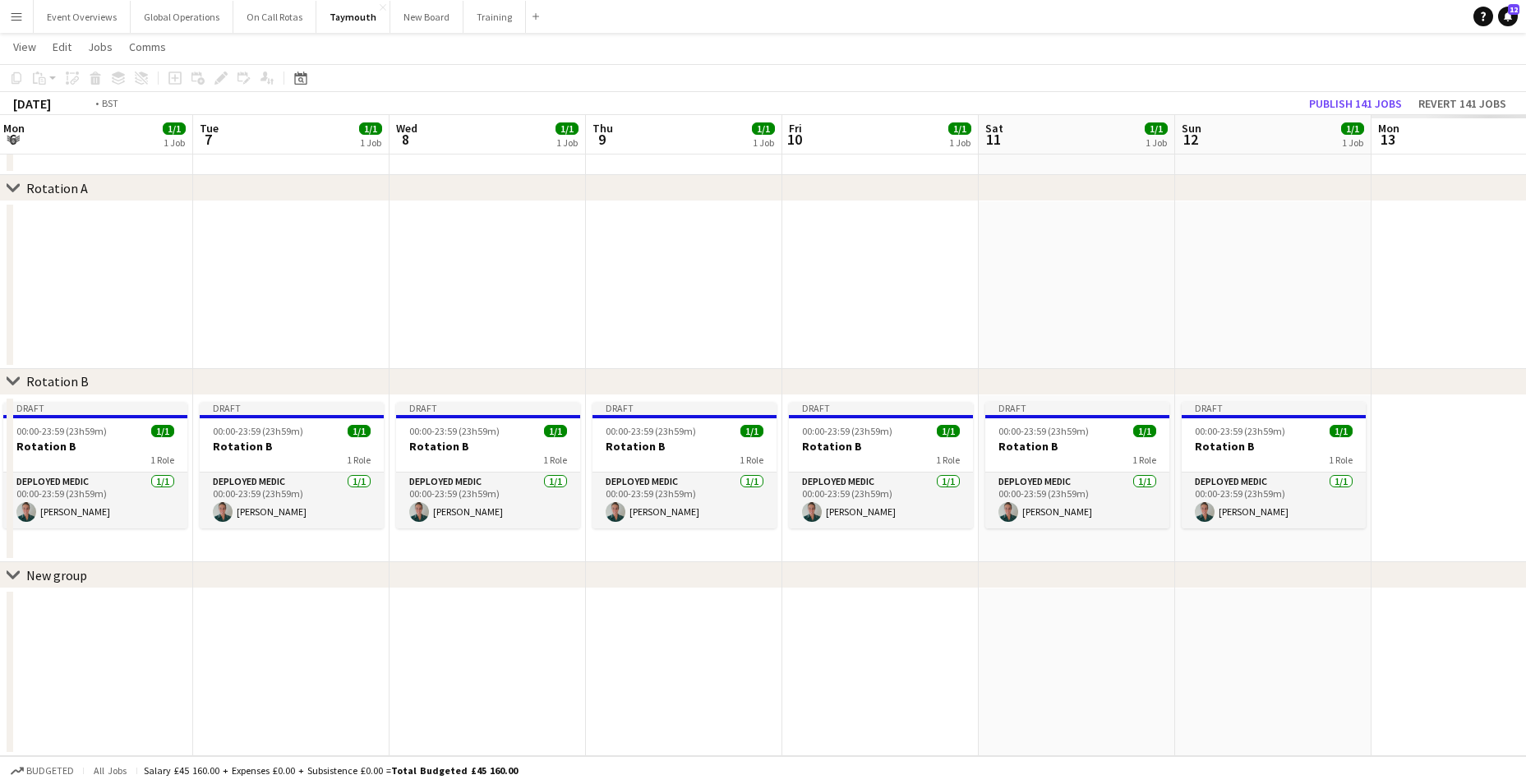
drag, startPoint x: 1051, startPoint y: 690, endPoint x: 299, endPoint y: 660, distance: 752.6
click at [295, 658] on app-calendar-viewport "Fri 3 1/1 1 Job Sat 4 1/1 1 Job Sun 5 1/1 1 Job Mon 6 1/1 1 Job Tue 7 1/1 1 Job…" at bounding box center [763, 380] width 1526 height 750
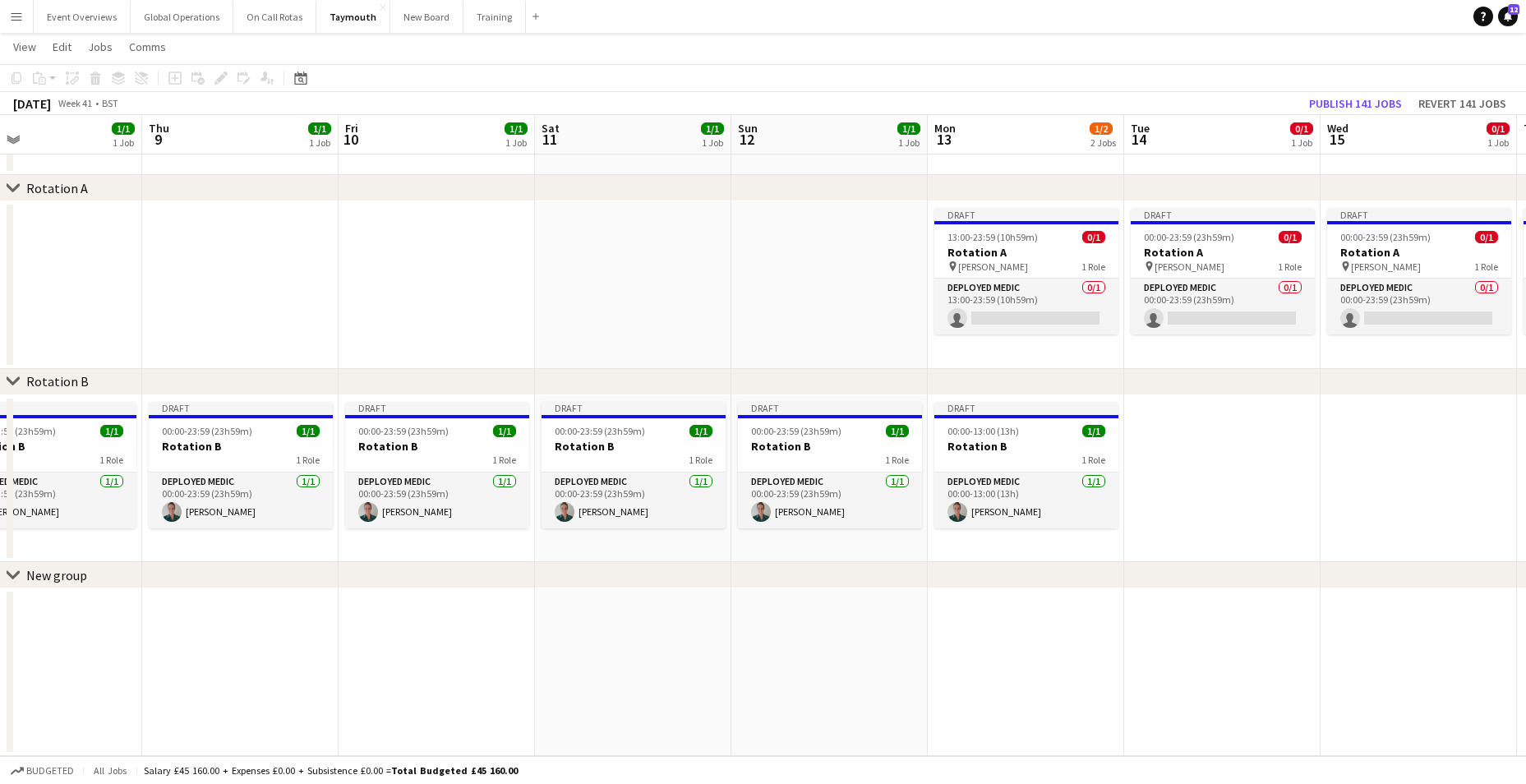
scroll to position [0, 653]
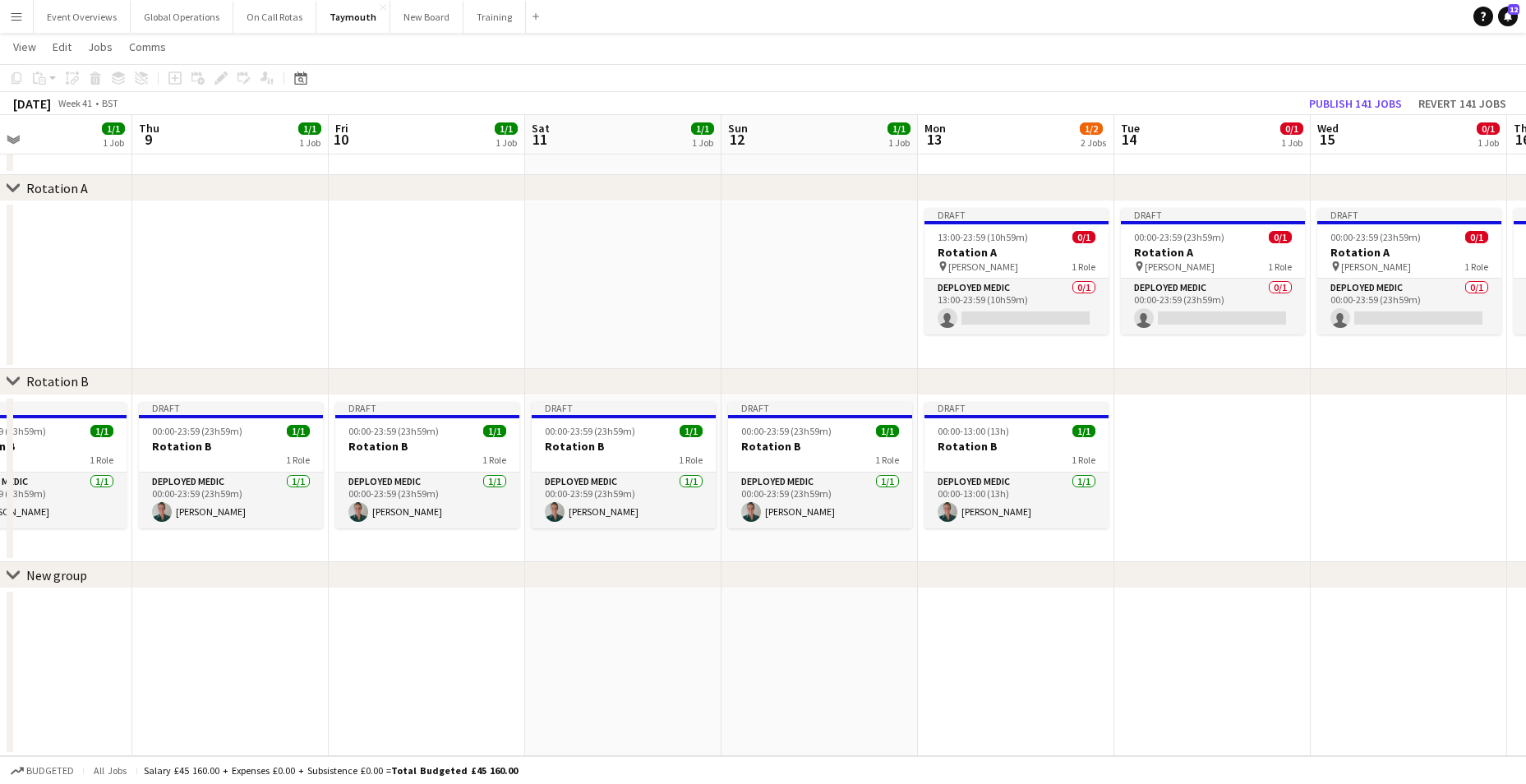
drag, startPoint x: 1187, startPoint y: 666, endPoint x: 755, endPoint y: 658, distance: 432.1
click at [755, 658] on app-calendar-viewport "Sun 5 1/1 1 Job Mon 6 1/1 1 Job Tue 7 1/1 1 Job Wed 8 1/1 1 Job Thu 9 1/1 1 Job…" at bounding box center [763, 380] width 1526 height 750
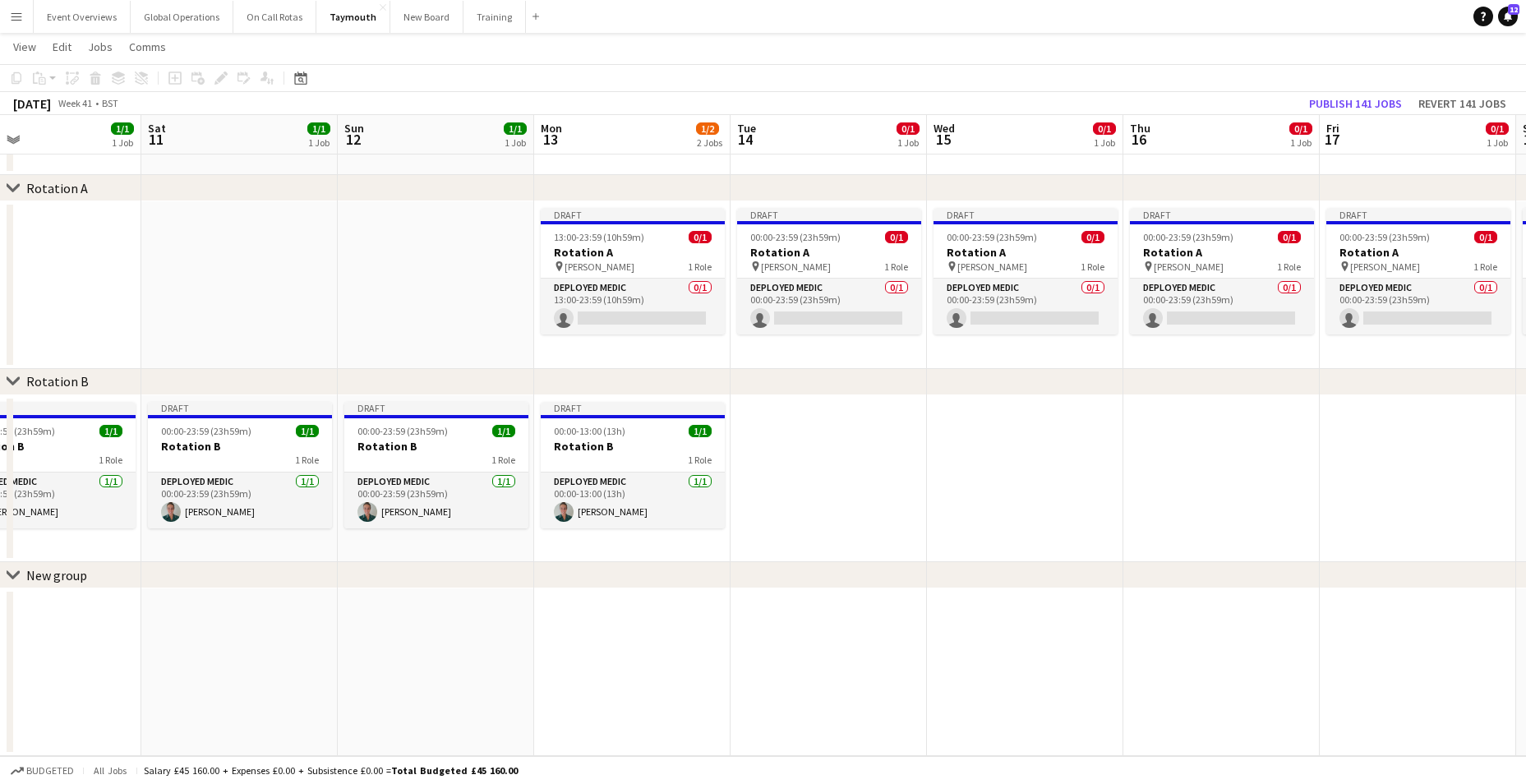
drag, startPoint x: 1308, startPoint y: 695, endPoint x: 530, endPoint y: 685, distance: 778.1
click at [530, 685] on app-calendar-viewport "Wed 8 1/1 1 Job Thu 9 1/1 1 Job Fri 10 1/1 1 Job Sat 11 1/1 1 Job Sun 12 1/1 1 …" at bounding box center [763, 380] width 1526 height 750
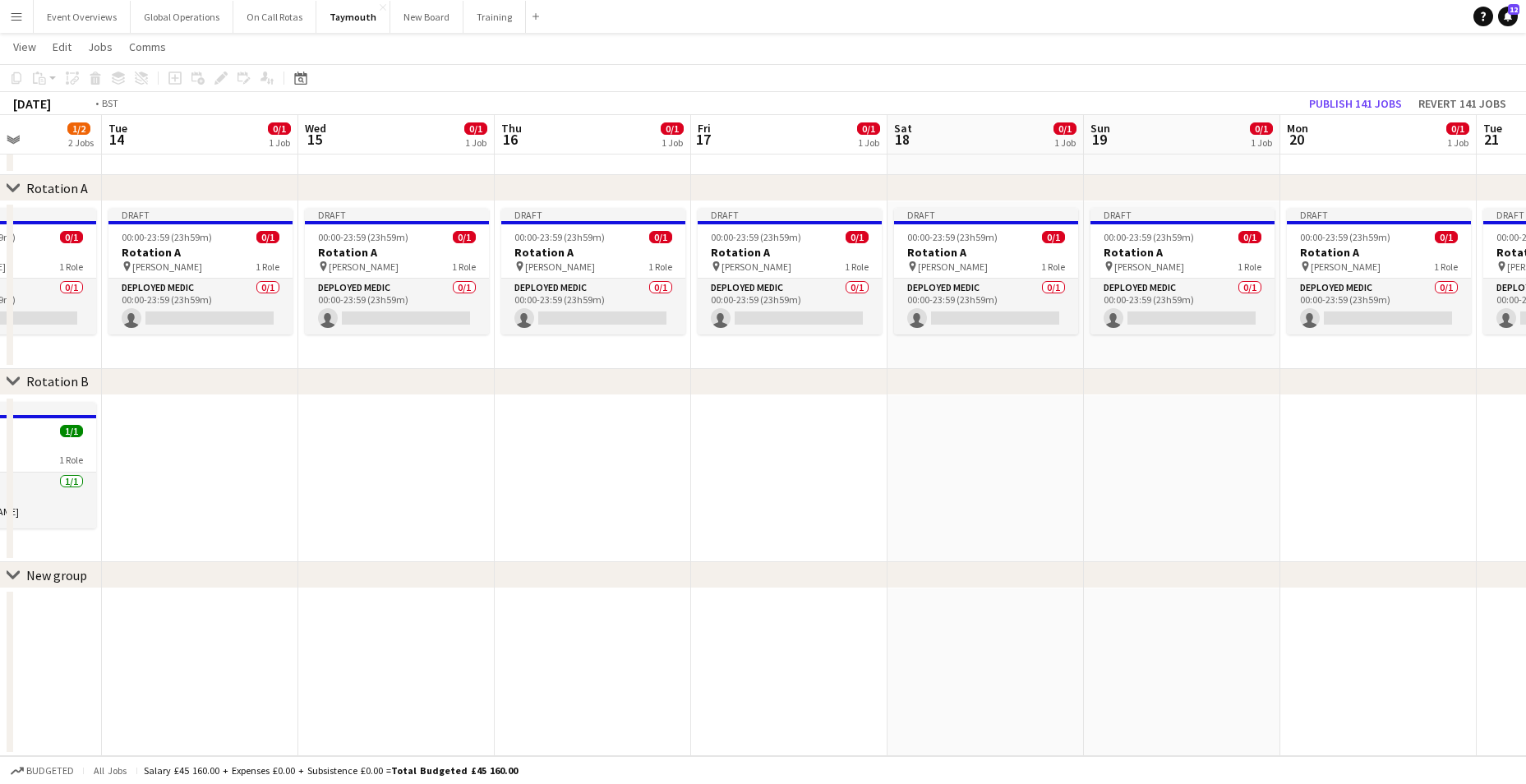
drag, startPoint x: 1138, startPoint y: 707, endPoint x: 1839, endPoint y: 660, distance: 702.6
click at [1526, 660] on html "Menu Boards Boards Boards All jobs Status Workforce Workforce My Workforce Recr…" at bounding box center [763, 362] width 1526 height 842
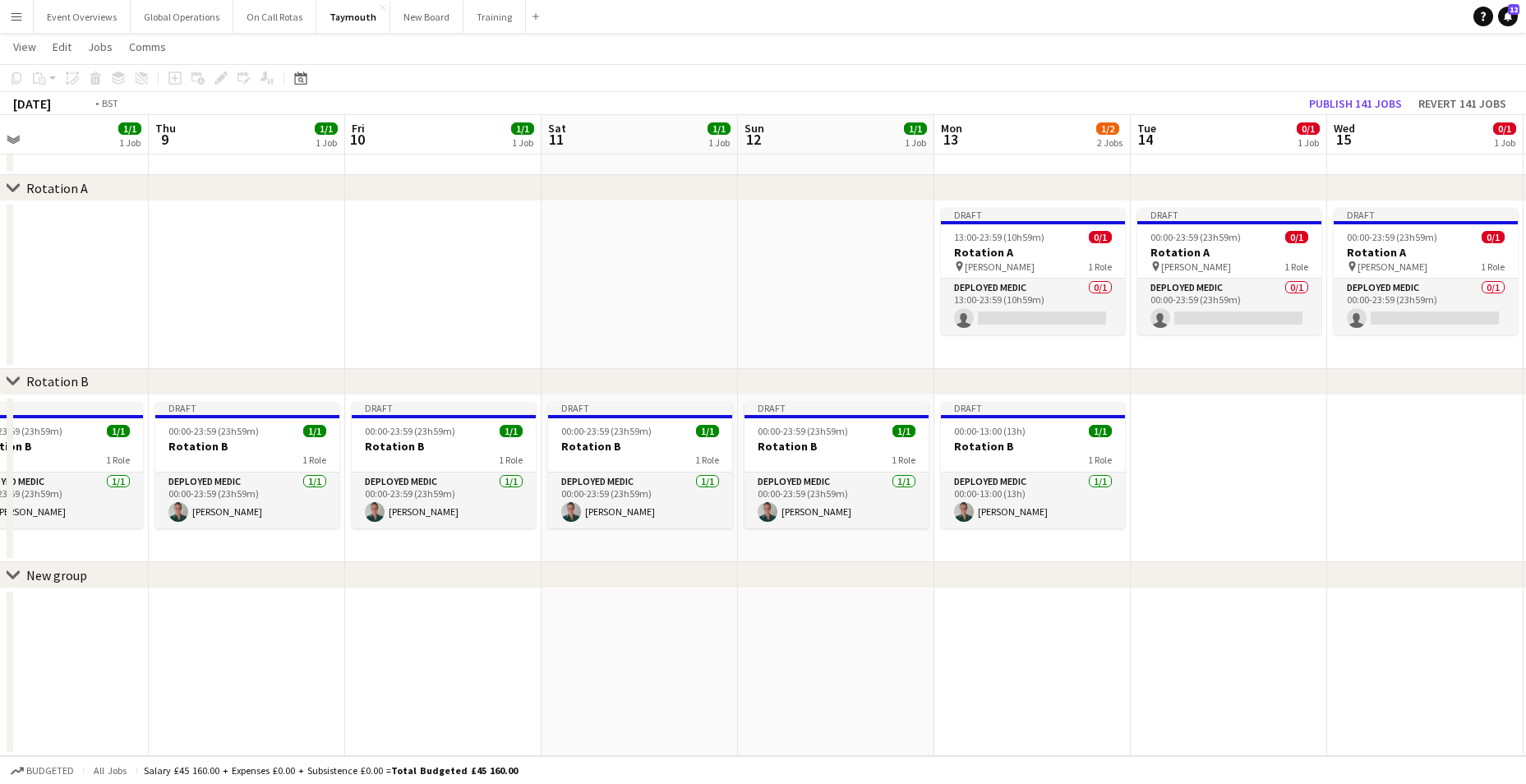
drag, startPoint x: 388, startPoint y: 695, endPoint x: 1385, endPoint y: 678, distance: 997.1
click at [1402, 680] on app-calendar-viewport "Mon 6 1/1 1 Job Tue 7 1/1 1 Job Wed 8 1/1 1 Job Thu 9 1/1 1 Job Fri 10 1/1 1 Jo…" at bounding box center [763, 380] width 1526 height 750
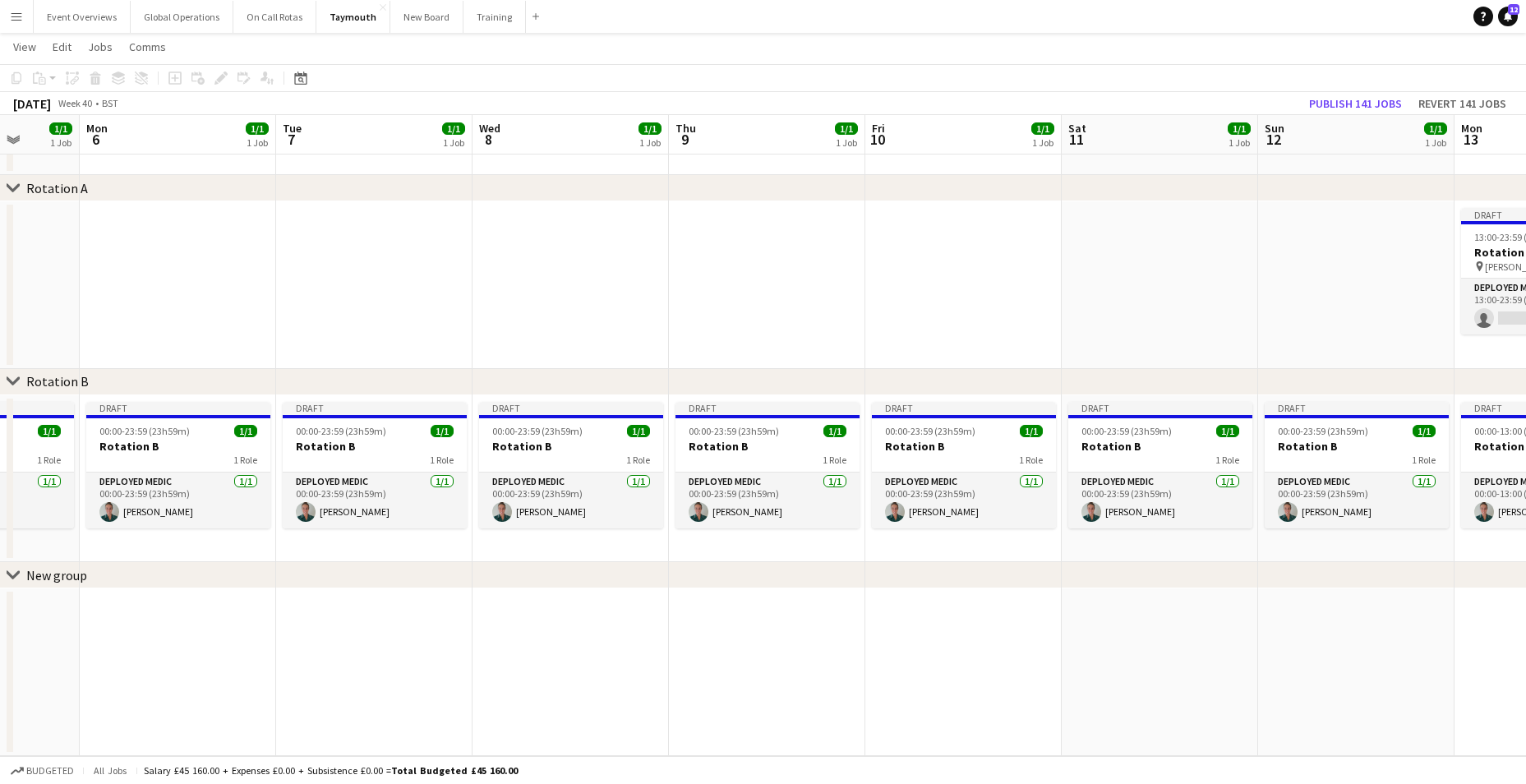
drag, startPoint x: 569, startPoint y: 686, endPoint x: 1474, endPoint y: 648, distance: 905.8
click at [1474, 648] on app-calendar-viewport "Fri 3 1/1 1 Job Sat 4 1/1 1 Job Sun 5 1/1 1 Job Mon 6 1/1 1 Job Tue 7 1/1 1 Job…" at bounding box center [763, 380] width 1526 height 750
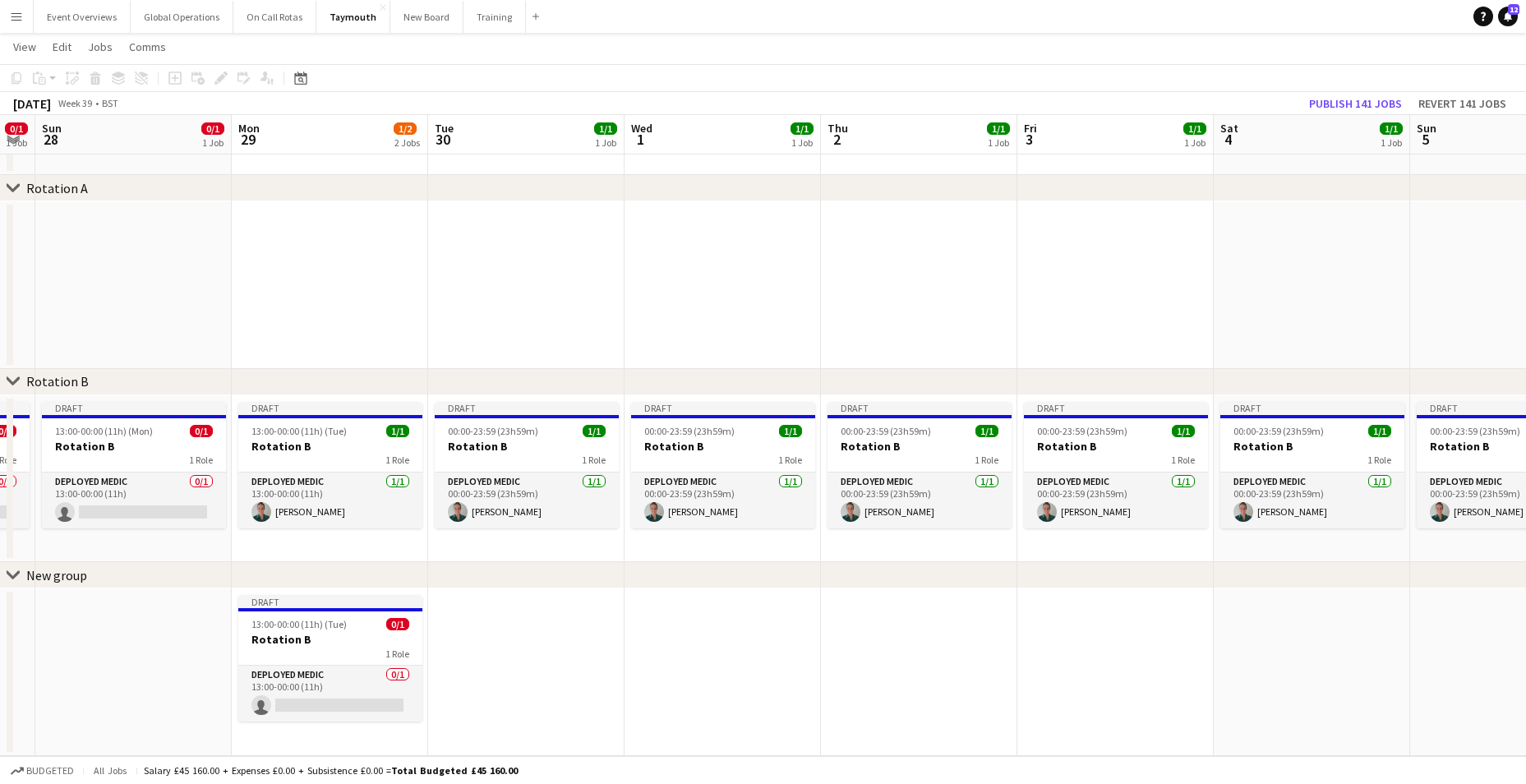
drag, startPoint x: 609, startPoint y: 661, endPoint x: 1513, endPoint y: 641, distance: 904.2
click at [1522, 642] on app-calendar-viewport "Fri 26 1/2 2 Jobs Sat 27 0/1 1 Job Sun 28 0/1 1 Job Mon 29 1/2 2 Jobs Tue 30 1/…" at bounding box center [763, 380] width 1526 height 750
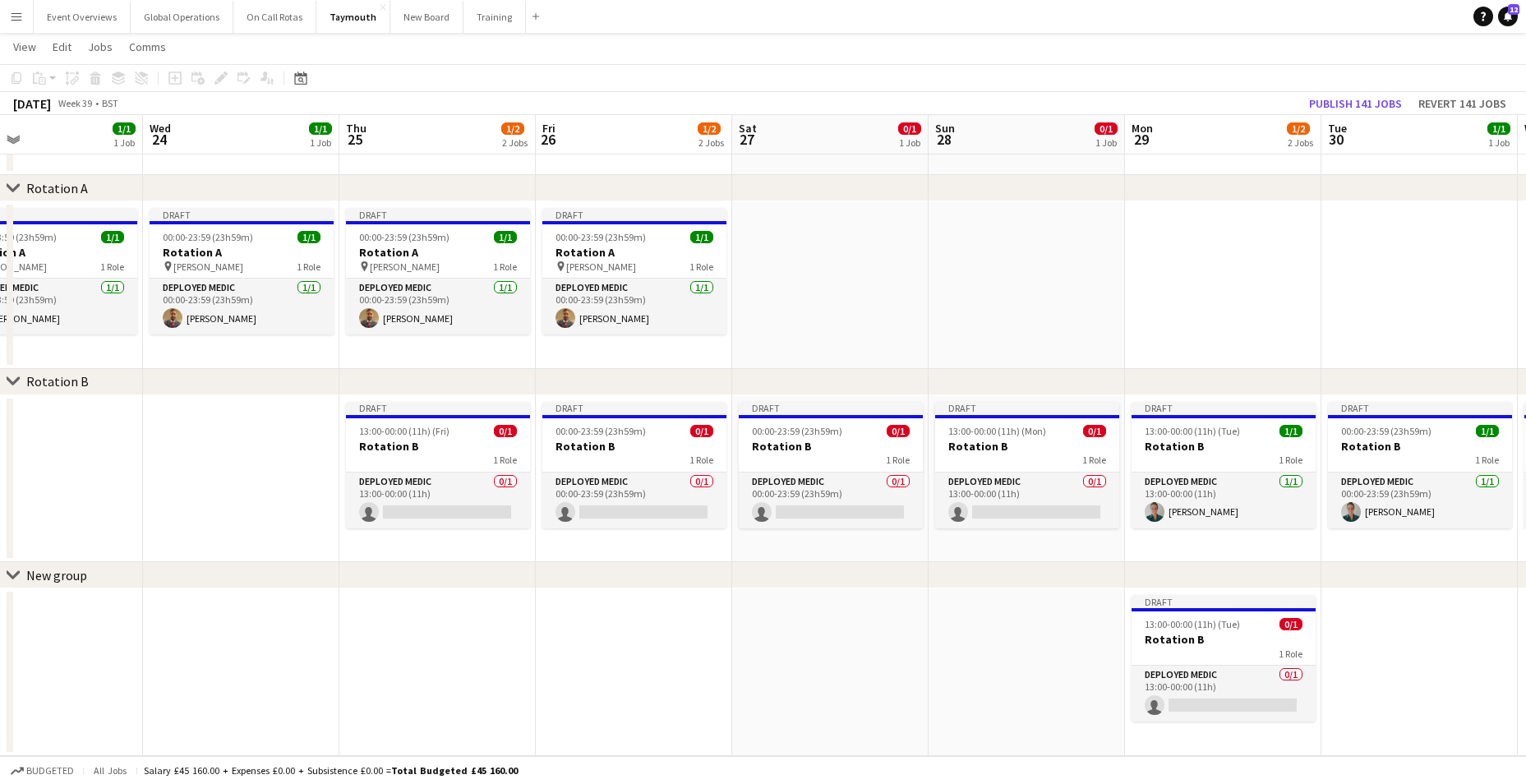
scroll to position [0, 467]
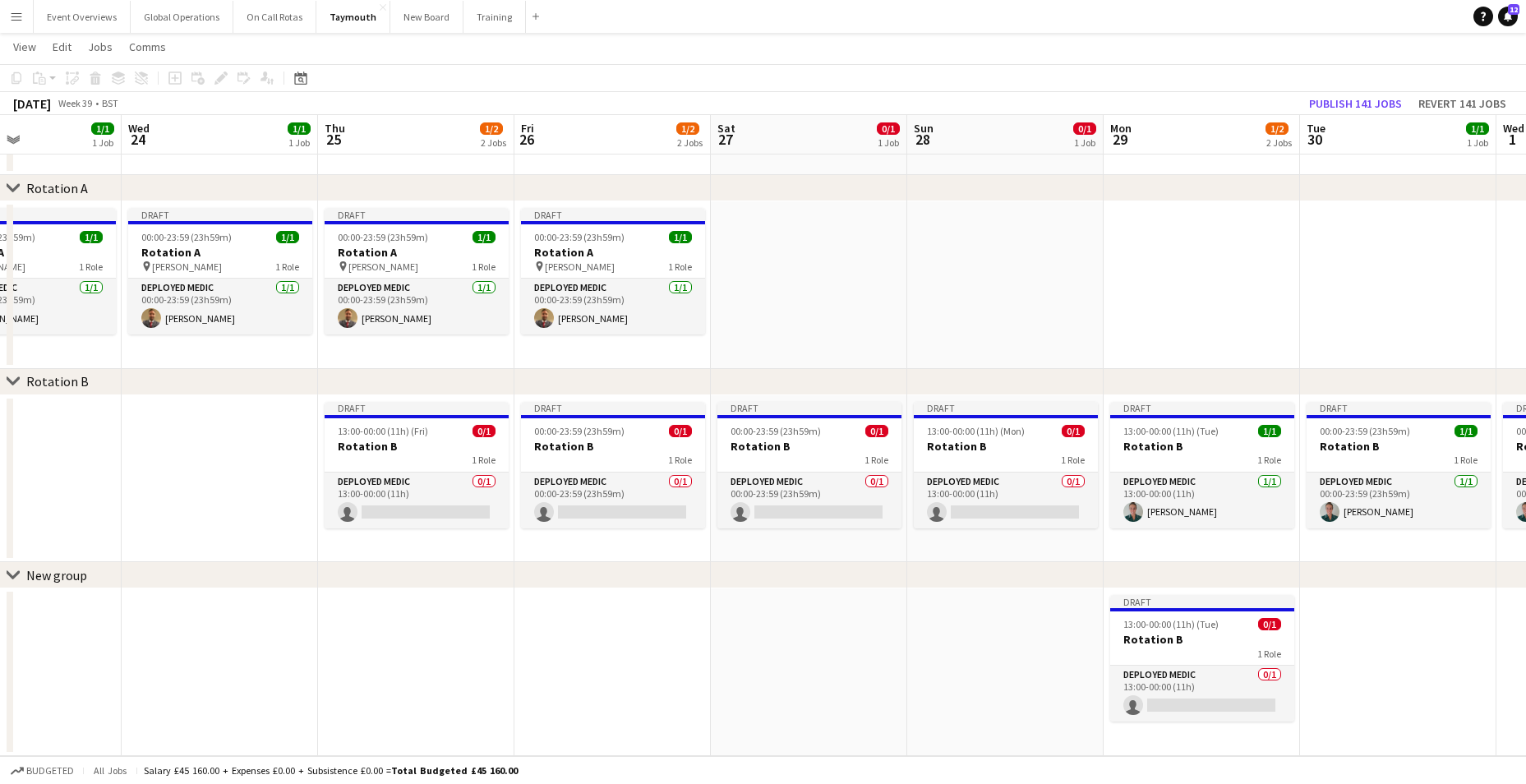
drag, startPoint x: 451, startPoint y: 696, endPoint x: 930, endPoint y: 677, distance: 479.4
click at [930, 677] on app-calendar-viewport "Sun 21 1/1 1 Job Mon 22 1/1 1 Job Tue 23 1/1 1 Job Wed 24 1/1 1 Job Thu 25 1/2 …" at bounding box center [763, 380] width 1526 height 750
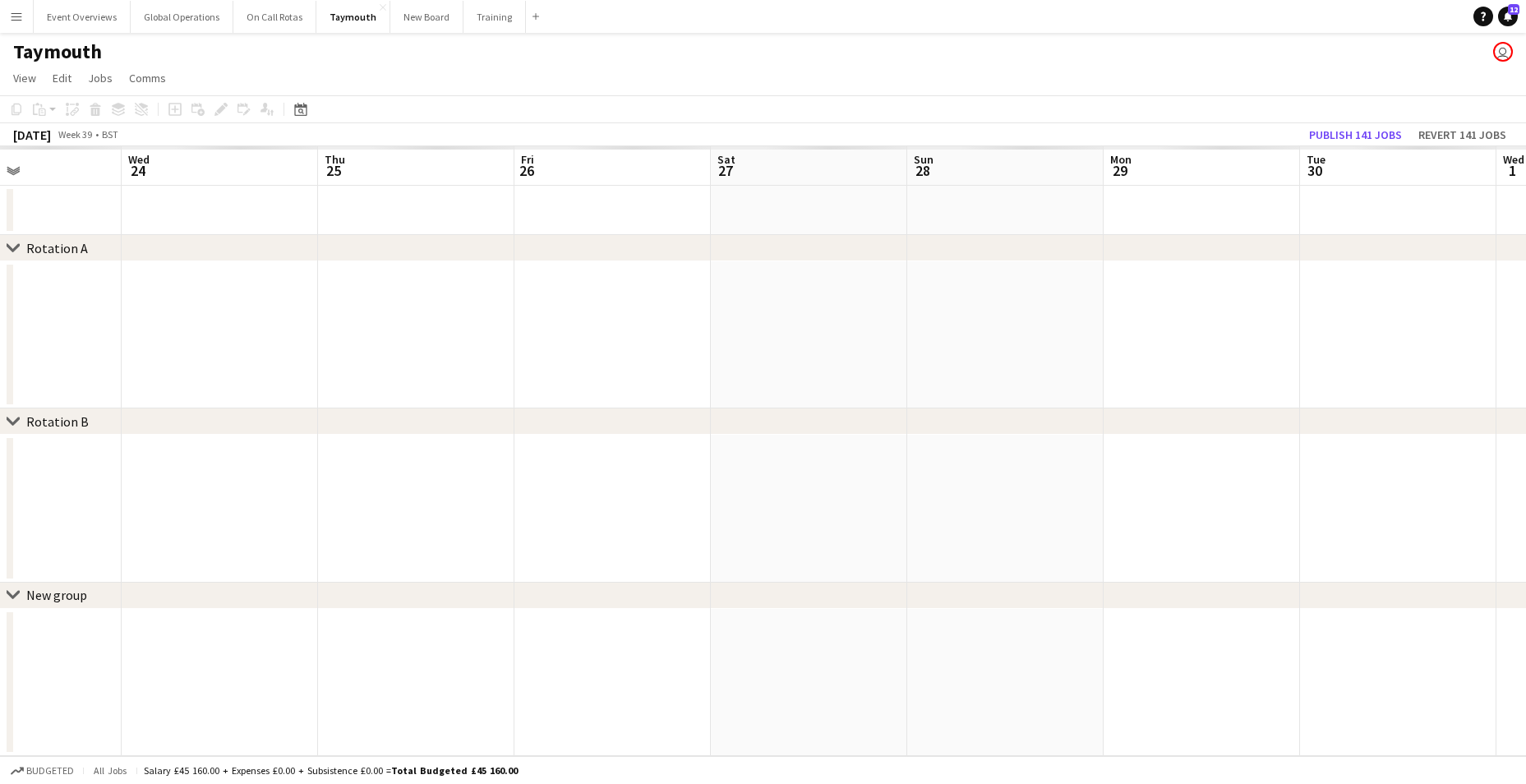
scroll to position [0, 0]
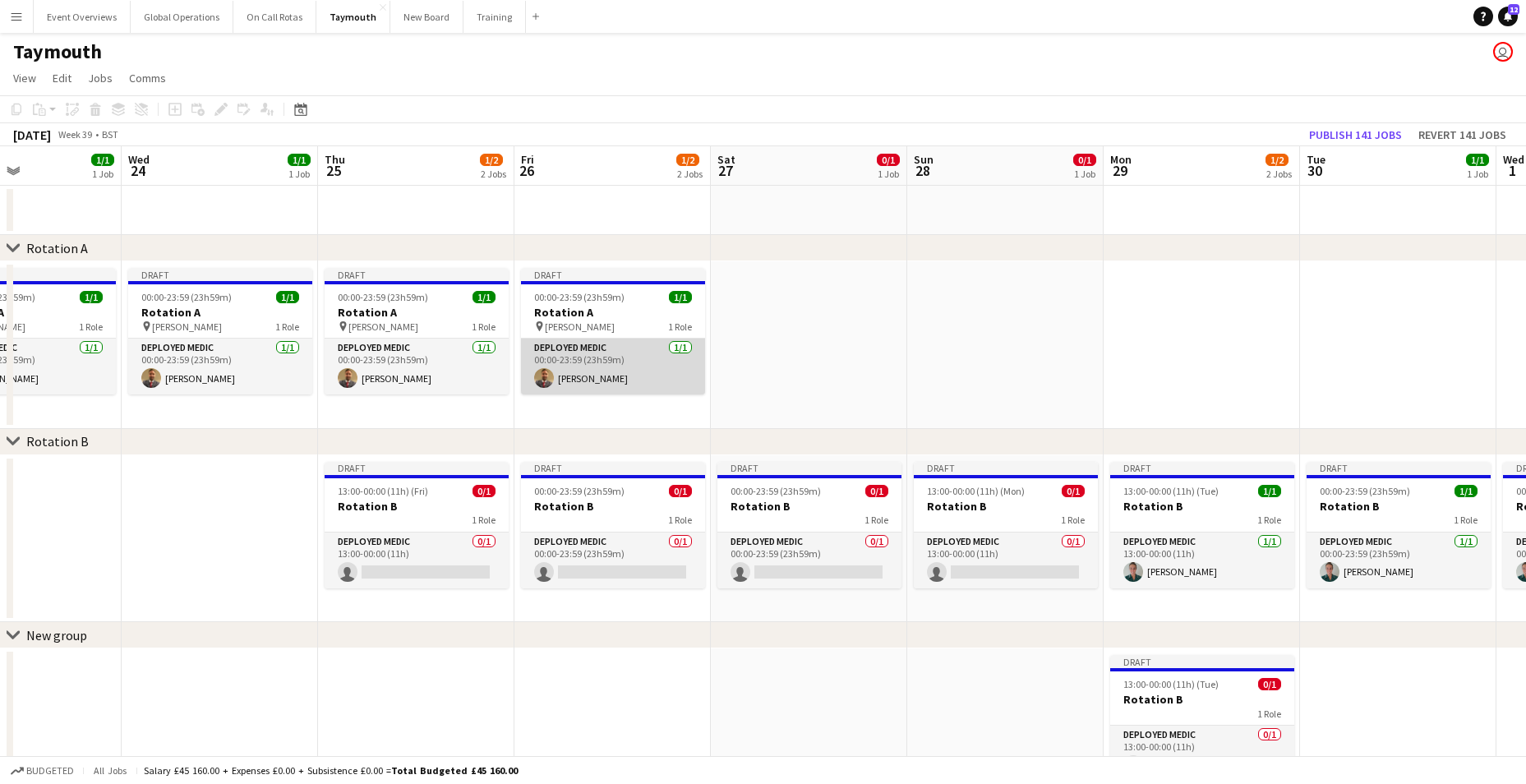
click at [559, 356] on app-card-role "Deployed Medic [DATE] 00:00-23:59 (23h59m) [PERSON_NAME]" at bounding box center [613, 366] width 184 height 55
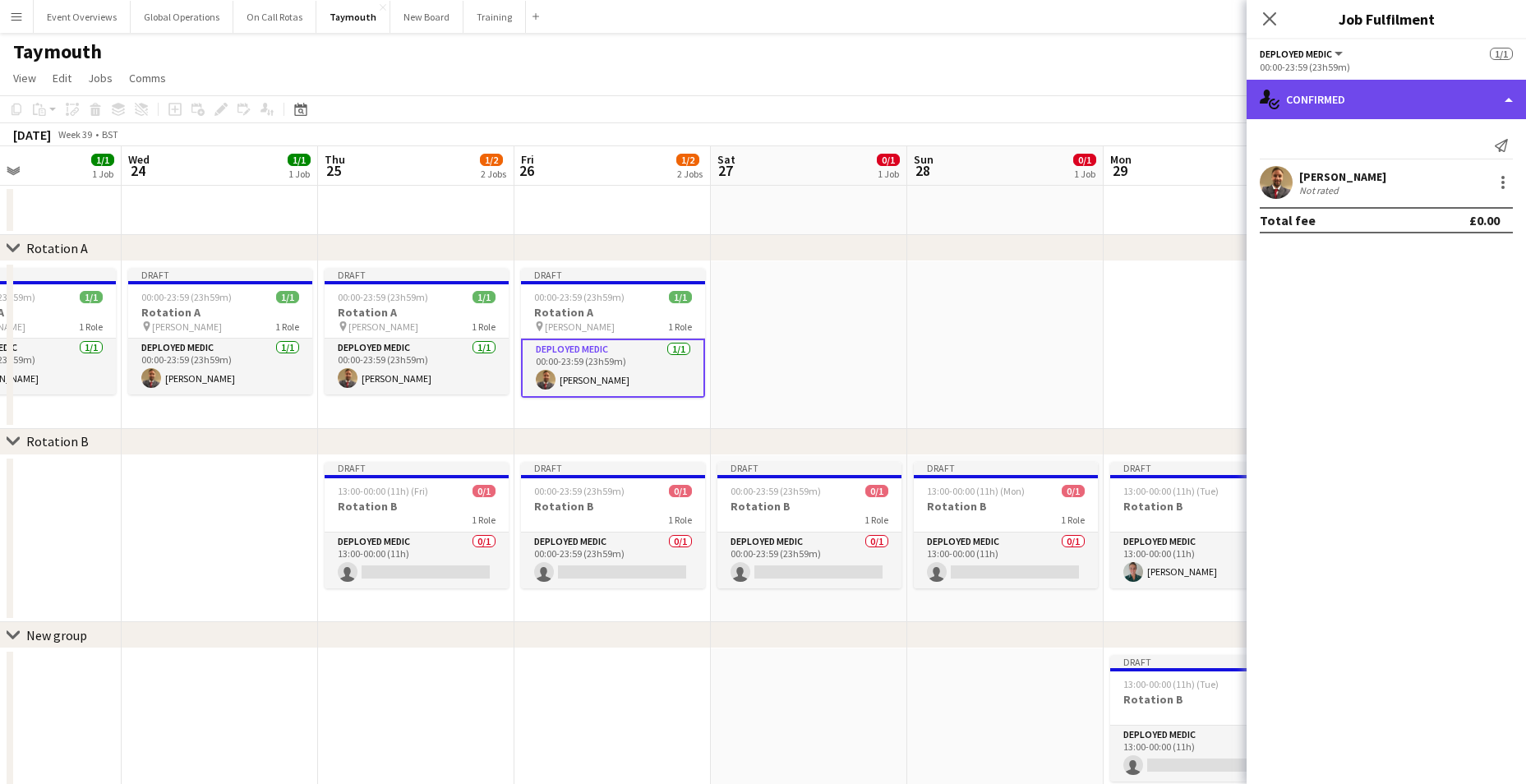
click at [1506, 97] on div "single-neutral-actions-check-2 Confirmed" at bounding box center [1386, 99] width 279 height 39
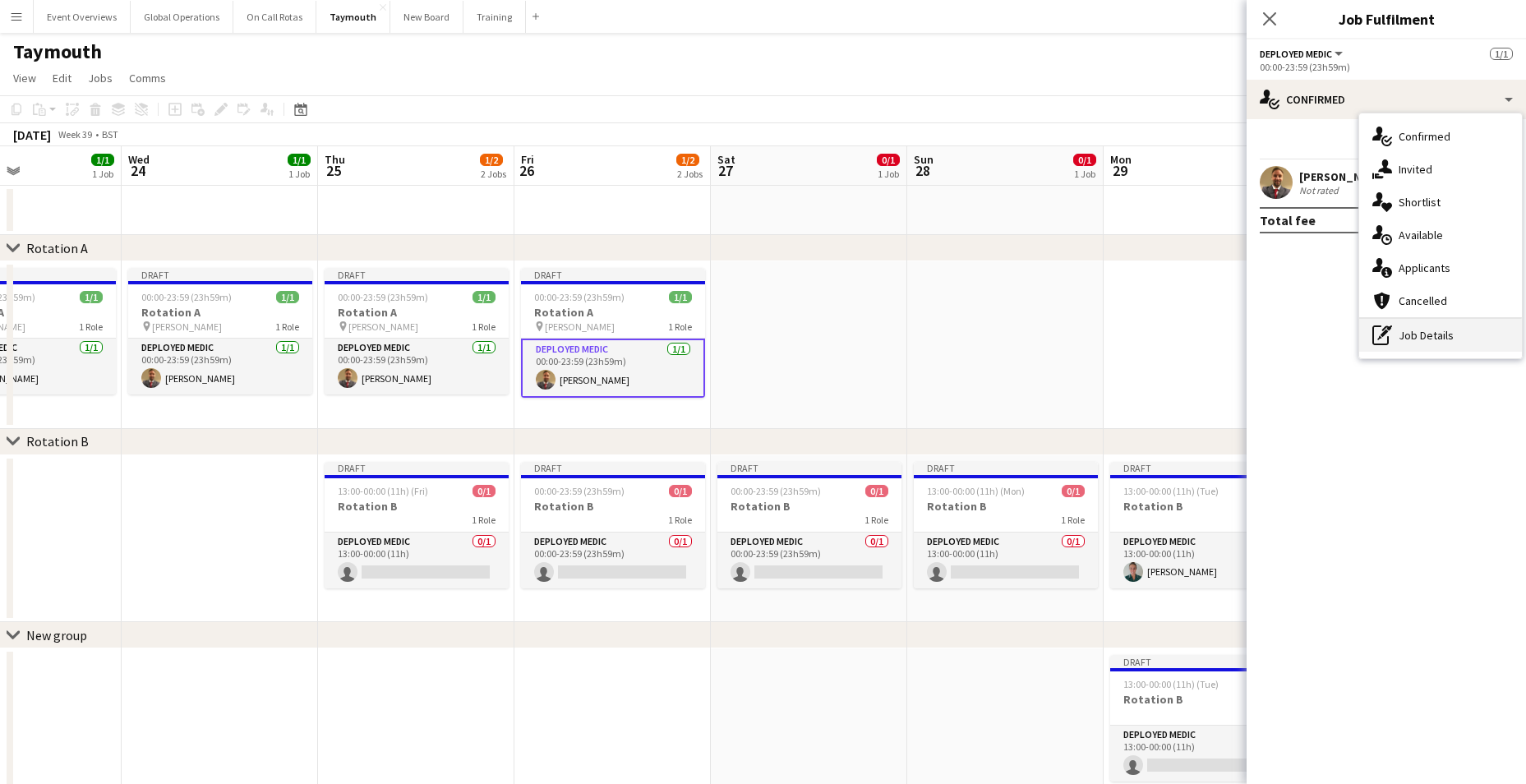
click at [1427, 329] on div "pen-write Job Details" at bounding box center [1441, 335] width 163 height 33
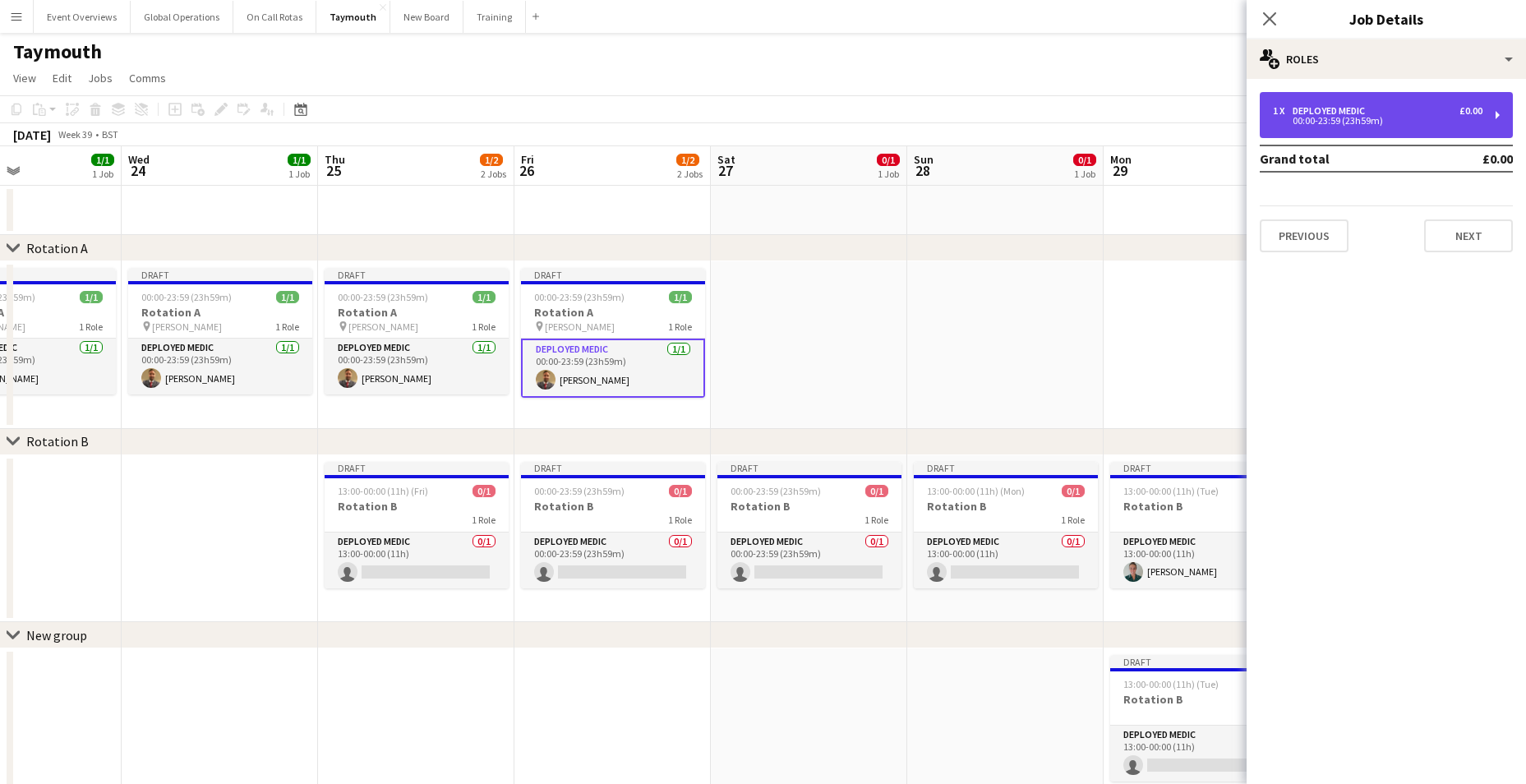
click at [1349, 117] on div "00:00-23:59 (23h59m)" at bounding box center [1377, 120] width 209 height 8
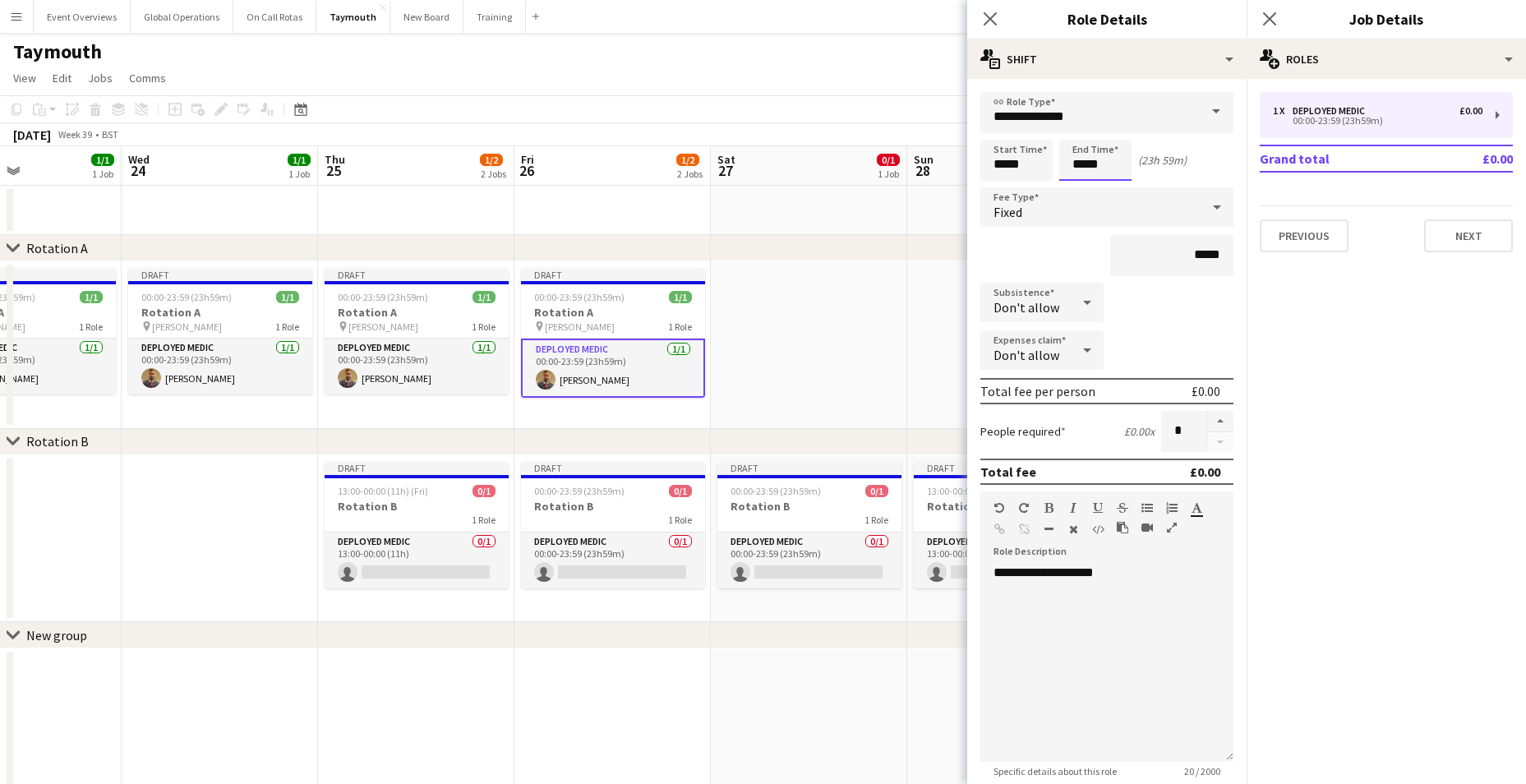
click at [1104, 164] on input "*****" at bounding box center [1095, 160] width 72 height 41
click at [1086, 170] on input "*****" at bounding box center [1095, 160] width 72 height 41
click at [1084, 170] on input "*****" at bounding box center [1095, 160] width 72 height 41
click at [1087, 166] on input "*****" at bounding box center [1095, 160] width 72 height 41
click at [1087, 166] on input "*****" at bounding box center [1095, 160] width 72 height 41
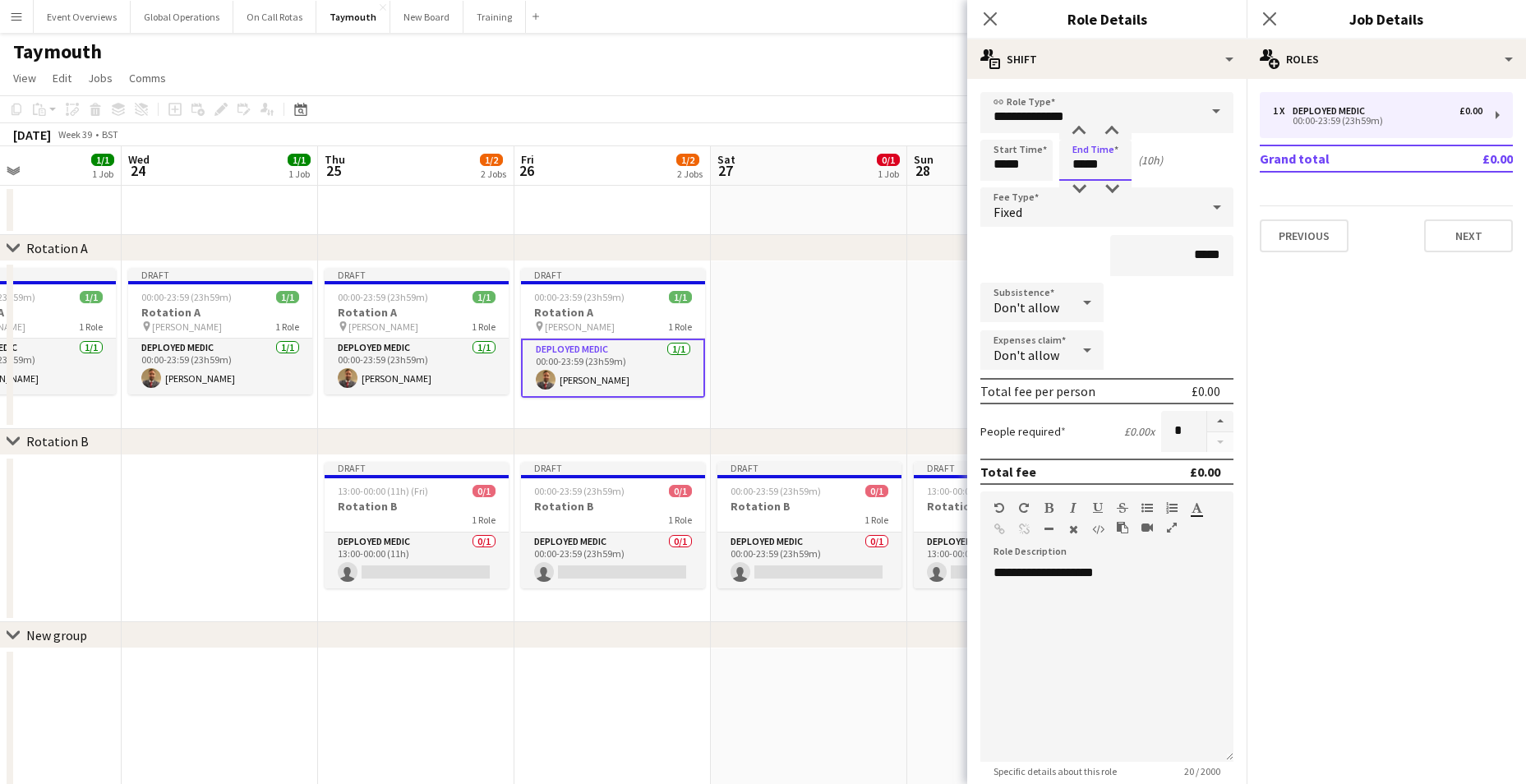
click at [1076, 166] on input "*****" at bounding box center [1095, 160] width 72 height 41
click at [1079, 184] on div at bounding box center [1078, 189] width 33 height 16
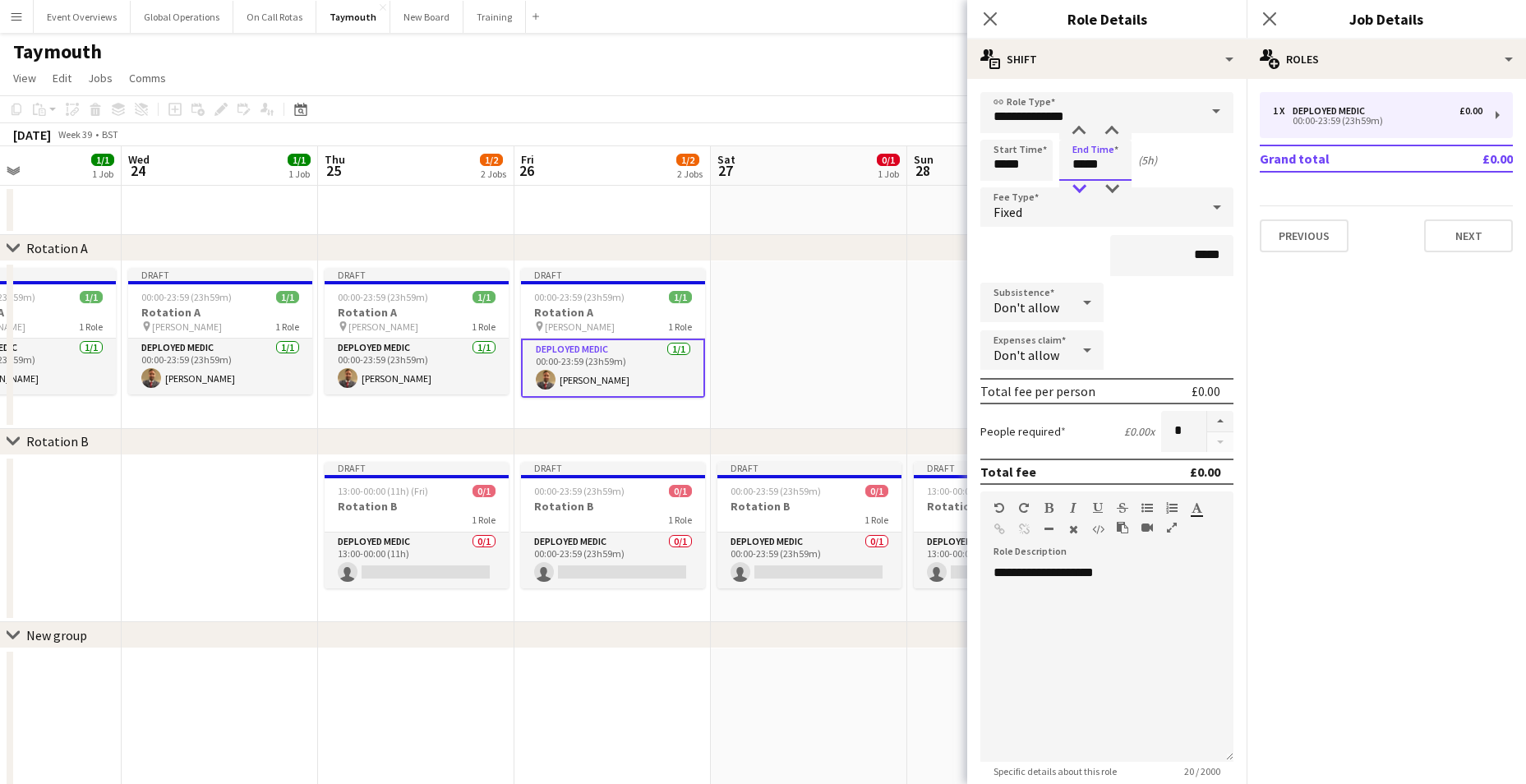
click at [1079, 184] on div at bounding box center [1078, 189] width 33 height 16
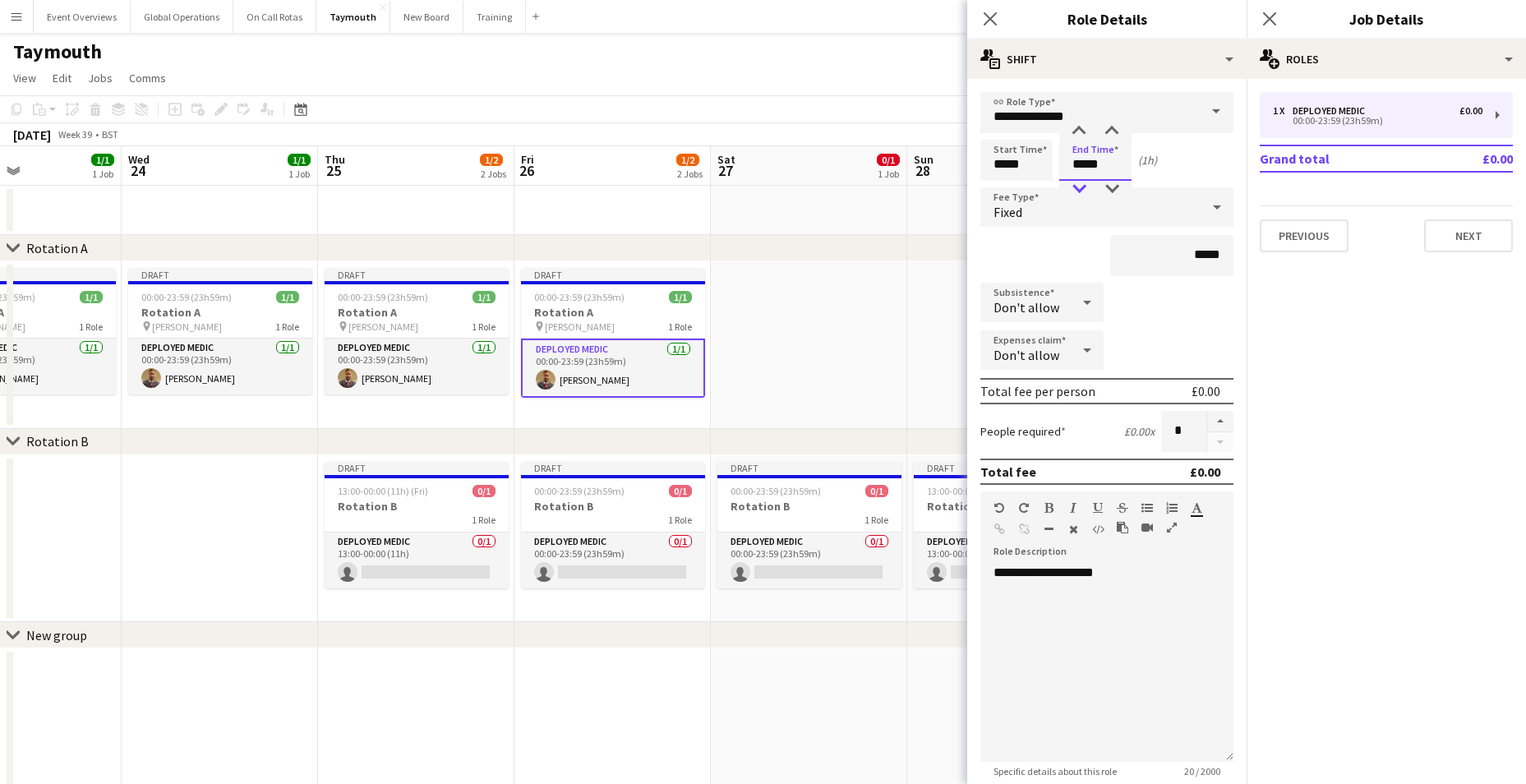
click at [1079, 184] on div at bounding box center [1078, 189] width 33 height 16
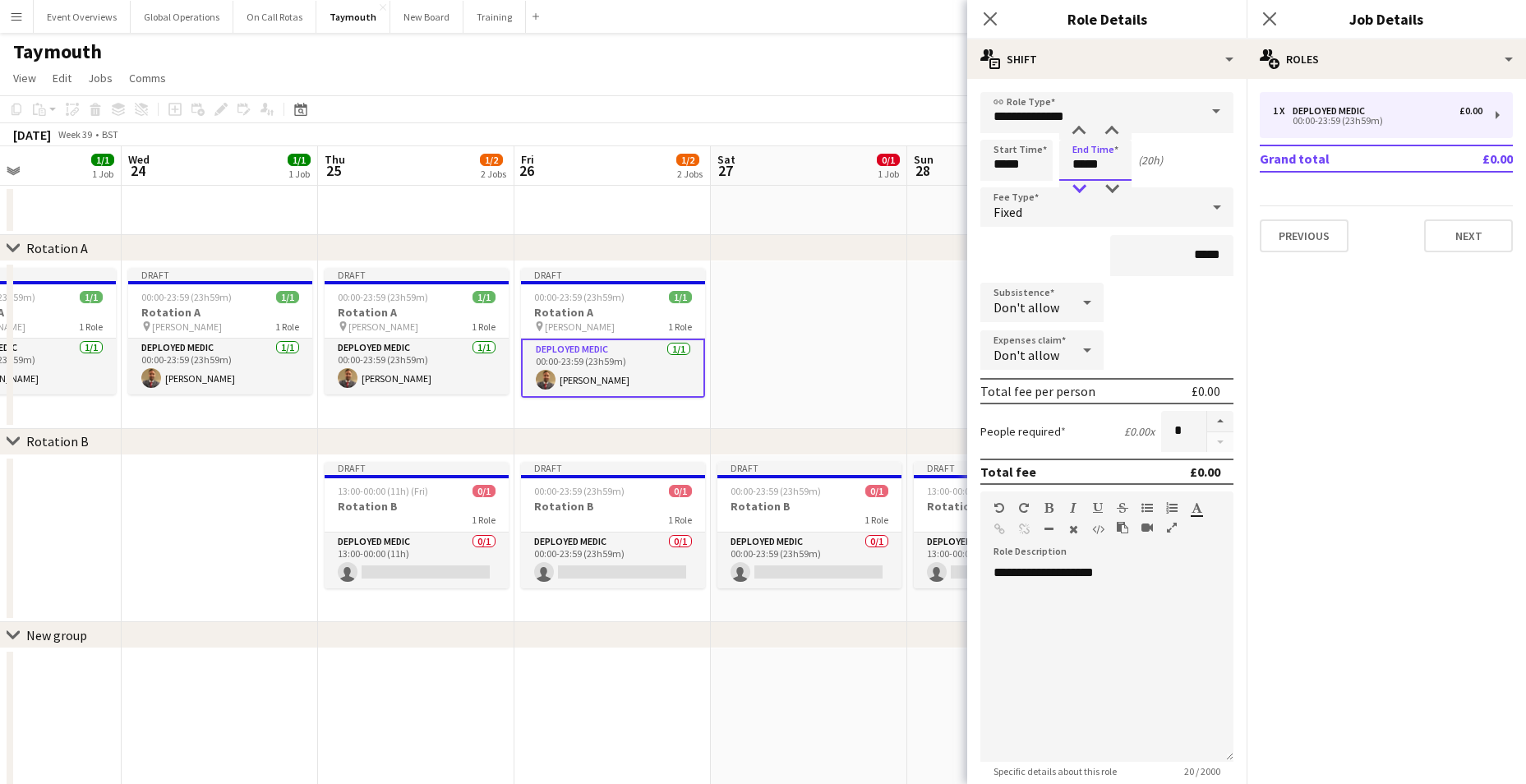
click at [1079, 184] on div at bounding box center [1078, 189] width 33 height 16
type input "*****"
click at [1139, 274] on input "*****" at bounding box center [1172, 256] width 124 height 41
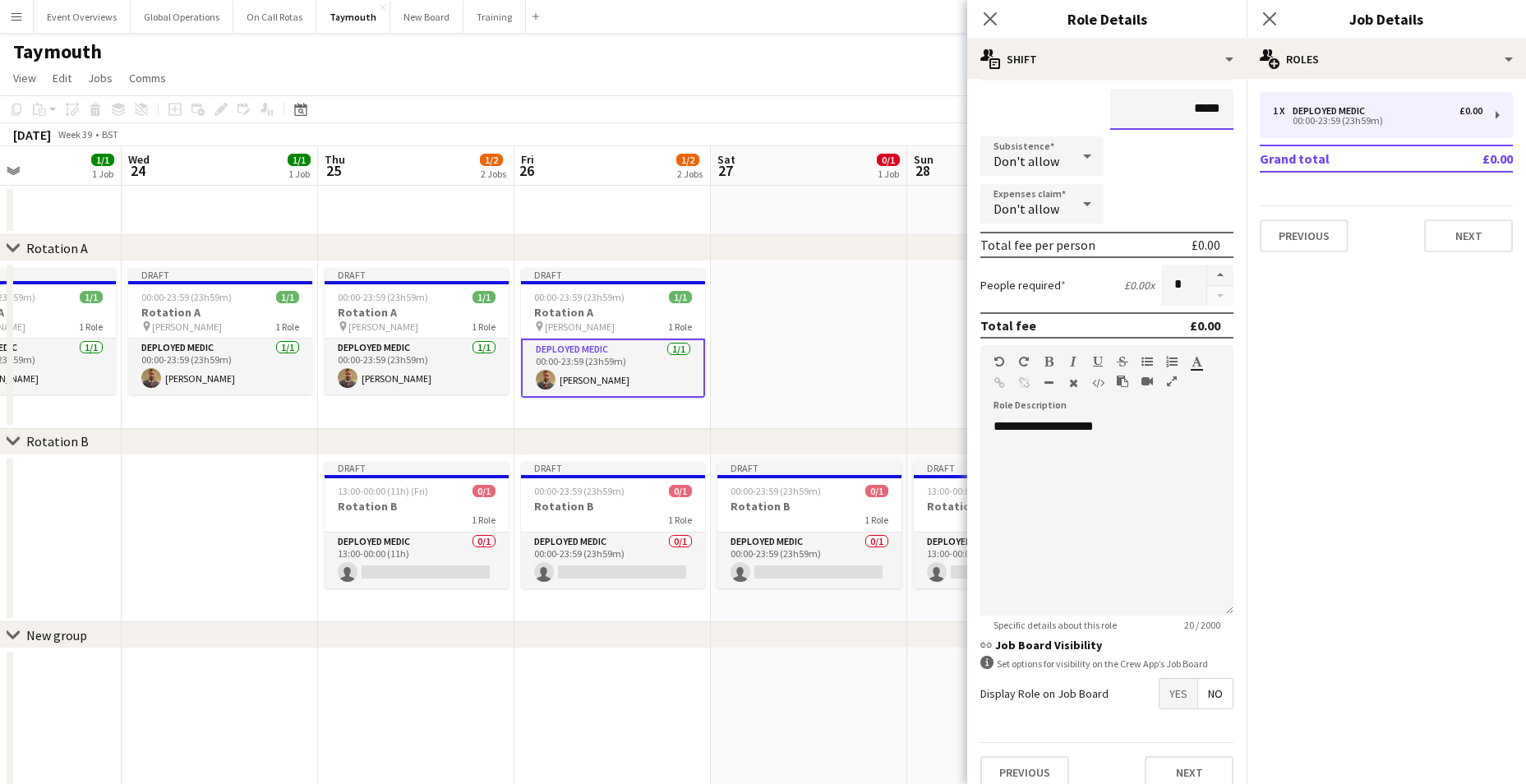
scroll to position [149, 0]
click at [1184, 765] on button "Next" at bounding box center [1189, 769] width 89 height 33
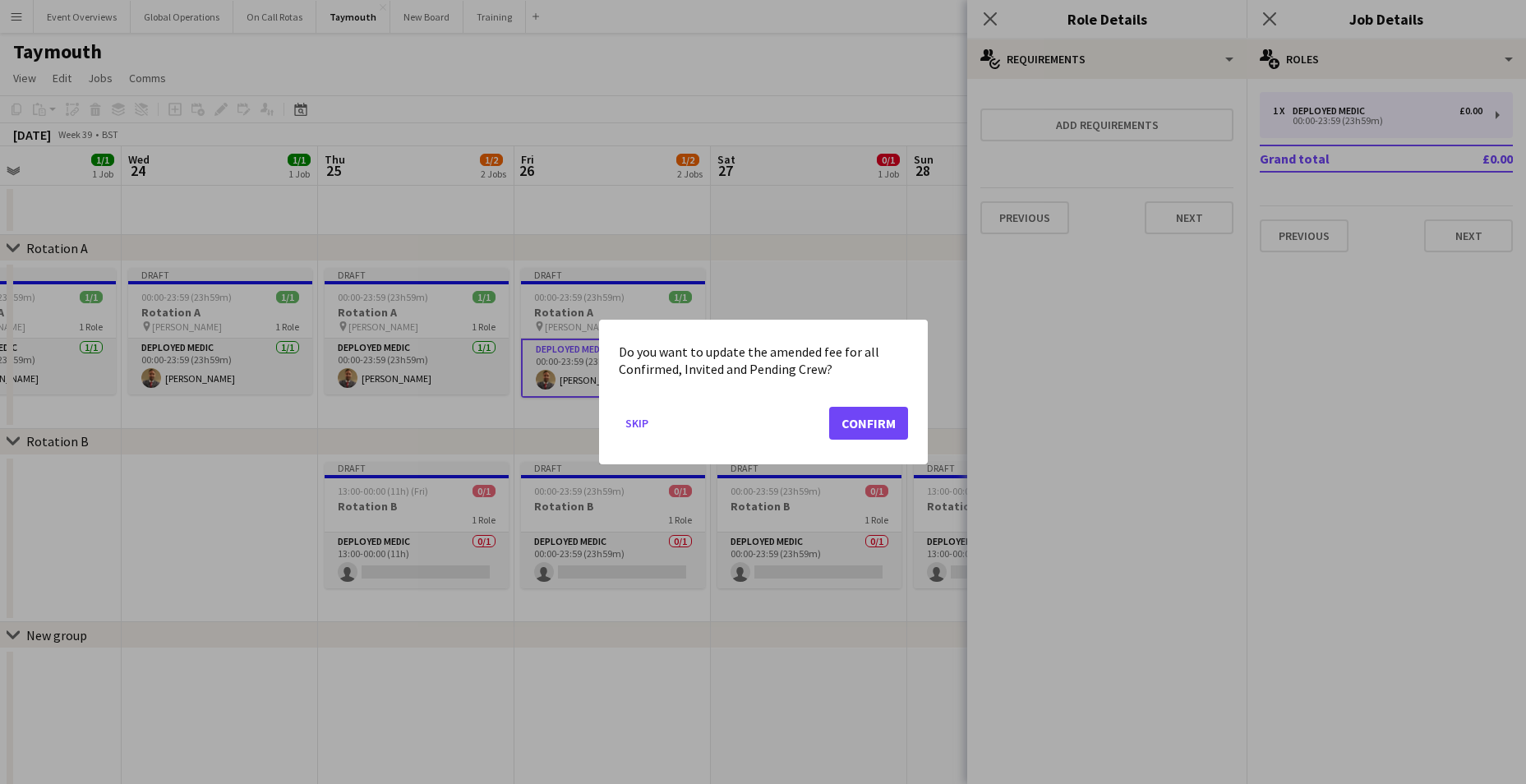
scroll to position [0, 0]
click at [881, 423] on button "Confirm" at bounding box center [868, 422] width 79 height 33
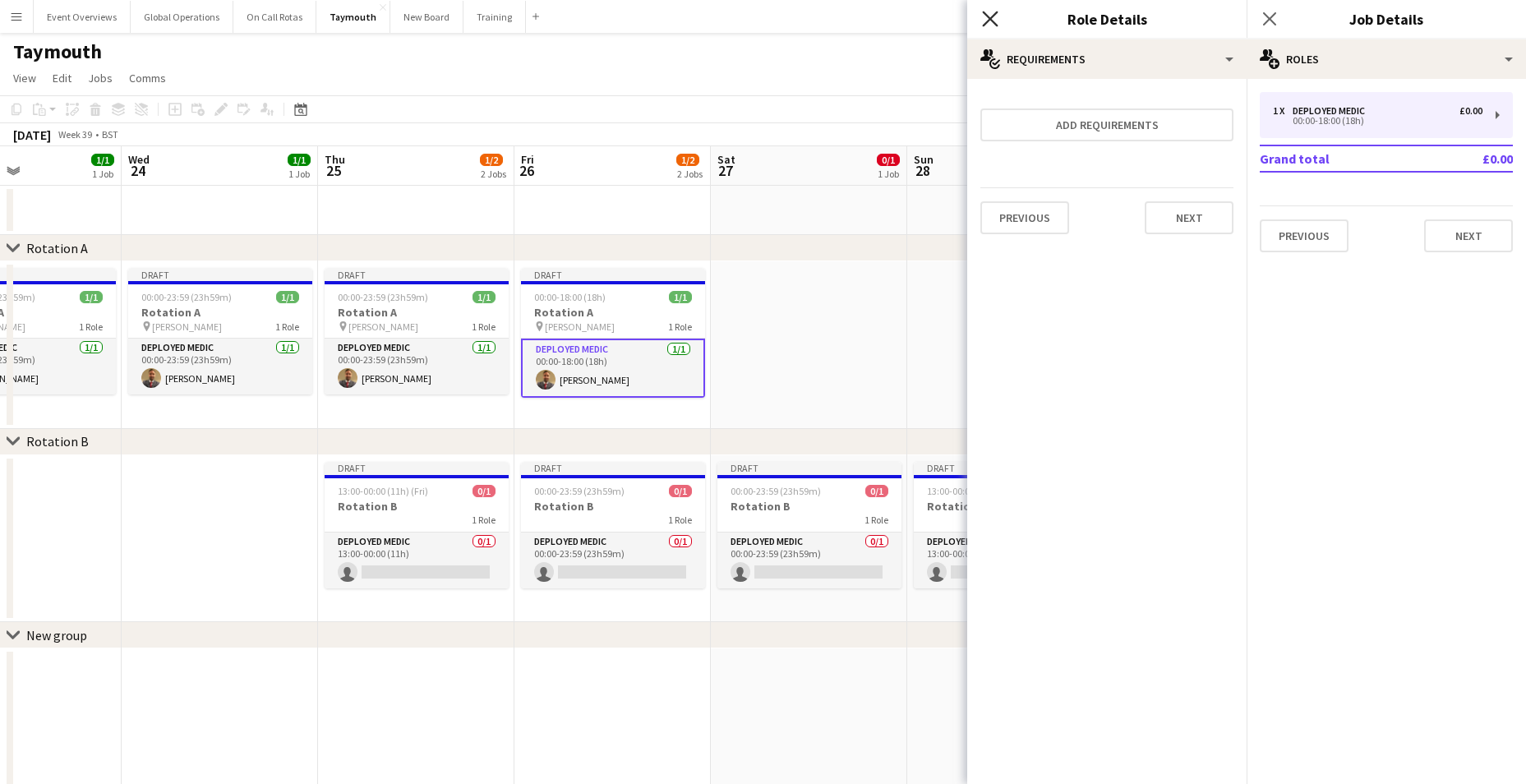
click at [996, 15] on icon "Close pop-in" at bounding box center [989, 18] width 15 height 15
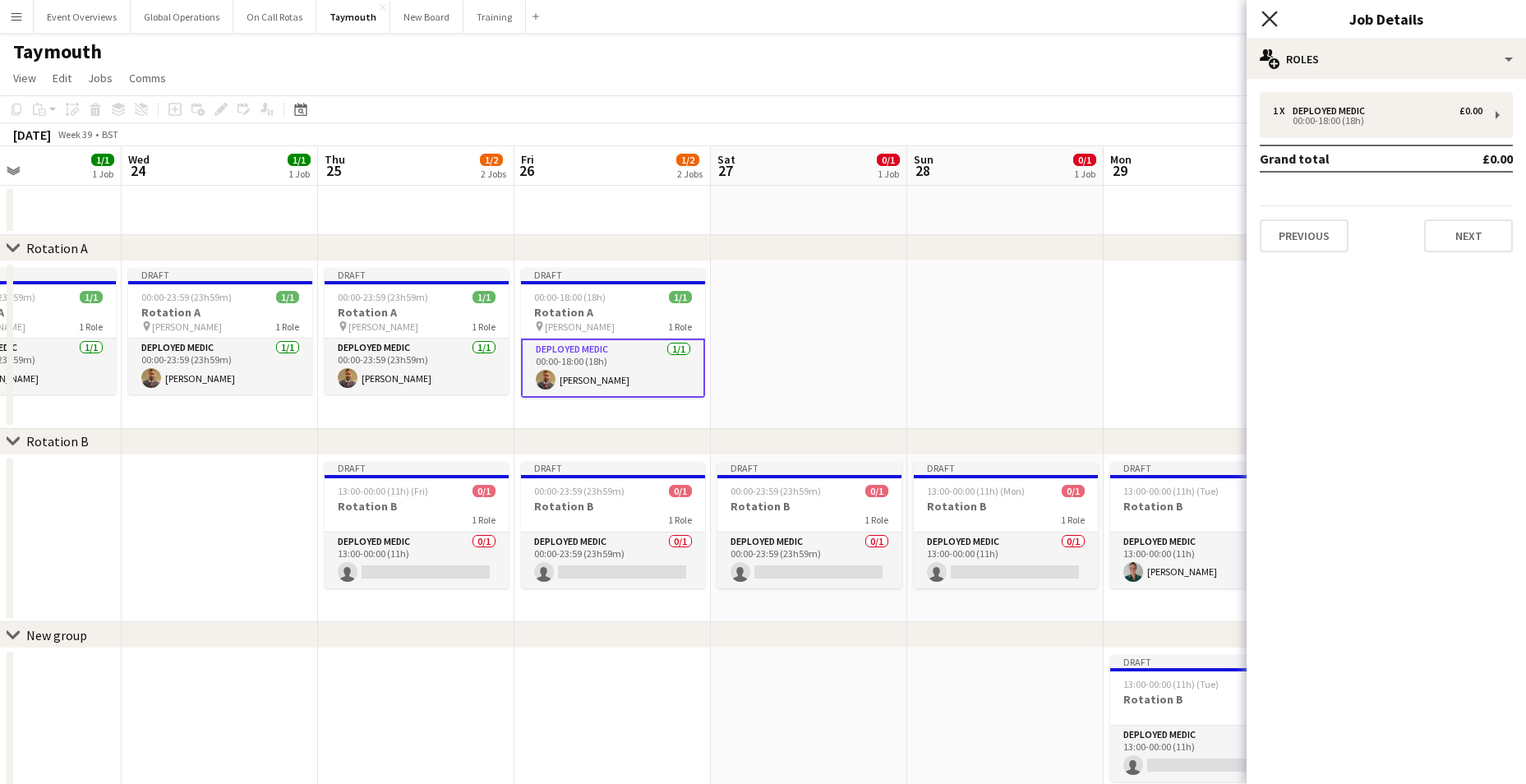
click at [1270, 13] on icon "Close pop-in" at bounding box center [1268, 18] width 15 height 15
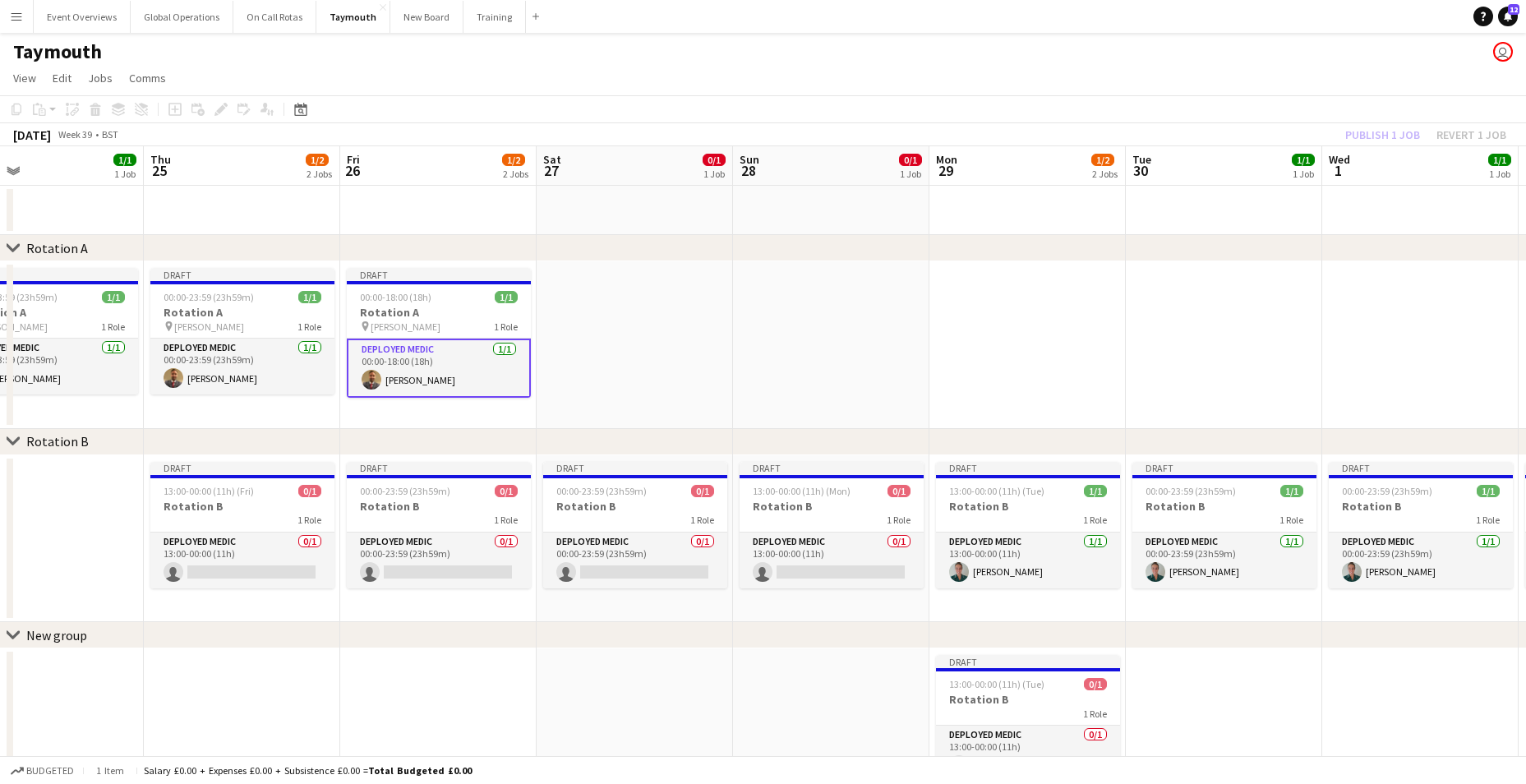
scroll to position [0, 655]
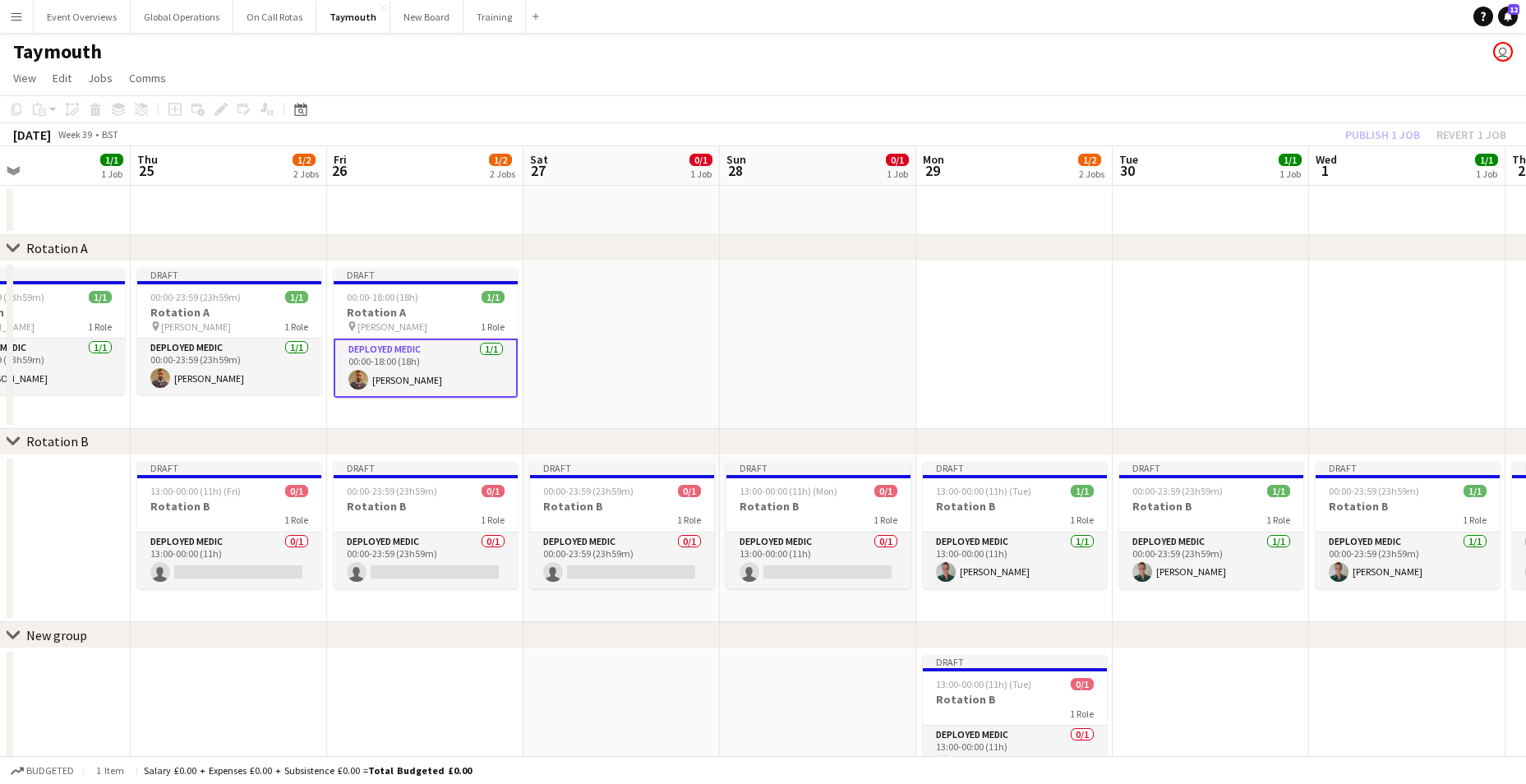
drag, startPoint x: 942, startPoint y: 735, endPoint x: 754, endPoint y: 708, distance: 189.9
click at [754, 708] on app-calendar-viewport "Sun 21 1/1 1 Job Mon 22 1/1 1 Job Tue 23 1/1 1 Job Wed 24 1/1 1 Job Thu 25 1/2 …" at bounding box center [763, 481] width 1526 height 669
click at [969, 737] on app-card-role "Deployed Medic 0/1 13:00-00:00 (11h) single-neutral-actions" at bounding box center [1015, 754] width 184 height 55
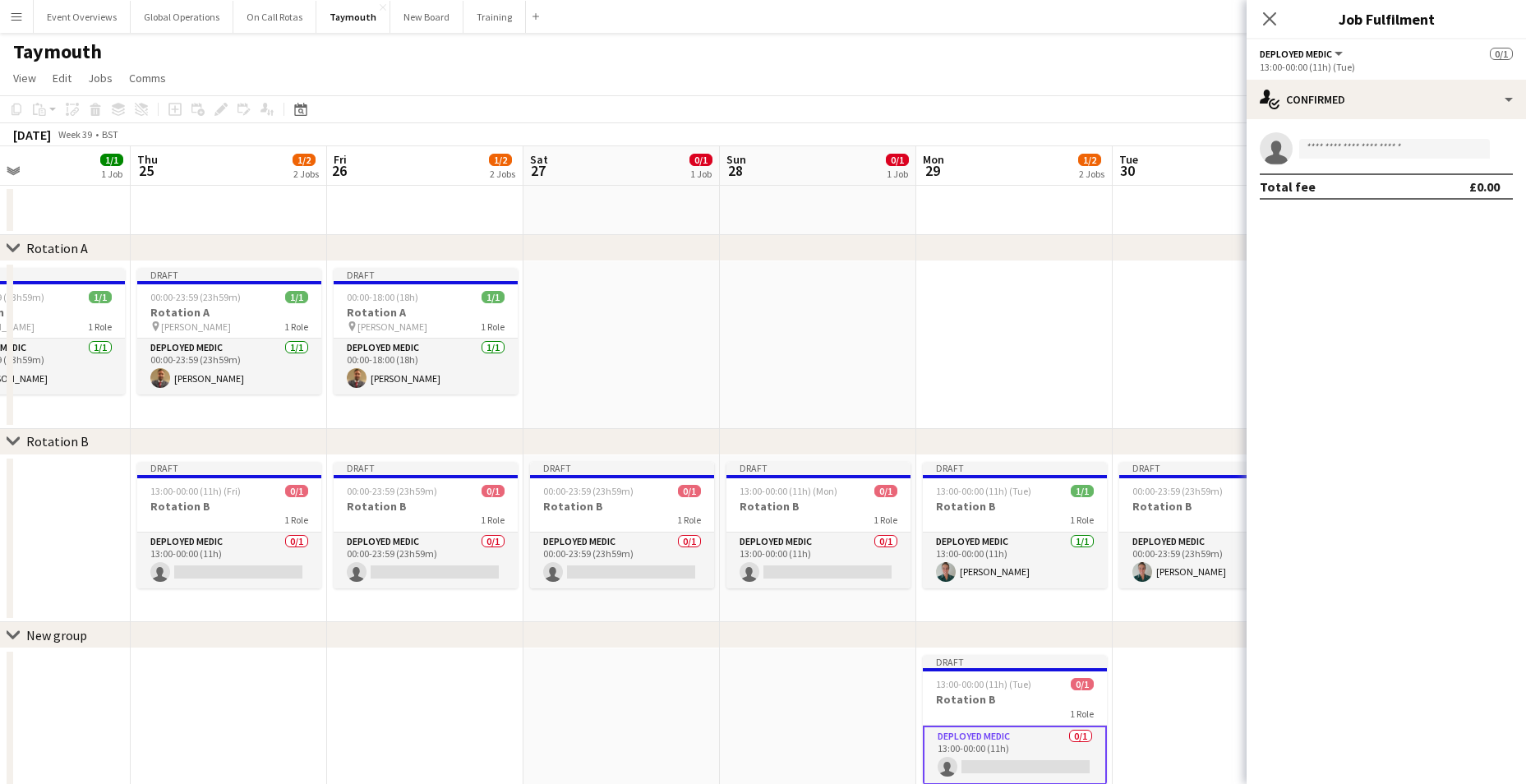
click at [1342, 54] on button "Deployed Medic" at bounding box center [1302, 54] width 85 height 13
click at [1402, 90] on div "single-neutral-actions-check-2 Confirmed" at bounding box center [1386, 99] width 279 height 39
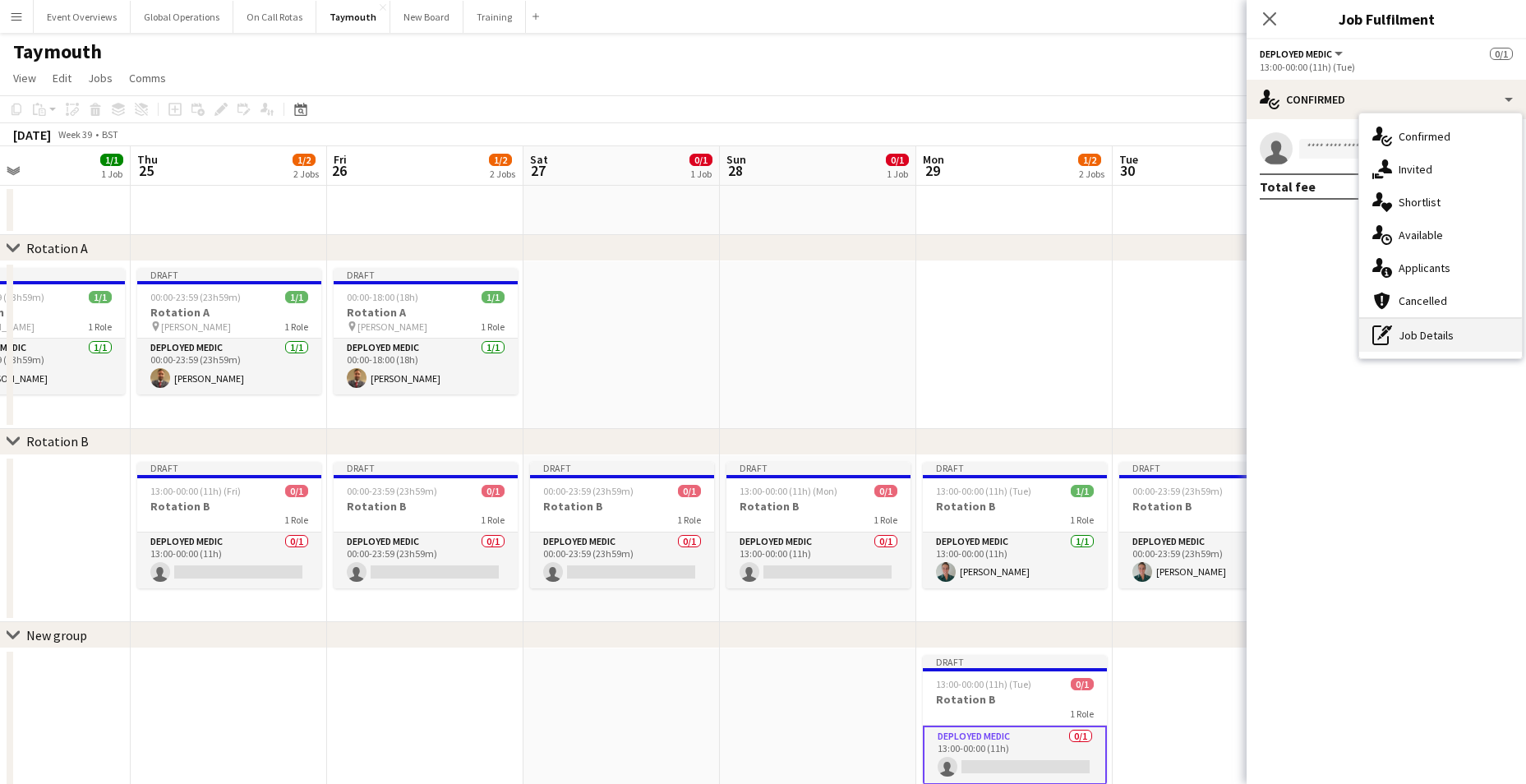
click at [1411, 333] on div "pen-write Job Details" at bounding box center [1441, 335] width 163 height 33
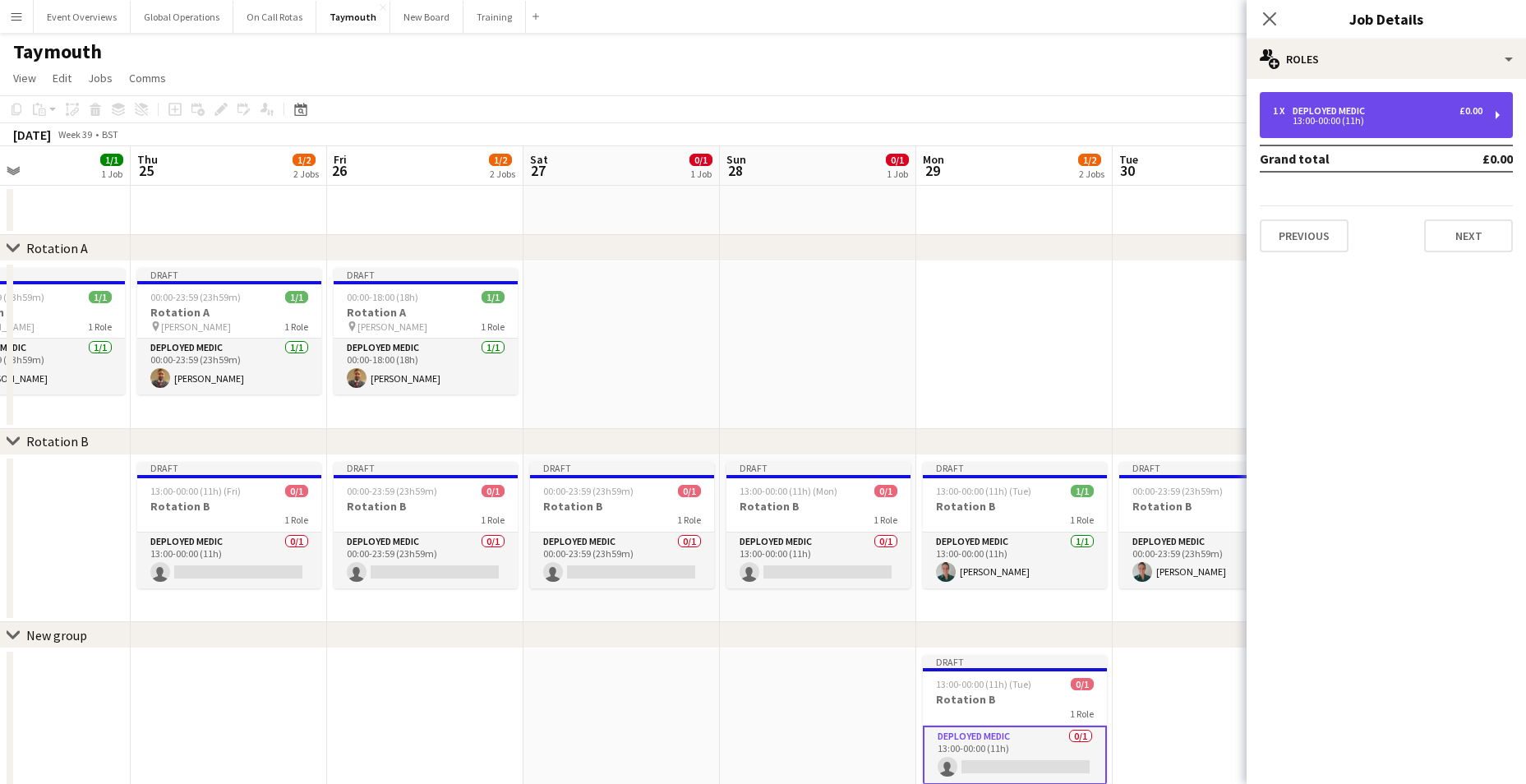
click at [1341, 120] on div "13:00-00:00 (11h)" at bounding box center [1377, 120] width 209 height 8
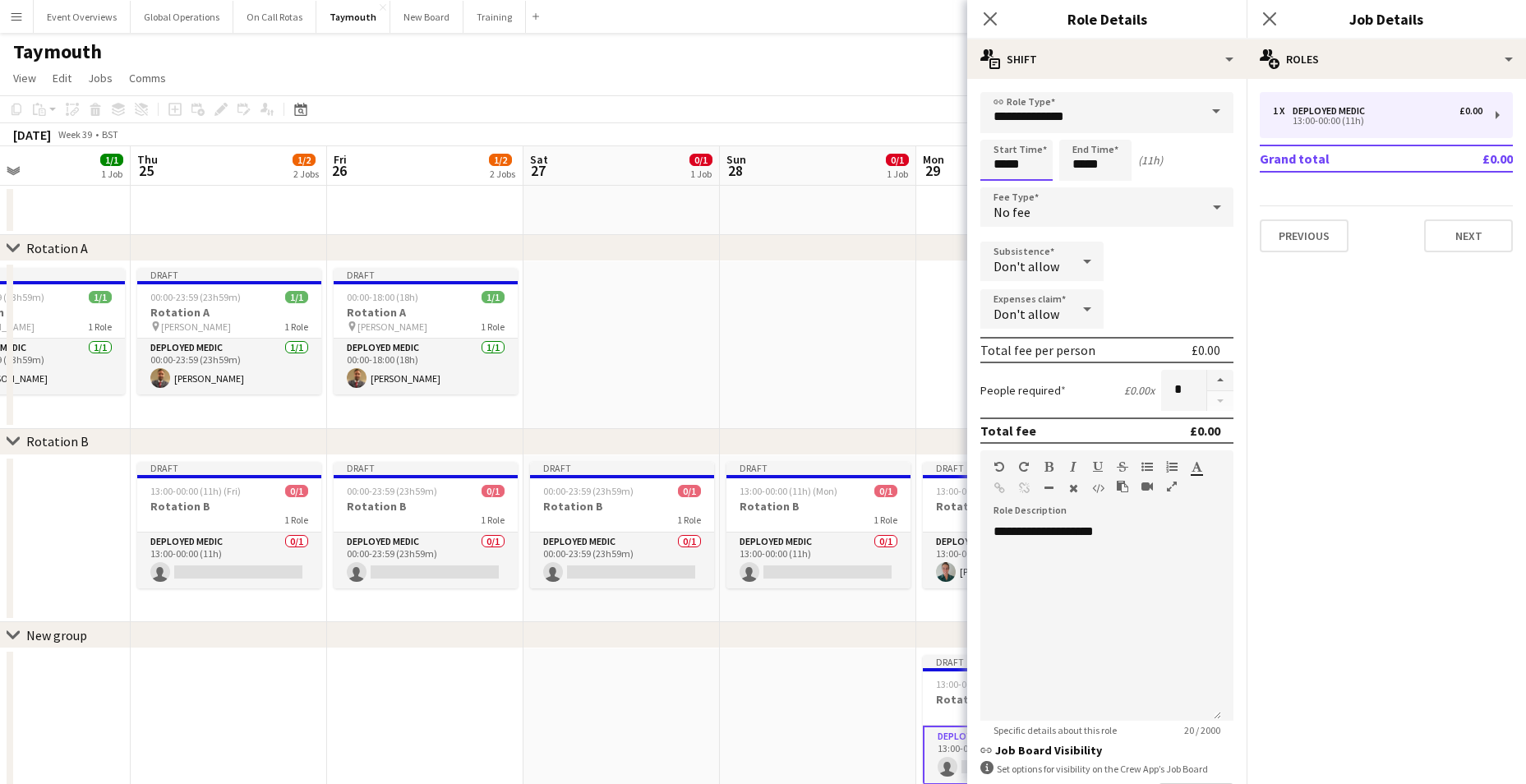
drag, startPoint x: 1007, startPoint y: 167, endPoint x: 1011, endPoint y: 175, distance: 8.9
click at [1006, 167] on input "*****" at bounding box center [1016, 160] width 72 height 41
click at [1031, 166] on input "*****" at bounding box center [1016, 160] width 72 height 41
type input "*****"
click at [1100, 170] on input "*****" at bounding box center [1095, 160] width 72 height 41
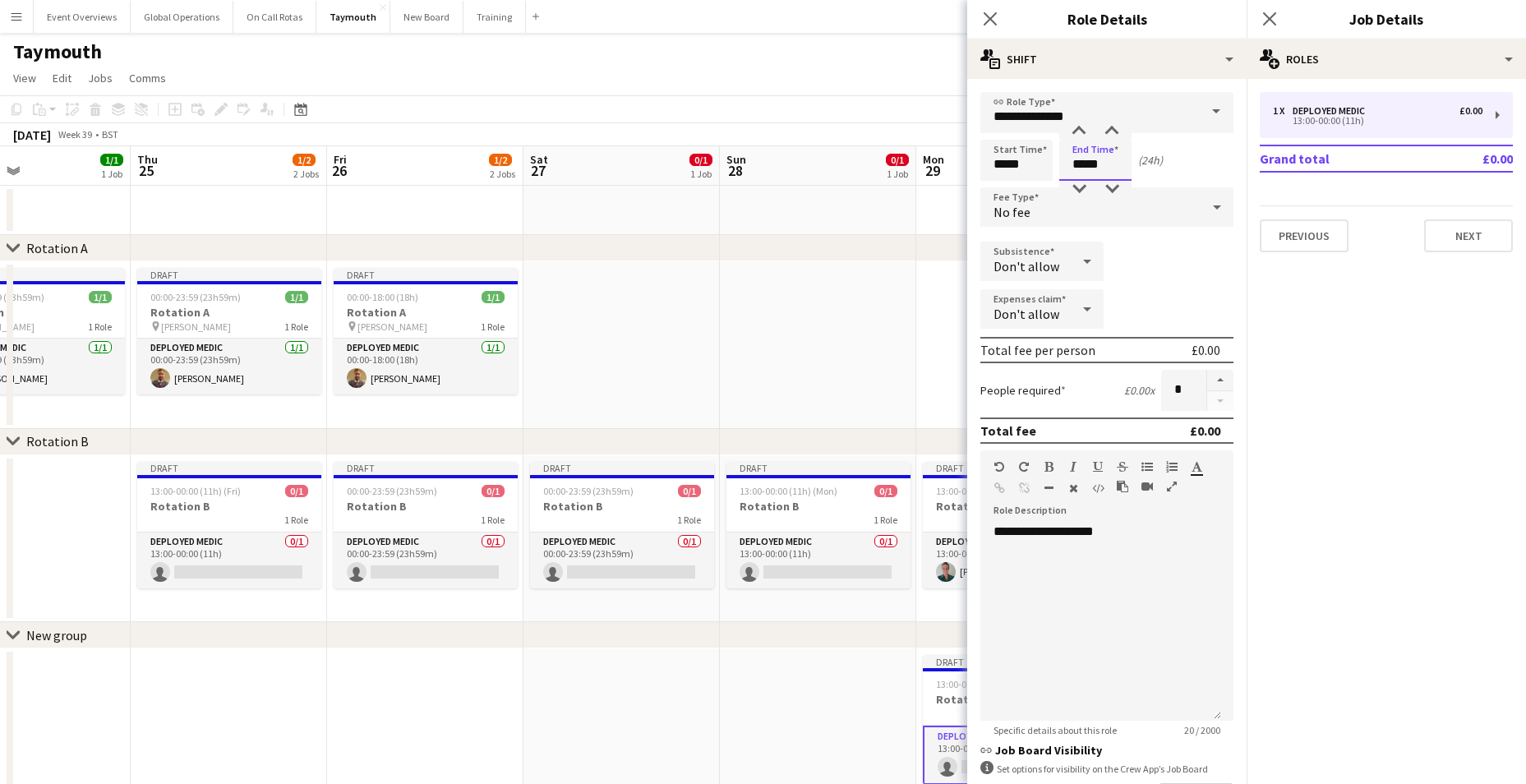
click at [1086, 167] on input "*****" at bounding box center [1095, 160] width 72 height 41
type input "*****"
click at [1132, 262] on div "Subsistence Don't allow" at bounding box center [1106, 262] width 253 height 41
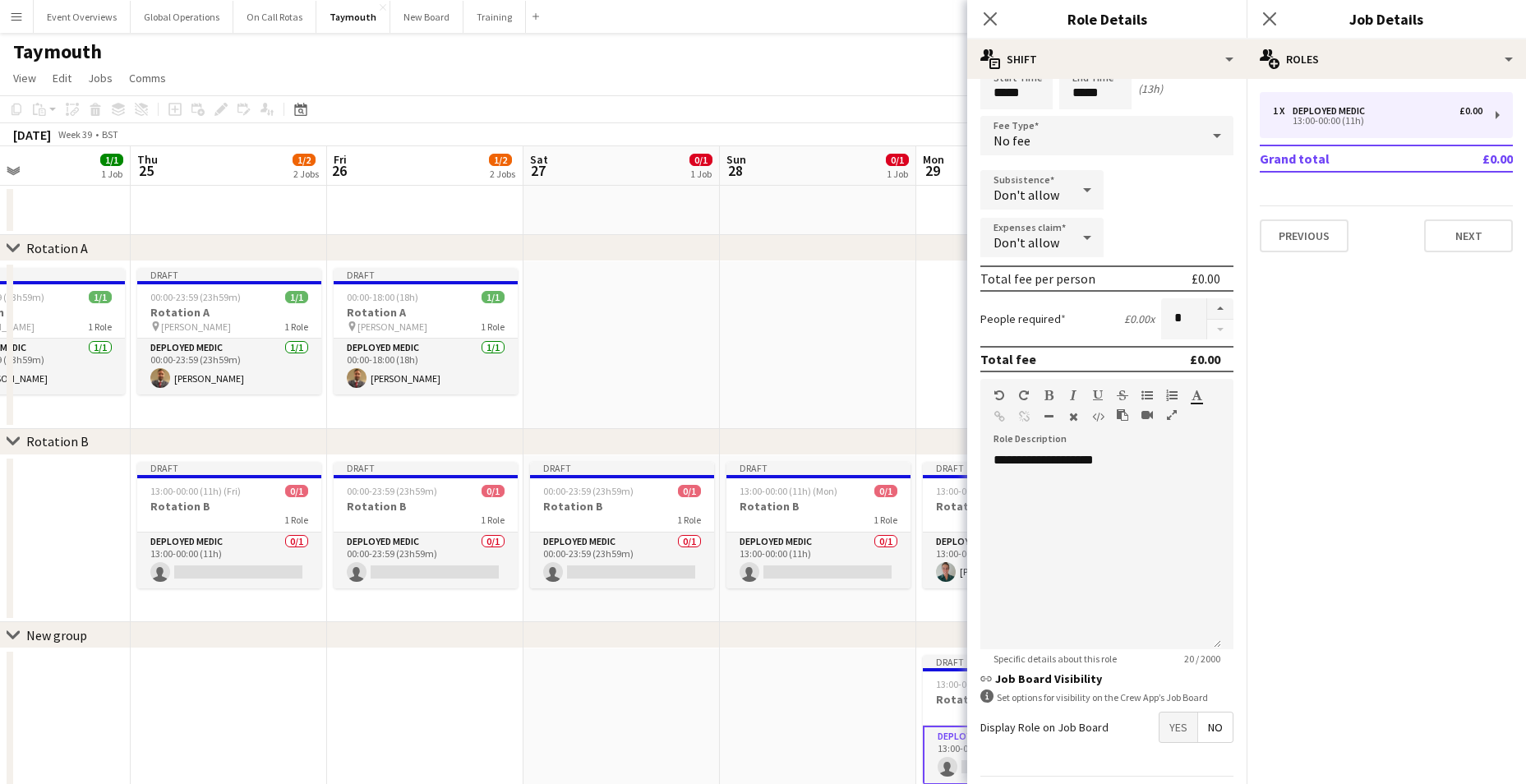
scroll to position [124, 0]
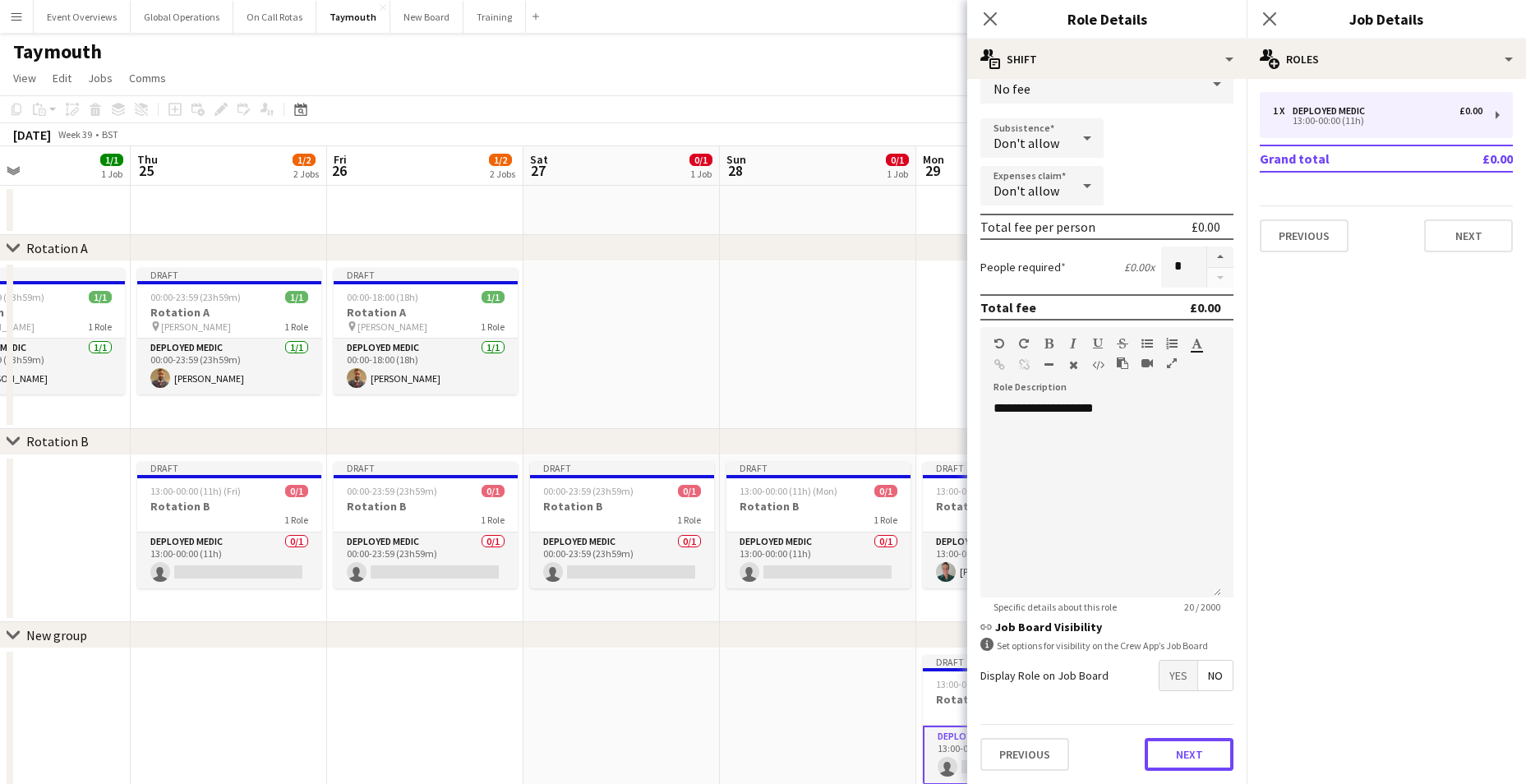
click at [1181, 754] on button "Next" at bounding box center [1189, 754] width 89 height 33
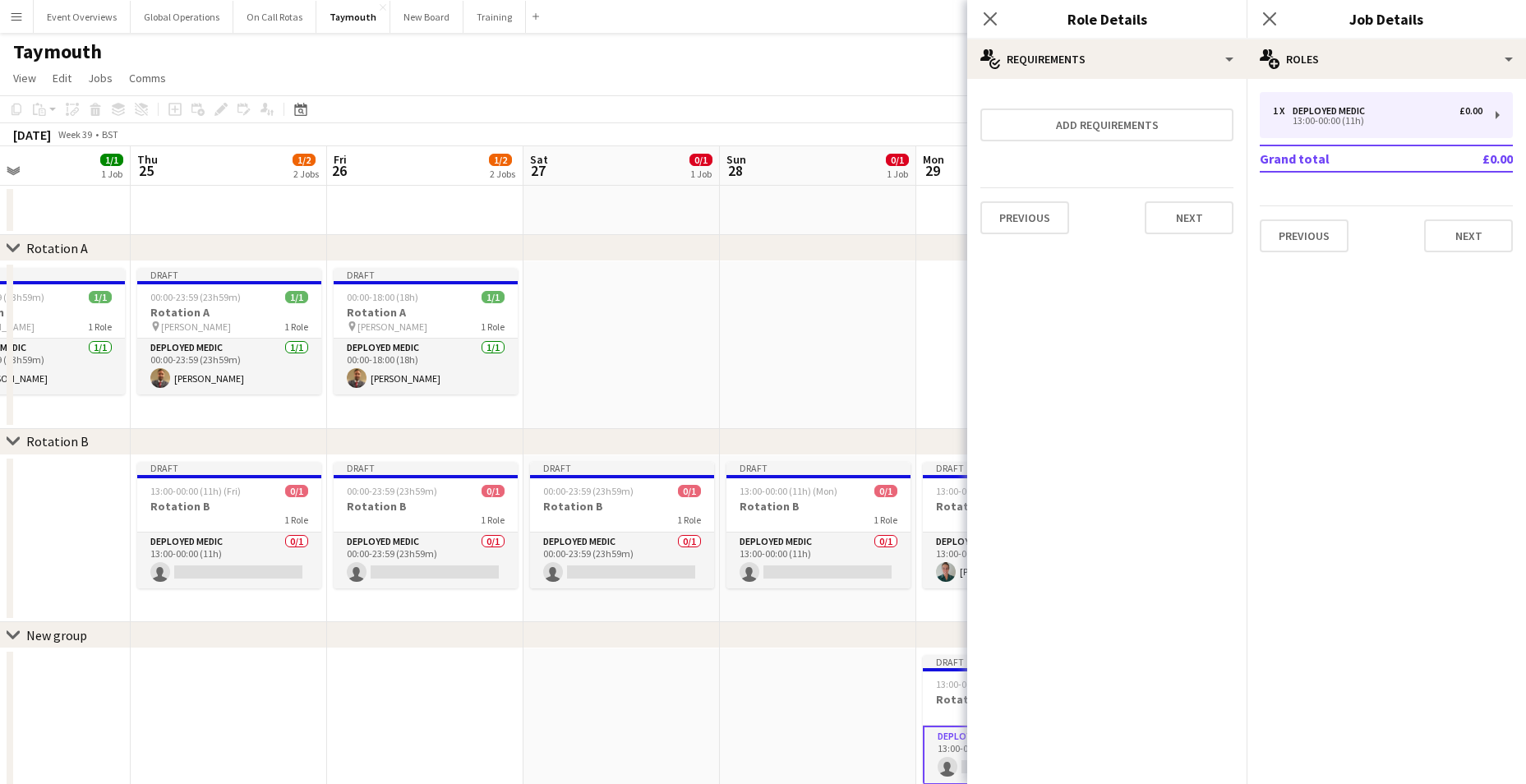
scroll to position [0, 0]
click at [1181, 228] on button "Next" at bounding box center [1189, 217] width 89 height 33
click at [1198, 219] on button "Finish" at bounding box center [1202, 220] width 62 height 33
